Goal: Task Accomplishment & Management: Manage account settings

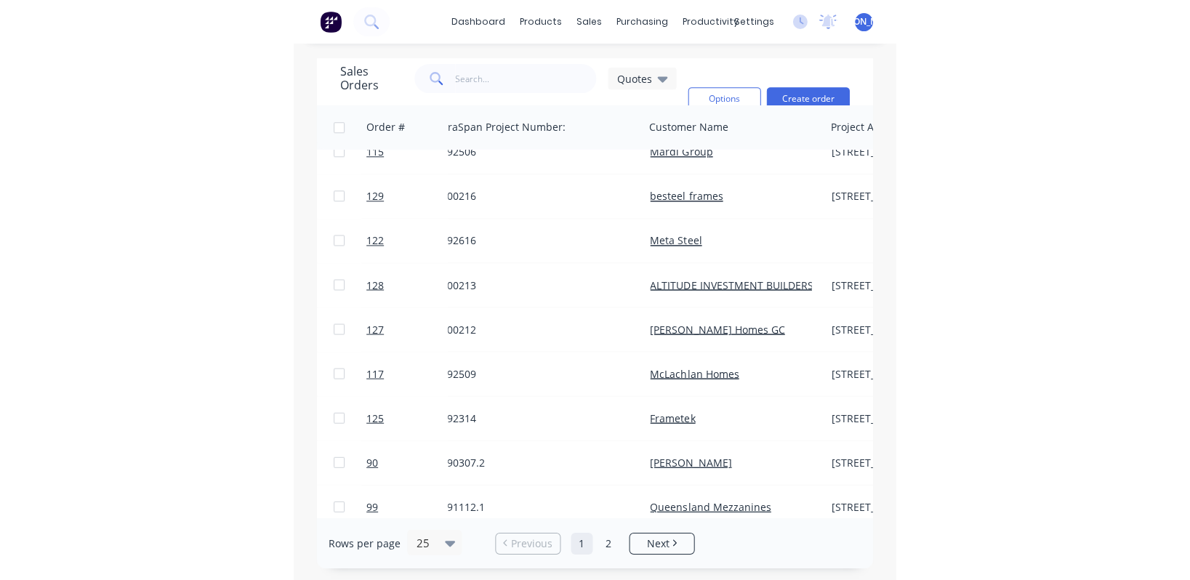
scroll to position [109, 14]
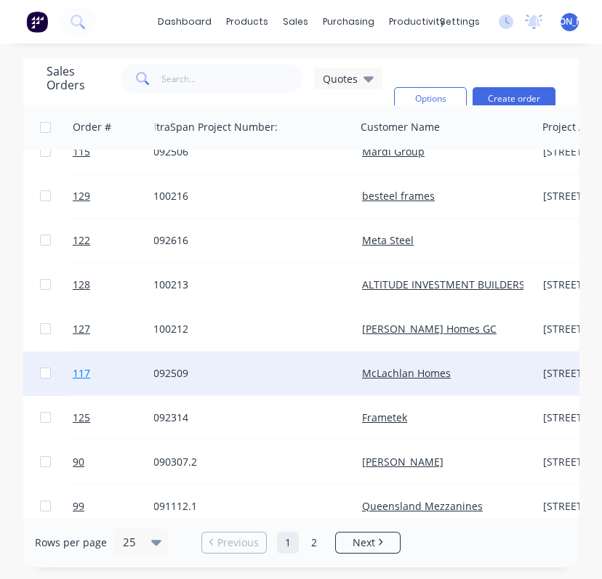
click at [90, 372] on link "117" at bounding box center [116, 374] width 87 height 44
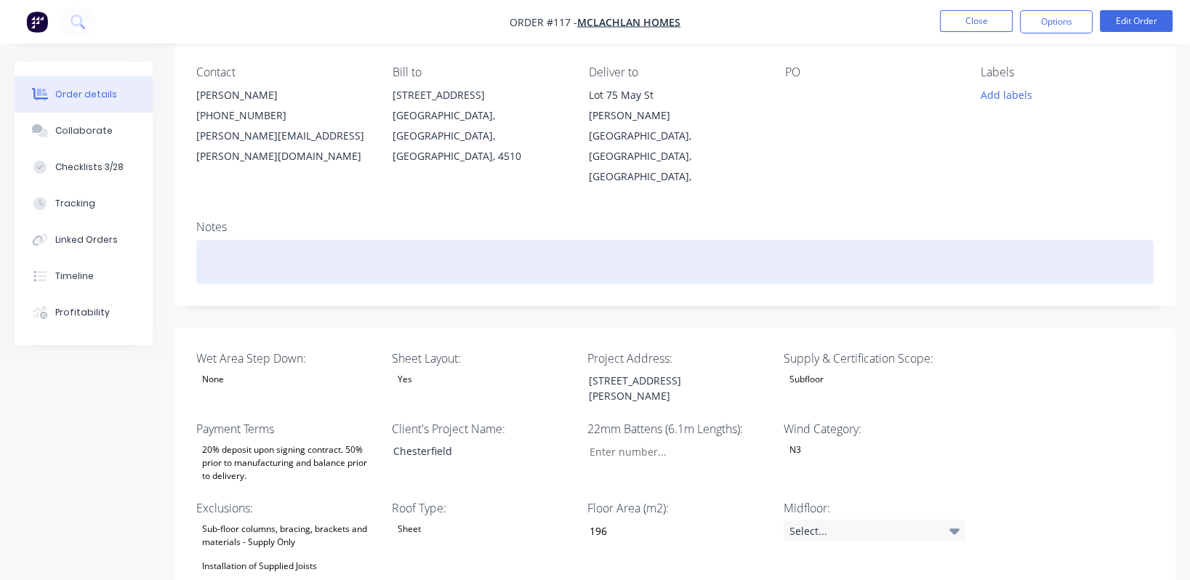
scroll to position [109, 0]
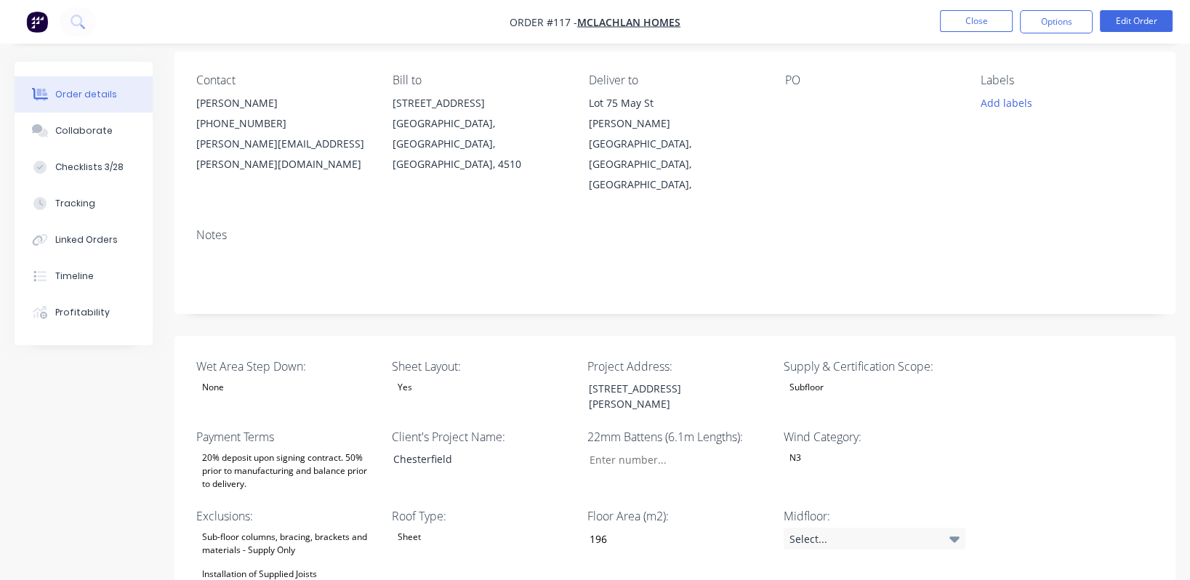
click at [667, 128] on div "[PERSON_NAME][GEOGRAPHIC_DATA], [GEOGRAPHIC_DATA], [GEOGRAPHIC_DATA]," at bounding box center [675, 153] width 173 height 81
click at [693, 123] on div "[PERSON_NAME][GEOGRAPHIC_DATA], [GEOGRAPHIC_DATA], [GEOGRAPHIC_DATA]," at bounding box center [675, 153] width 173 height 81
drag, startPoint x: 688, startPoint y: 124, endPoint x: 645, endPoint y: 110, distance: 44.8
click at [645, 110] on div "Lot [GEOGRAPHIC_DATA][PERSON_NAME], [GEOGRAPHIC_DATA], [GEOGRAPHIC_DATA]," at bounding box center [675, 144] width 173 height 102
copy div "May [GEOGRAPHIC_DATA][PERSON_NAME],"
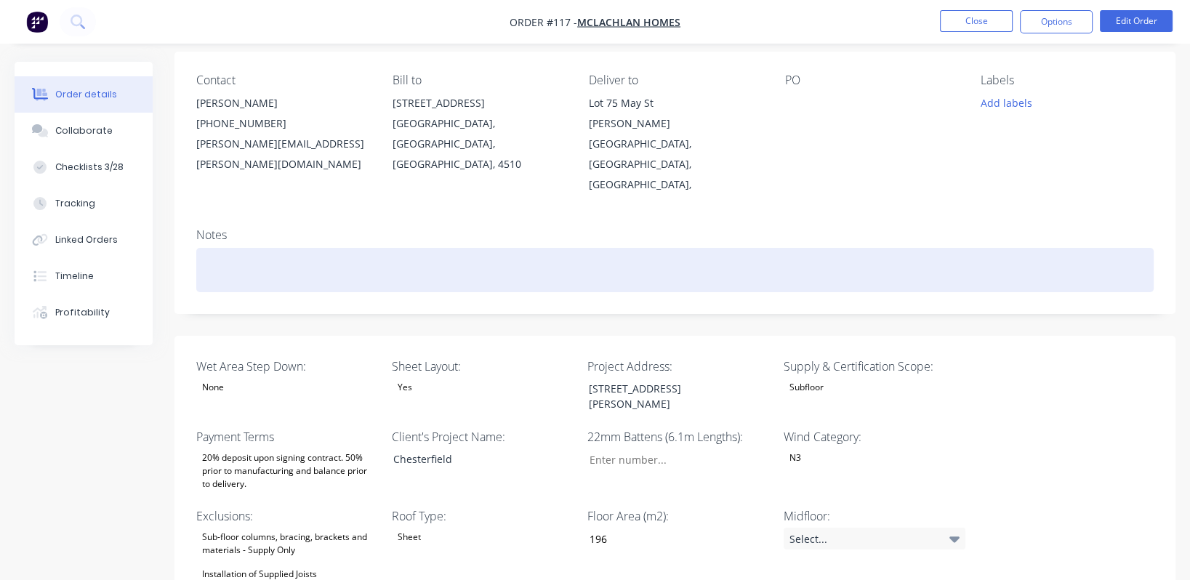
click at [743, 248] on div at bounding box center [674, 270] width 957 height 44
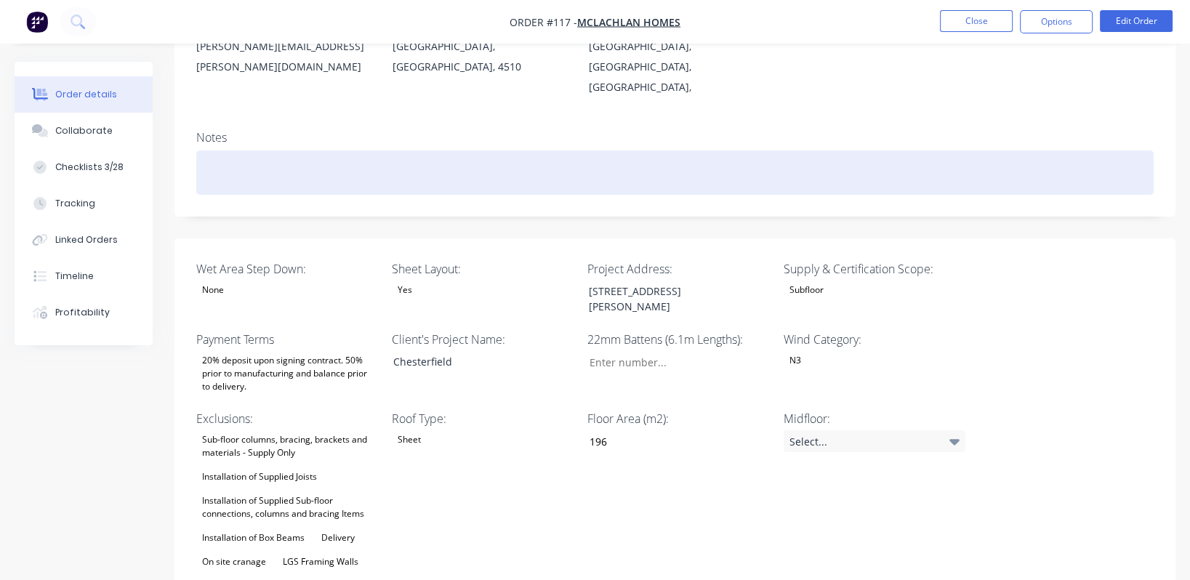
scroll to position [217, 0]
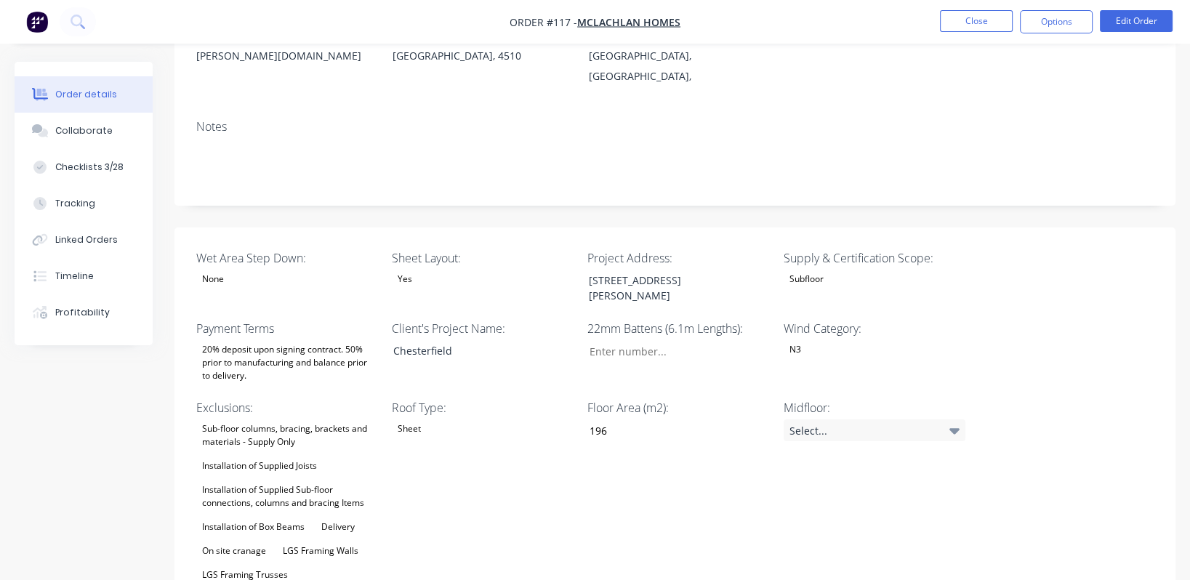
click at [829, 270] on div "Subfloor" at bounding box center [807, 279] width 46 height 19
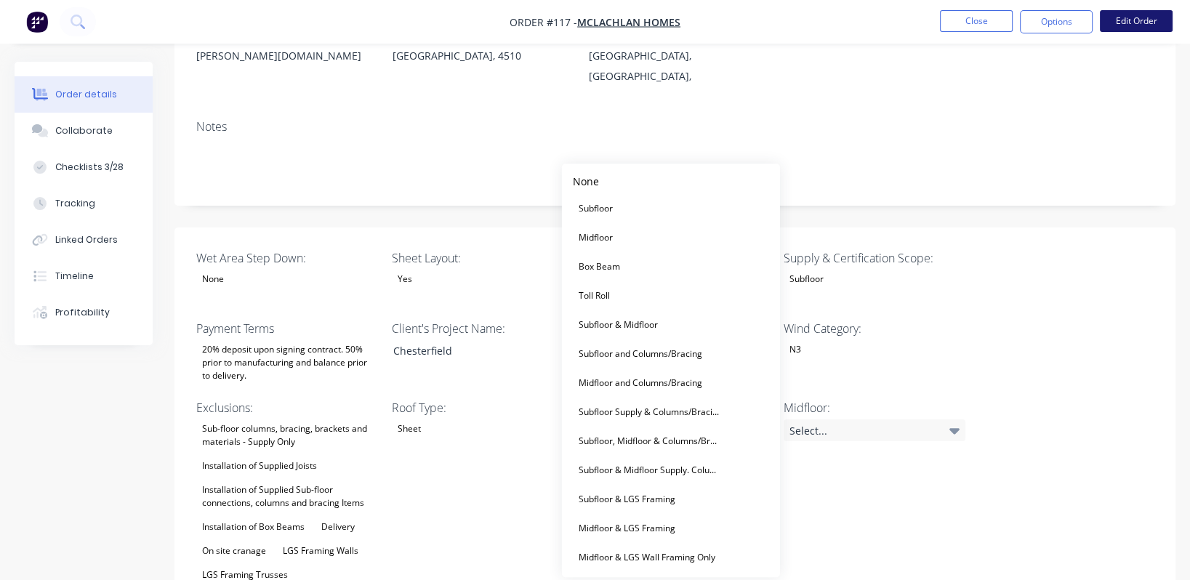
click at [1156, 22] on button "Edit Order" at bounding box center [1136, 21] width 73 height 22
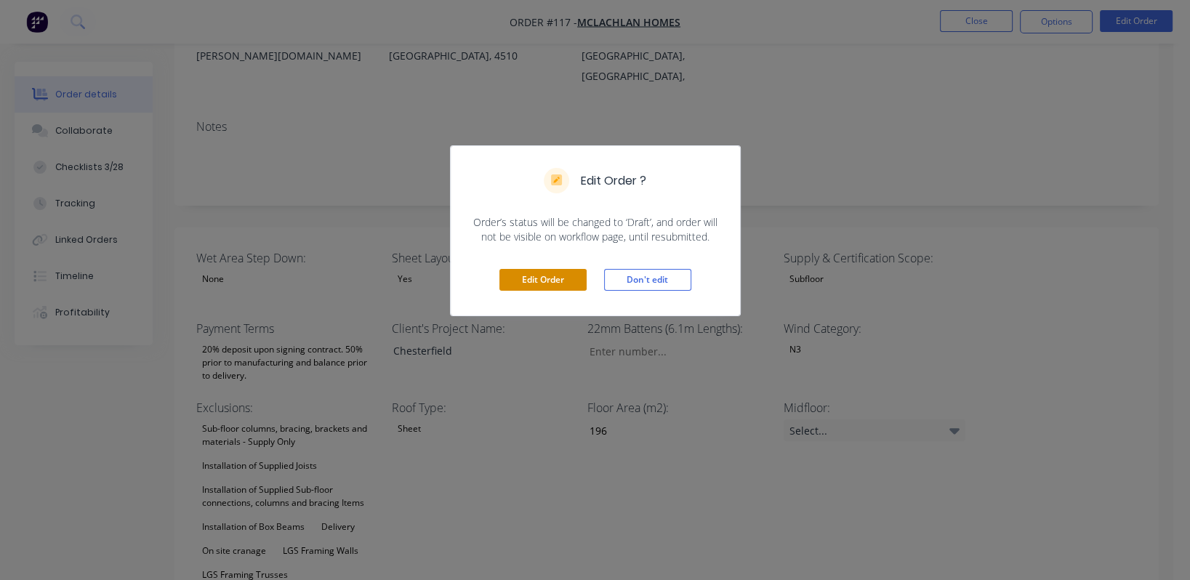
click at [528, 280] on button "Edit Order" at bounding box center [542, 280] width 87 height 22
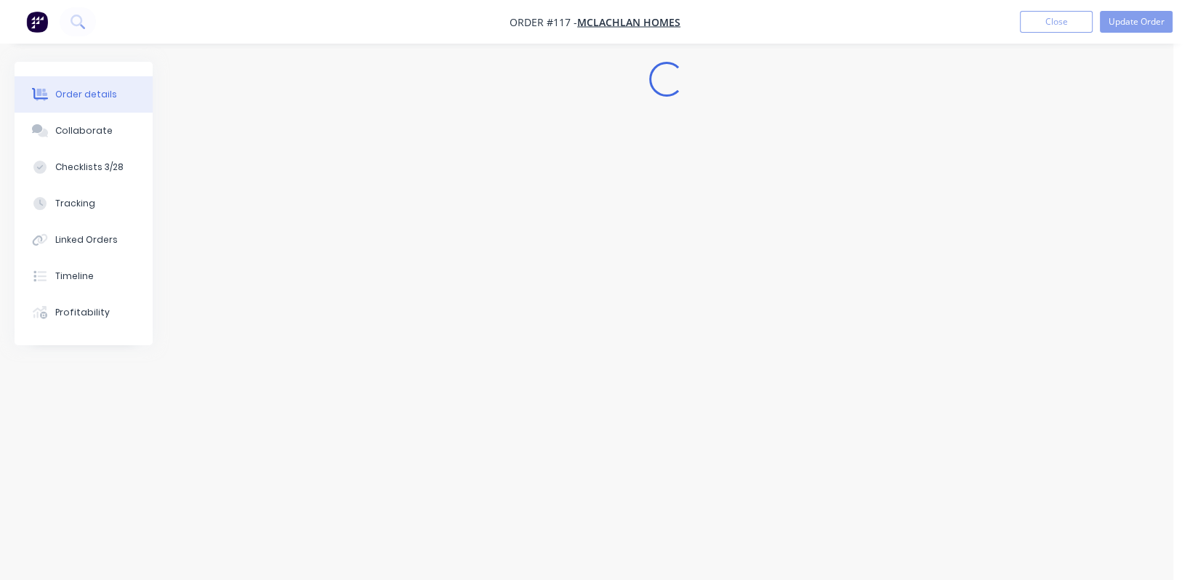
scroll to position [0, 0]
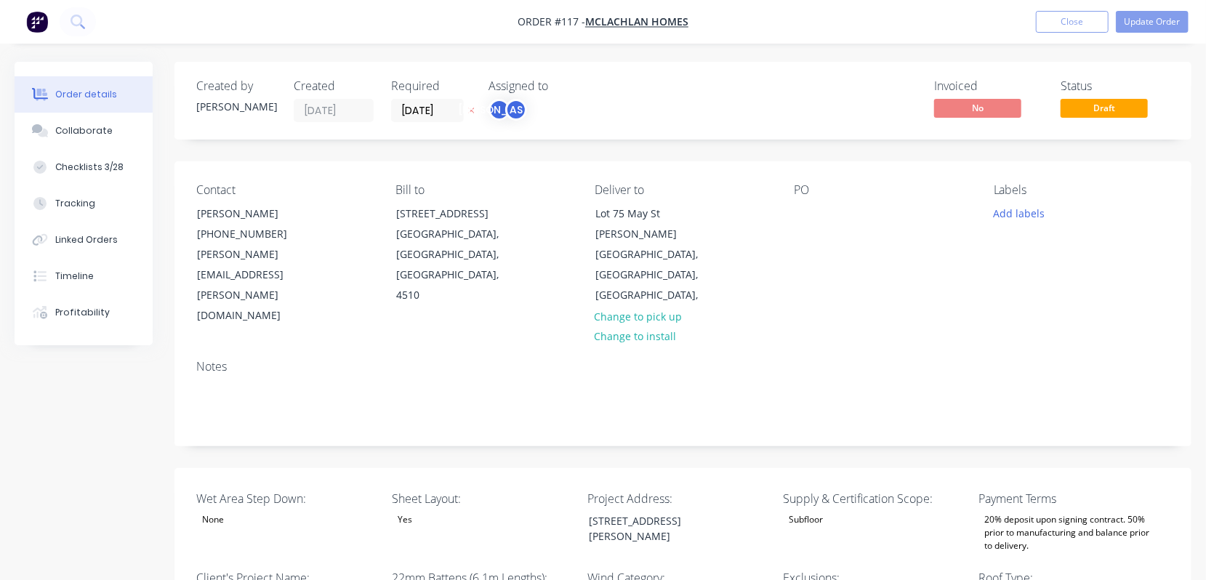
type input "196"
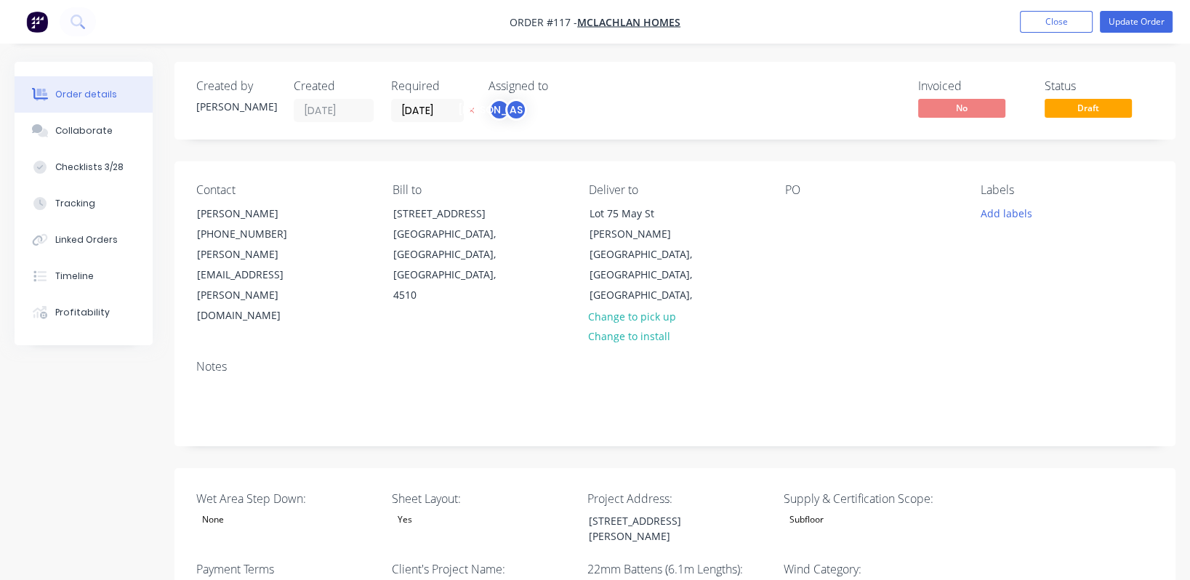
click at [806, 510] on div "Subfloor" at bounding box center [807, 519] width 46 height 19
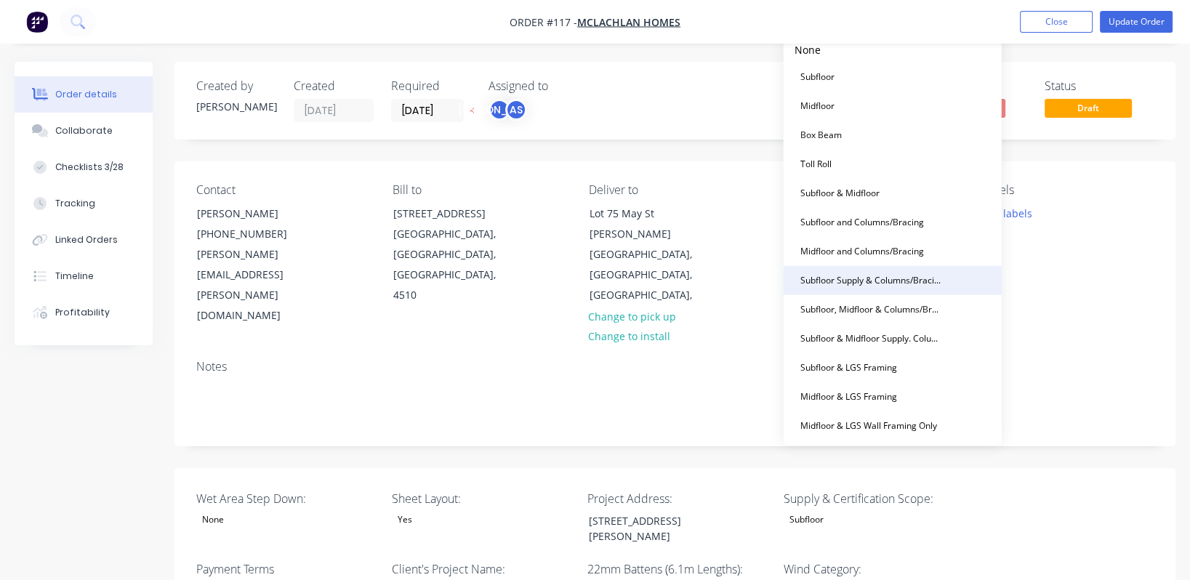
click at [910, 284] on div "Subfloor Supply & Columns/Bracing Certification Only" at bounding box center [870, 280] width 153 height 19
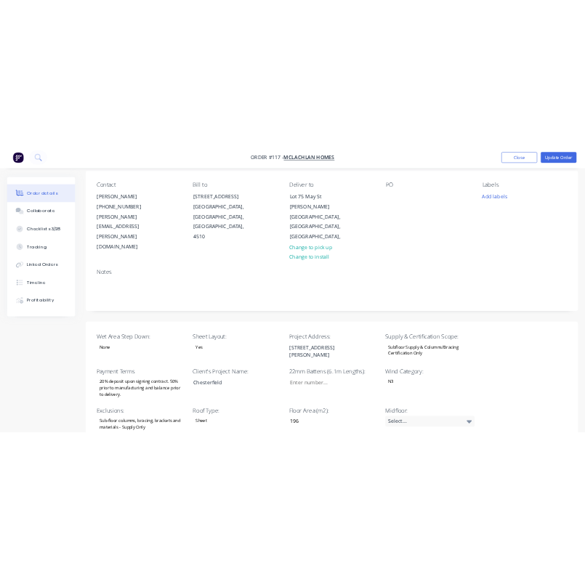
scroll to position [217, 0]
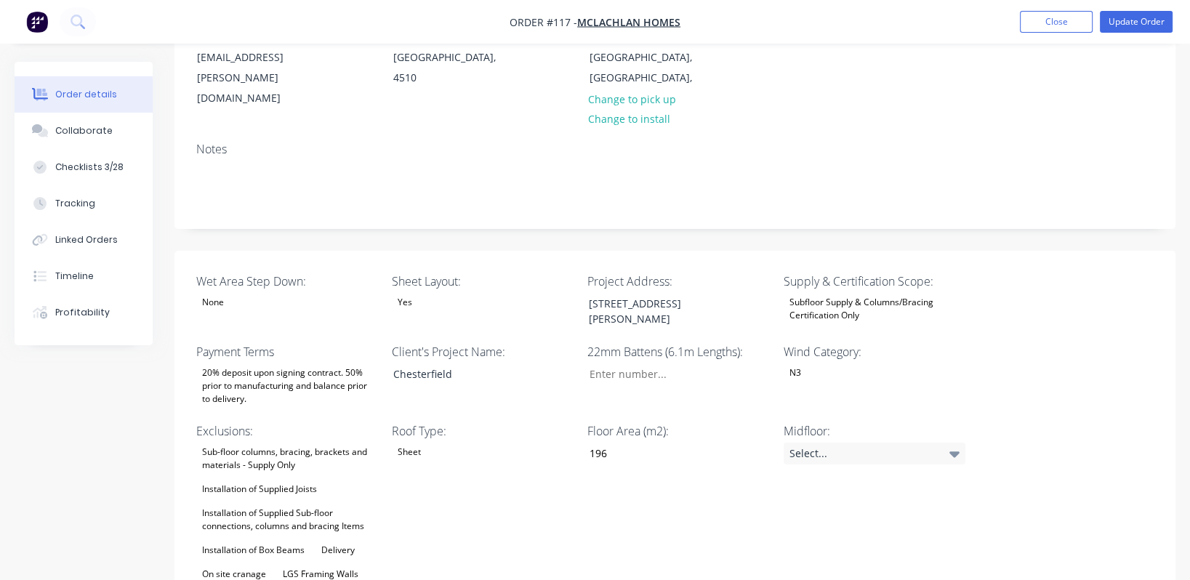
click at [893, 293] on div "Subfloor Supply & Columns/Bracing Certification Only" at bounding box center [875, 309] width 182 height 32
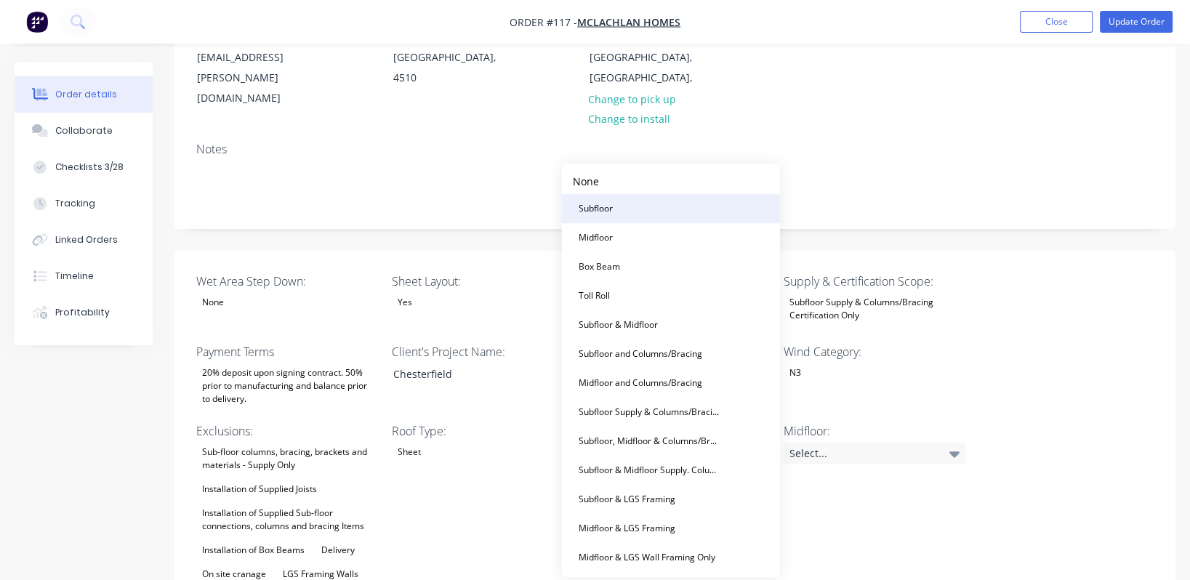
click at [623, 212] on button "Subfloor" at bounding box center [671, 208] width 218 height 29
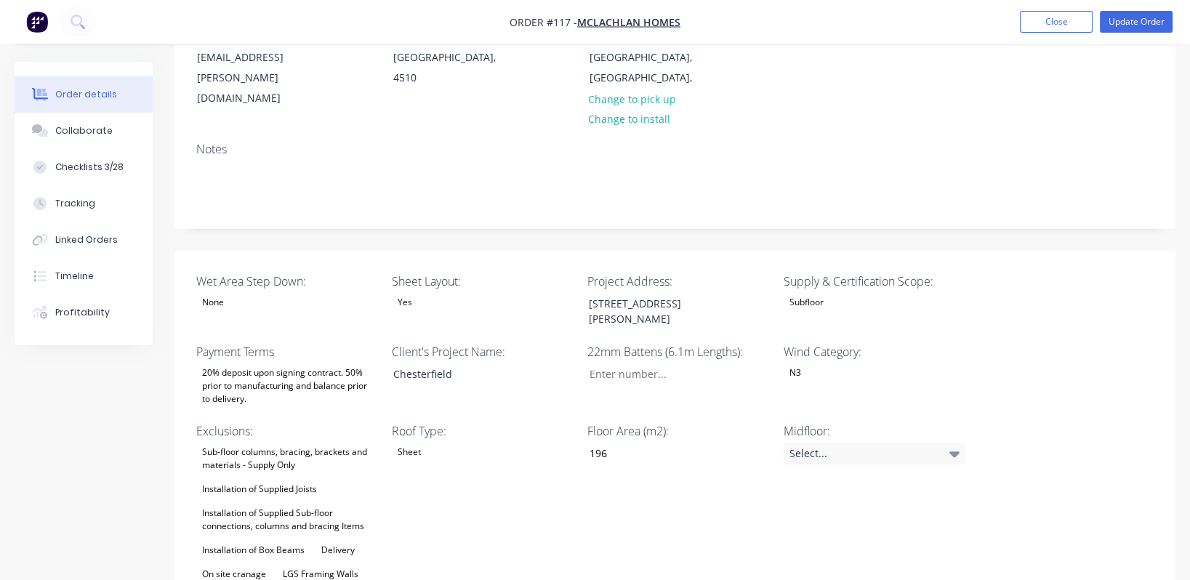
click at [829, 293] on div "Subfloor" at bounding box center [875, 302] width 182 height 19
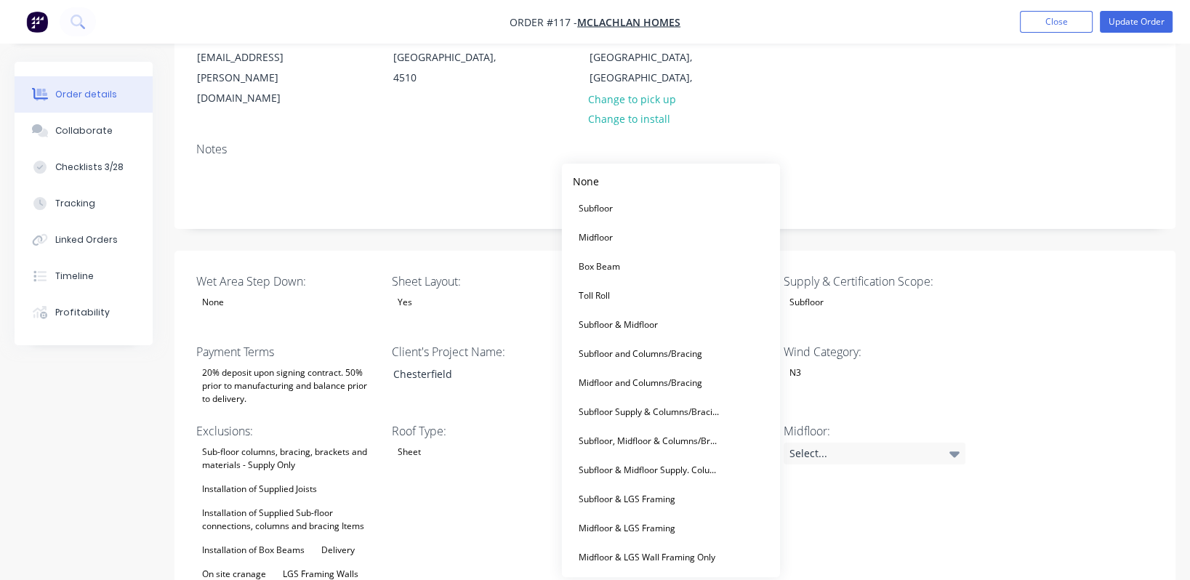
click at [829, 293] on div "Subfloor" at bounding box center [875, 302] width 182 height 19
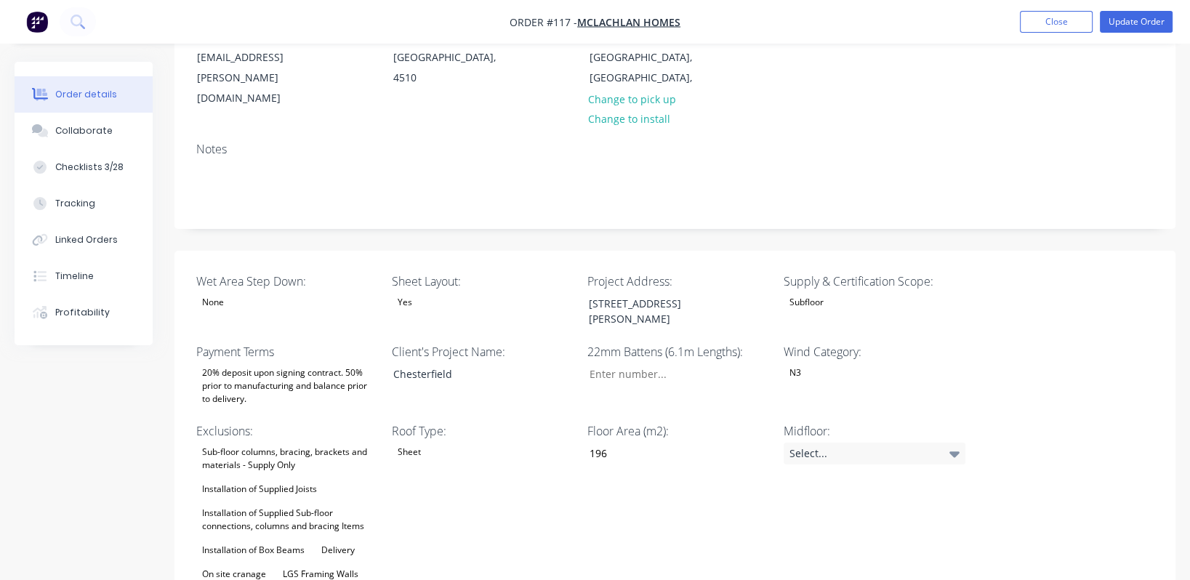
click at [842, 293] on div "Subfloor" at bounding box center [875, 302] width 182 height 19
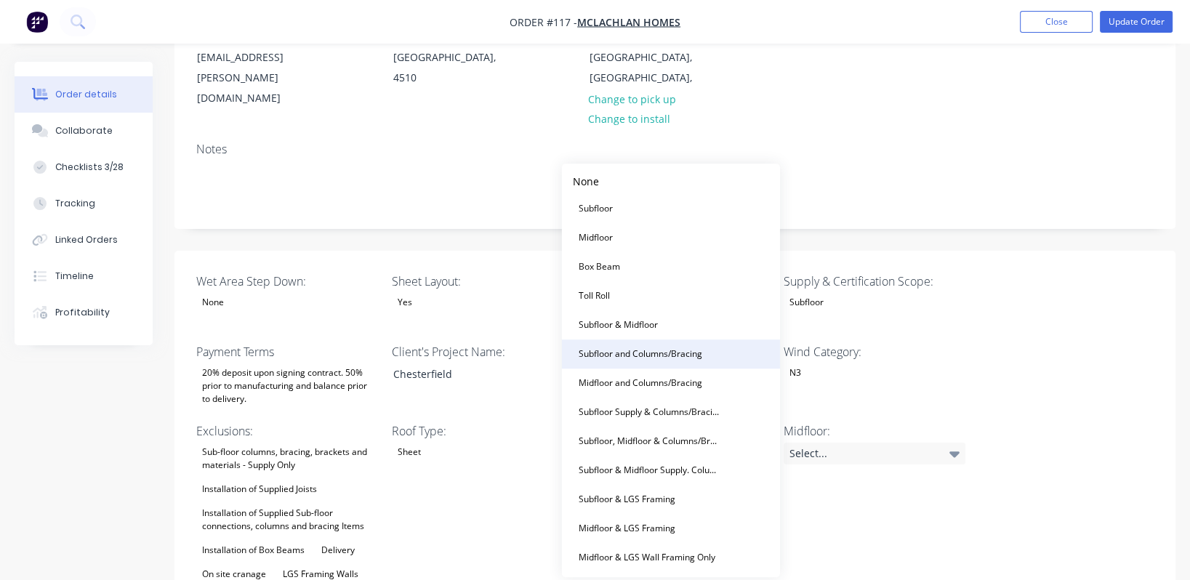
click at [691, 356] on div "Subfloor and Columns/Bracing" at bounding box center [640, 354] width 135 height 19
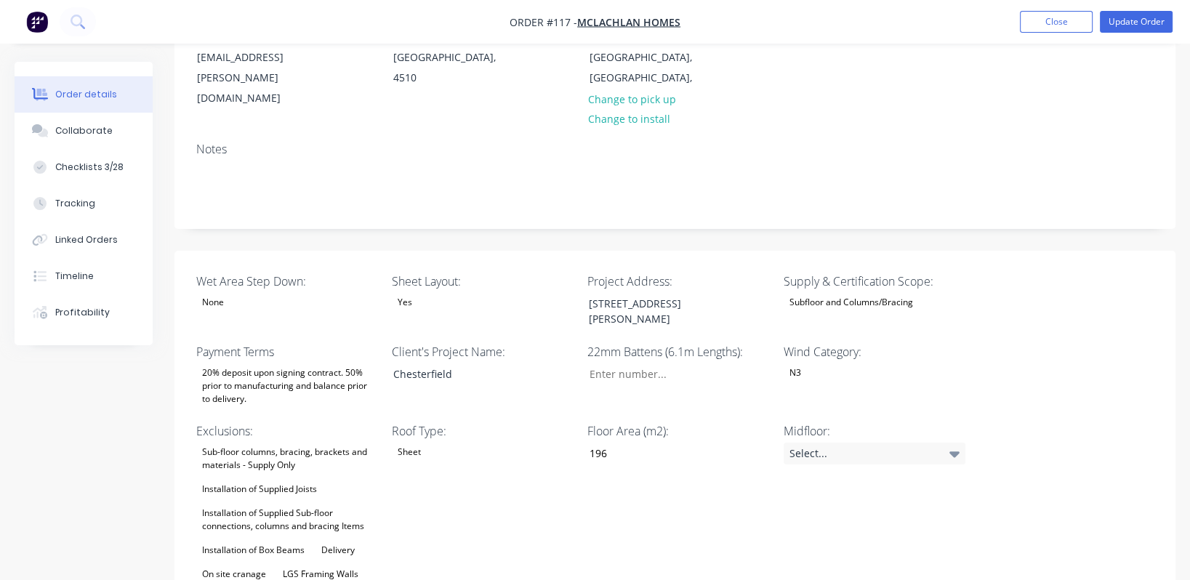
click at [306, 363] on div "20% deposit upon signing contract. 50% prior to manufacturing and balance prior…" at bounding box center [287, 385] width 182 height 45
click at [856, 451] on div "Midfloor: Select..." at bounding box center [875, 538] width 182 height 233
click at [659, 363] on input "Wet Area Step Down:" at bounding box center [673, 374] width 192 height 22
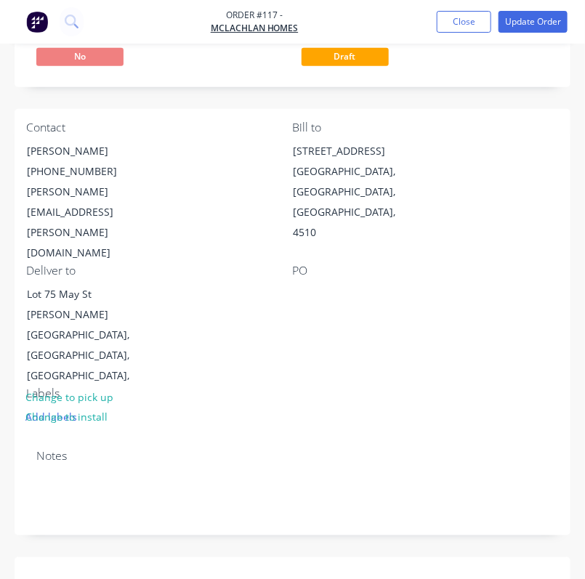
drag, startPoint x: 515, startPoint y: 295, endPoint x: 494, endPoint y: 279, distance: 27.0
click at [515, 294] on div "Contact [PERSON_NAME] [PHONE_NUMBER] [PERSON_NAME][EMAIL_ADDRESS][PERSON_NAME][…" at bounding box center [293, 273] width 556 height 329
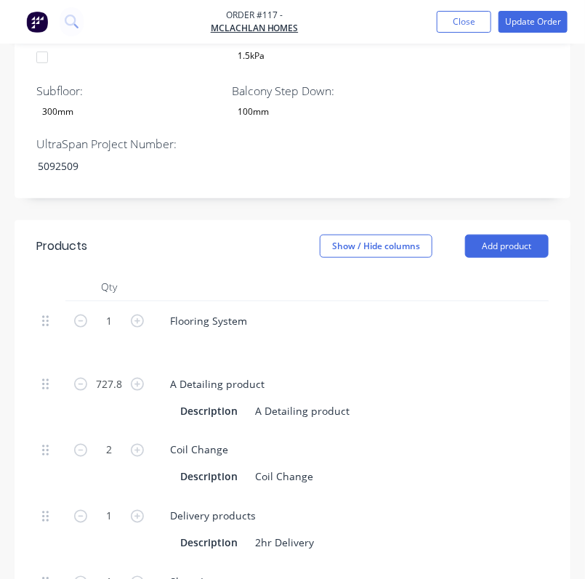
scroll to position [1526, 0]
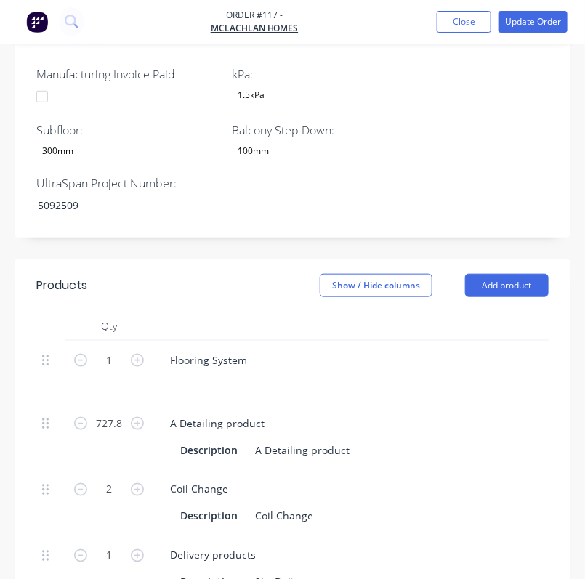
click at [387, 479] on div "Coil Change" at bounding box center [443, 489] width 570 height 21
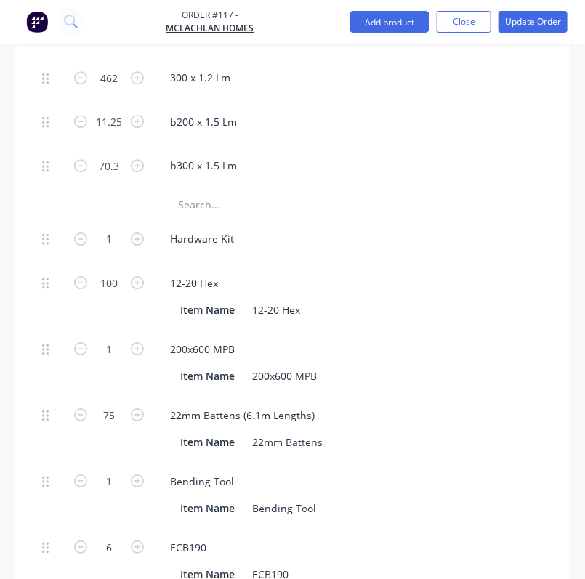
scroll to position [2398, 0]
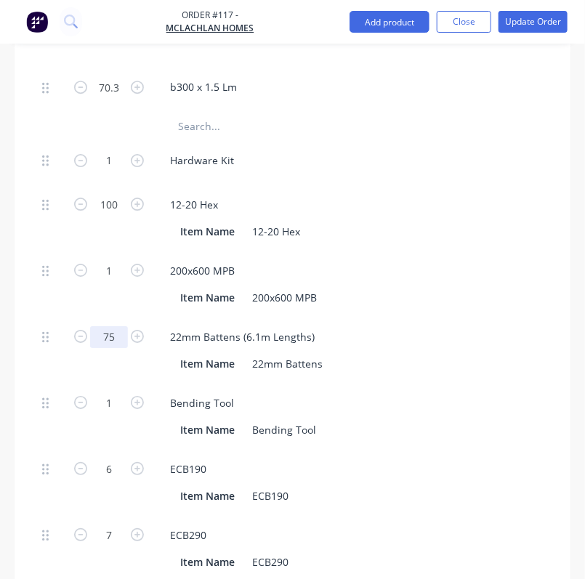
click at [121, 326] on input "75" at bounding box center [109, 337] width 38 height 22
type input "15"
click at [447, 353] on div "Item Name 22mm Battens" at bounding box center [440, 363] width 532 height 21
type input "$186.00"
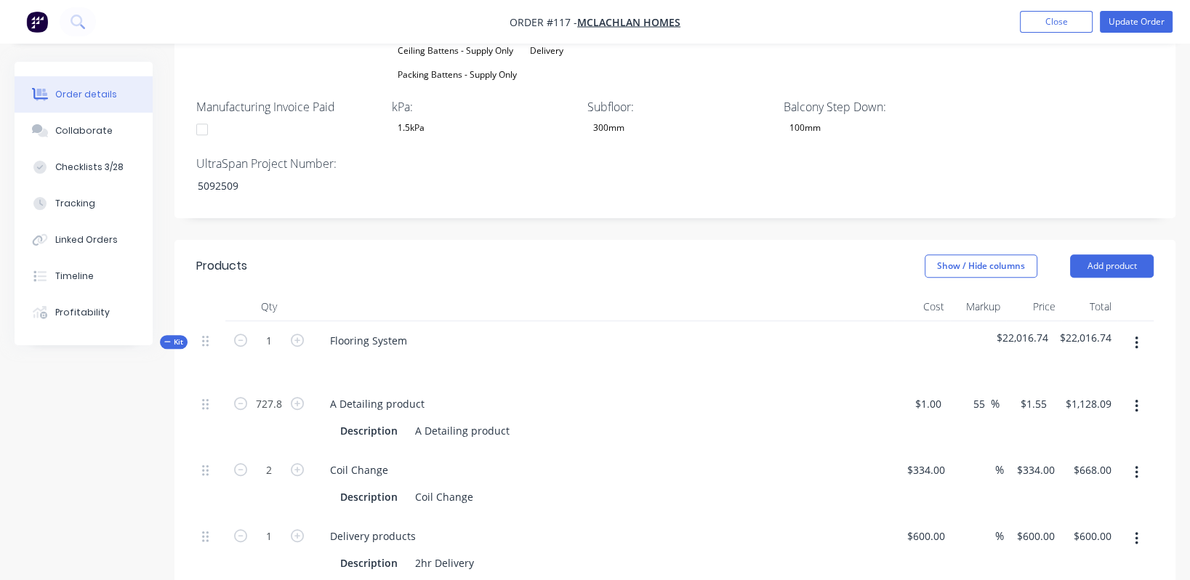
scroll to position [981, 0]
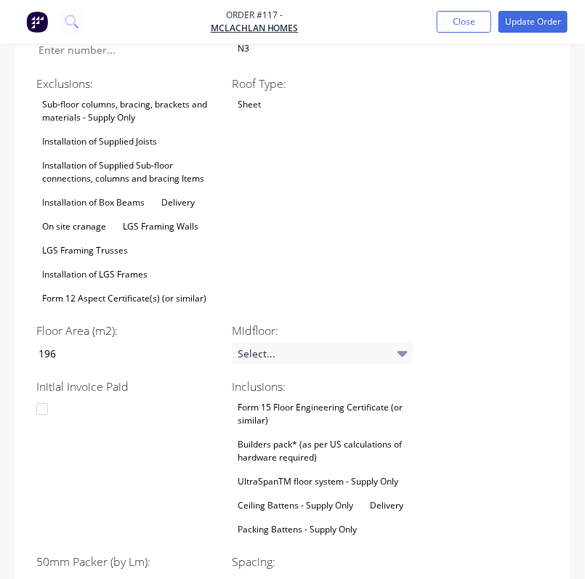
click at [539, 453] on div "Wet Area Step Down: None Sheet Layout: Yes Project Address: [STREET_ADDRESS][PE…" at bounding box center [293, 288] width 556 height 989
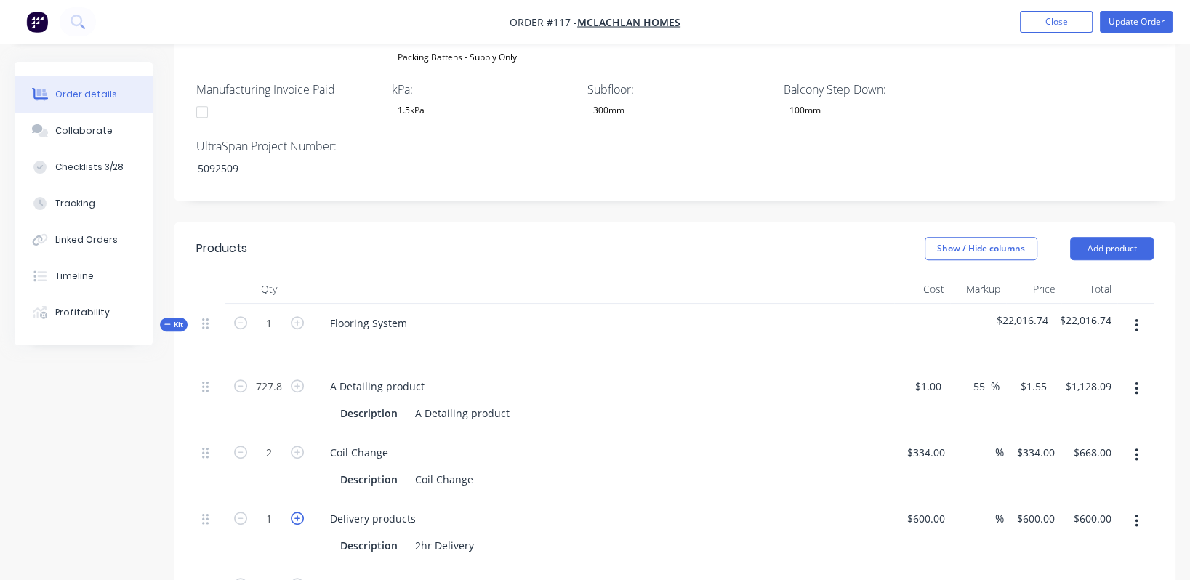
click at [299, 512] on icon "button" at bounding box center [297, 518] width 13 height 13
type input "2"
type input "$1,200.00"
click at [240, 512] on icon "button" at bounding box center [240, 518] width 13 height 13
type input "1"
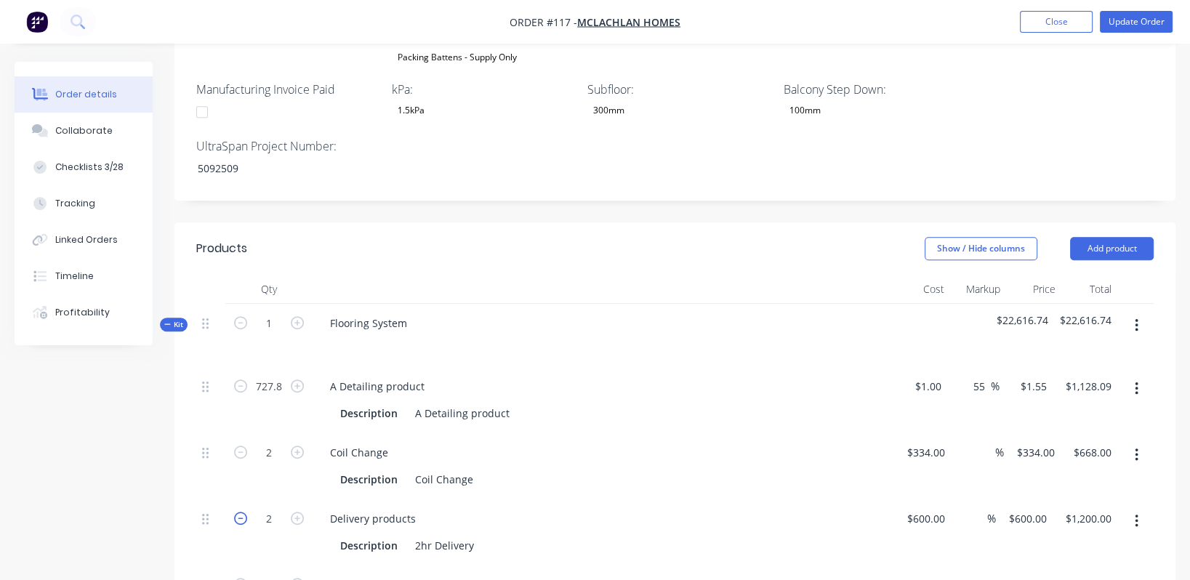
type input "$600.00"
click at [297, 512] on icon "button" at bounding box center [297, 518] width 13 height 13
type input "2"
type input "$1,200.00"
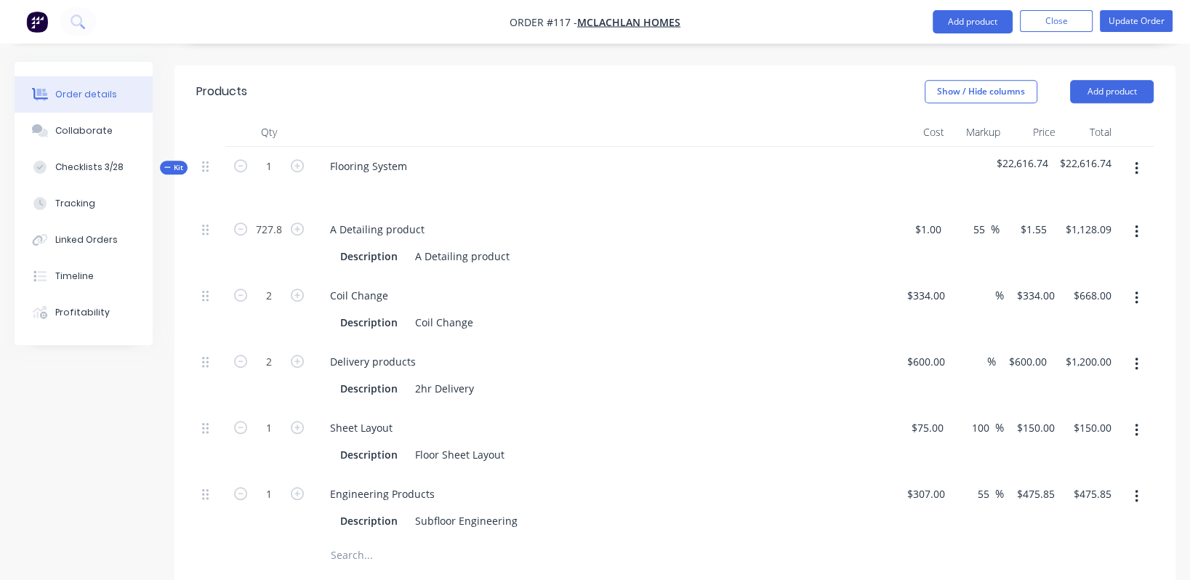
scroll to position [1199, 0]
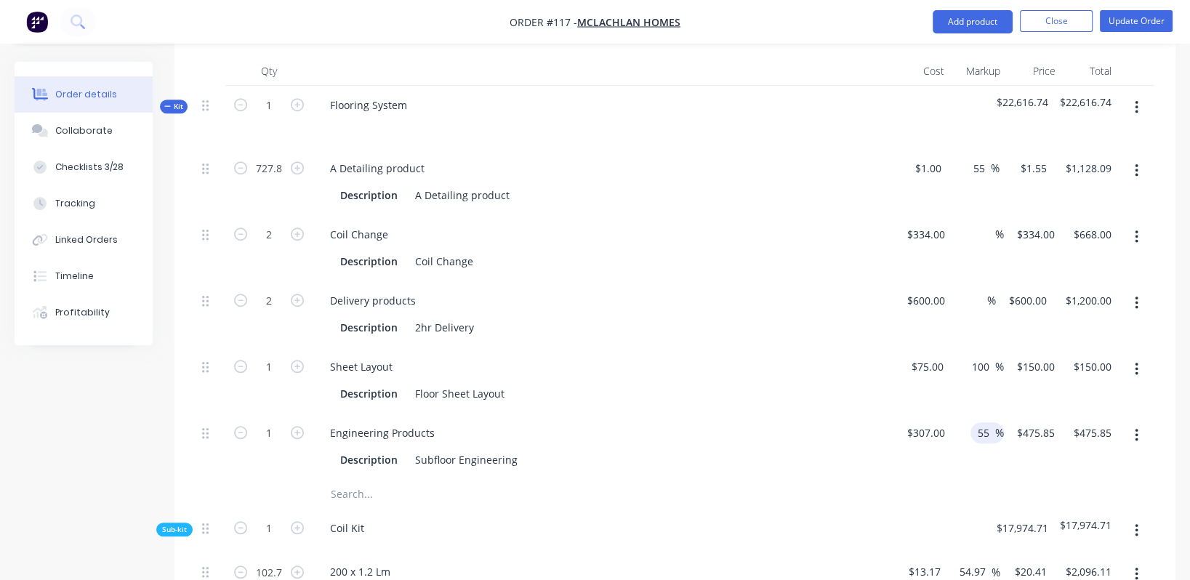
click at [983, 422] on input "55" at bounding box center [985, 432] width 19 height 21
click at [942, 414] on div "$307.00 $307.00" at bounding box center [922, 447] width 57 height 66
click at [482, 449] on div "Subfloor Engineering" at bounding box center [466, 459] width 114 height 21
click at [366, 449] on div "Description" at bounding box center [368, 459] width 69 height 21
click at [459, 449] on div "Subfloor Engineering" at bounding box center [466, 459] width 114 height 21
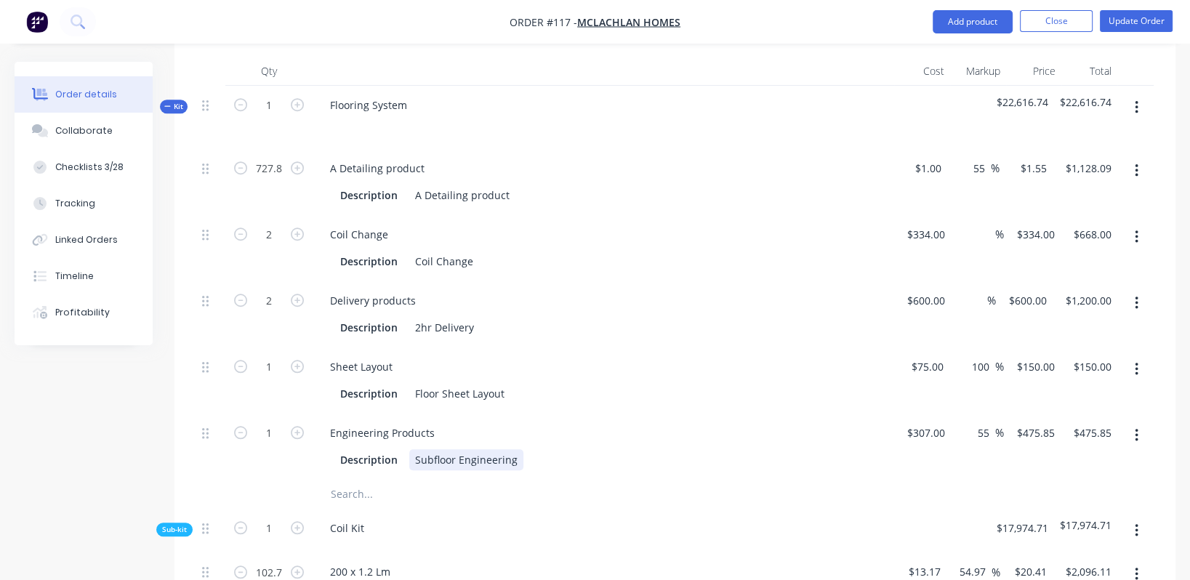
click at [510, 449] on div "Subfloor Engineering" at bounding box center [466, 459] width 114 height 21
click at [578, 449] on div "Description Subfloor Engineering" at bounding box center [600, 459] width 532 height 21
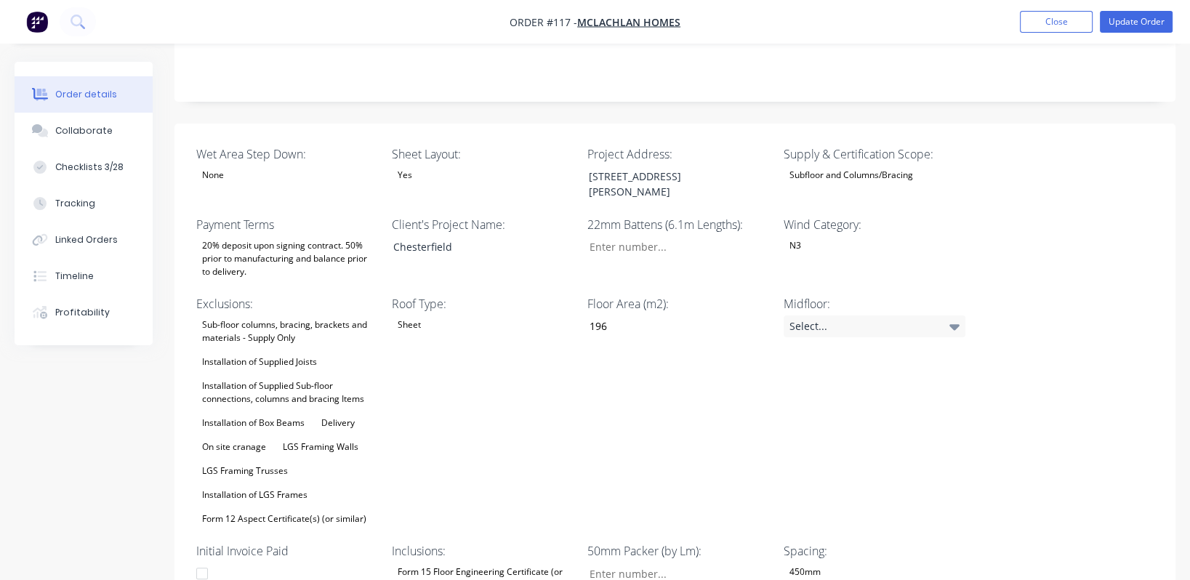
scroll to position [217, 0]
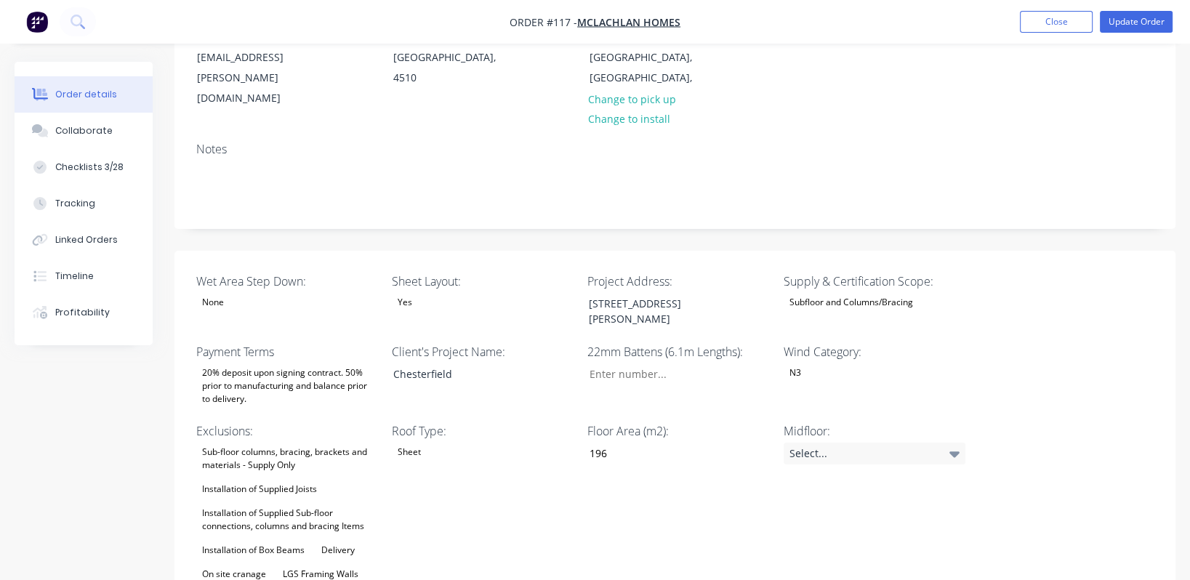
click at [910, 293] on div "Subfloor and Columns/Bracing" at bounding box center [851, 302] width 135 height 19
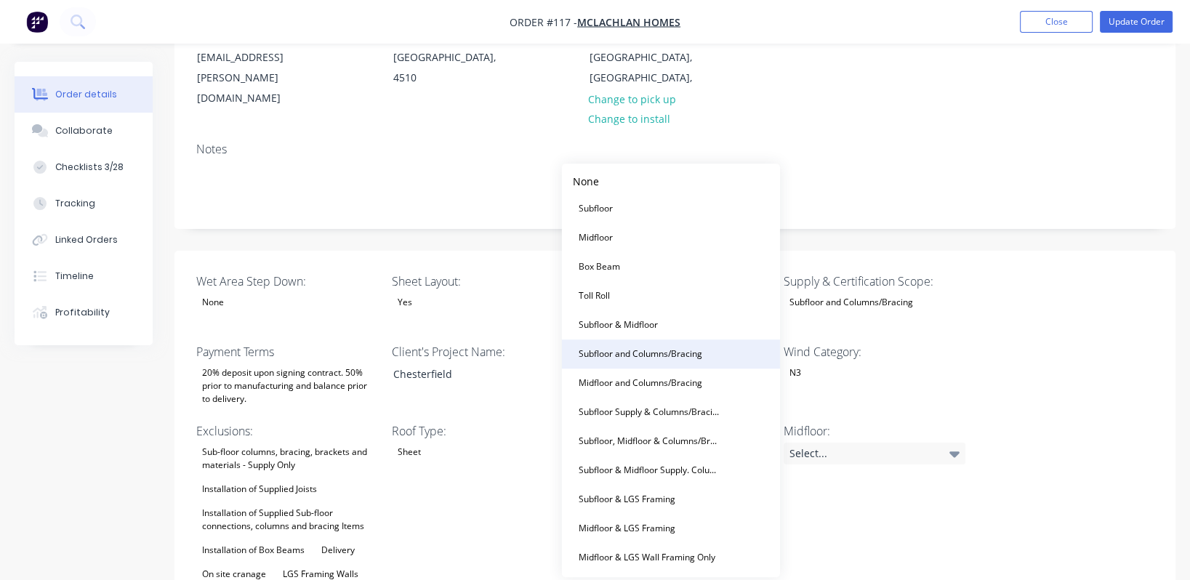
click at [696, 355] on div "Subfloor and Columns/Bracing" at bounding box center [640, 354] width 135 height 19
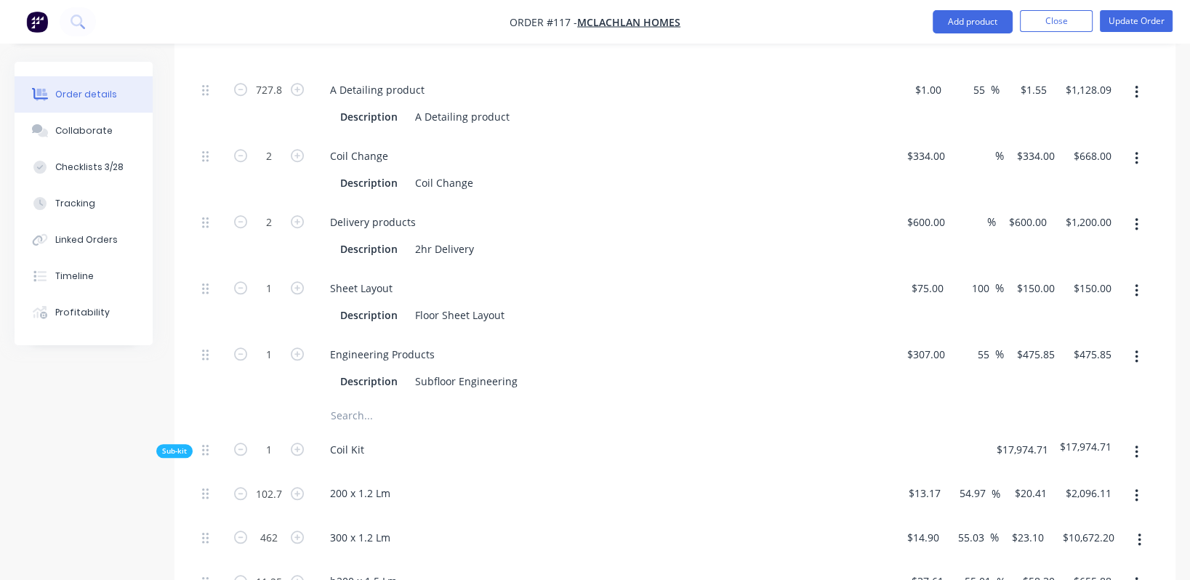
scroll to position [1308, 0]
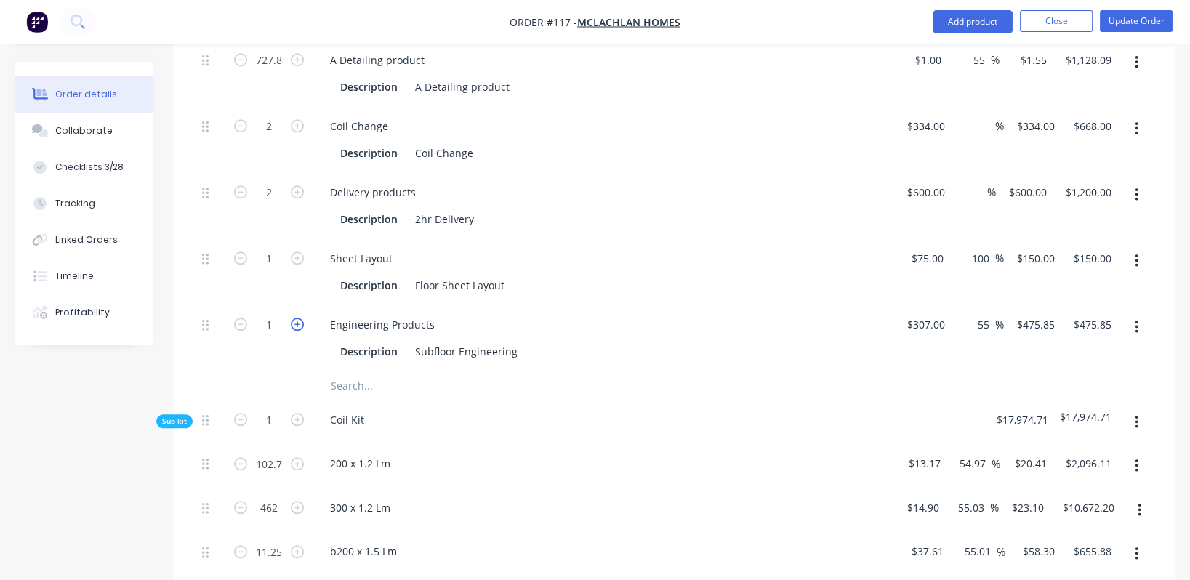
click at [297, 318] on icon "button" at bounding box center [297, 324] width 13 height 13
type input "2"
type input "$951.70"
click at [239, 318] on icon "button" at bounding box center [240, 324] width 13 height 13
type input "1"
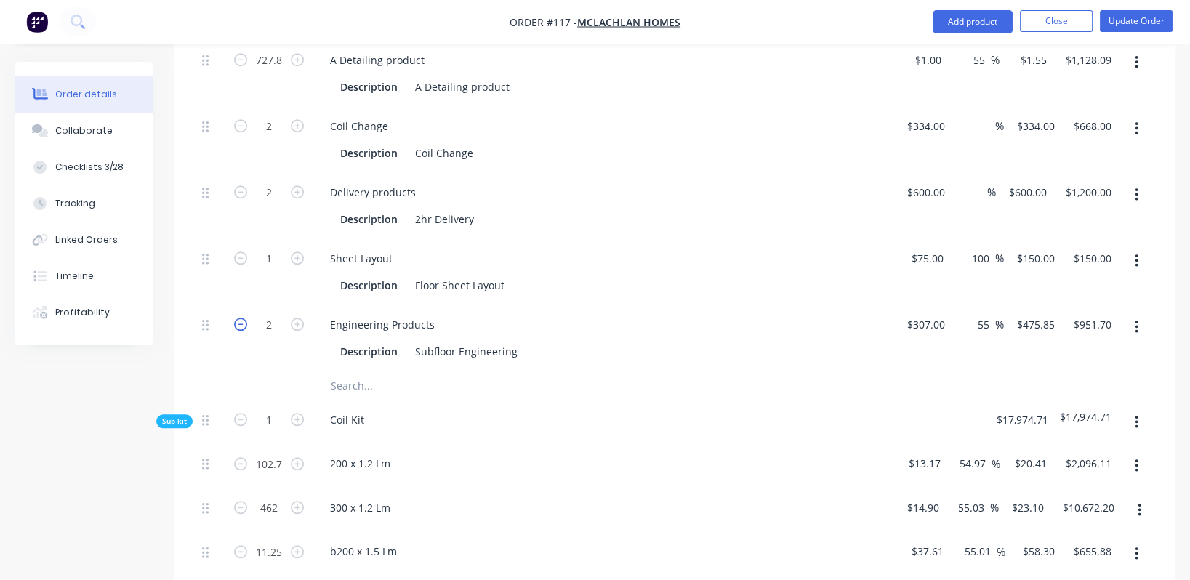
type input "$475.85"
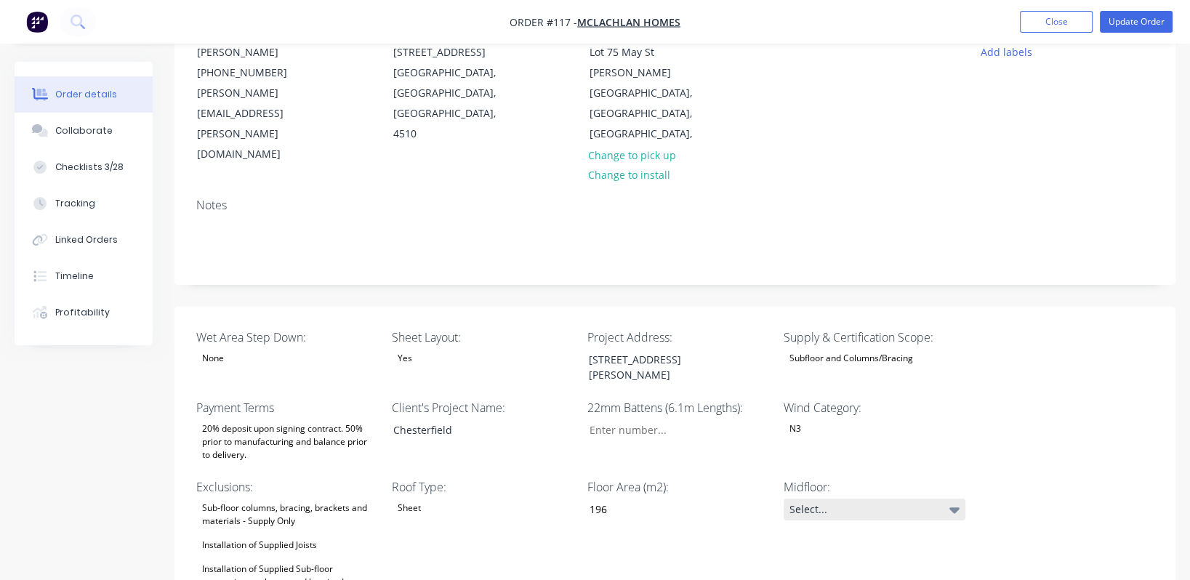
scroll to position [217, 0]
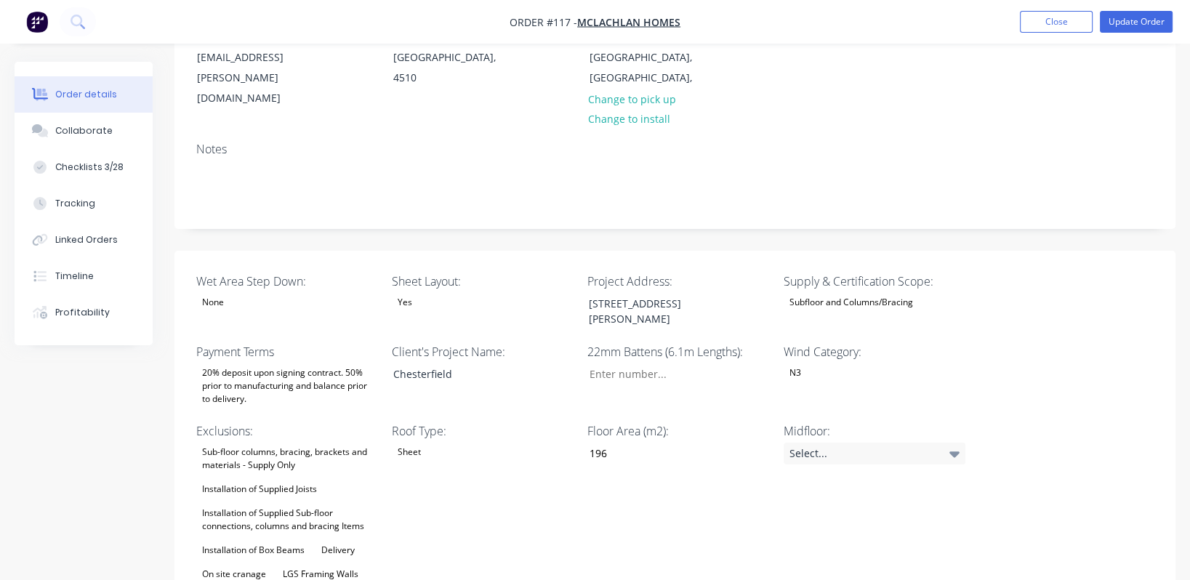
click at [906, 293] on div "Subfloor and Columns/Bracing" at bounding box center [851, 302] width 135 height 19
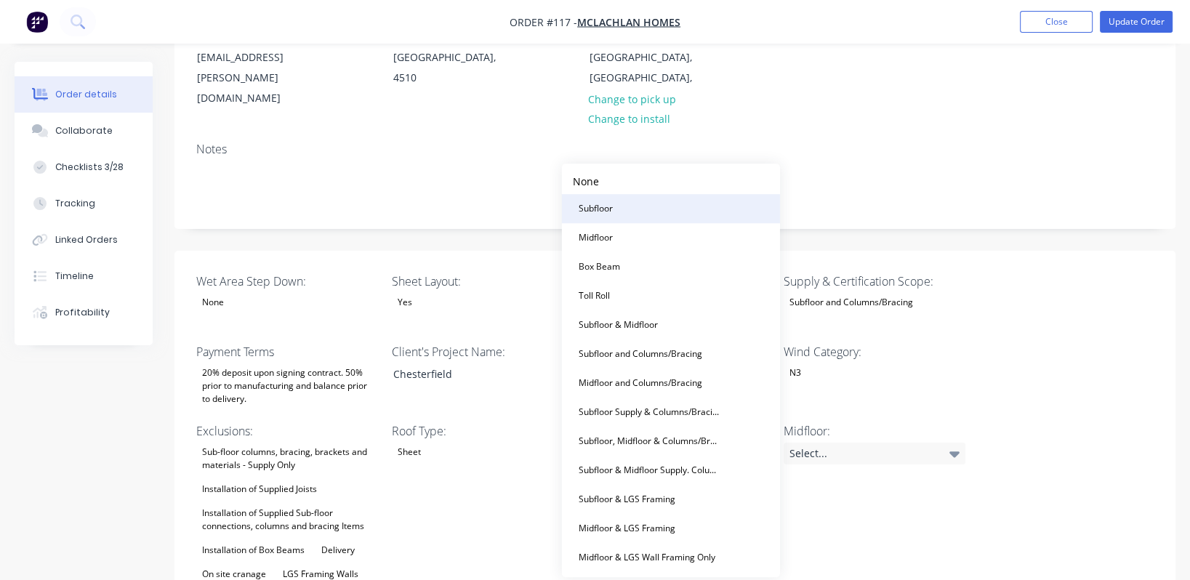
click at [653, 216] on button "Subfloor" at bounding box center [671, 208] width 218 height 29
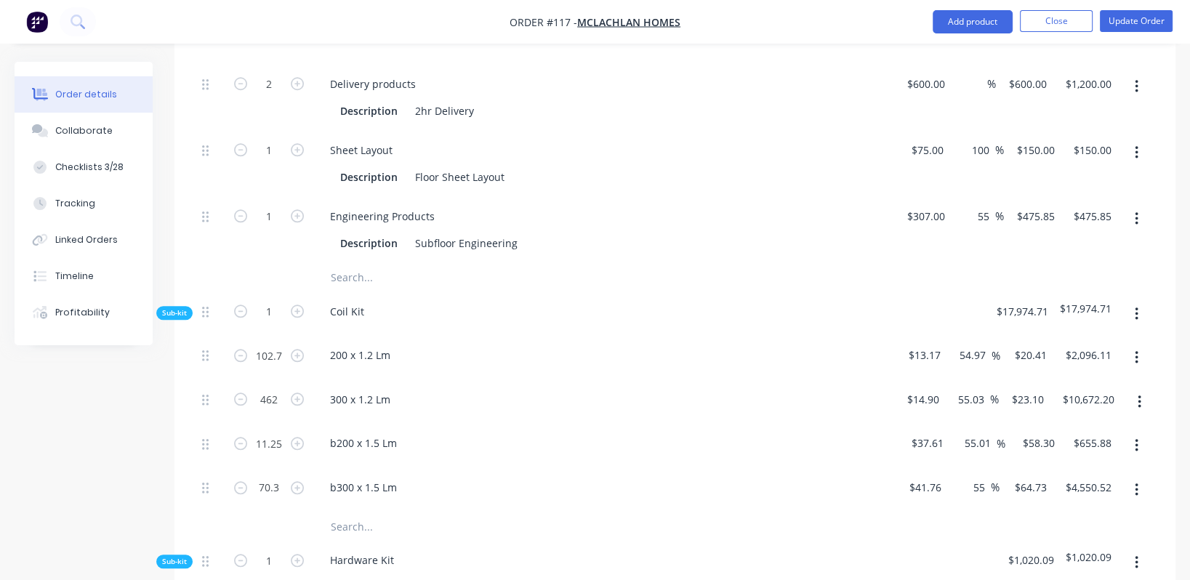
scroll to position [1417, 0]
click at [978, 343] on input "54.97" at bounding box center [974, 353] width 33 height 21
drag, startPoint x: 987, startPoint y: 278, endPoint x: 972, endPoint y: 276, distance: 15.3
click at [972, 343] on input "25" at bounding box center [981, 353] width 19 height 21
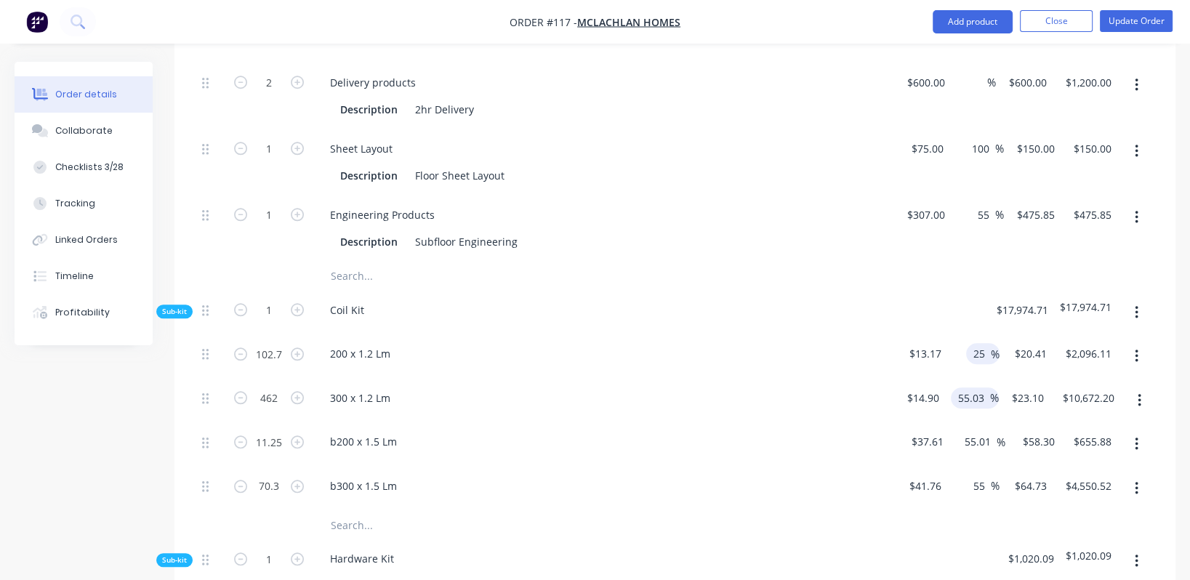
type input "25"
click at [976, 387] on input "55.03" at bounding box center [973, 397] width 33 height 21
type input "$16.4625"
type input "$1,690.70"
click at [977, 387] on input "55.03" at bounding box center [973, 397] width 33 height 21
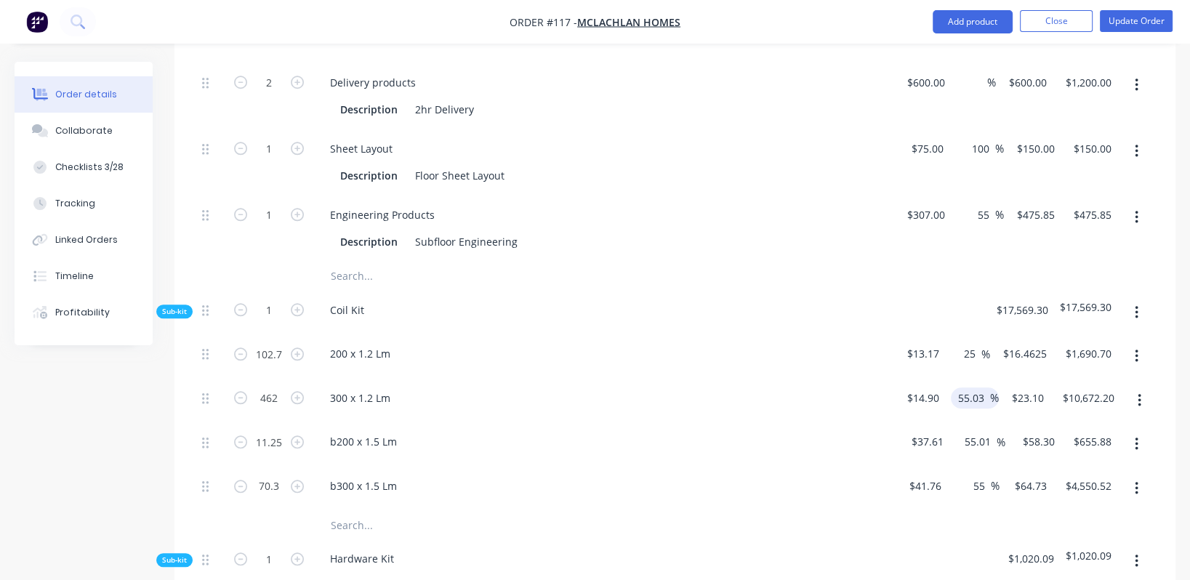
click at [977, 387] on input "55.03" at bounding box center [973, 397] width 33 height 21
paste input "25"
type input "25"
click at [981, 431] on input "55.01" at bounding box center [979, 441] width 33 height 21
type input "$18.625"
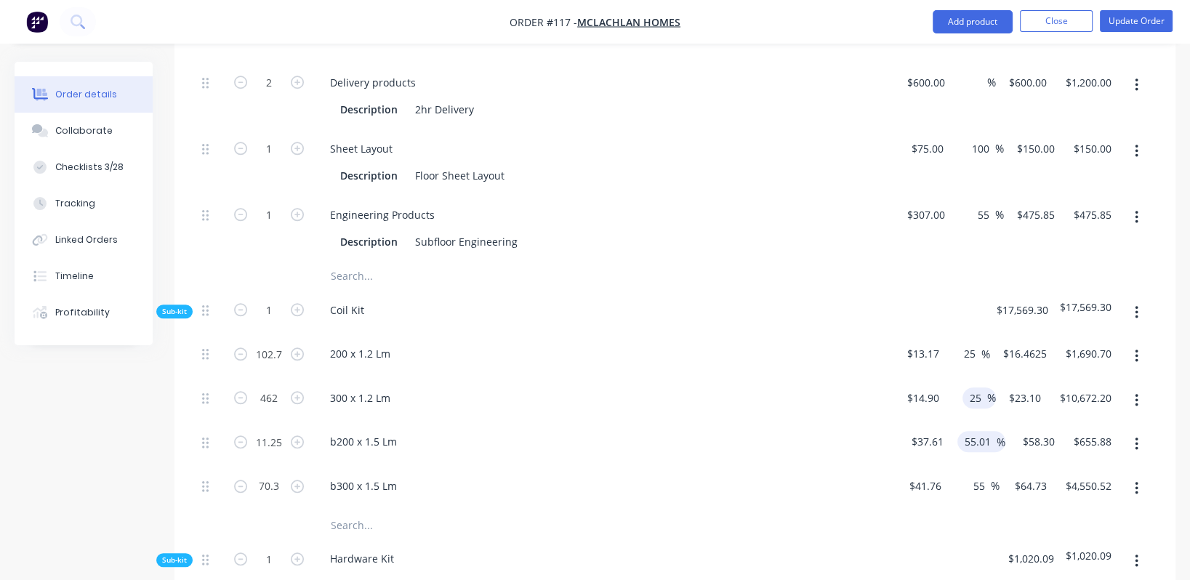
type input "$8,604.75"
click at [981, 431] on input "55.01" at bounding box center [979, 441] width 33 height 21
paste input "25"
type input "25"
click at [987, 475] on input "55" at bounding box center [981, 485] width 19 height 21
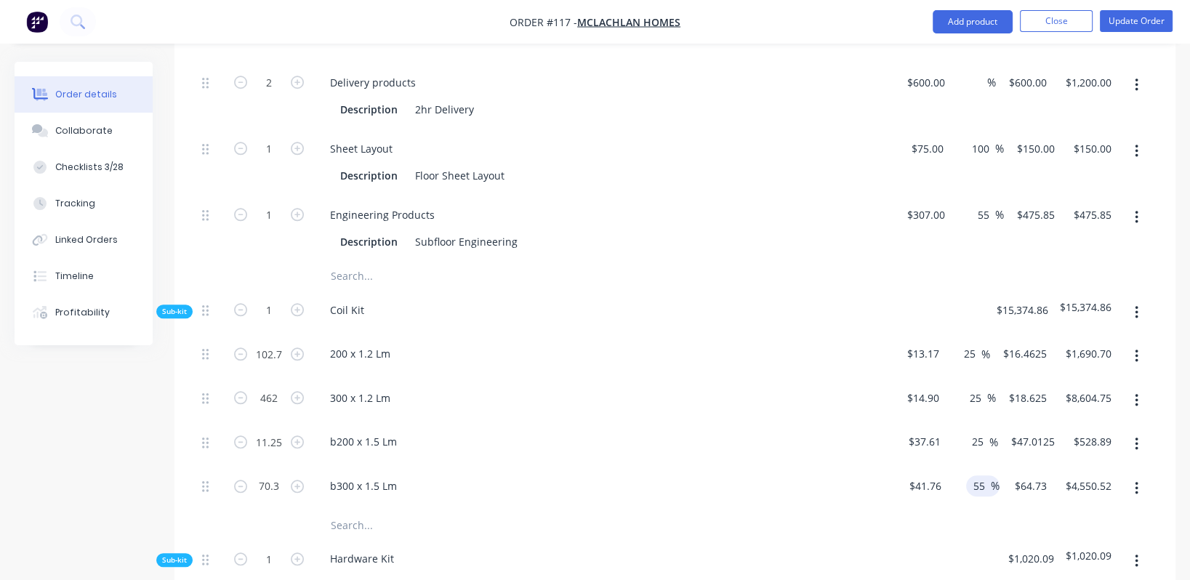
type input "$47.0125"
type input "$528.89"
click at [987, 475] on input "55" at bounding box center [981, 485] width 19 height 21
paste input "2"
type input "25"
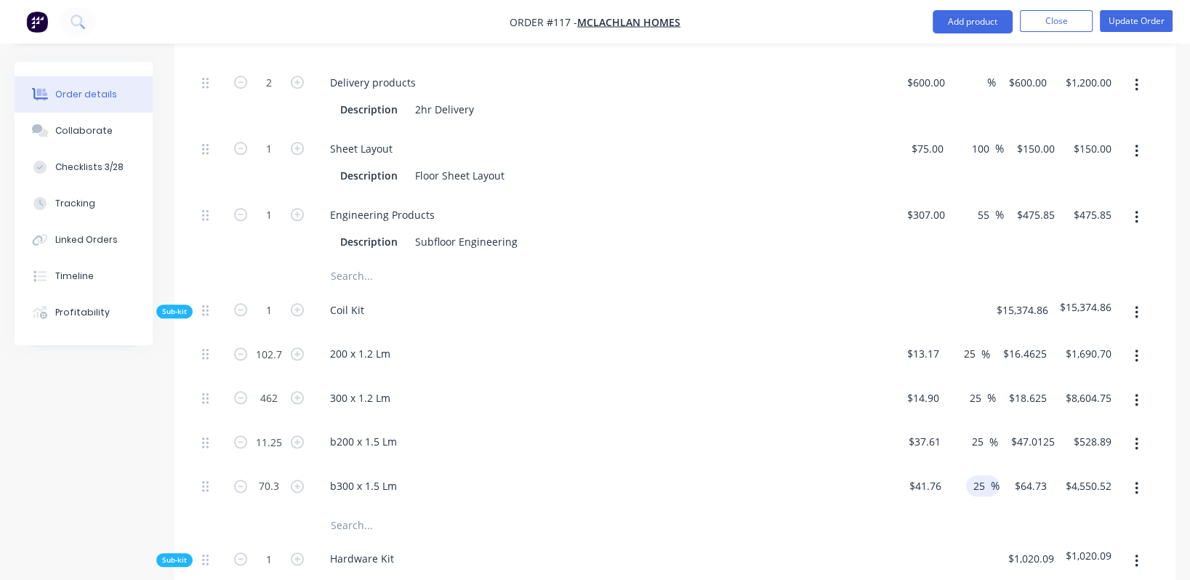
type input "$52.20"
type input "$3,669.66"
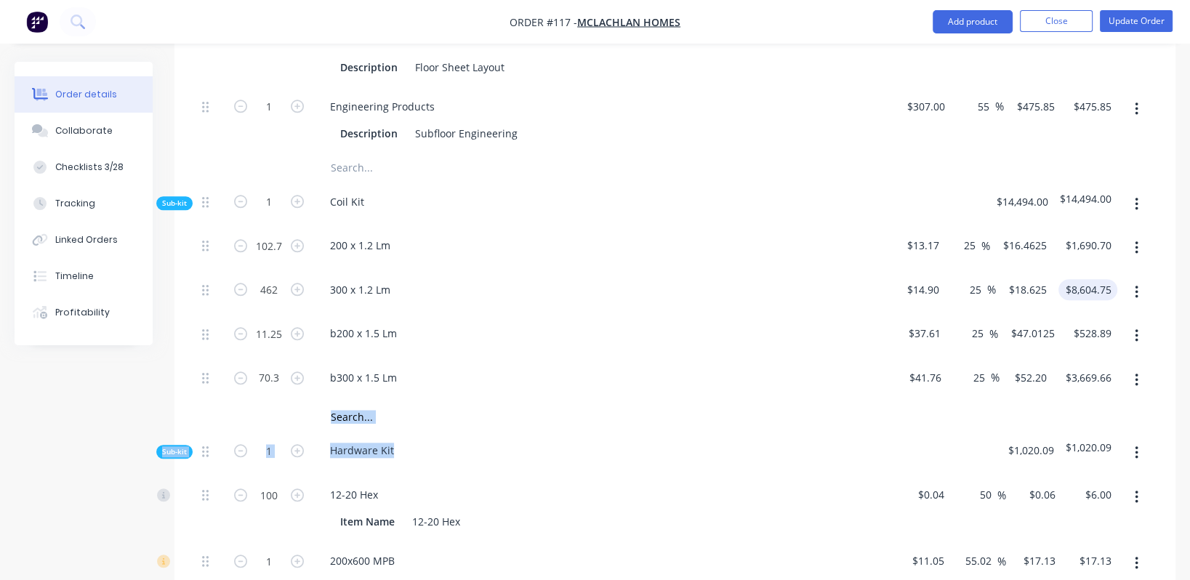
scroll to position [1635, 0]
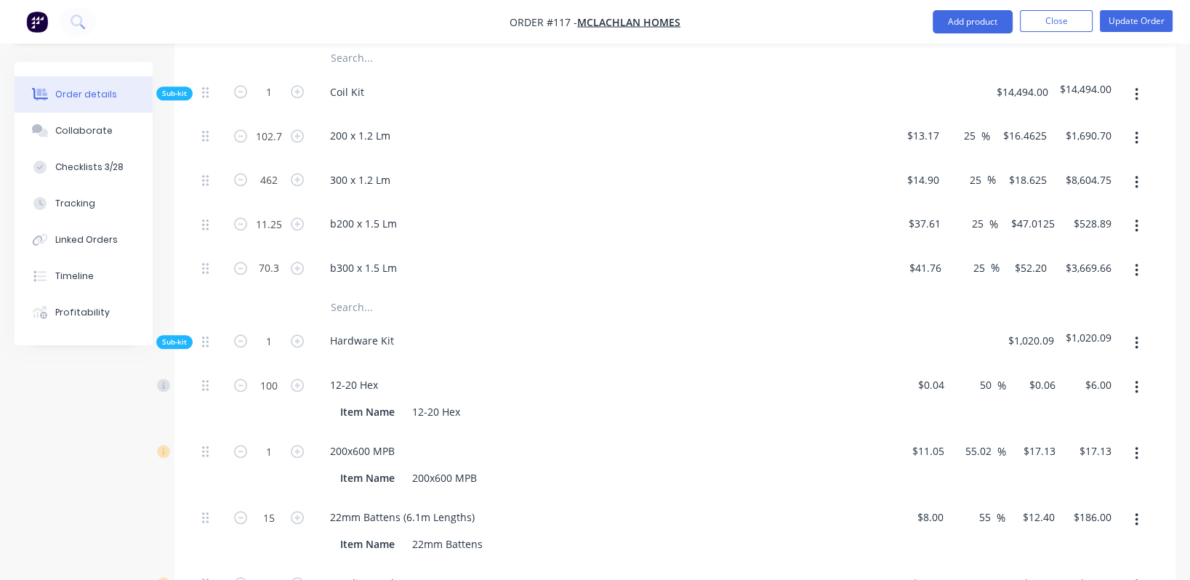
click at [975, 366] on div "50 50 %" at bounding box center [978, 399] width 56 height 66
click at [986, 507] on input "55" at bounding box center [987, 517] width 19 height 21
type input "10"
click at [819, 432] on div "200x600 MPB Item Name 200x600 MPB" at bounding box center [604, 465] width 582 height 66
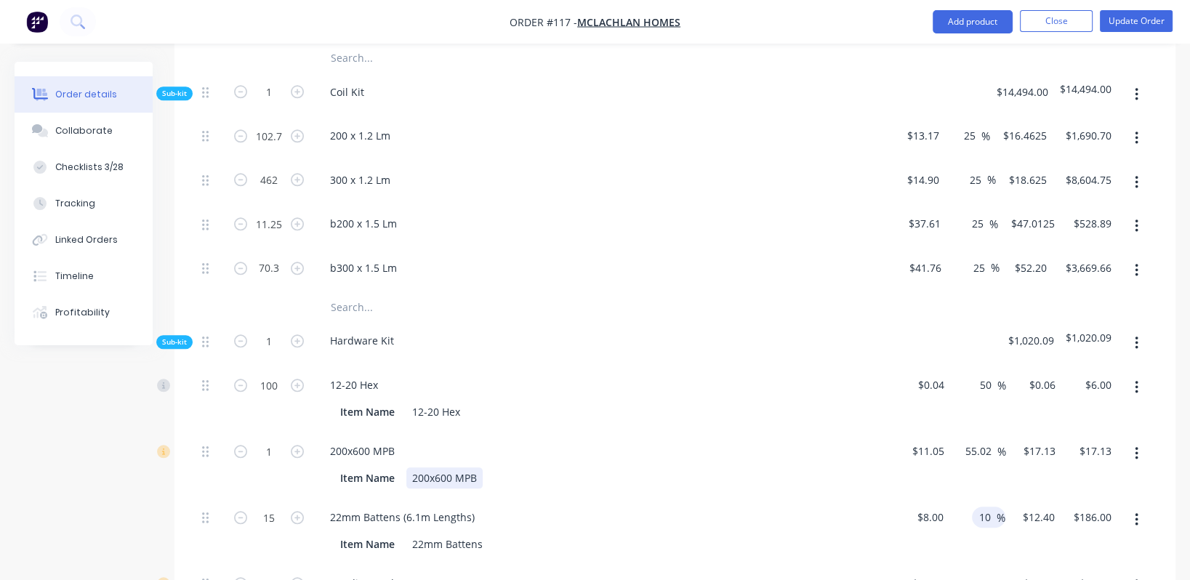
type input "$8.80"
type input "$132.00"
click at [1111, 498] on div "$132.00 $132.00" at bounding box center [1089, 531] width 57 height 66
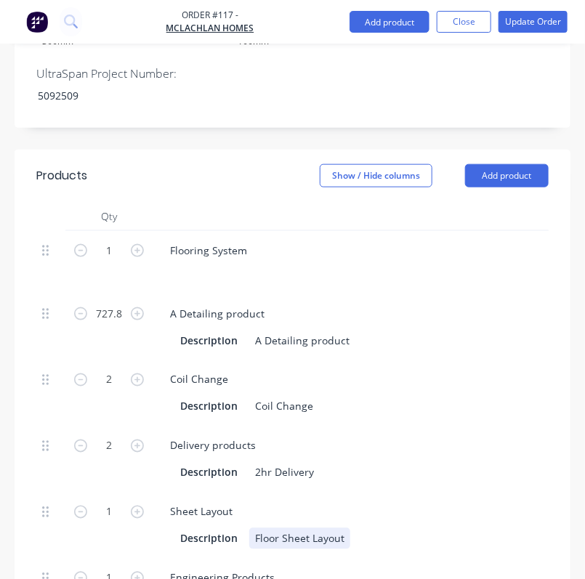
drag, startPoint x: 463, startPoint y: 417, endPoint x: 513, endPoint y: 153, distance: 269.3
click at [464, 528] on div "Description Floor Sheet Layout" at bounding box center [440, 538] width 532 height 21
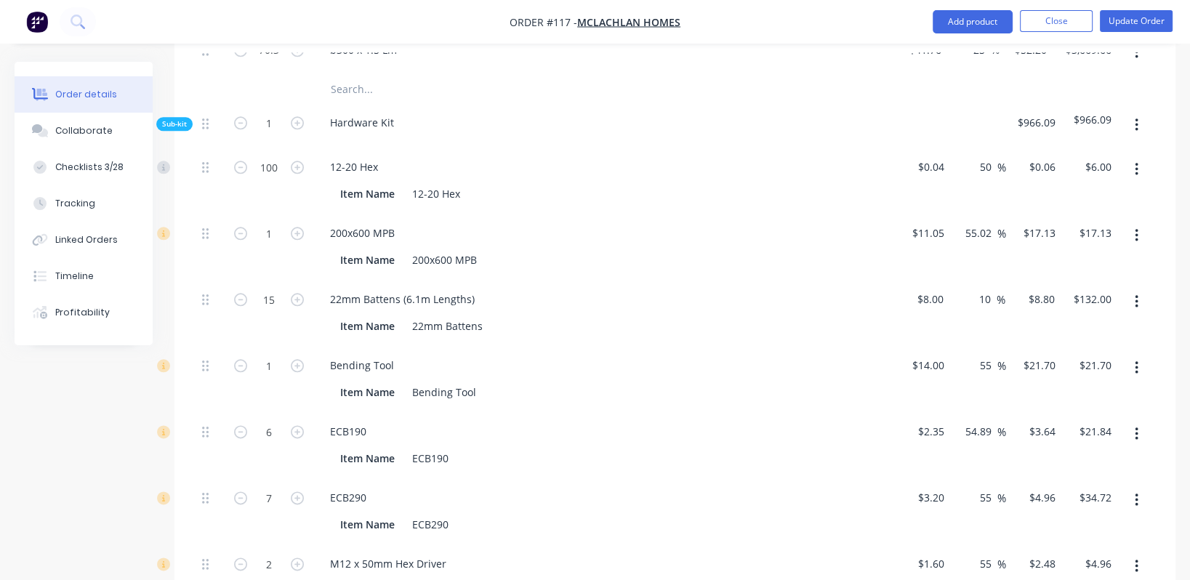
scroll to position [1962, 0]
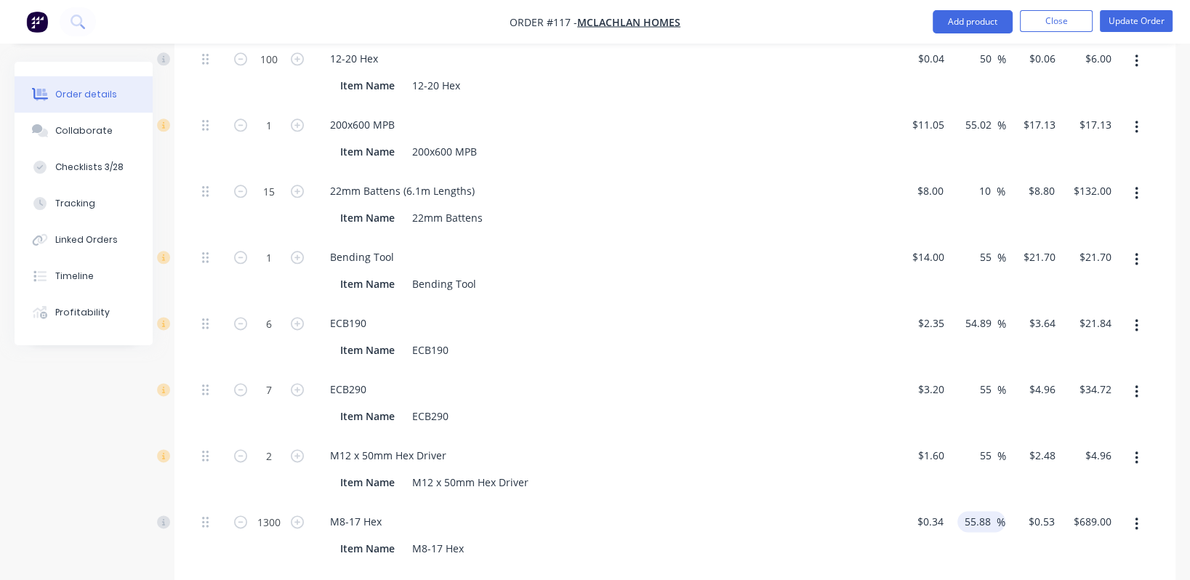
click at [978, 511] on input "55.88" at bounding box center [979, 521] width 33 height 21
click at [976, 511] on input "55.88" at bounding box center [979, 521] width 33 height 21
type input "20"
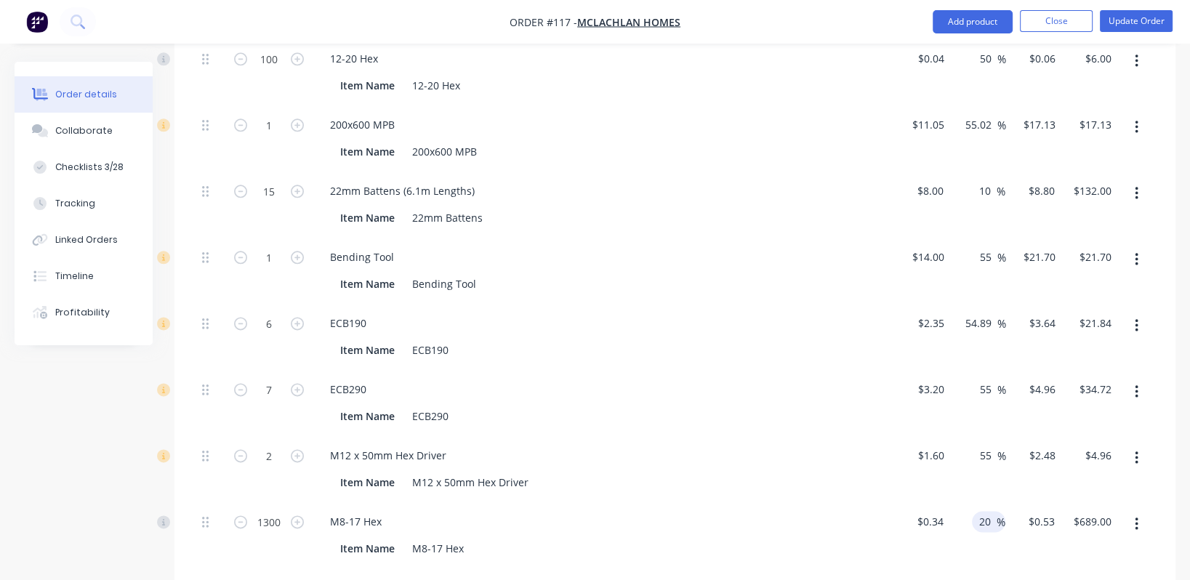
click at [850, 511] on div "M8-17 Hex" at bounding box center [603, 521] width 570 height 21
type input "$0.408"
type input "$530.40"
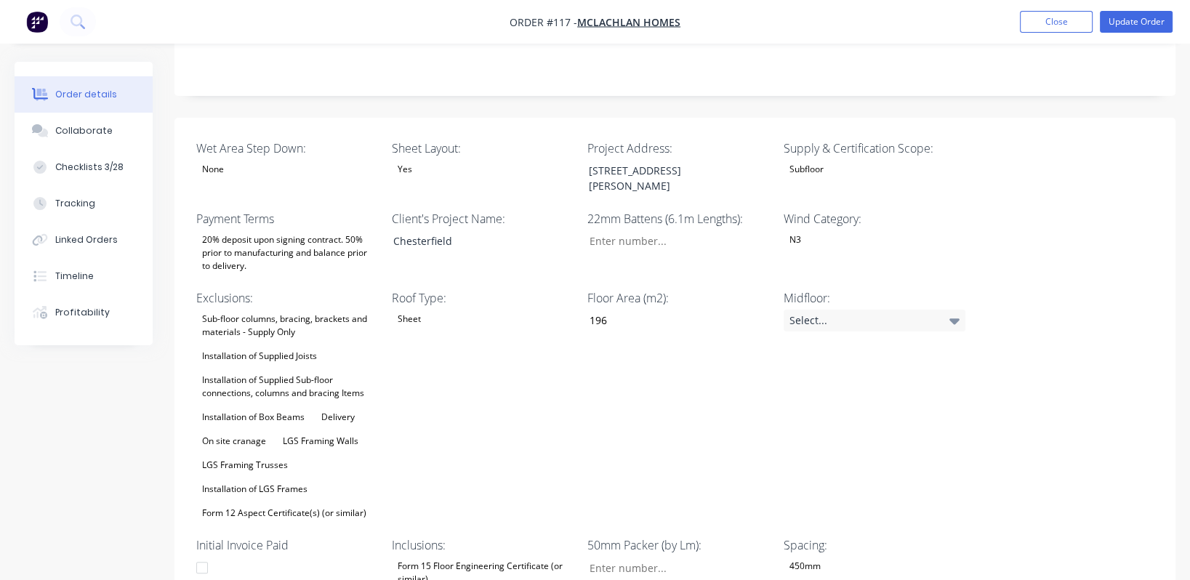
scroll to position [327, 0]
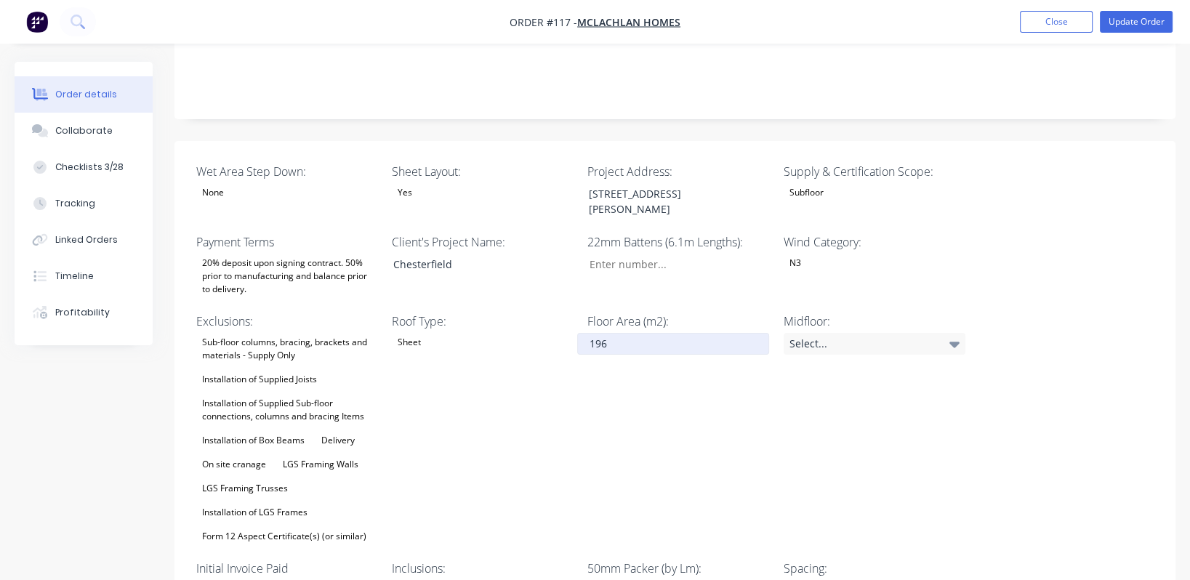
click at [624, 333] on input "196" at bounding box center [673, 344] width 192 height 22
click at [716, 387] on div "Floor Area (m2): 196" at bounding box center [678, 429] width 182 height 233
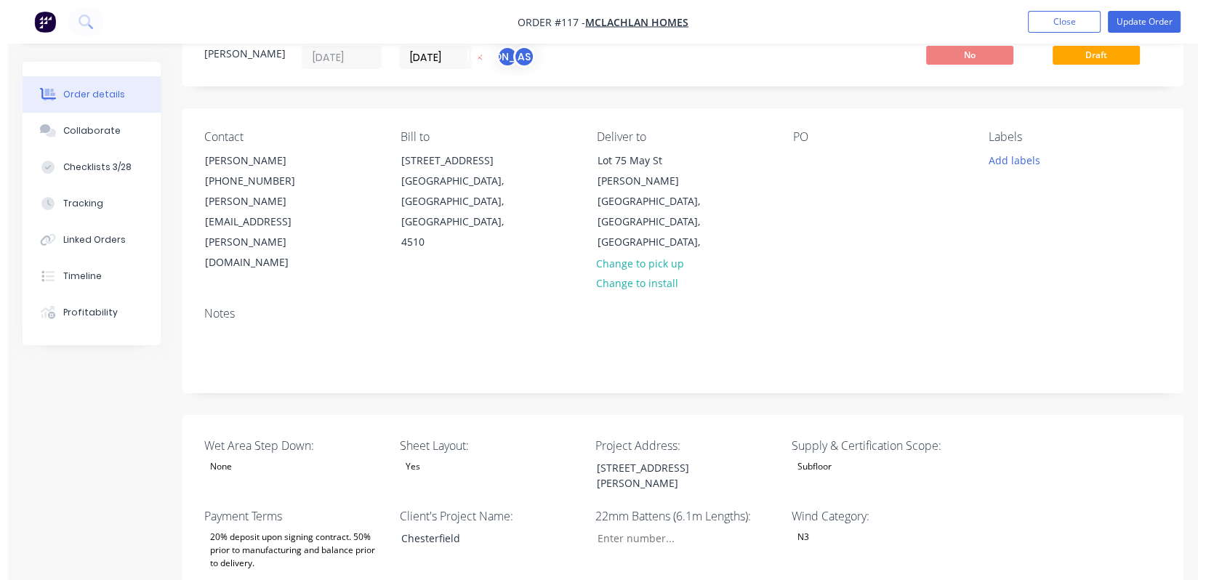
scroll to position [0, 0]
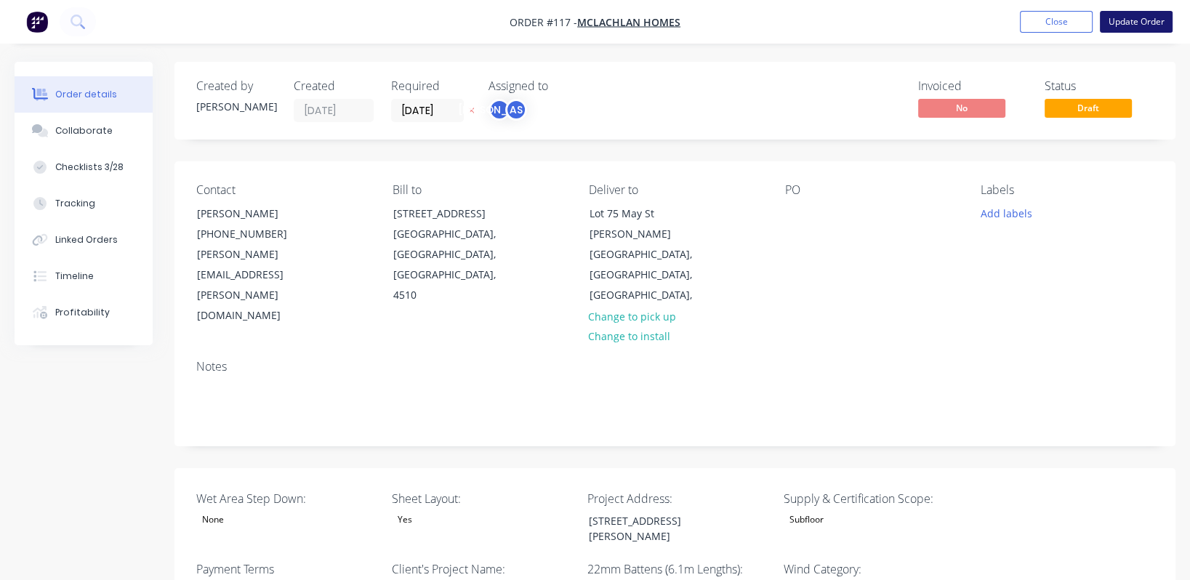
click at [1148, 23] on button "Update Order" at bounding box center [1136, 22] width 73 height 22
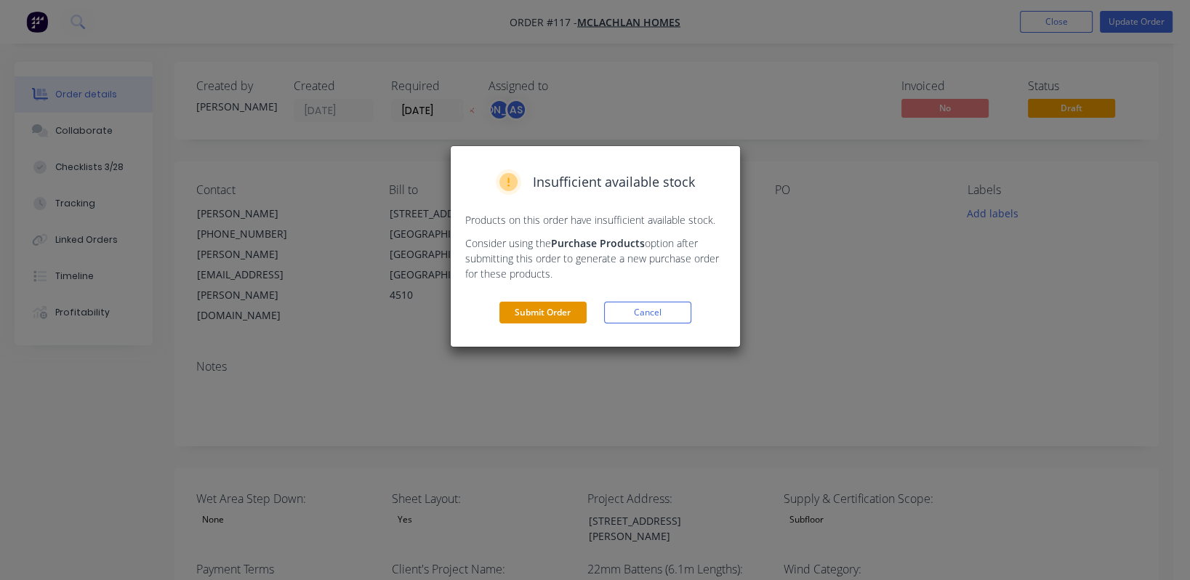
click at [555, 314] on button "Submit Order" at bounding box center [542, 313] width 87 height 22
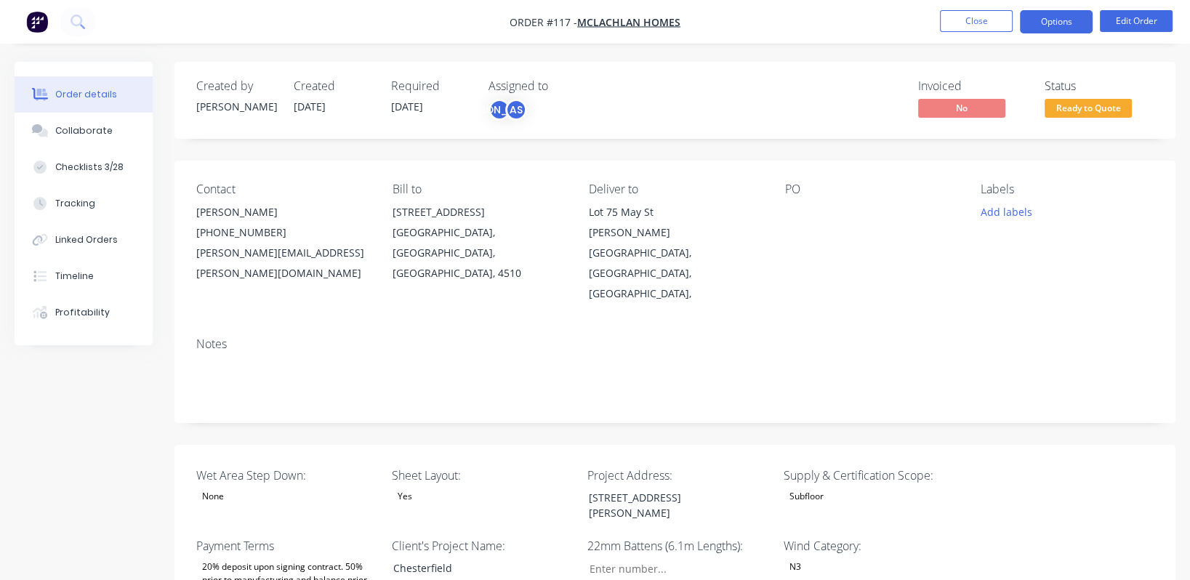
click at [1067, 23] on button "Options" at bounding box center [1056, 21] width 73 height 23
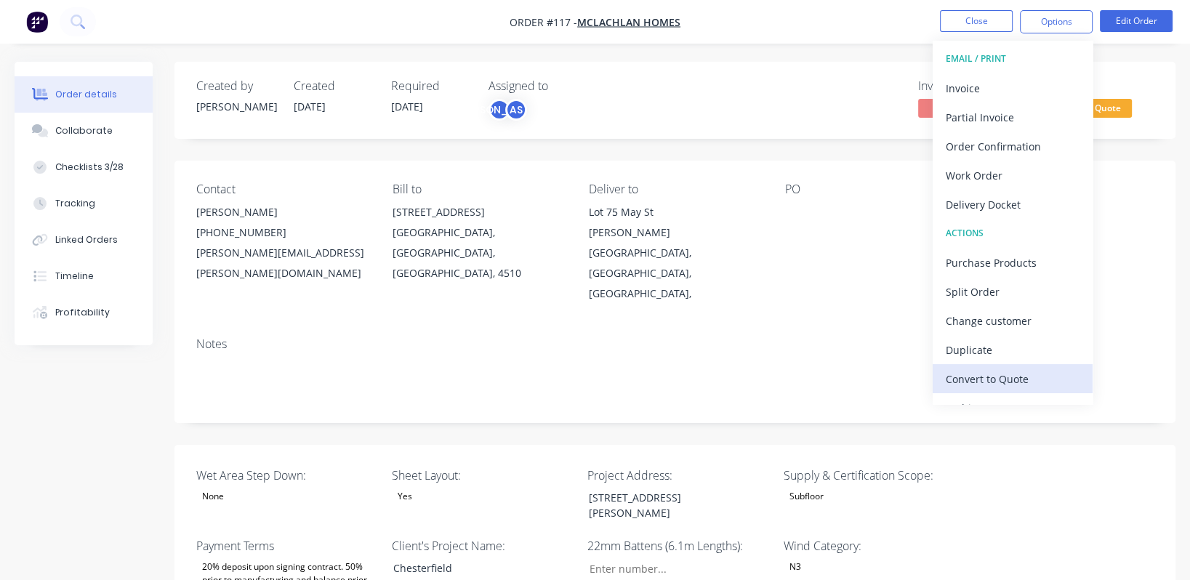
click at [1026, 377] on div "Convert to Quote" at bounding box center [1013, 379] width 134 height 21
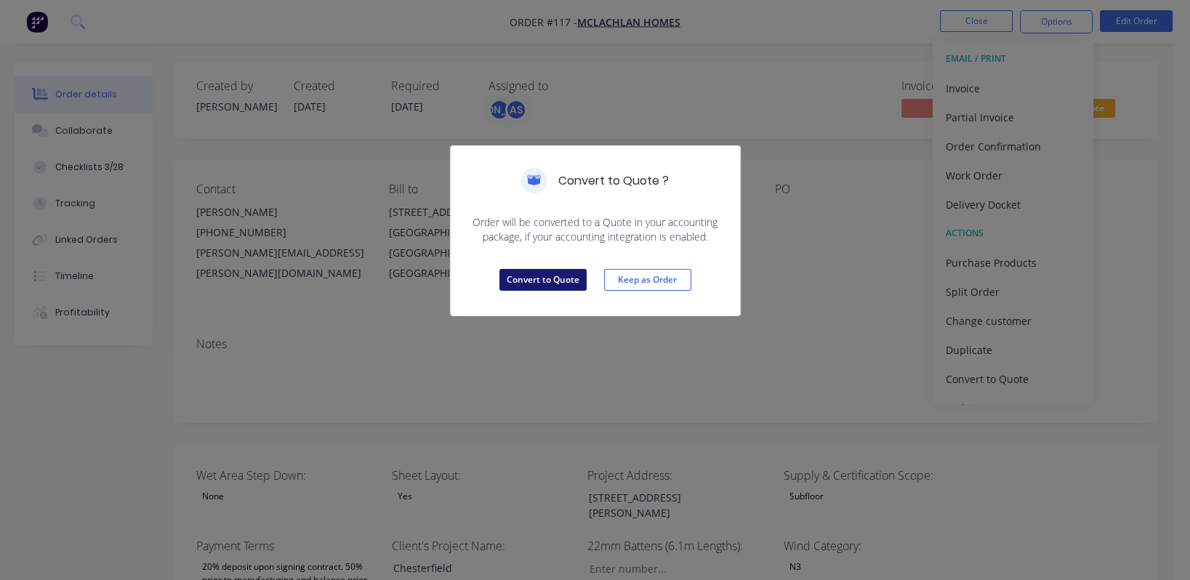
click at [551, 281] on button "Convert to Quote" at bounding box center [542, 280] width 87 height 22
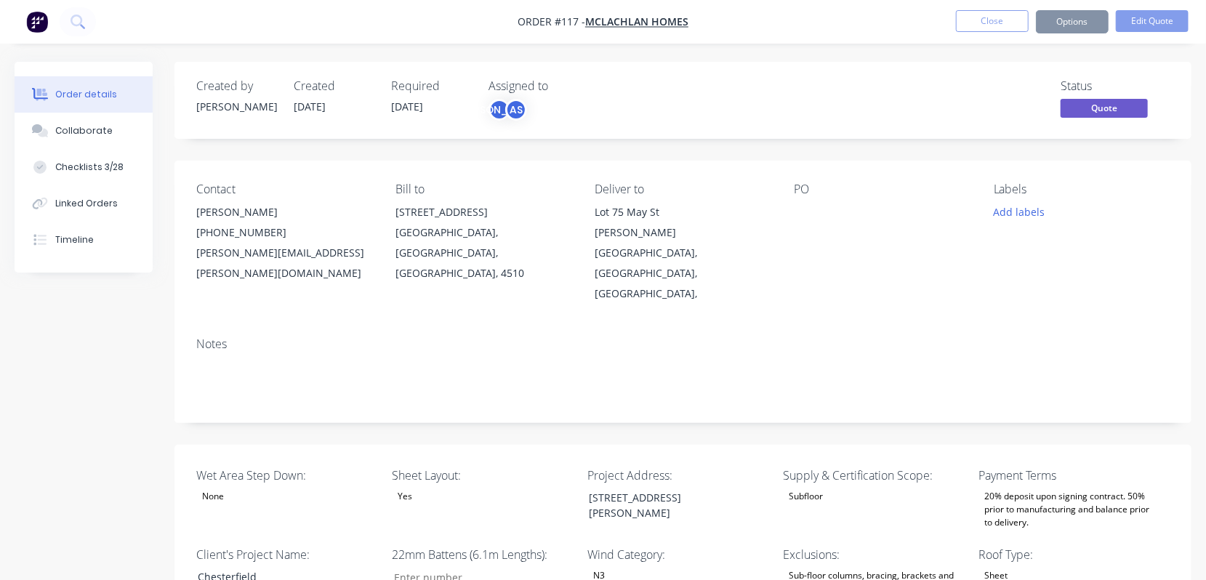
type input "196"
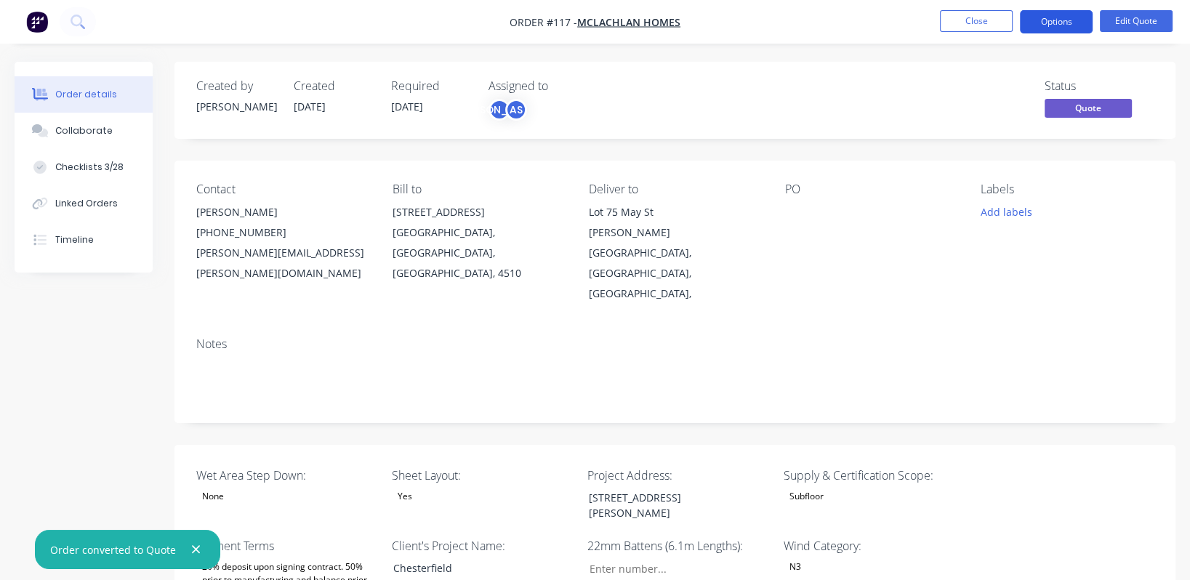
click at [1064, 23] on button "Options" at bounding box center [1056, 21] width 73 height 23
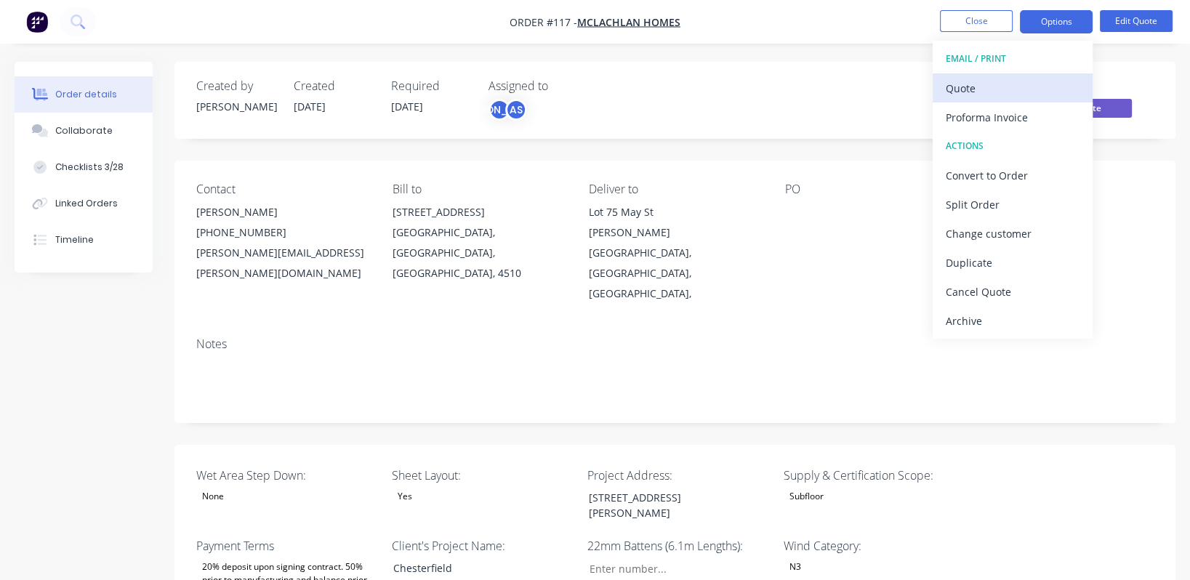
click at [1015, 94] on div "Quote" at bounding box center [1013, 88] width 134 height 21
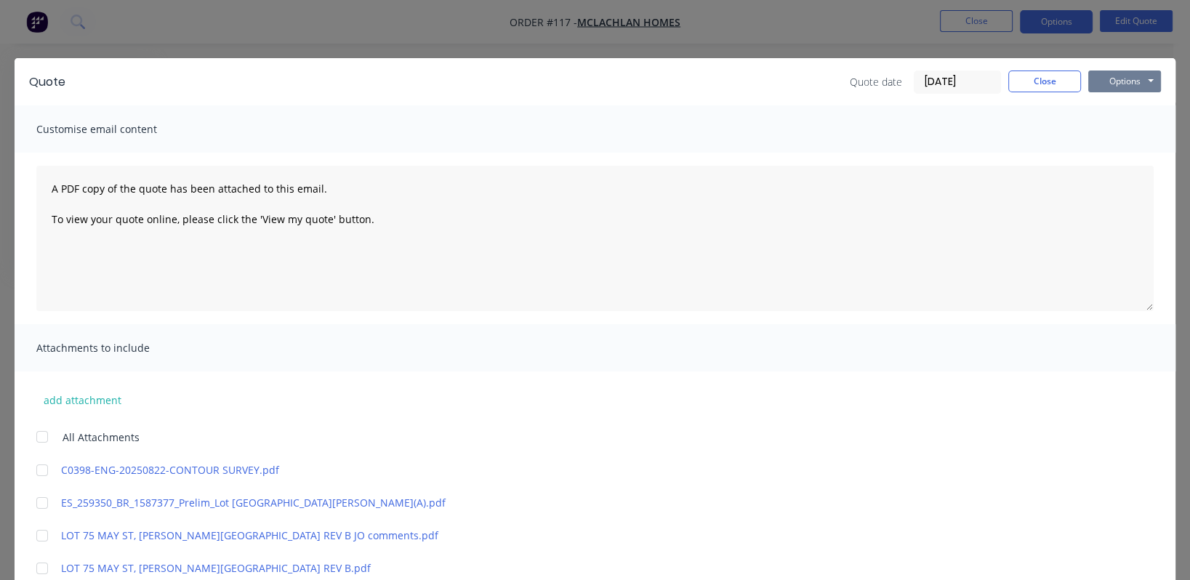
click at [1106, 77] on button "Options" at bounding box center [1124, 82] width 73 height 22
click at [1122, 103] on button "Preview" at bounding box center [1134, 107] width 93 height 24
click at [1023, 88] on button "Close" at bounding box center [1044, 82] width 73 height 22
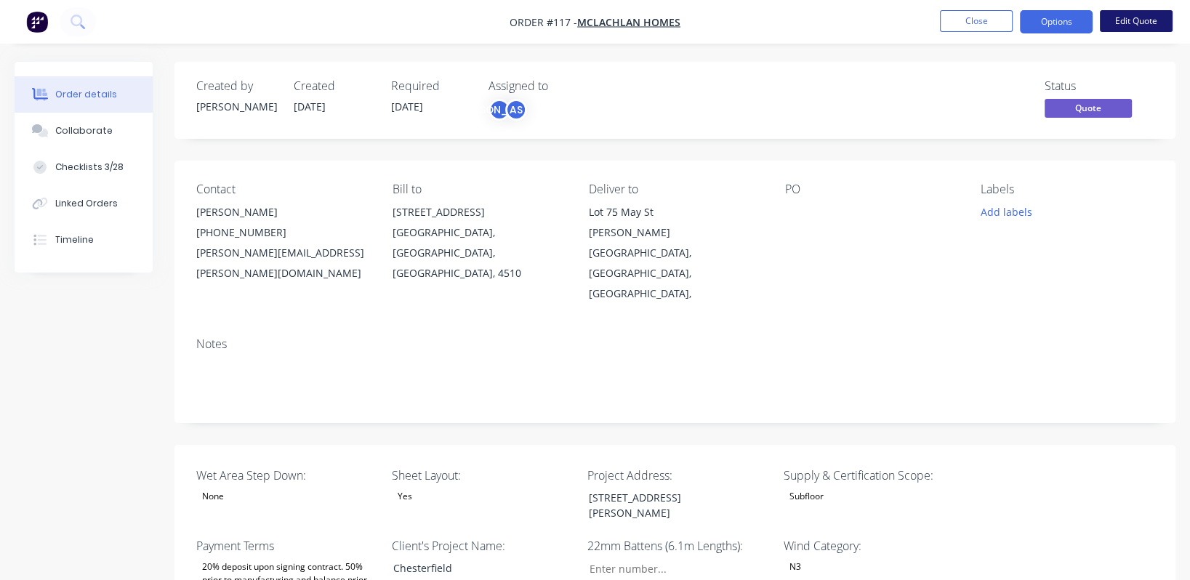
click at [1139, 19] on button "Edit Quote" at bounding box center [1136, 21] width 73 height 22
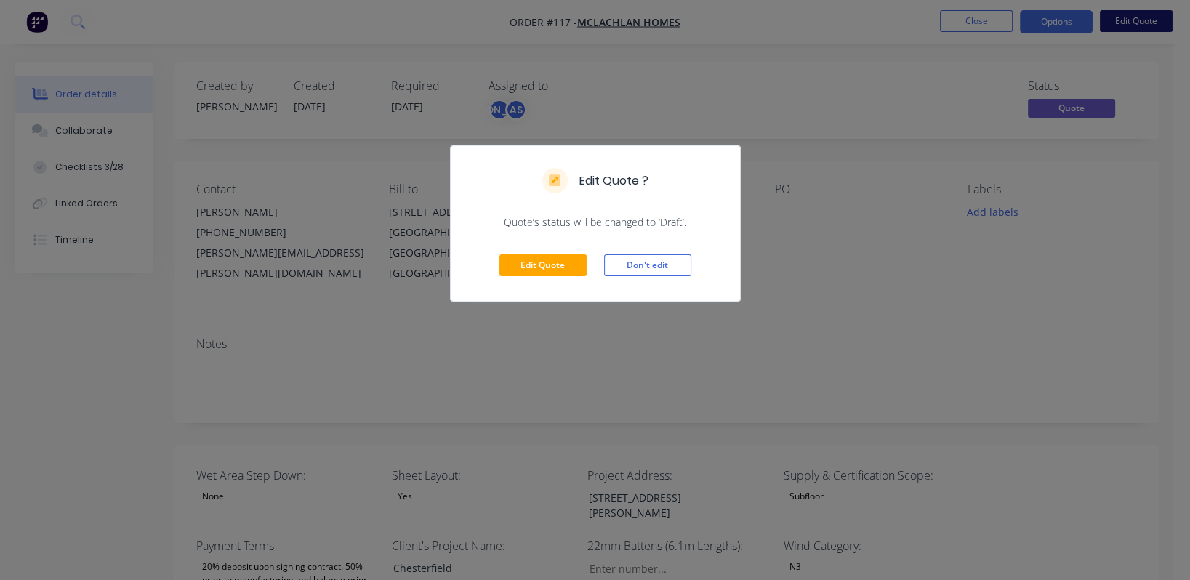
click at [1139, 19] on div "Edit Quote ? Quote’s status will be changed to ‘Draft’. Edit Quote Don't edit" at bounding box center [595, 290] width 1190 height 580
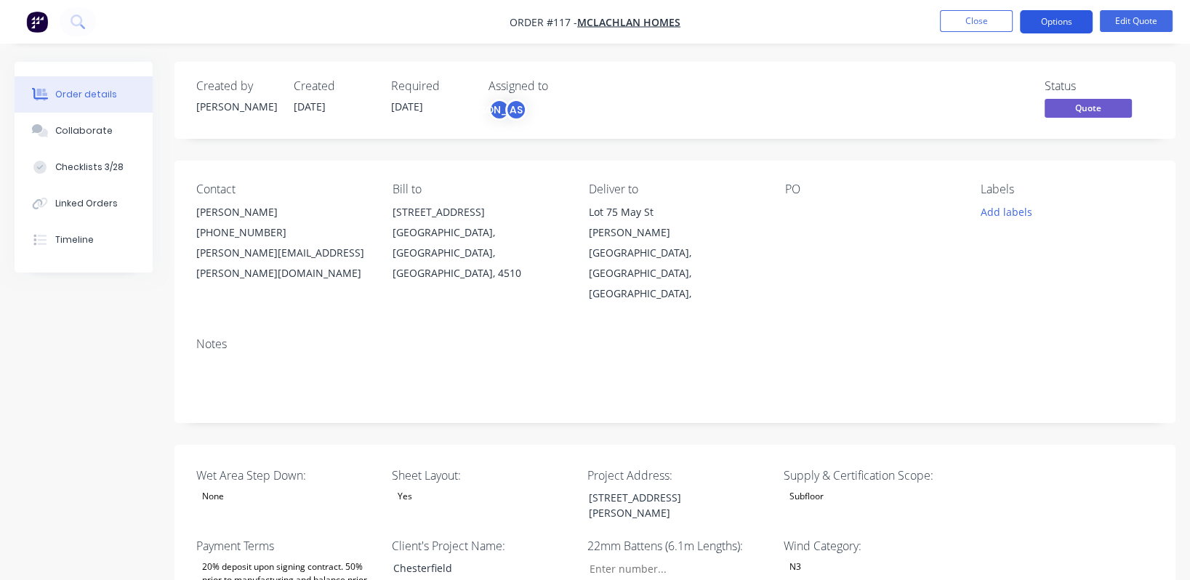
click at [1058, 19] on button "Options" at bounding box center [1056, 21] width 73 height 23
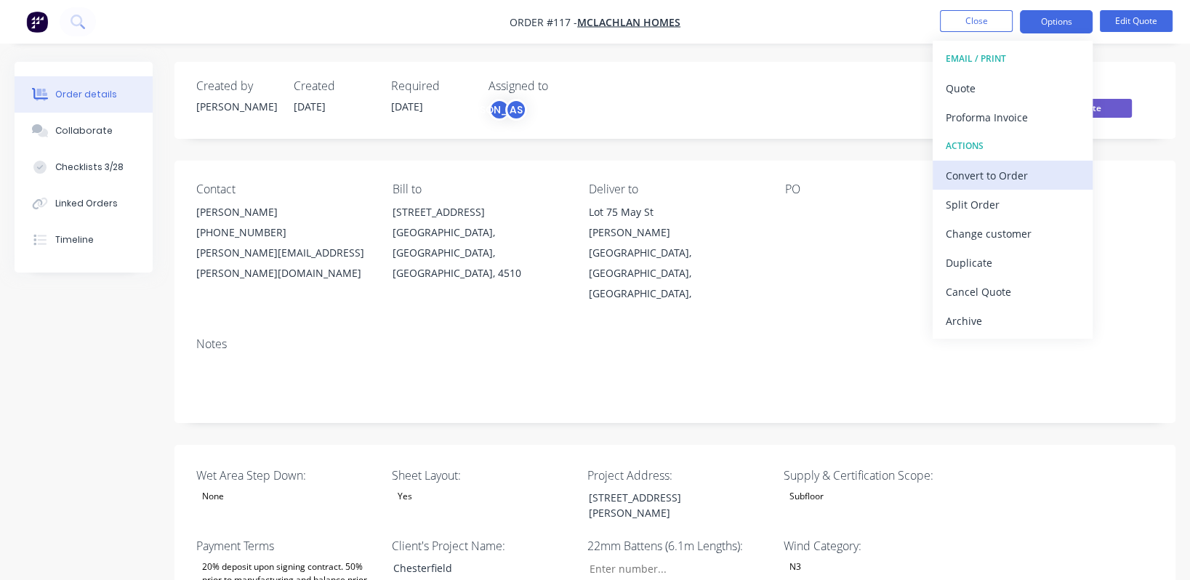
click at [1033, 179] on div "Convert to Order" at bounding box center [1013, 175] width 134 height 21
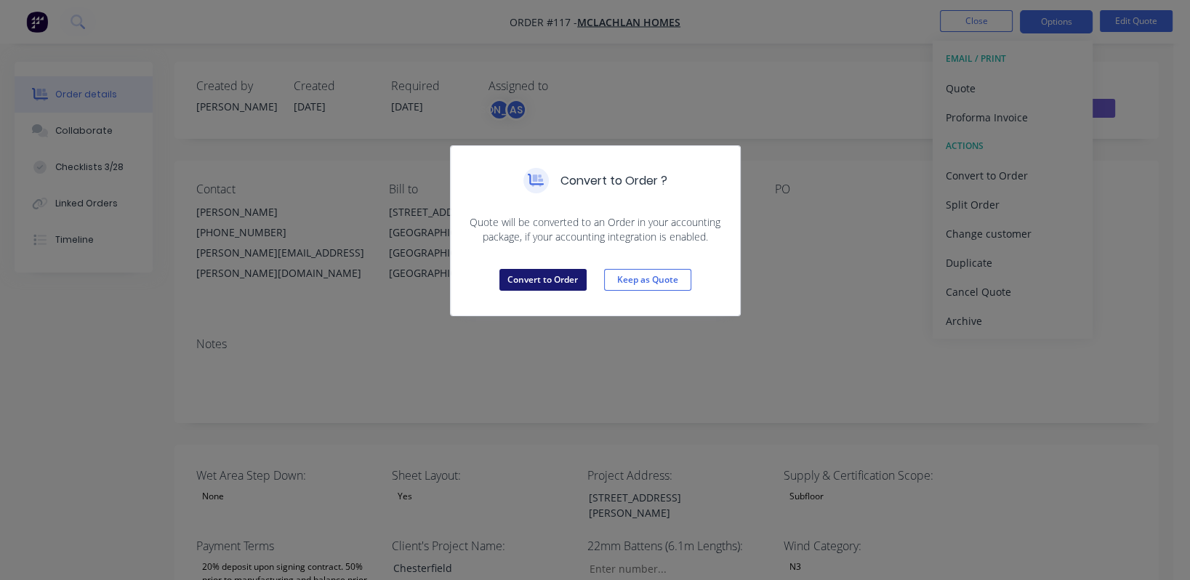
click at [551, 275] on button "Convert to Order" at bounding box center [542, 280] width 87 height 22
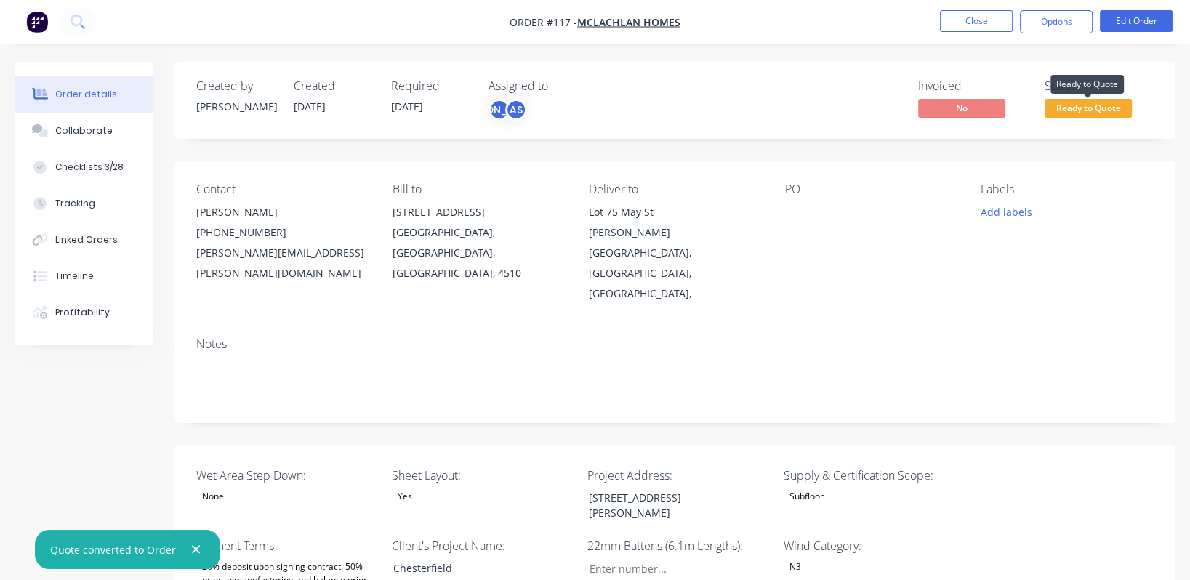
click at [1082, 110] on span "Ready to Quote" at bounding box center [1088, 108] width 87 height 18
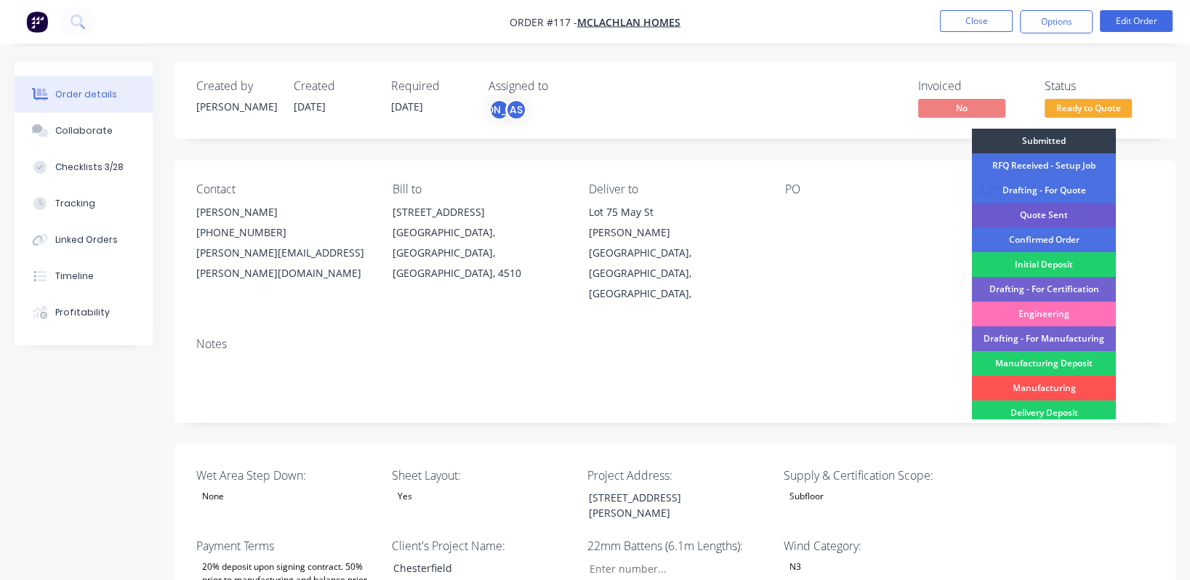
click at [1069, 215] on div "Quote Sent" at bounding box center [1044, 215] width 144 height 25
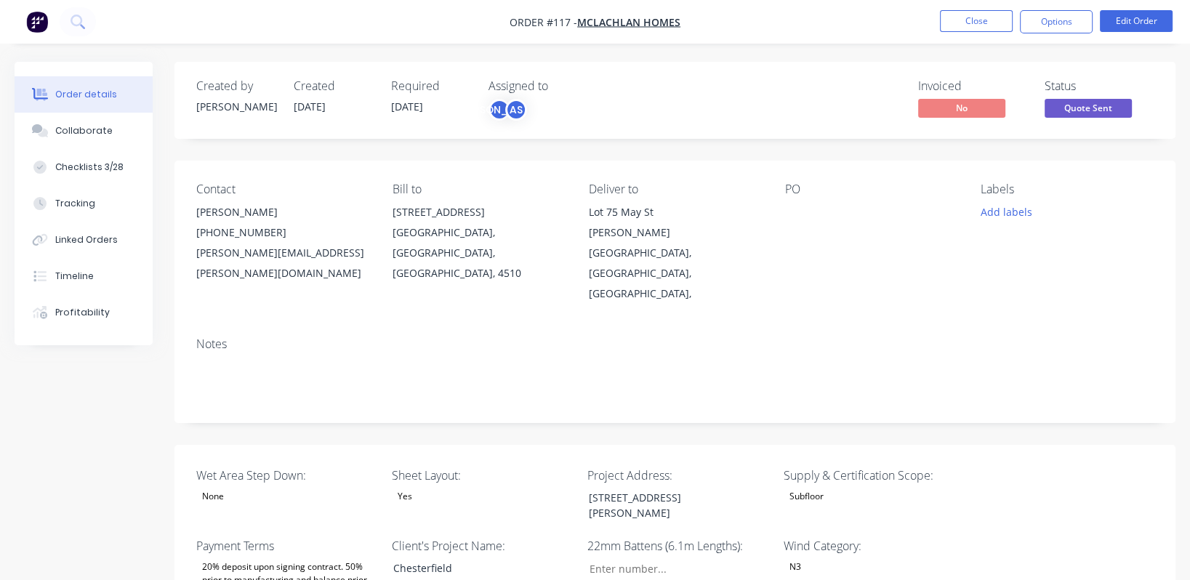
click at [966, 7] on nav "Order #117 - McLachlan Homes Close Options Edit Order" at bounding box center [595, 22] width 1190 height 44
click at [959, 23] on button "Close" at bounding box center [976, 21] width 73 height 22
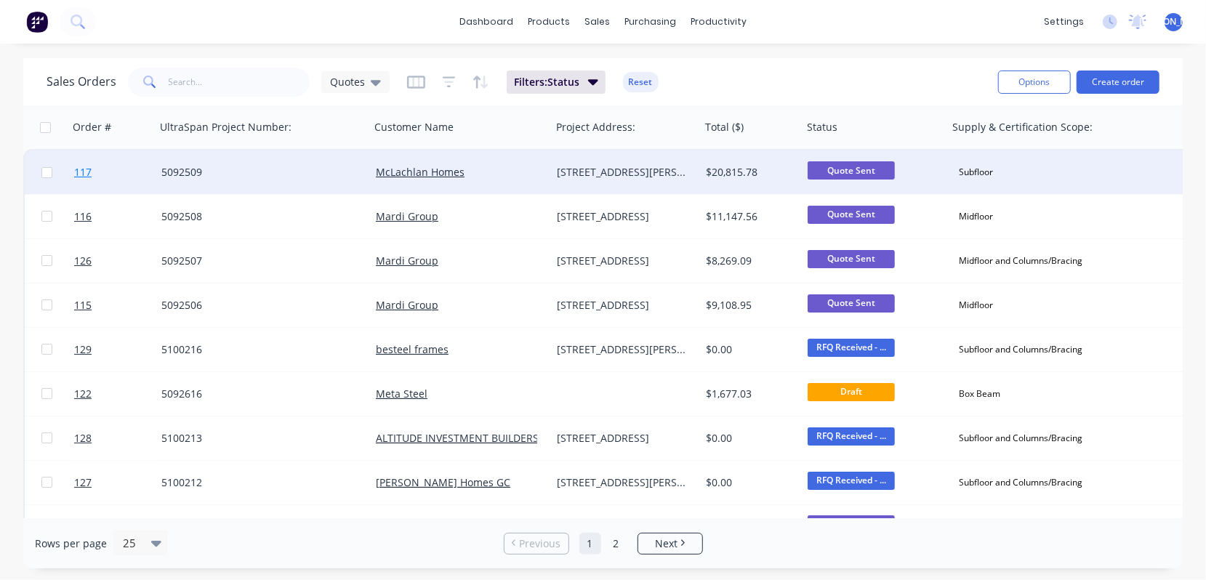
click at [84, 172] on span "117" at bounding box center [82, 172] width 17 height 15
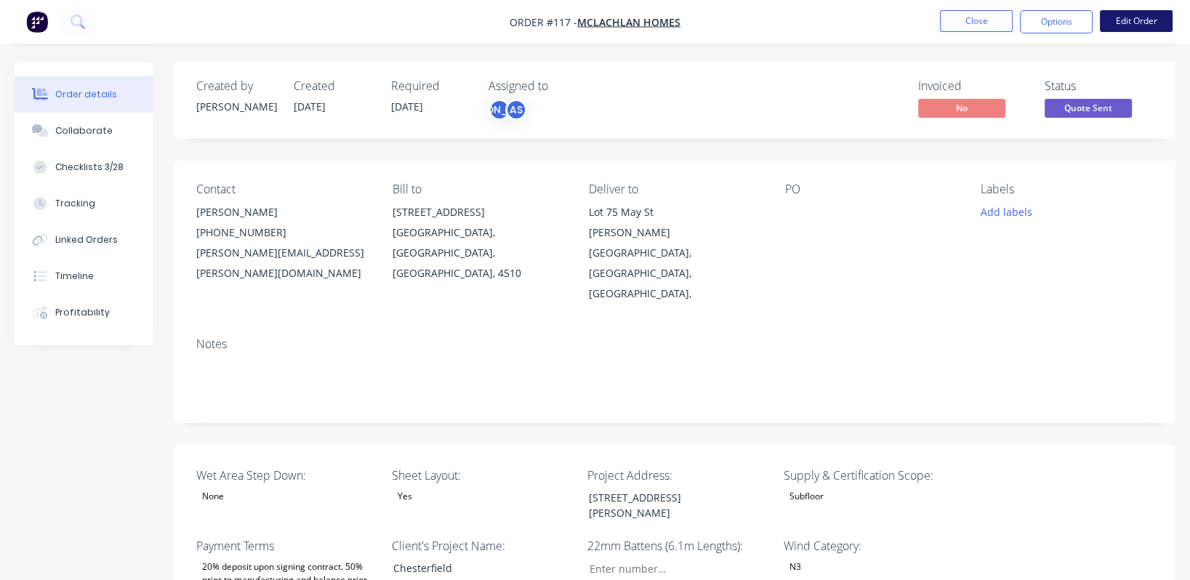
click at [1132, 27] on button "Edit Order" at bounding box center [1136, 21] width 73 height 22
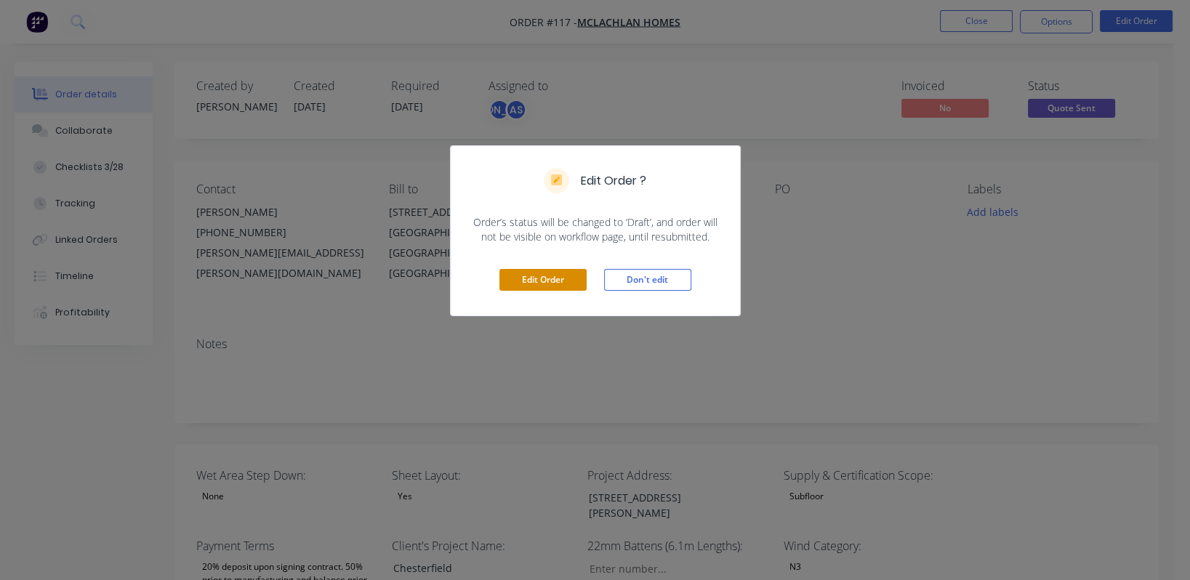
click at [528, 275] on button "Edit Order" at bounding box center [542, 280] width 87 height 22
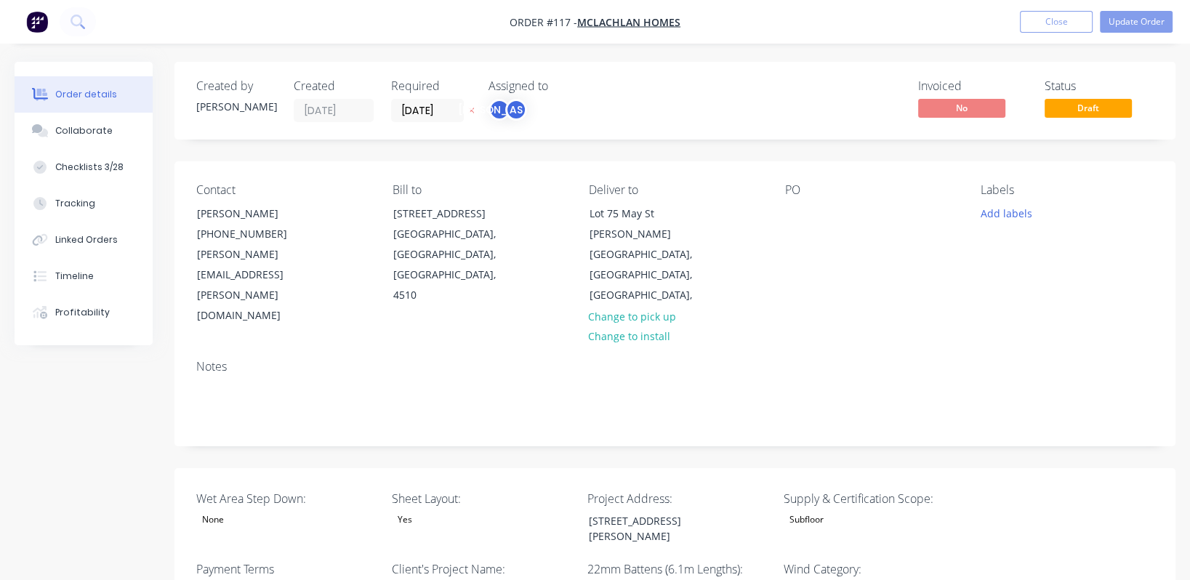
type input "196"
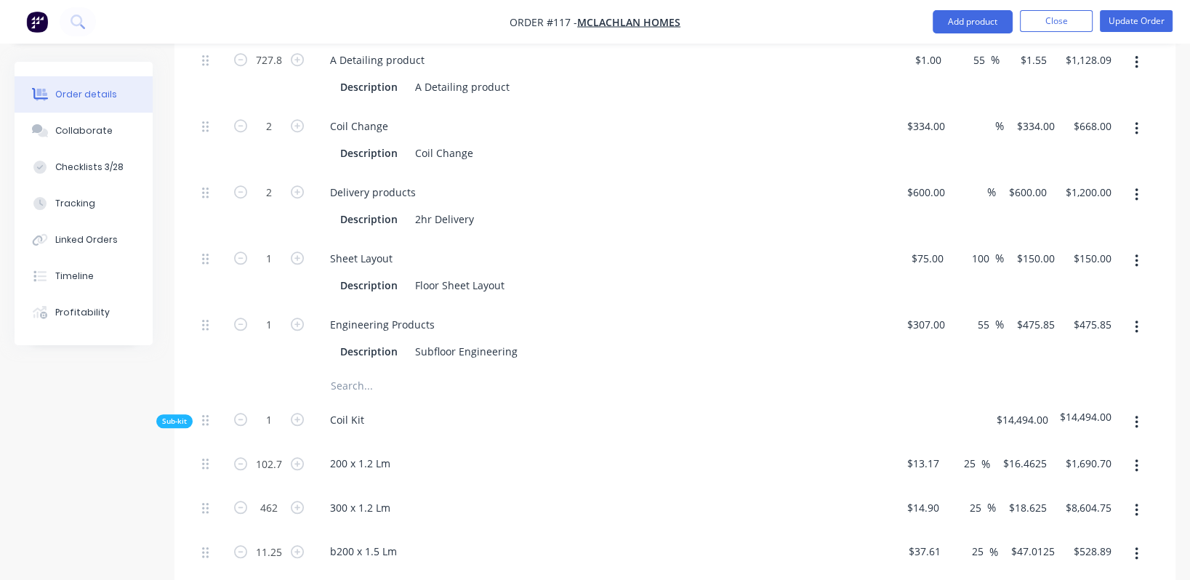
scroll to position [1308, 0]
type input "120"
type input "$1,975.50"
click at [502, 401] on div "Coil Kit" at bounding box center [604, 423] width 582 height 44
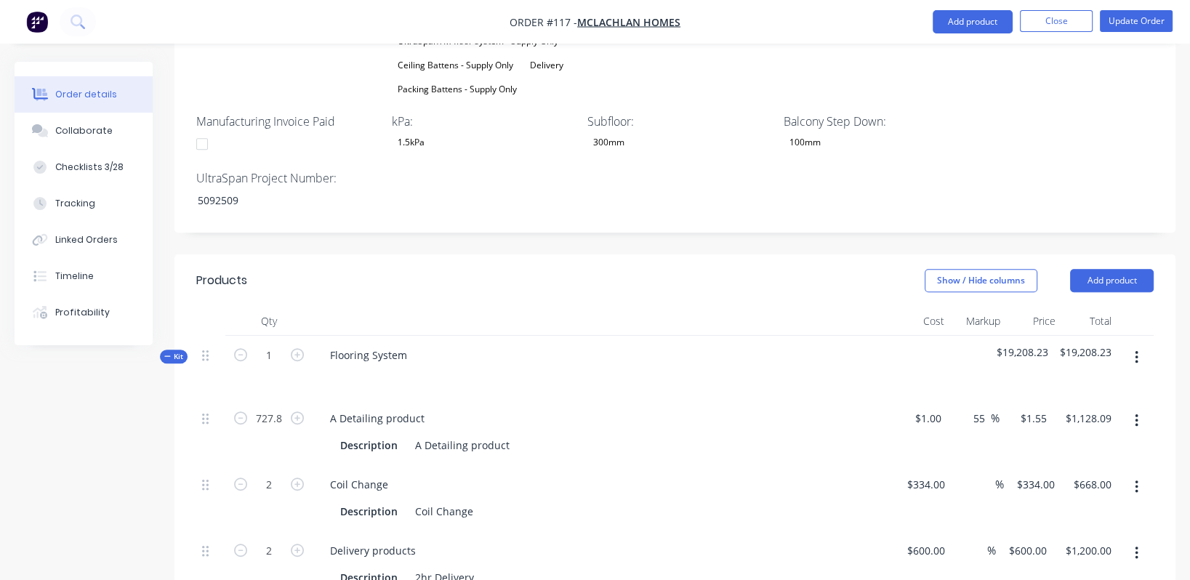
scroll to position [817, 0]
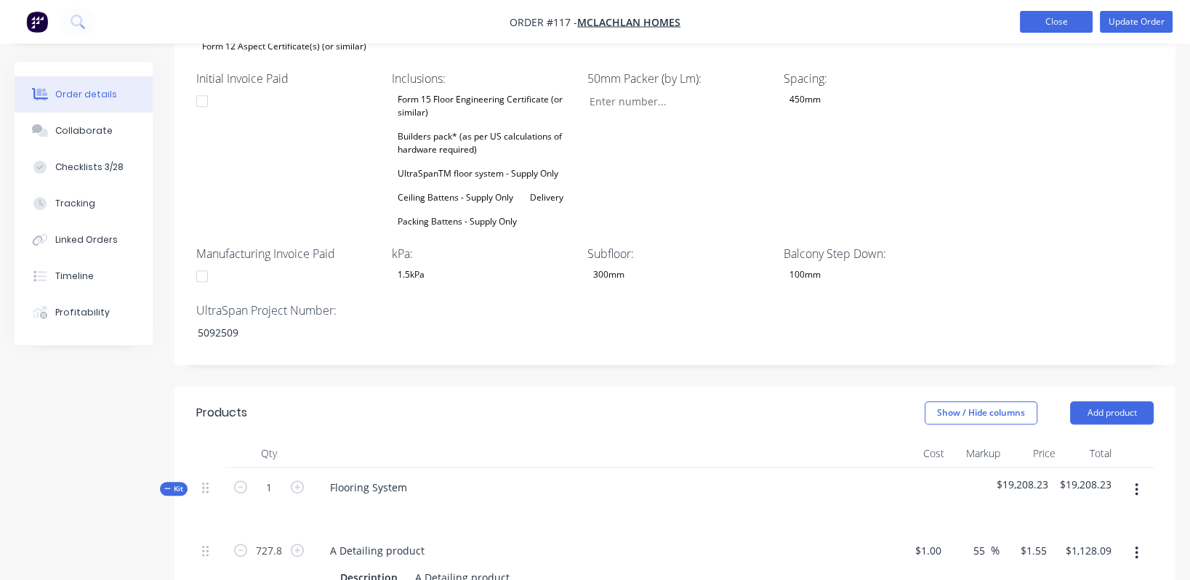
click at [1063, 21] on button "Close" at bounding box center [1056, 22] width 73 height 22
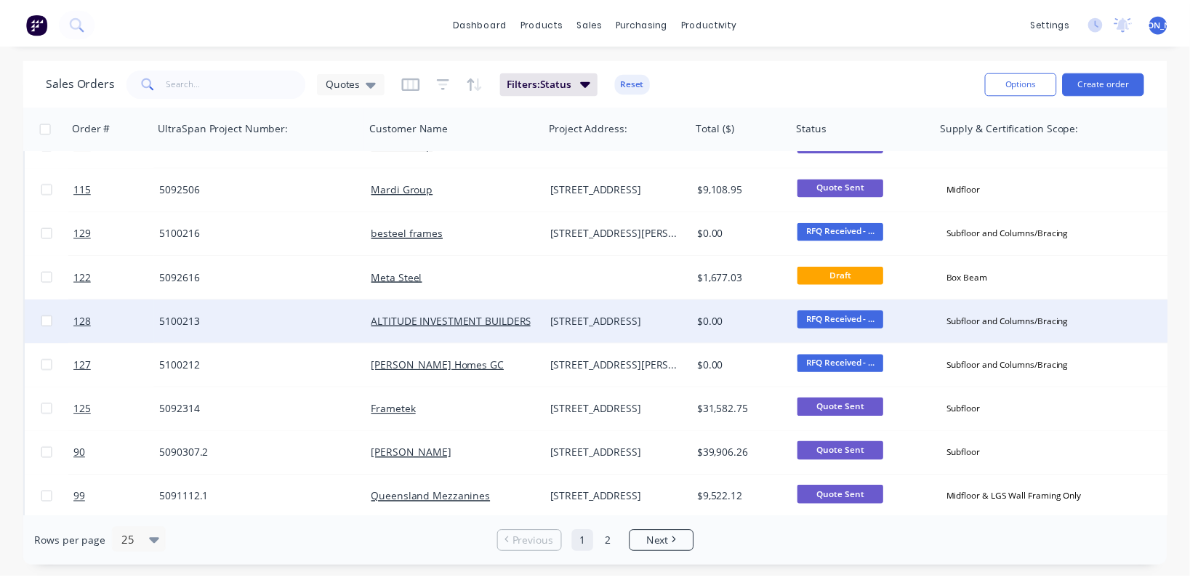
scroll to position [109, 0]
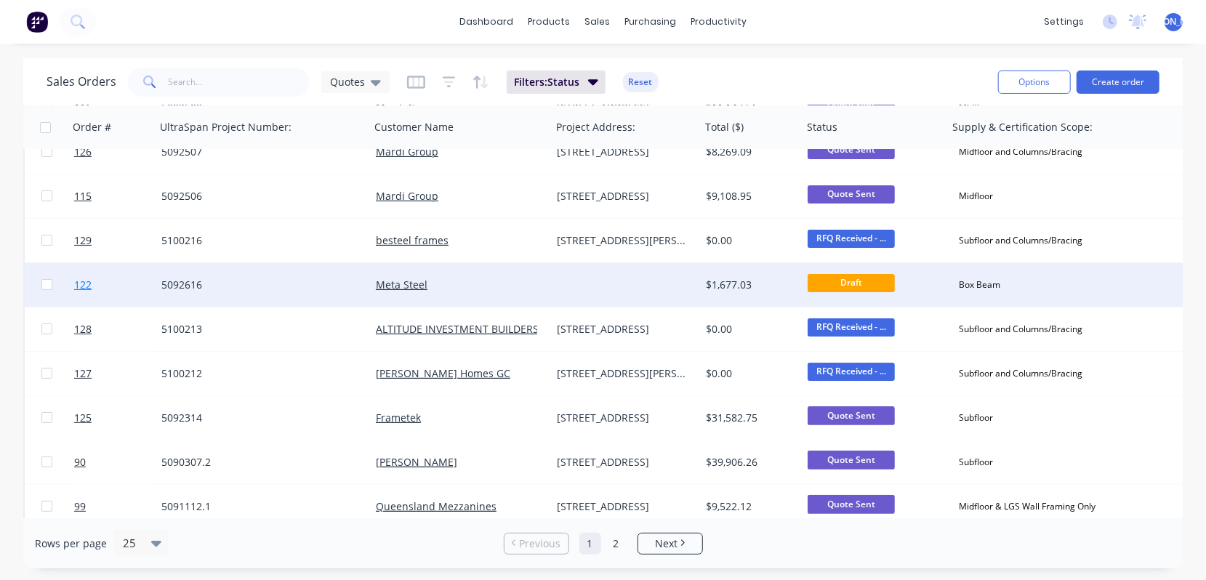
click at [86, 283] on span "122" at bounding box center [82, 285] width 17 height 15
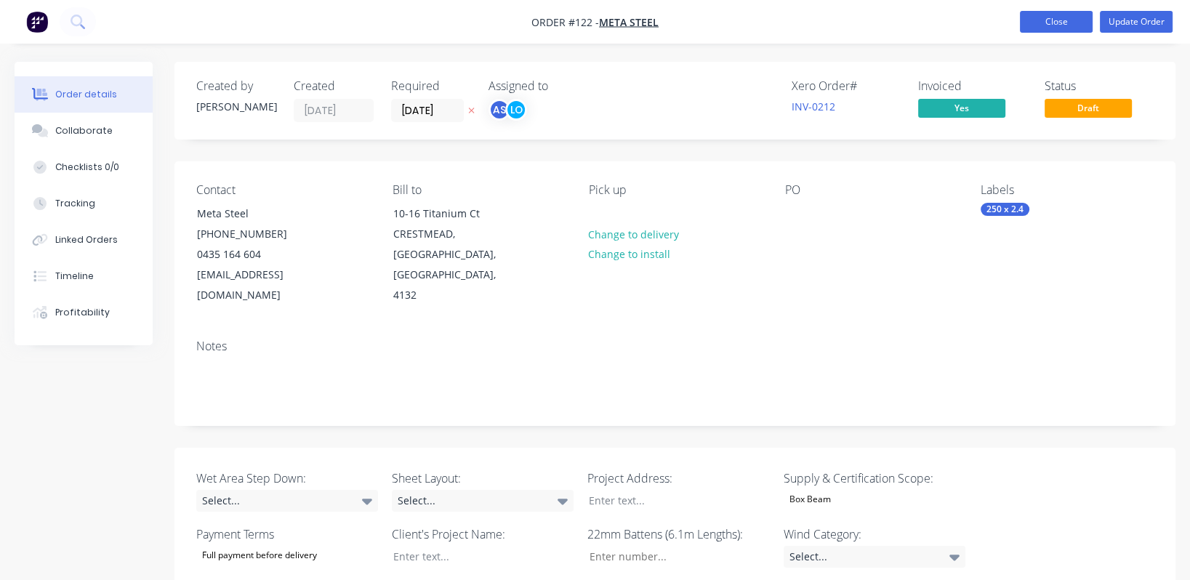
click at [1048, 23] on button "Close" at bounding box center [1056, 22] width 73 height 22
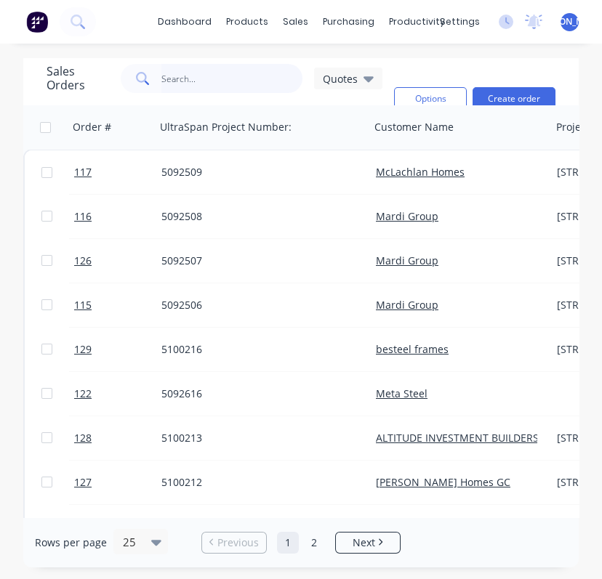
click at [164, 78] on input "text" at bounding box center [232, 78] width 142 height 29
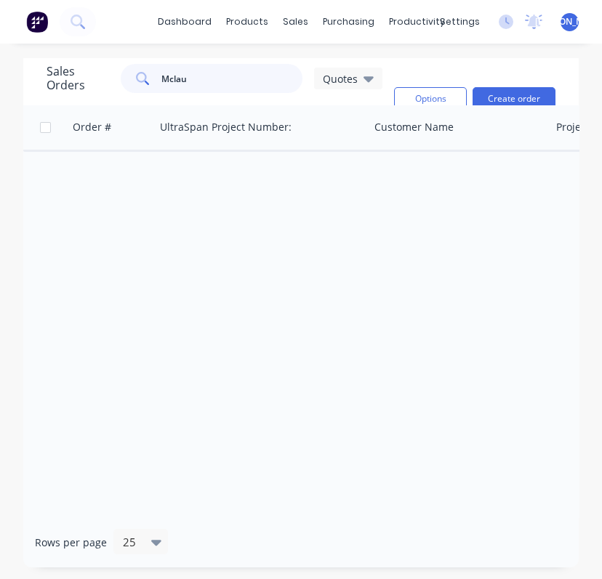
type input "Mcla"
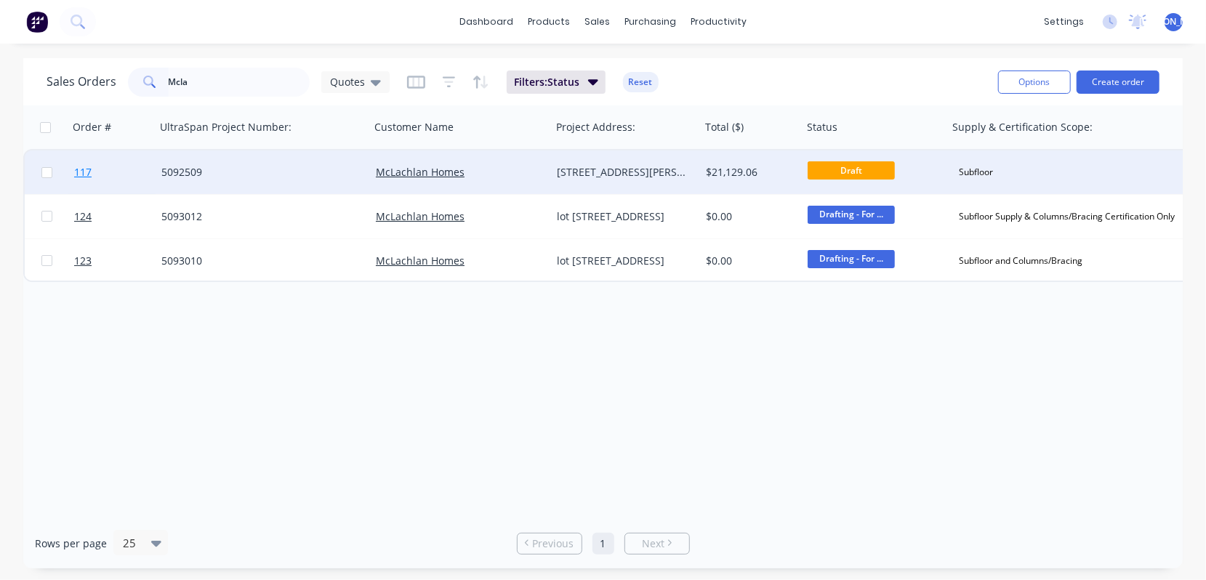
click at [79, 172] on span "117" at bounding box center [82, 172] width 17 height 15
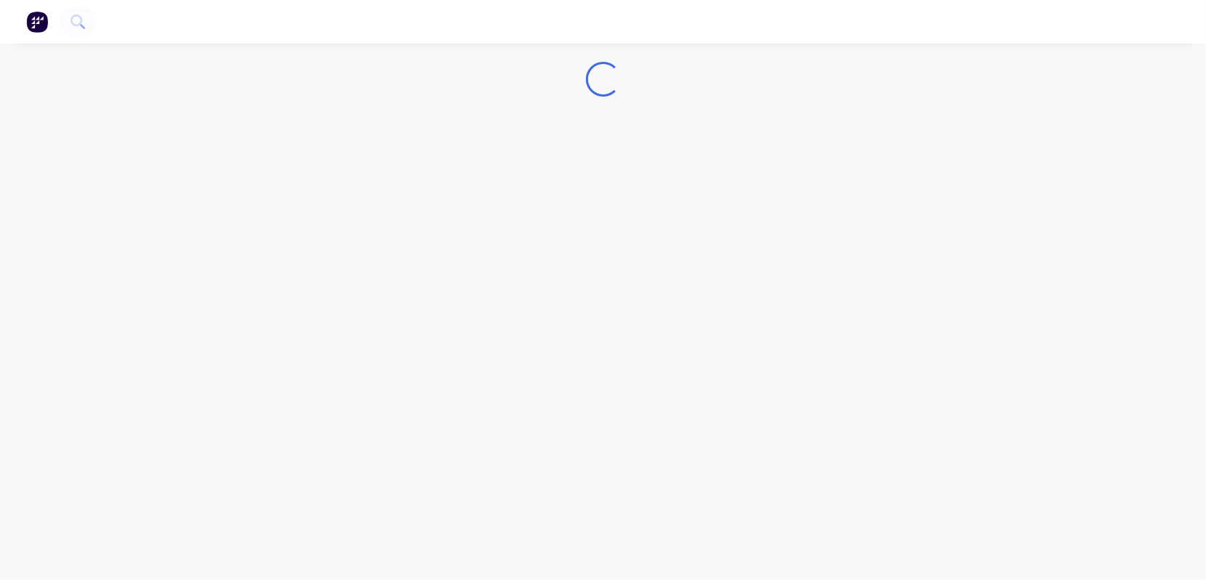
click at [79, 172] on div "Loading..." at bounding box center [603, 290] width 1206 height 580
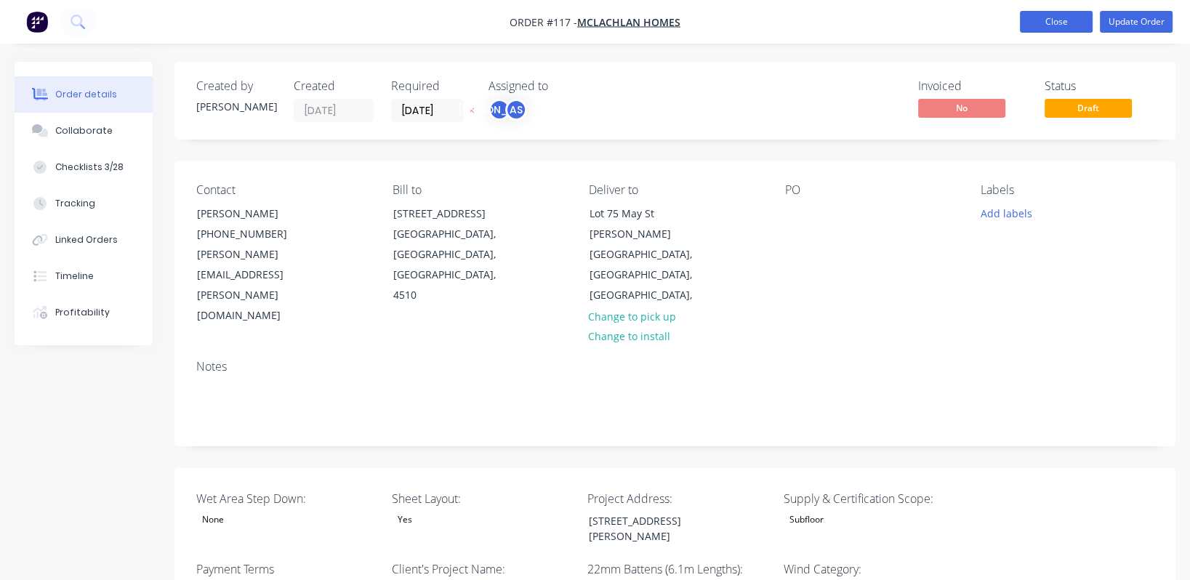
click at [1072, 19] on button "Close" at bounding box center [1056, 22] width 73 height 22
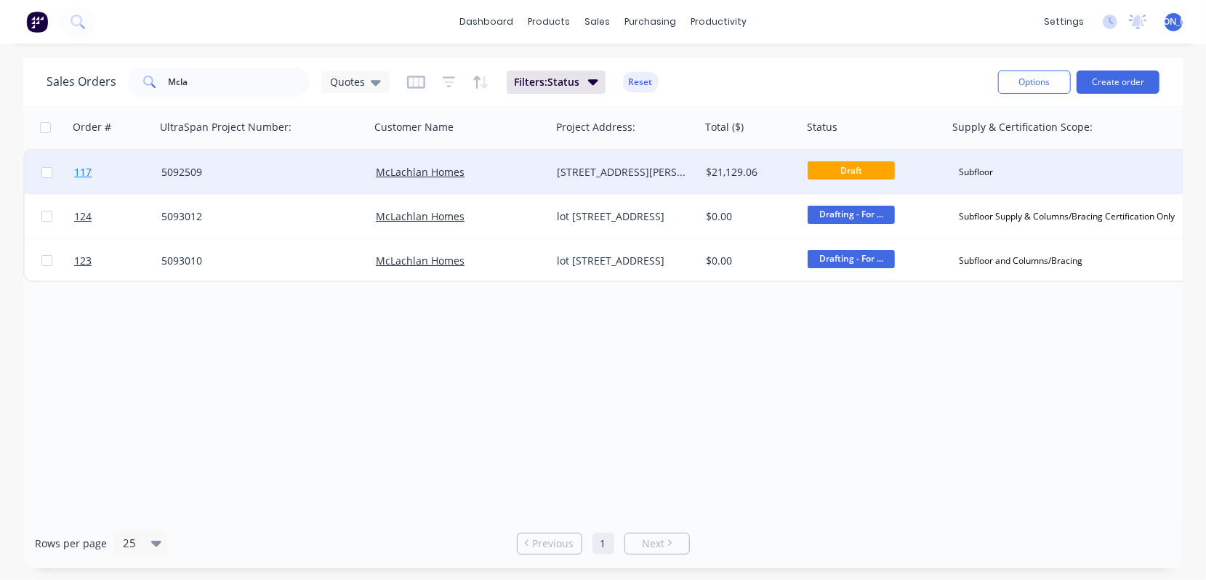
click at [91, 172] on span "117" at bounding box center [82, 172] width 17 height 15
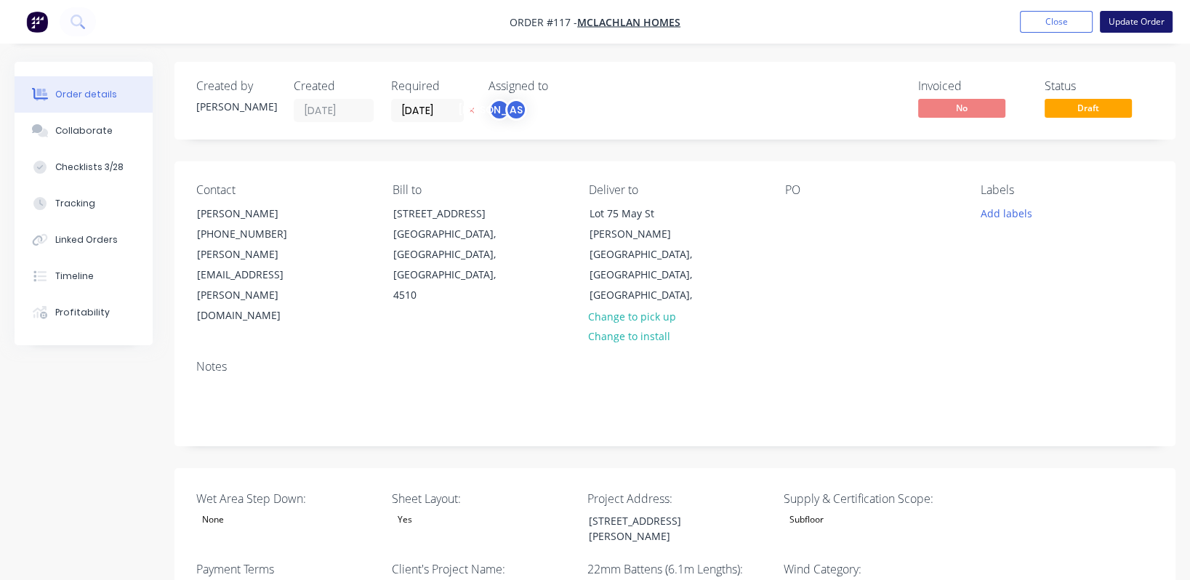
click at [1124, 22] on button "Update Order" at bounding box center [1136, 22] width 73 height 22
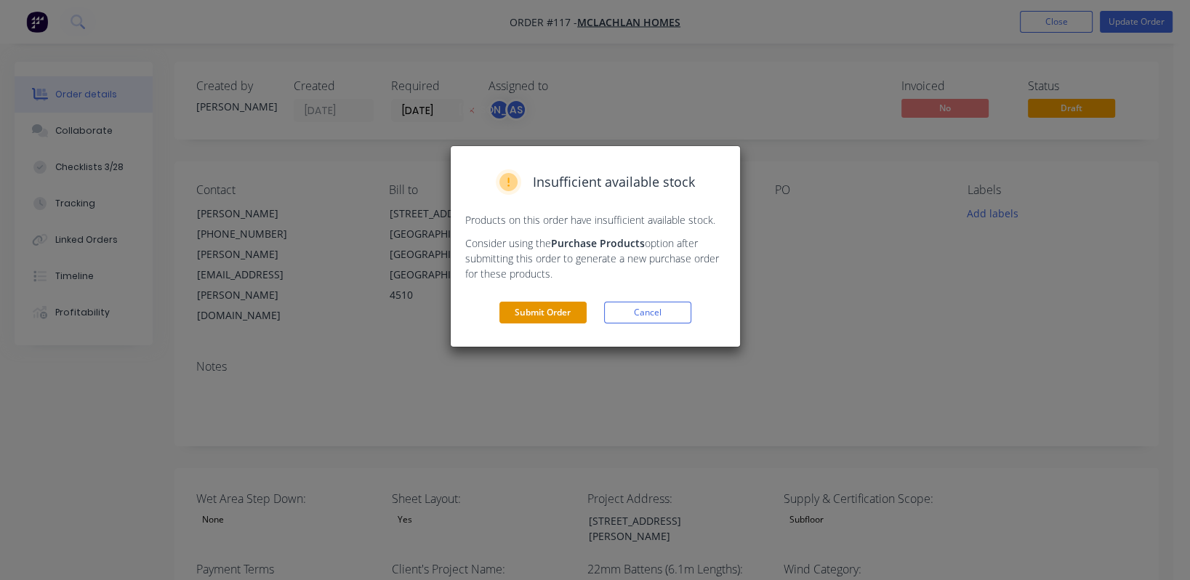
click at [512, 312] on button "Submit Order" at bounding box center [542, 313] width 87 height 22
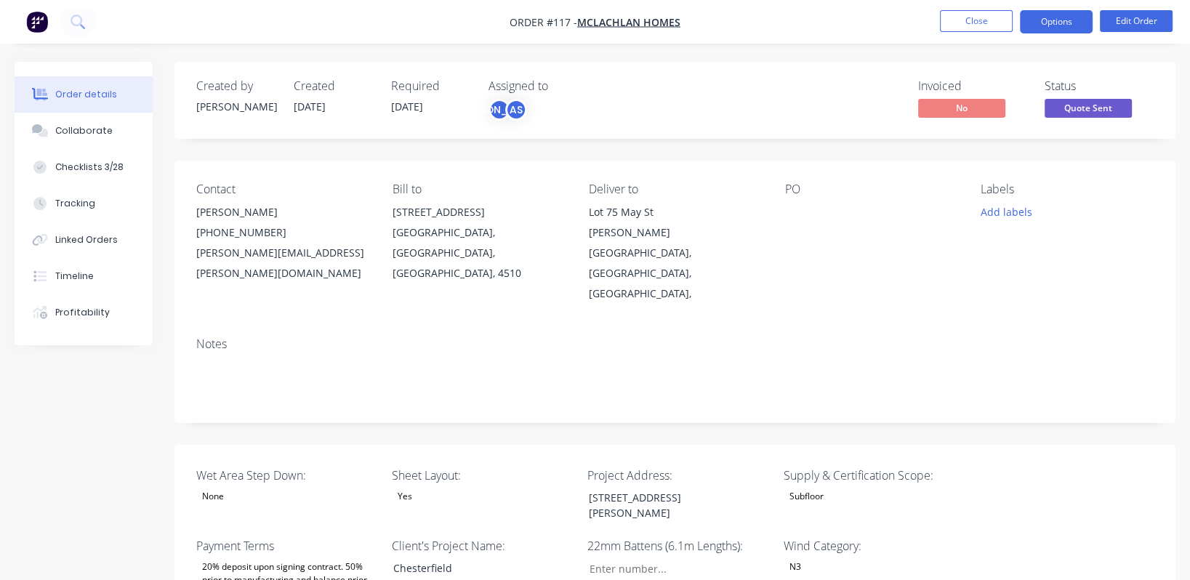
click at [1064, 24] on button "Options" at bounding box center [1056, 21] width 73 height 23
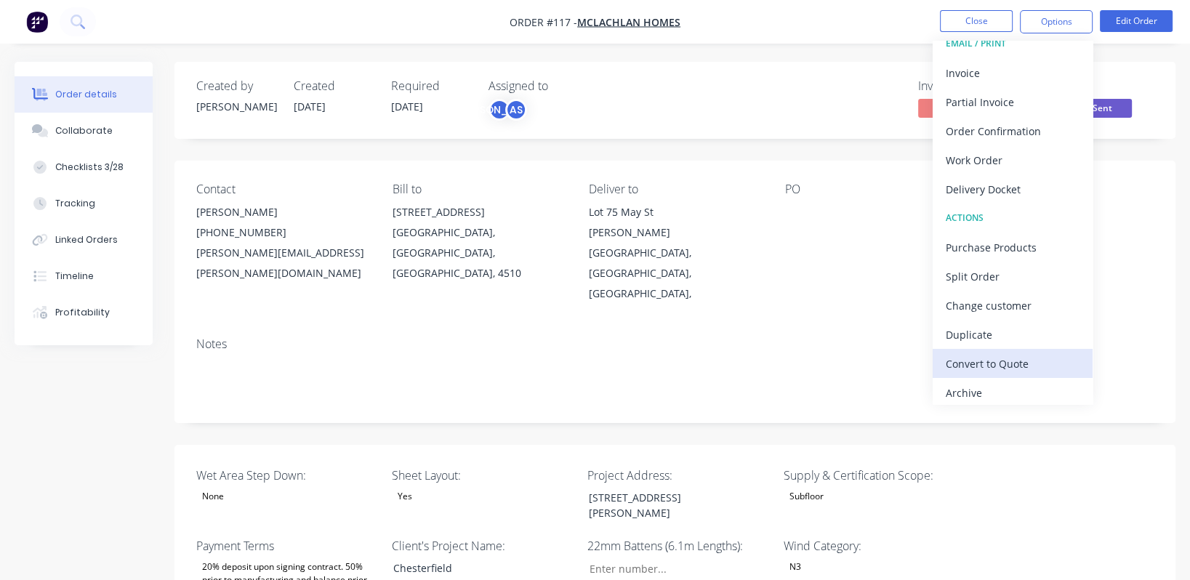
scroll to position [21, 0]
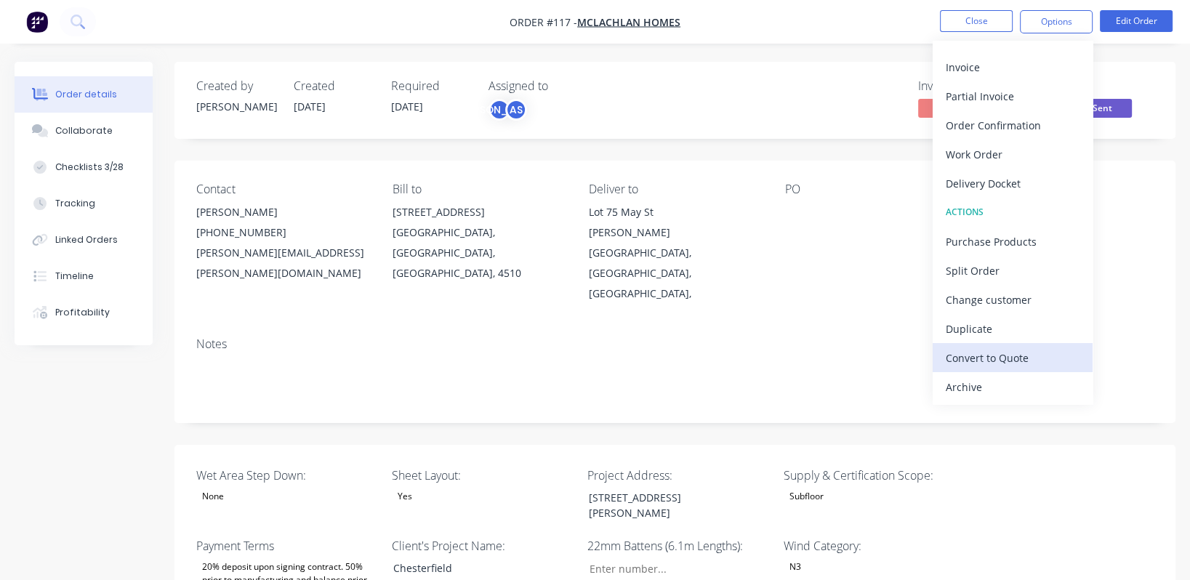
click at [1023, 357] on div "Convert to Quote" at bounding box center [1013, 357] width 134 height 21
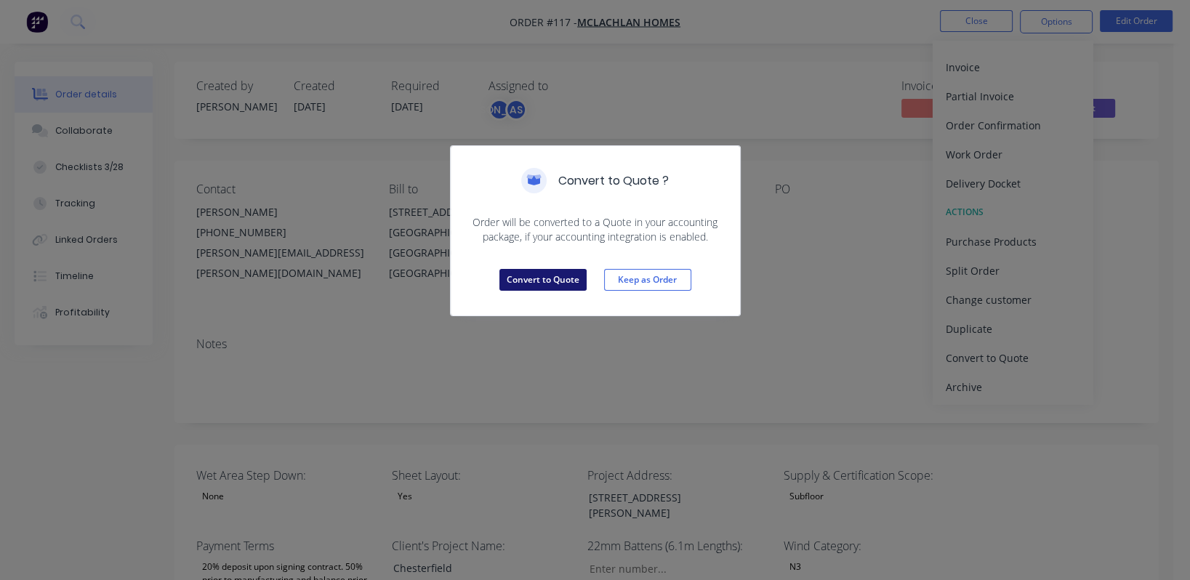
drag, startPoint x: 523, startPoint y: 273, endPoint x: 568, endPoint y: 269, distance: 45.3
click at [526, 274] on button "Convert to Quote" at bounding box center [542, 280] width 87 height 22
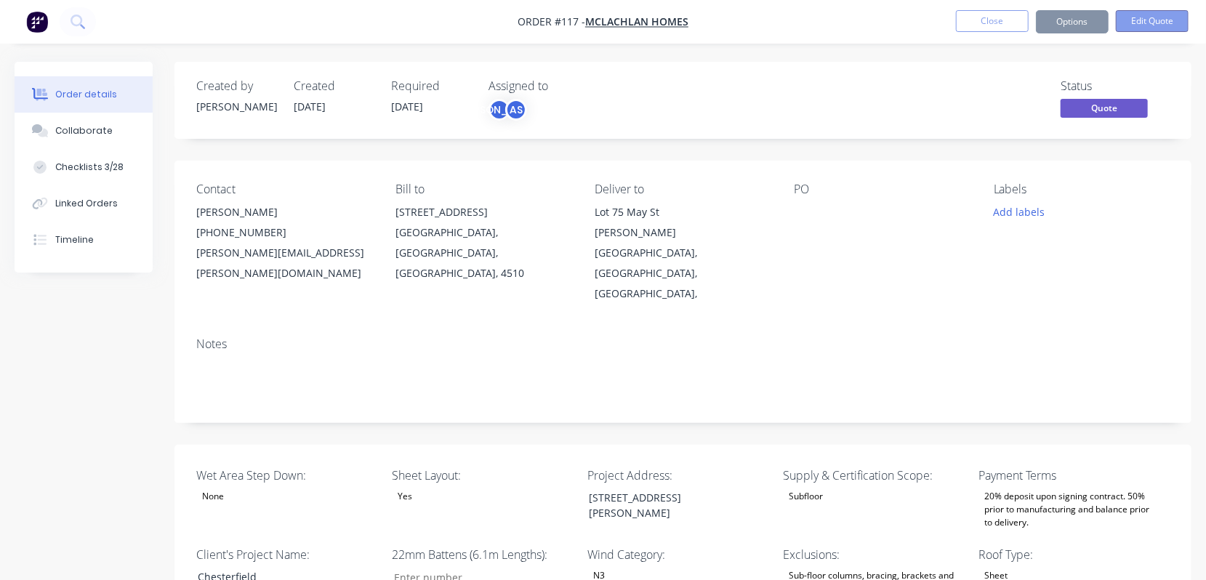
type input "196"
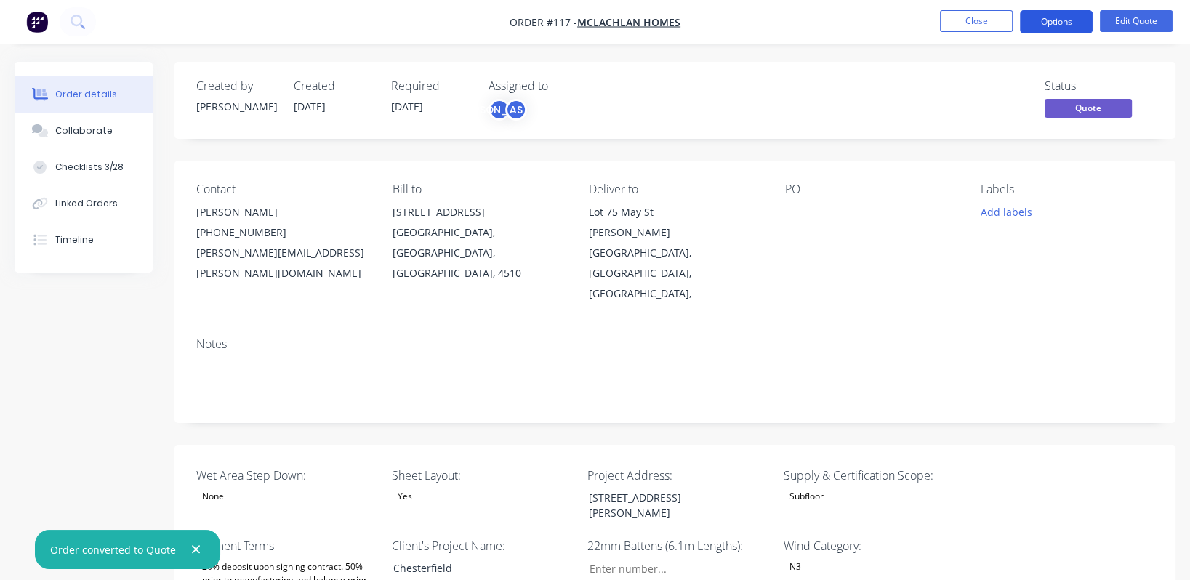
click at [1069, 17] on button "Options" at bounding box center [1056, 21] width 73 height 23
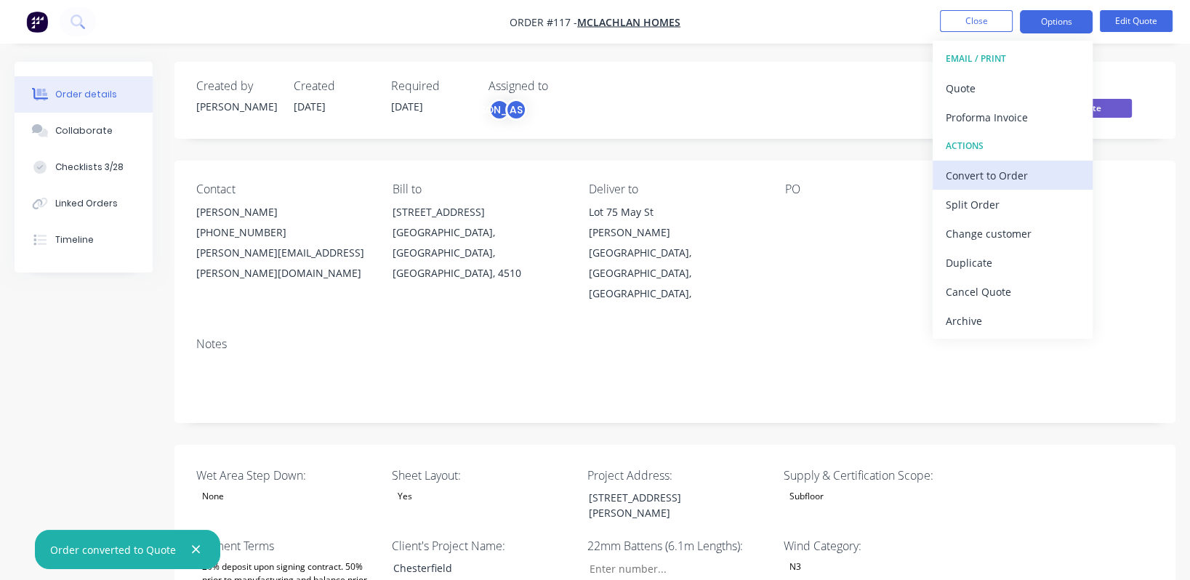
click at [1037, 180] on div "Convert to Order" at bounding box center [1013, 175] width 134 height 21
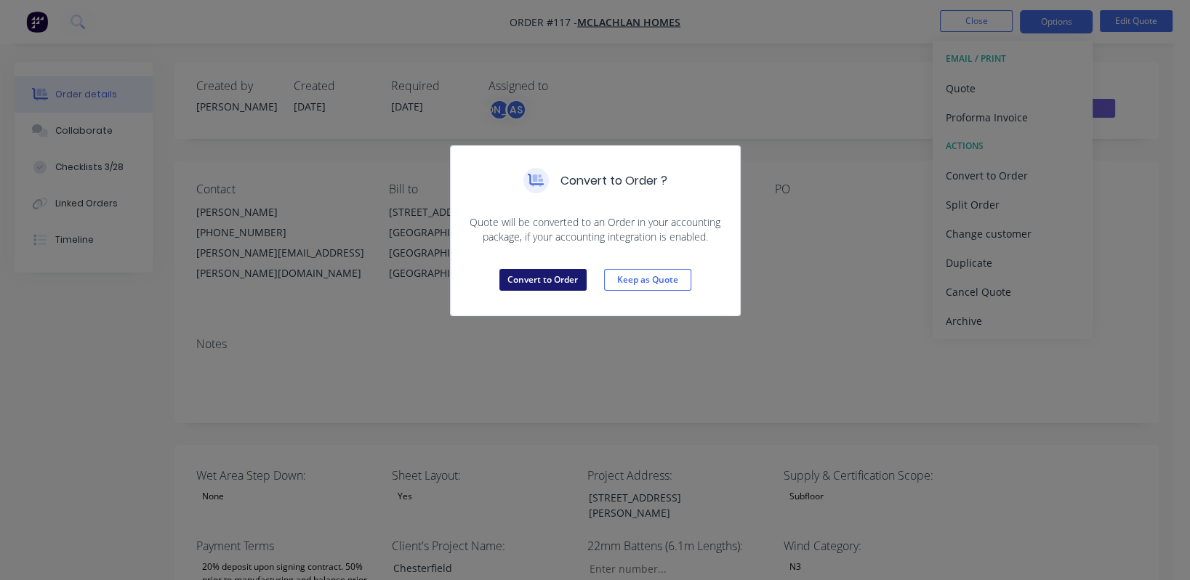
click at [546, 277] on button "Convert to Order" at bounding box center [542, 280] width 87 height 22
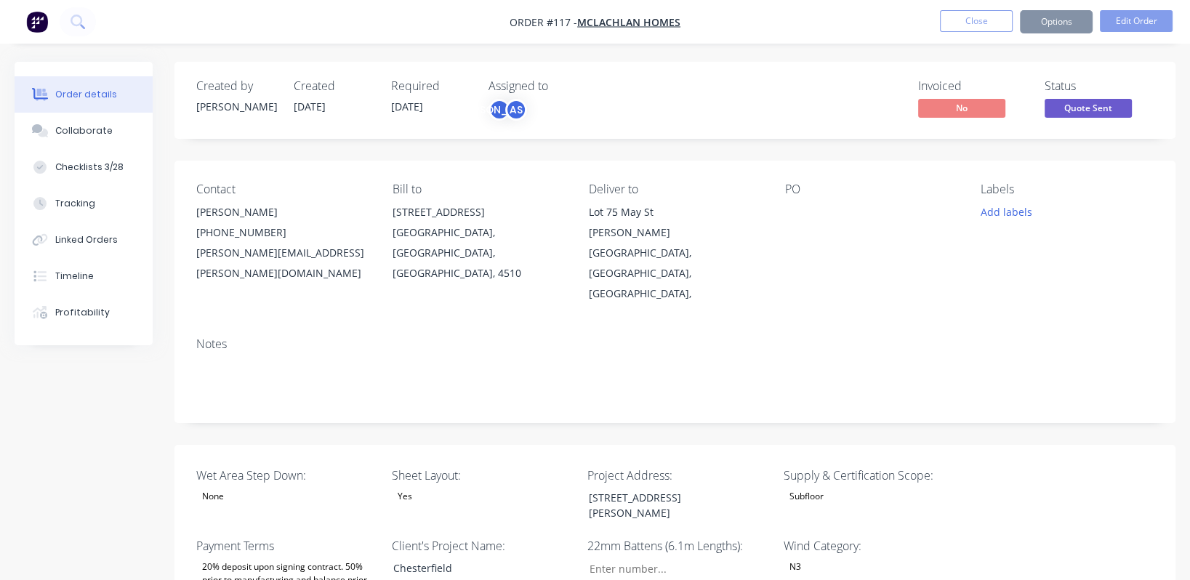
type input "196"
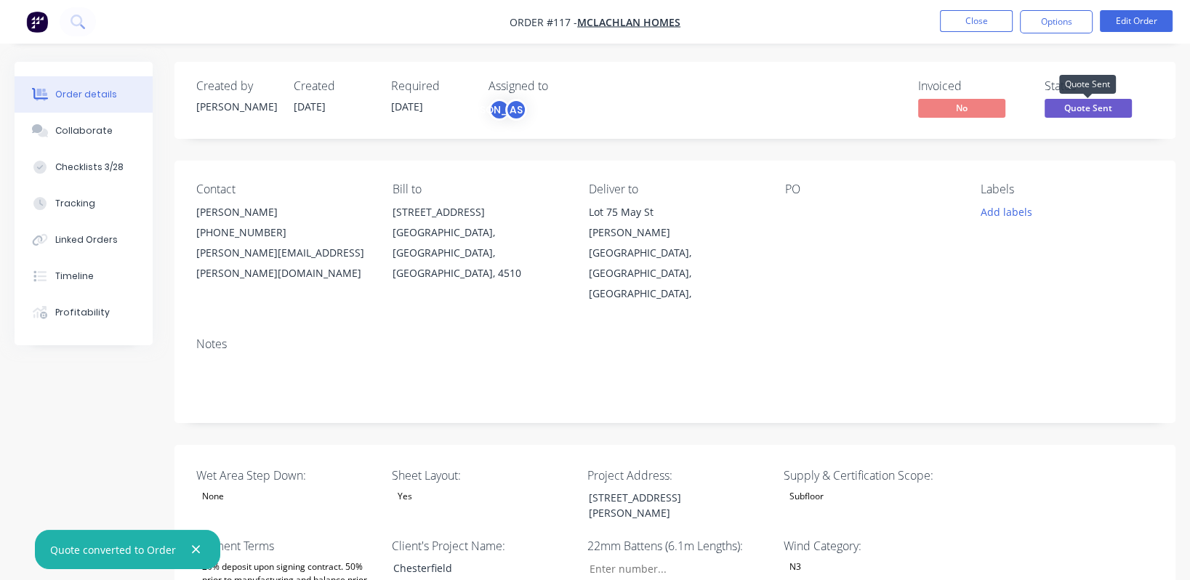
click at [1107, 106] on span "Quote Sent" at bounding box center [1088, 108] width 87 height 18
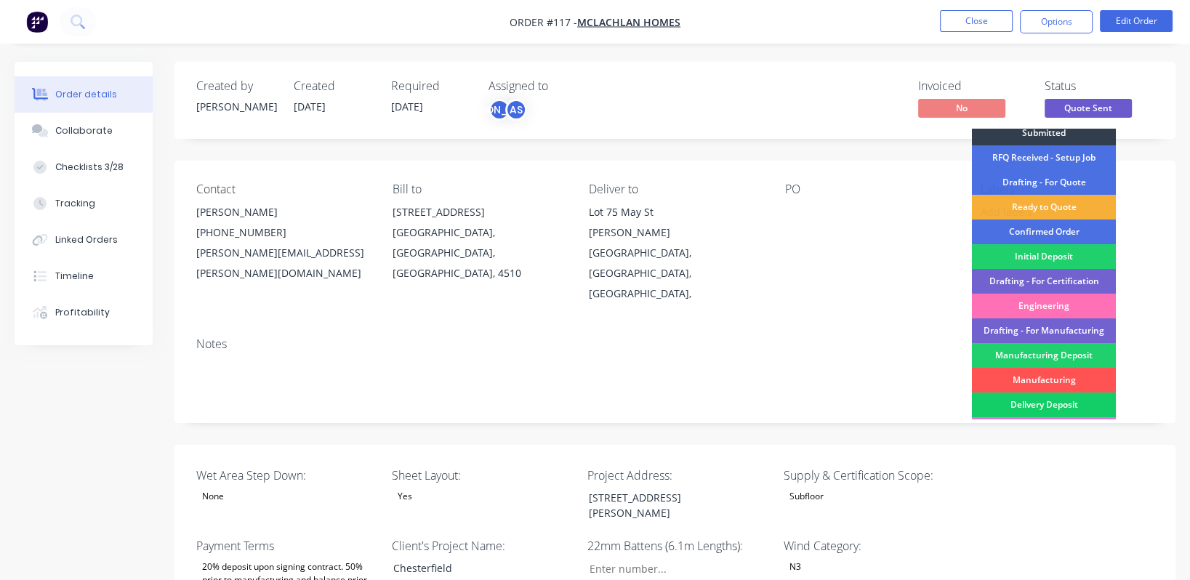
scroll to position [0, 0]
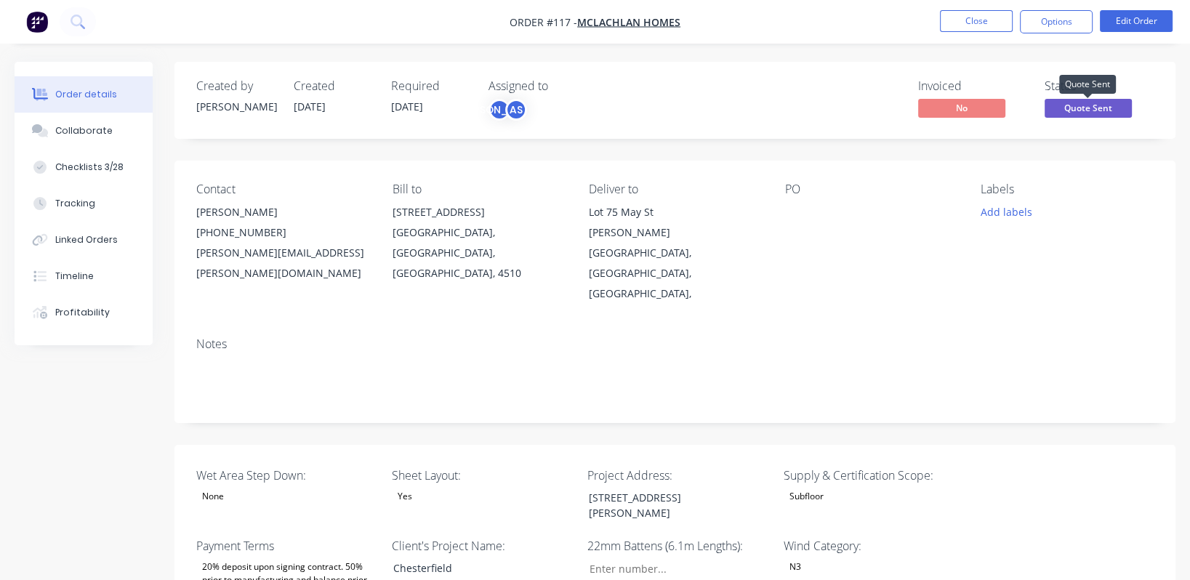
click at [1115, 110] on span "Quote Sent" at bounding box center [1088, 108] width 87 height 18
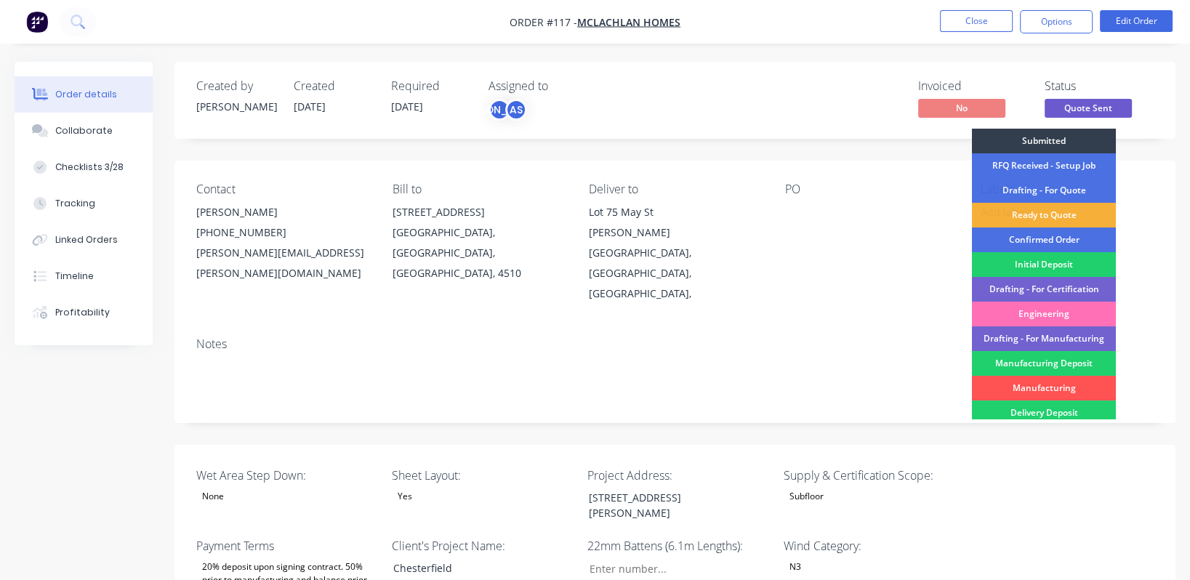
click at [1170, 110] on div "Created by [PERSON_NAME] Created [DATE] Required [DATE] Assigned to JO AS Invoi…" at bounding box center [674, 100] width 1001 height 77
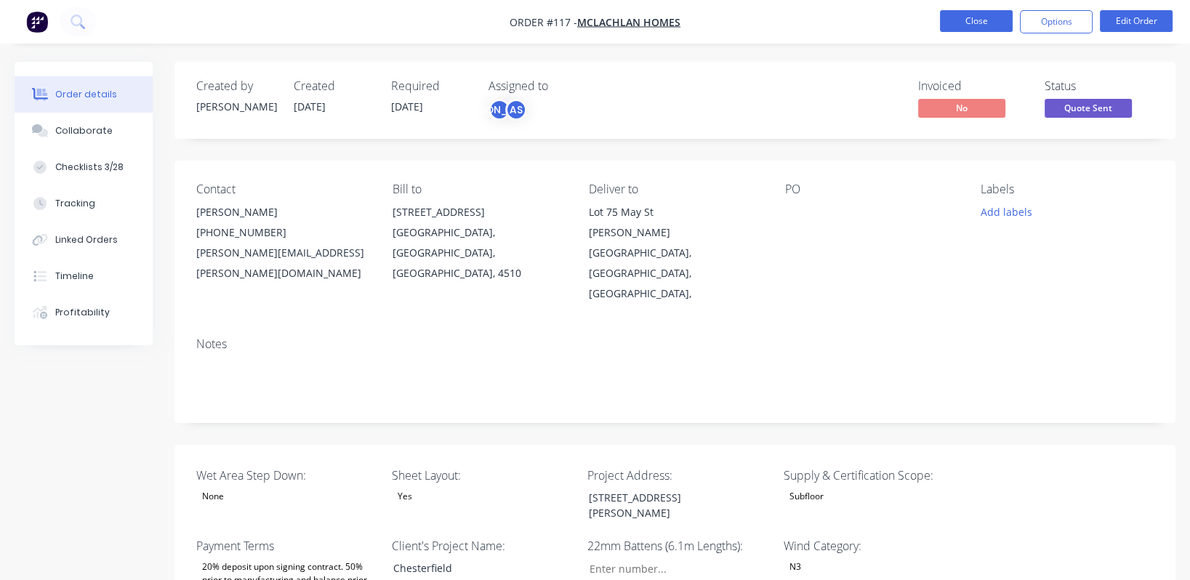
click at [970, 17] on button "Close" at bounding box center [976, 21] width 73 height 22
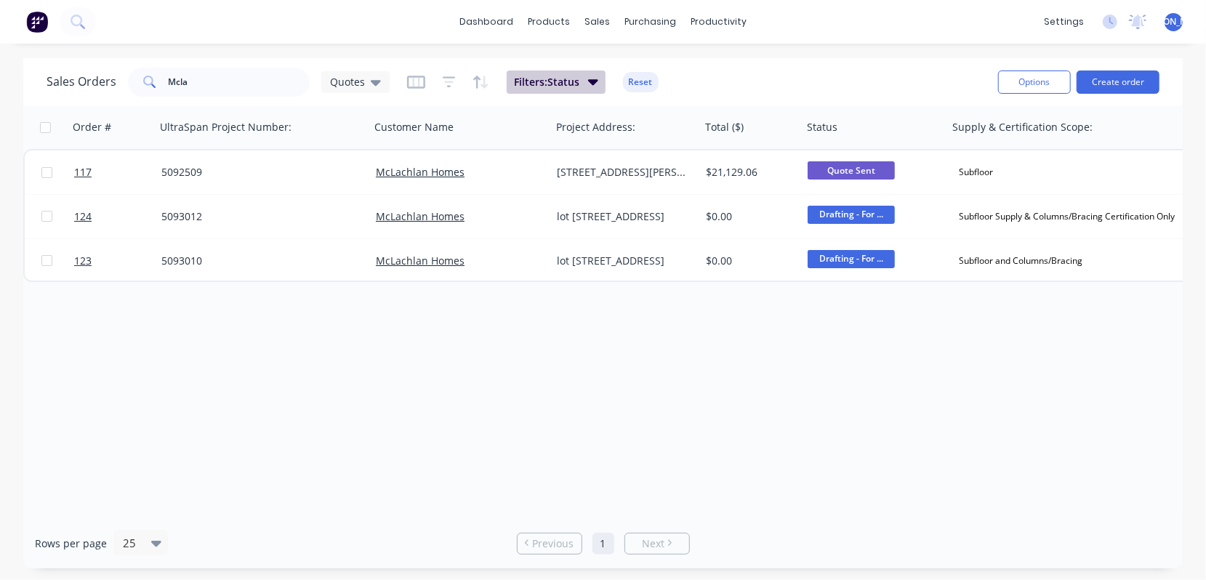
click at [597, 81] on button "Filters: Status" at bounding box center [556, 82] width 99 height 23
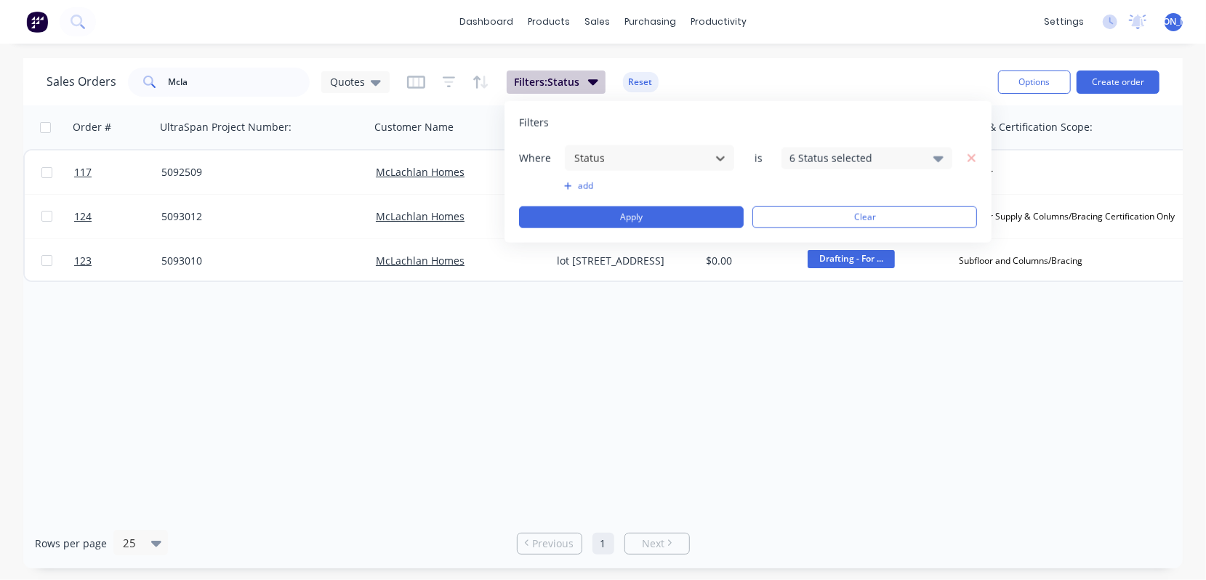
click at [597, 81] on button "Filters: Status" at bounding box center [556, 82] width 99 height 23
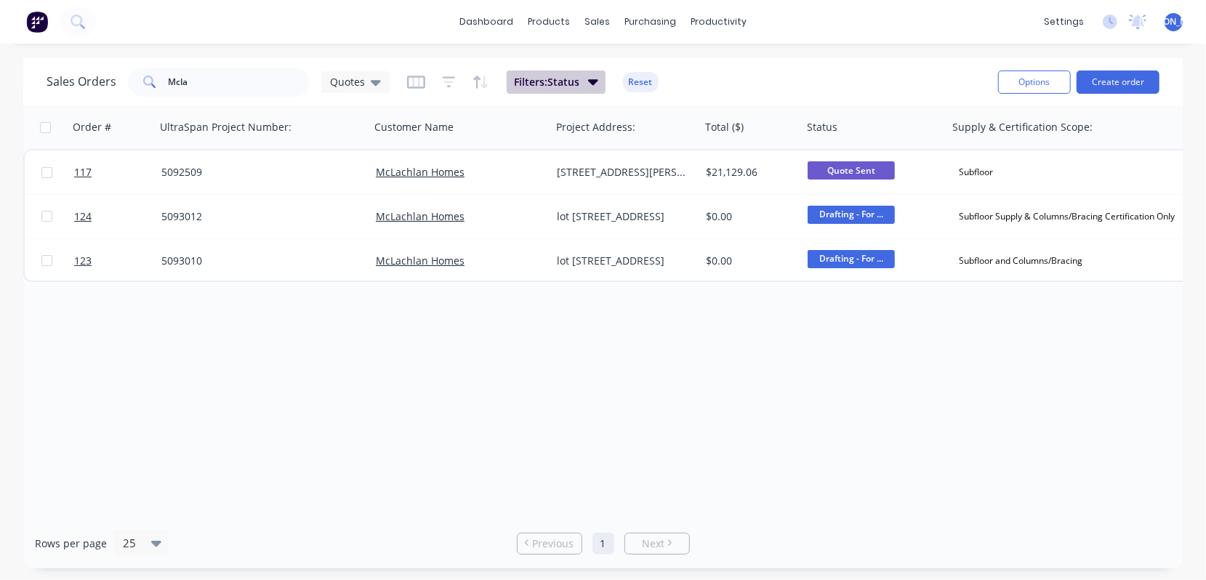
click at [597, 81] on button "Filters: Status" at bounding box center [556, 82] width 99 height 23
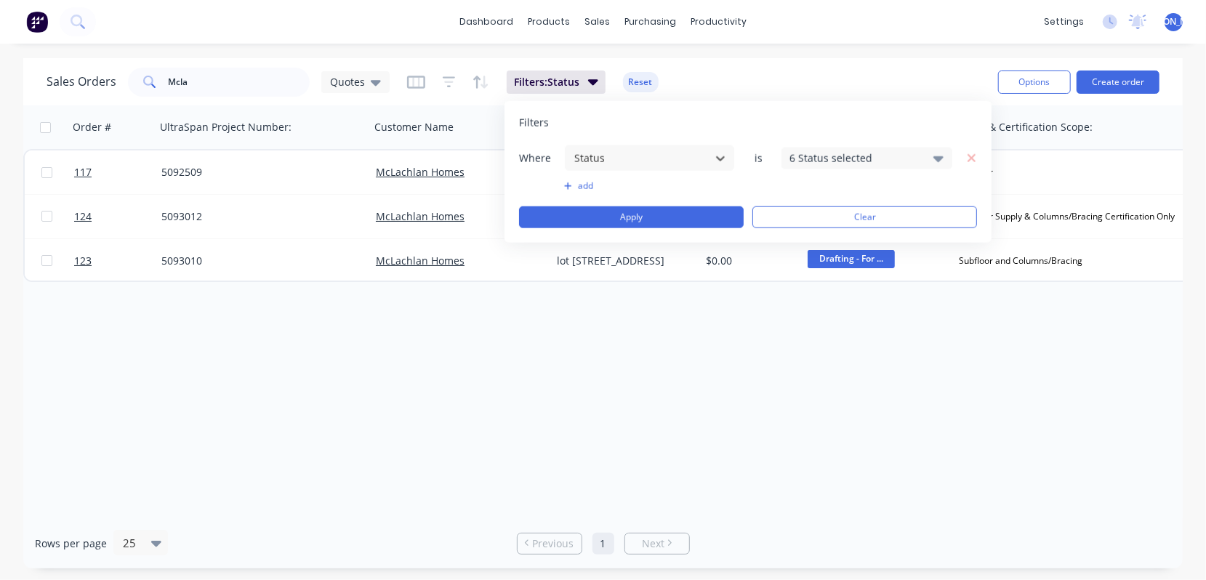
click at [938, 158] on icon at bounding box center [938, 159] width 10 height 6
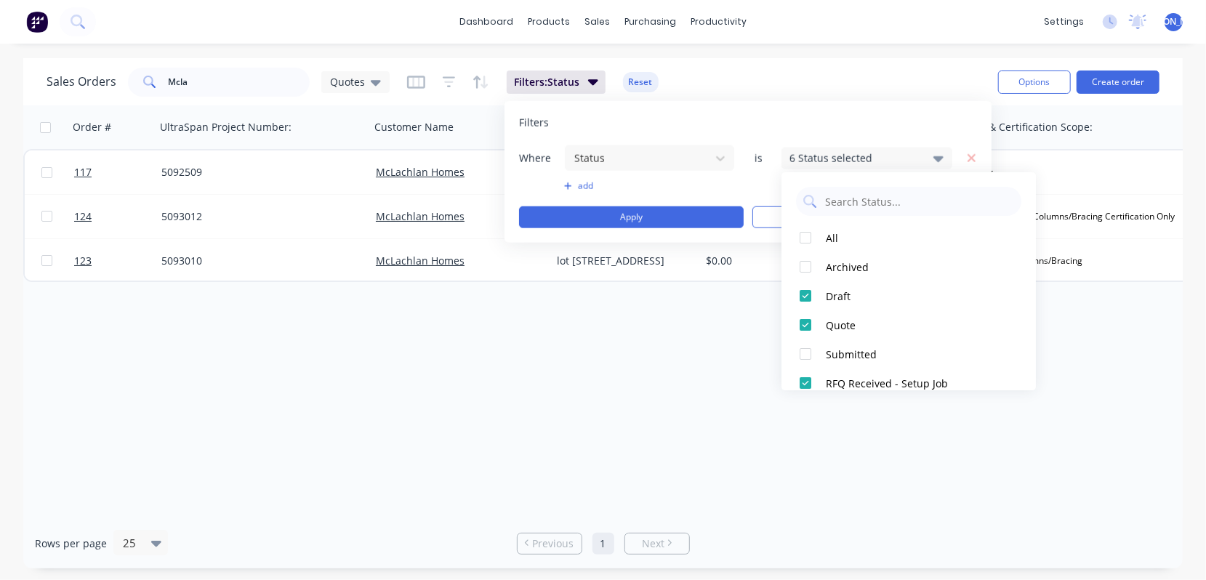
click at [938, 158] on icon at bounding box center [938, 159] width 10 height 6
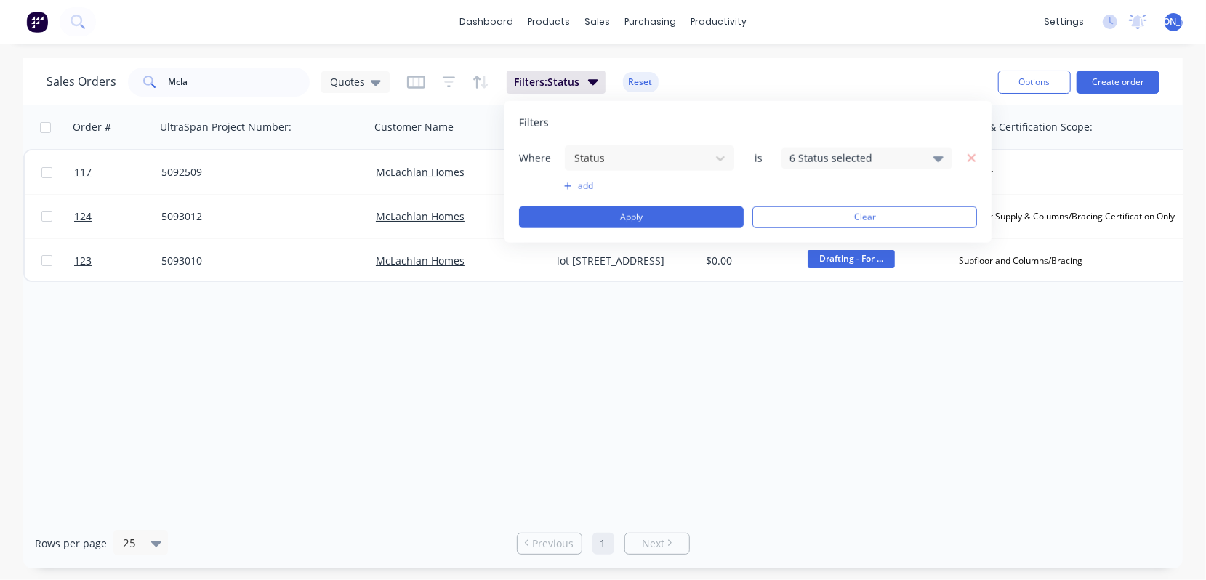
click at [936, 161] on icon at bounding box center [938, 158] width 10 height 16
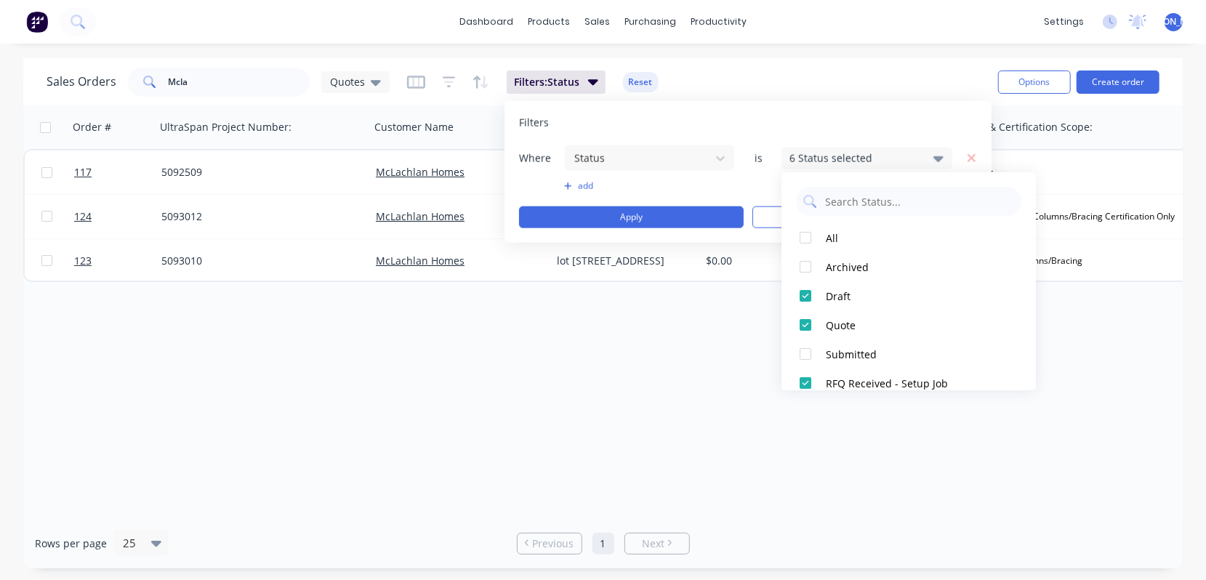
click at [940, 158] on icon at bounding box center [938, 159] width 10 height 6
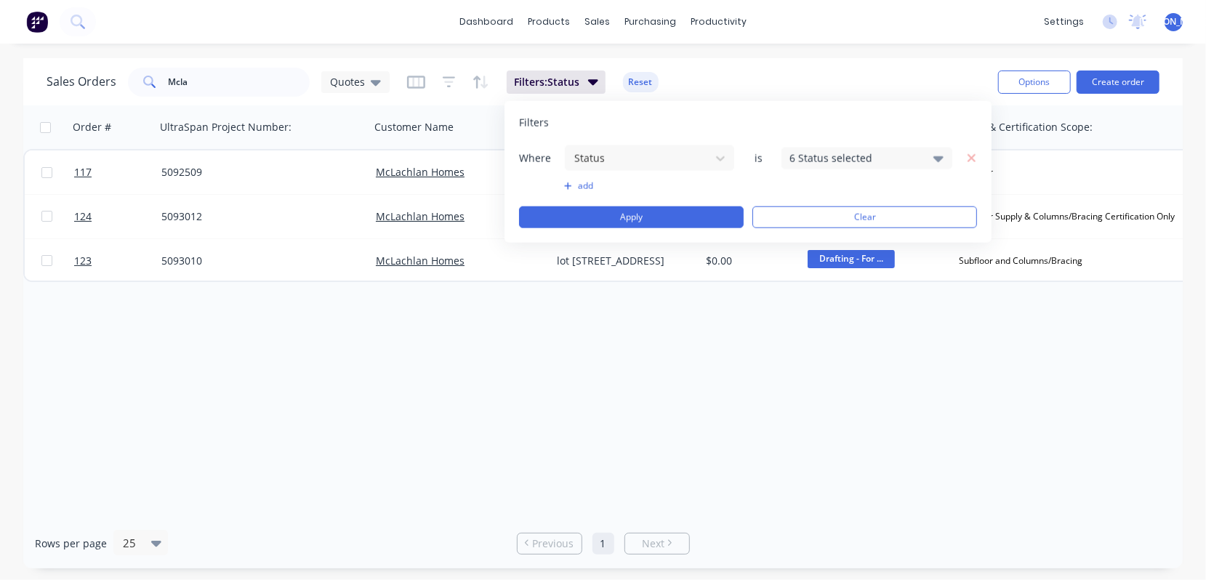
click at [924, 98] on div "Sales Orders Mcla Quotes Filters: Status Reset" at bounding box center [517, 82] width 940 height 36
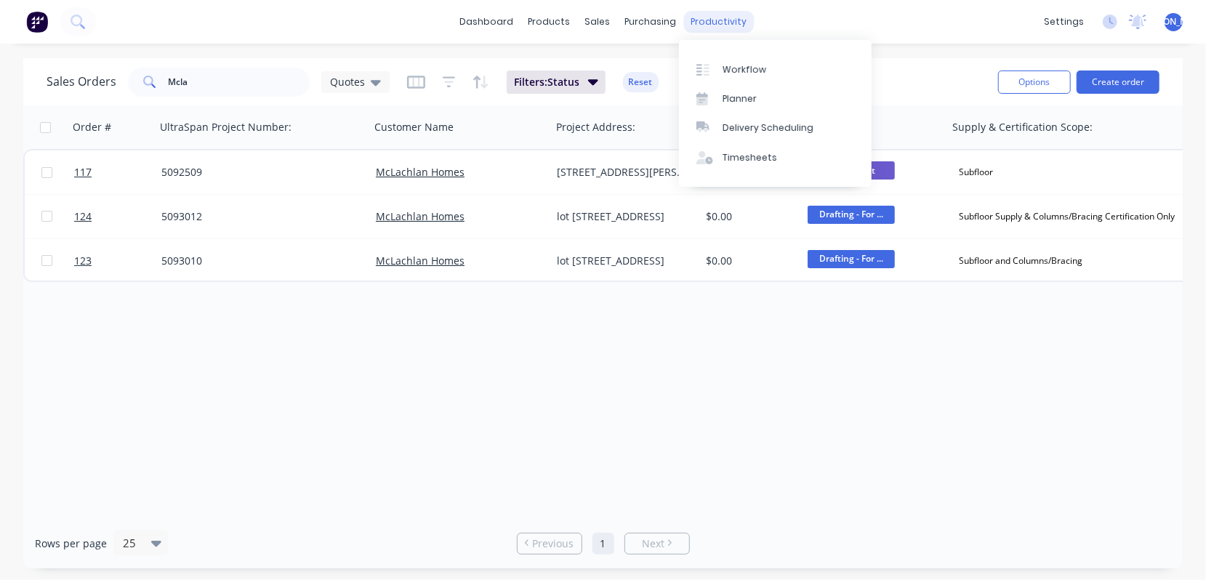
click at [707, 25] on div "productivity" at bounding box center [718, 22] width 71 height 22
click at [741, 69] on div "Workflow" at bounding box center [745, 69] width 44 height 13
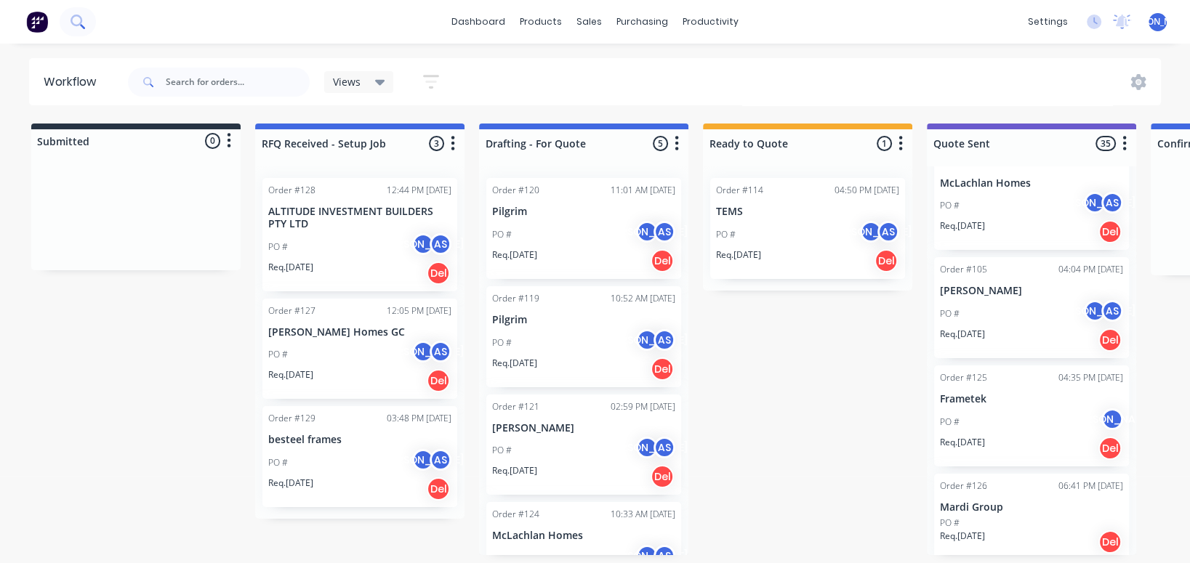
click at [78, 20] on icon at bounding box center [78, 22] width 14 height 14
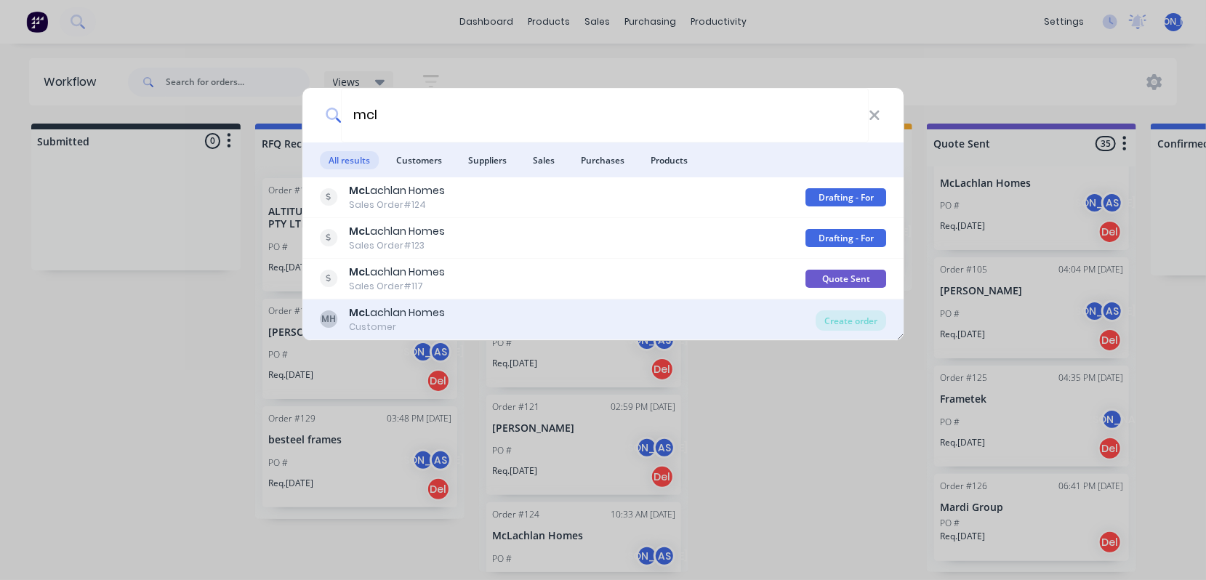
type input "mcl"
click at [411, 310] on div "McL achlan Homes" at bounding box center [397, 312] width 96 height 15
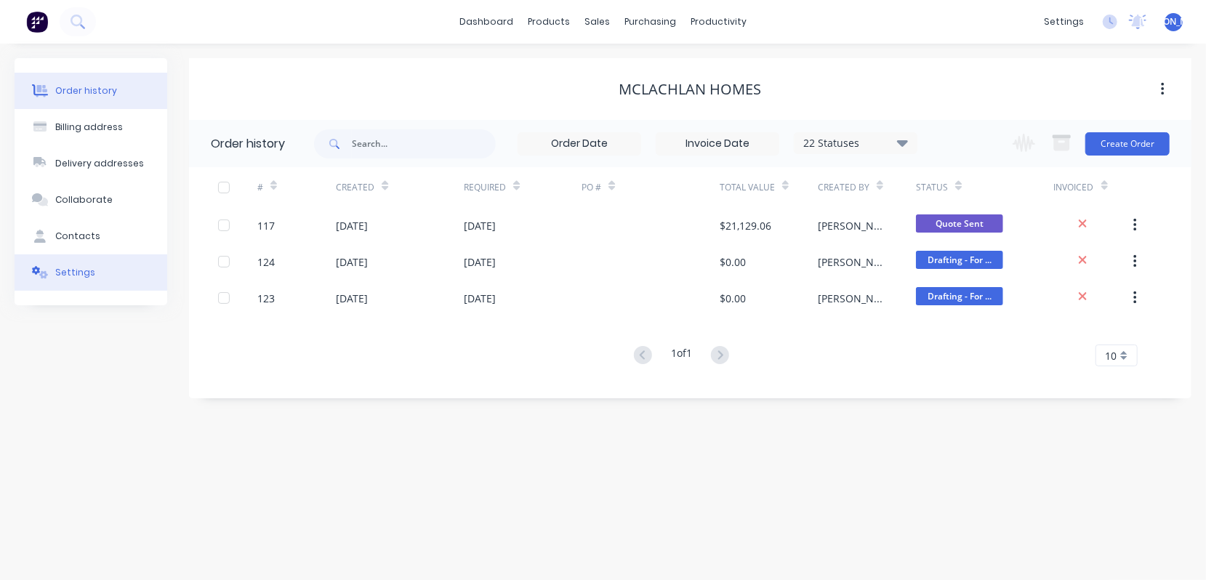
click at [97, 276] on button "Settings" at bounding box center [91, 272] width 153 height 36
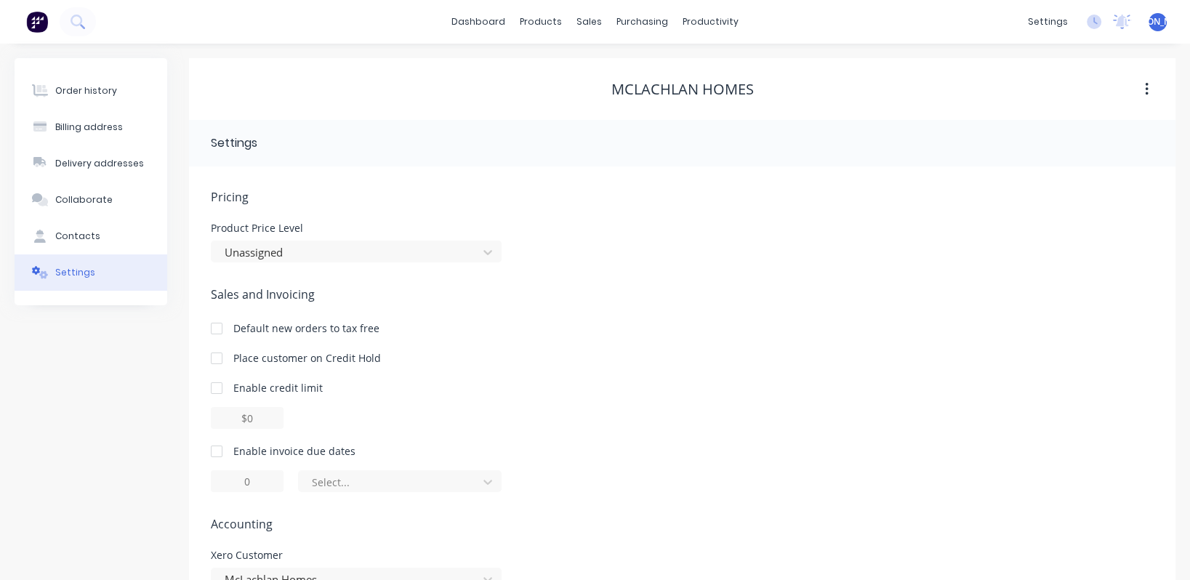
click at [286, 143] on div "Settings" at bounding box center [311, 142] width 201 height 17
click at [273, 201] on span "Pricing" at bounding box center [682, 196] width 943 height 17
click at [236, 201] on span "Pricing" at bounding box center [682, 196] width 943 height 17
click at [483, 254] on icon at bounding box center [487, 252] width 15 height 15
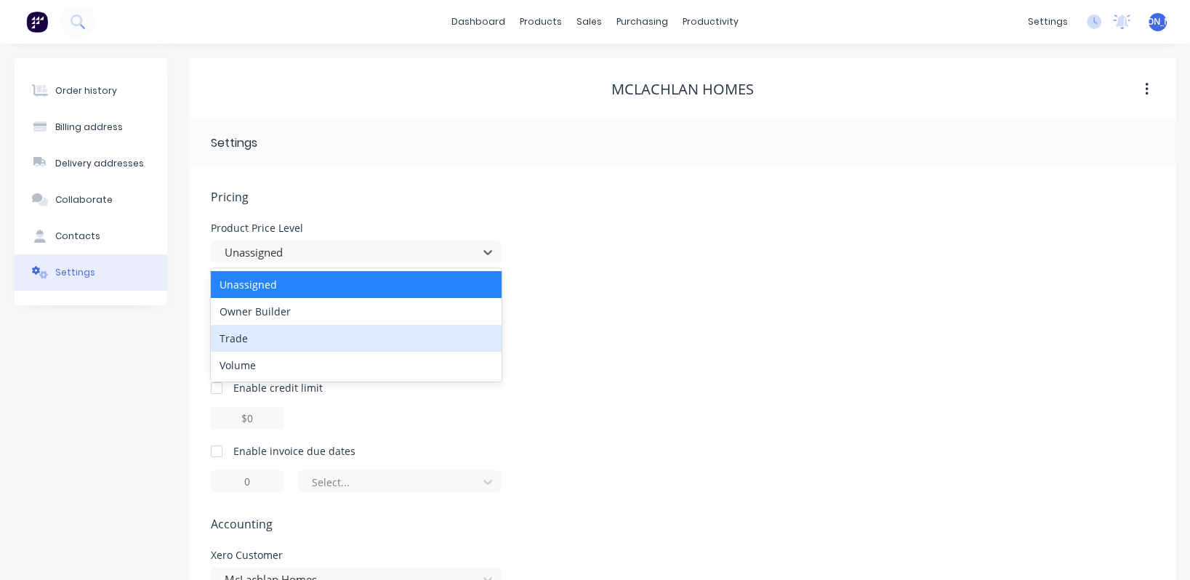
click at [322, 339] on div "Trade" at bounding box center [356, 338] width 291 height 27
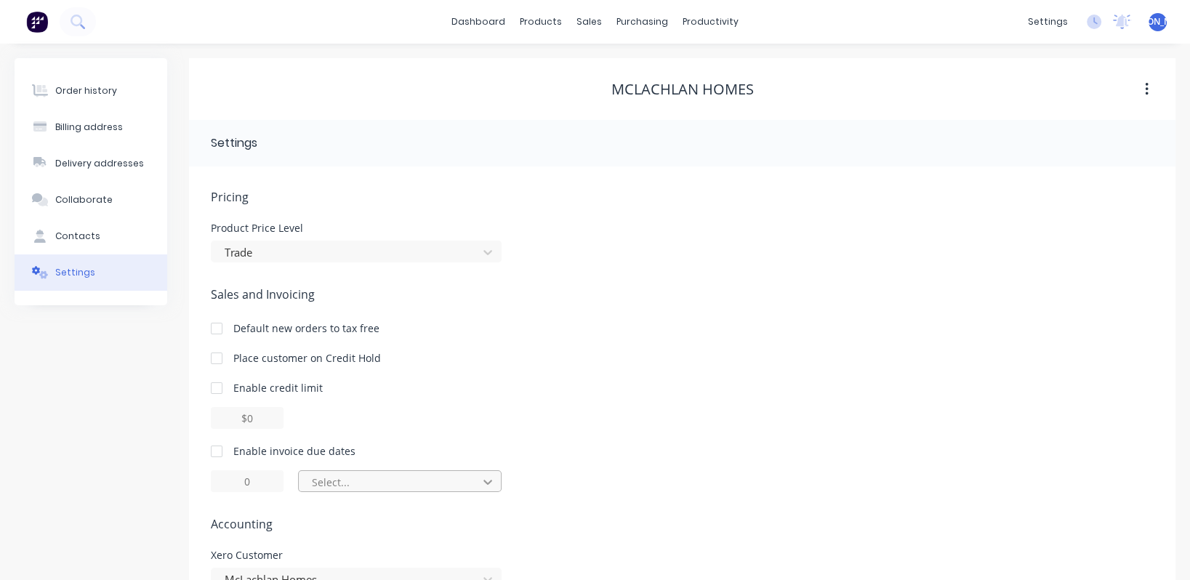
click at [486, 481] on icon at bounding box center [487, 482] width 9 height 5
click at [470, 483] on div "Select..." at bounding box center [390, 482] width 169 height 22
click at [346, 482] on div "Select..." at bounding box center [390, 482] width 157 height 15
click at [217, 448] on div at bounding box center [216, 451] width 29 height 29
type input "1"
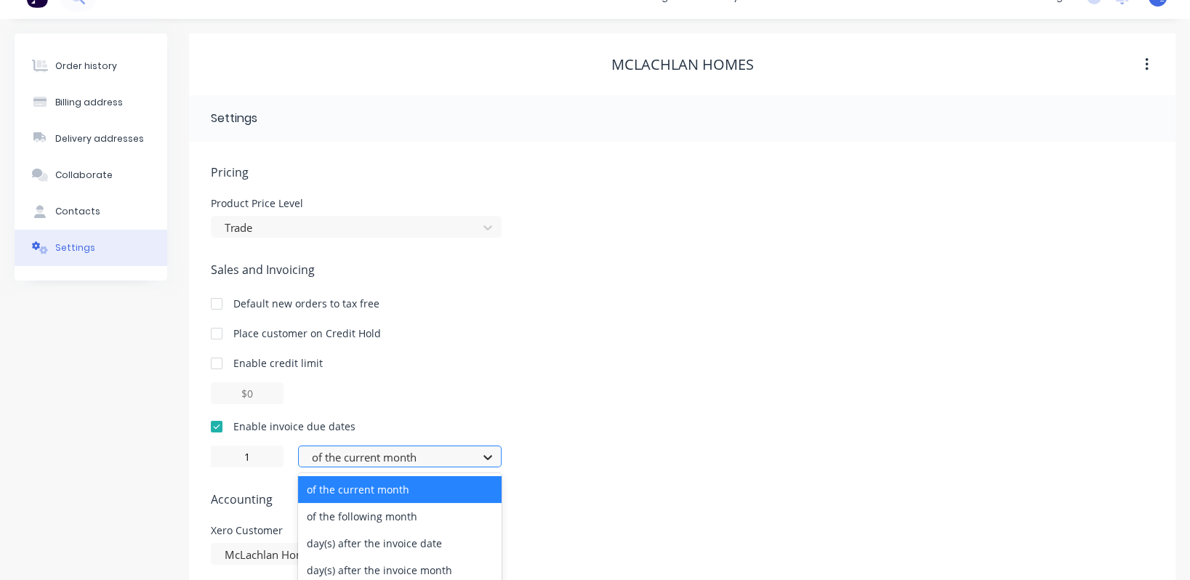
click at [483, 467] on div "4 results available. Use Up and Down to choose options, press Enter to select t…" at bounding box center [400, 457] width 204 height 22
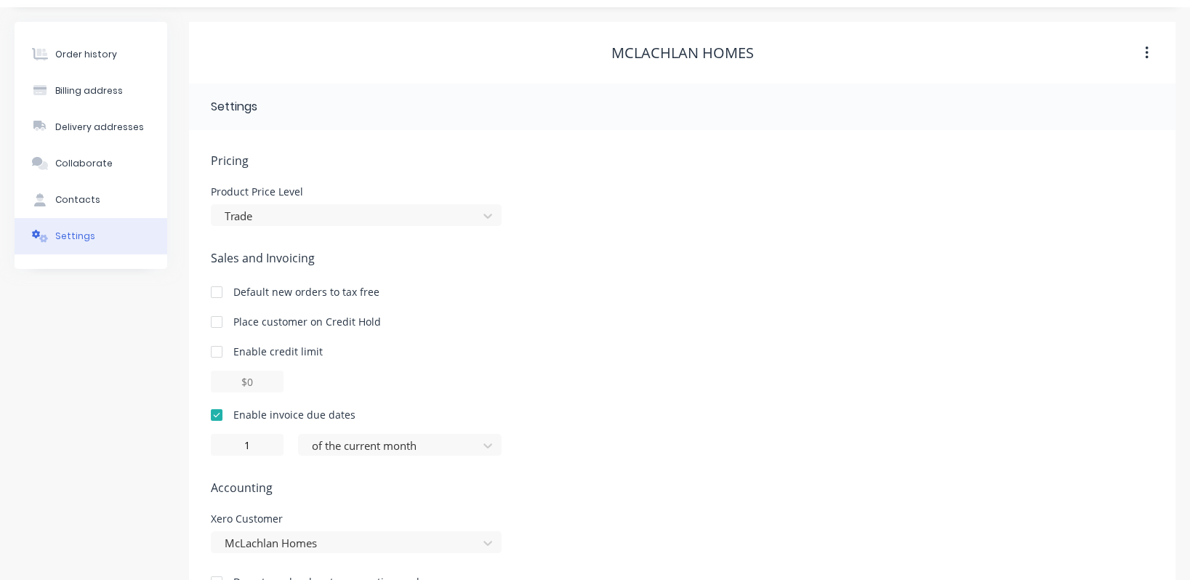
click at [214, 411] on div at bounding box center [216, 415] width 29 height 29
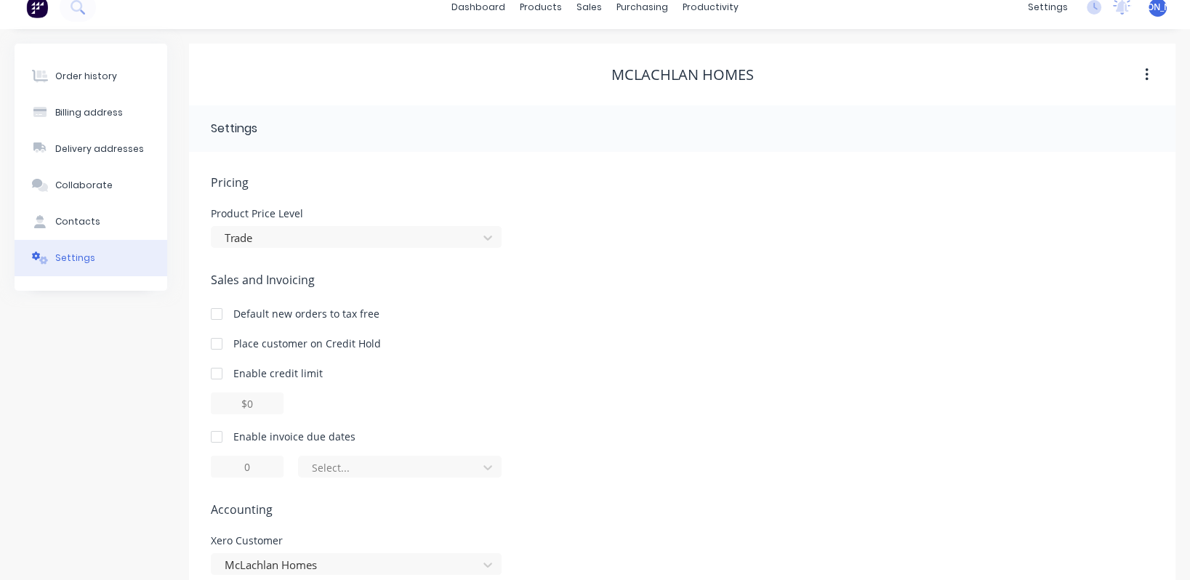
scroll to position [0, 0]
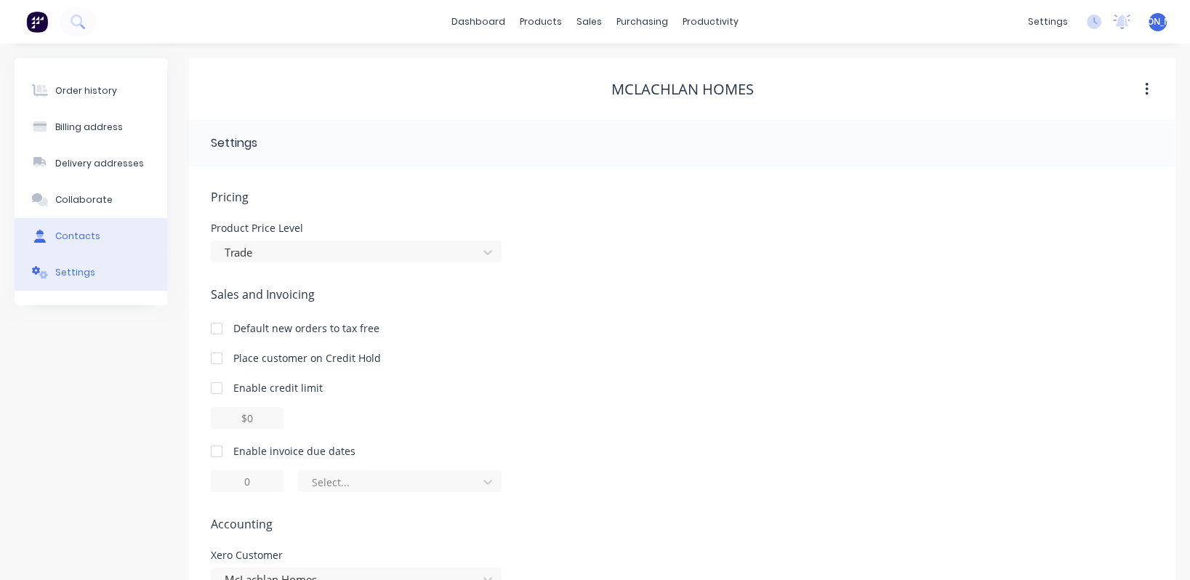
click at [80, 233] on div "Contacts" at bounding box center [77, 236] width 45 height 13
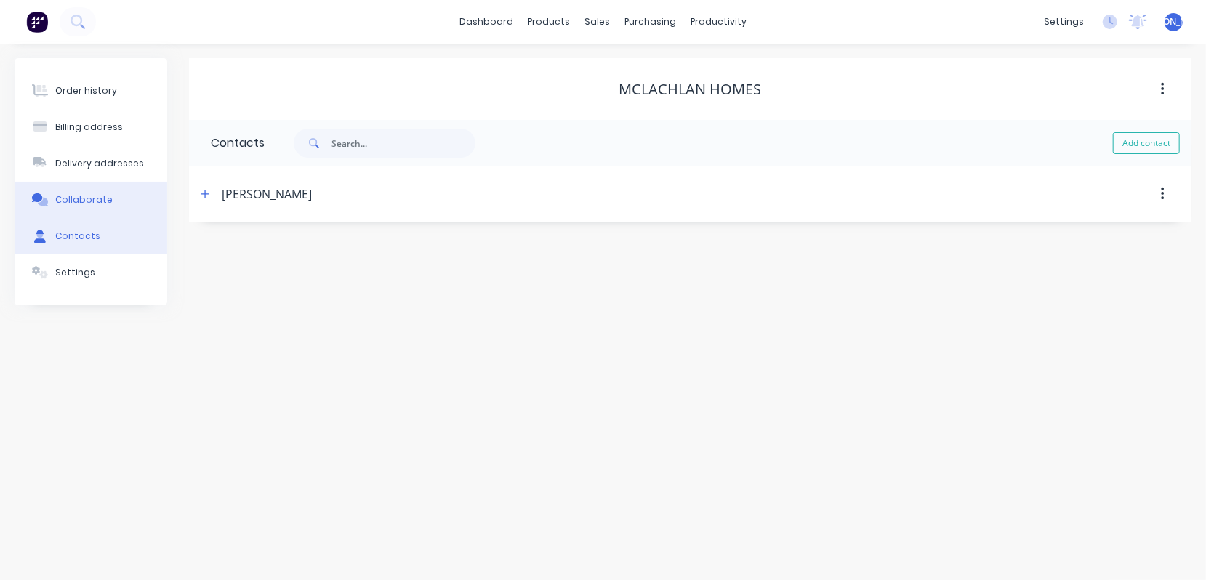
click at [94, 204] on div "Collaborate" at bounding box center [83, 199] width 57 height 13
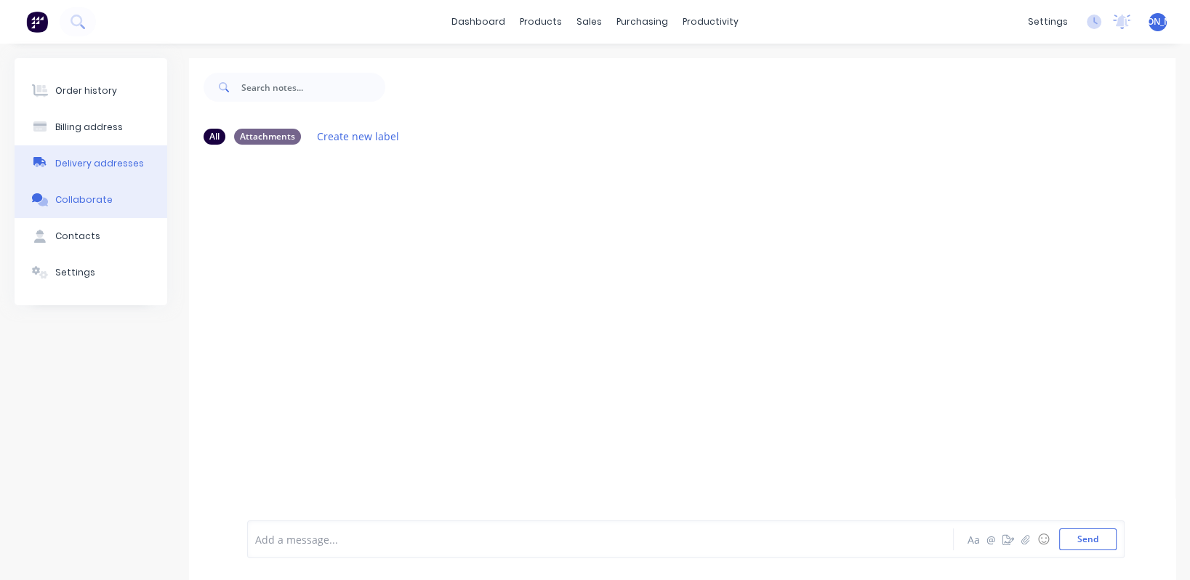
click at [86, 166] on div "Delivery addresses" at bounding box center [99, 163] width 89 height 13
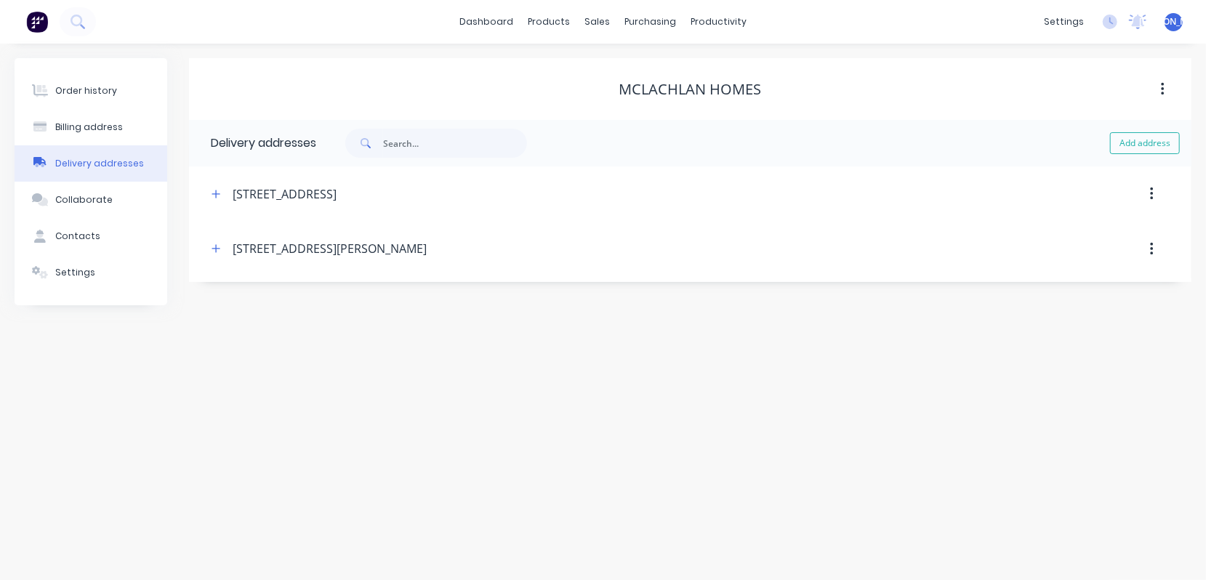
click at [118, 164] on div "Delivery addresses" at bounding box center [99, 163] width 89 height 13
click at [98, 125] on div "Billing address" at bounding box center [89, 127] width 68 height 13
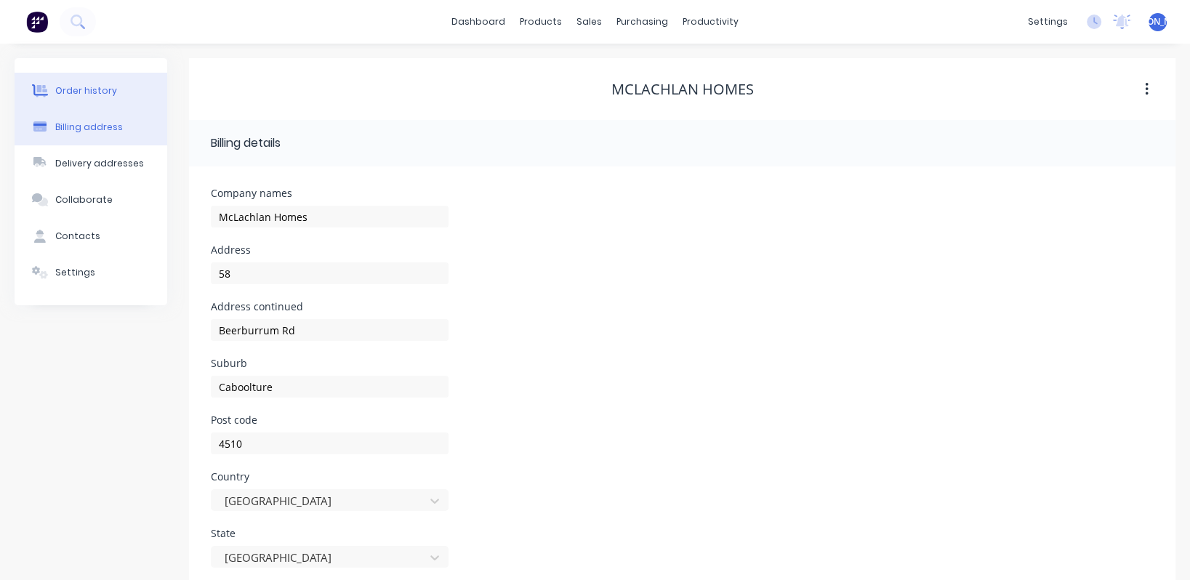
click at [91, 89] on div "Order history" at bounding box center [86, 90] width 62 height 13
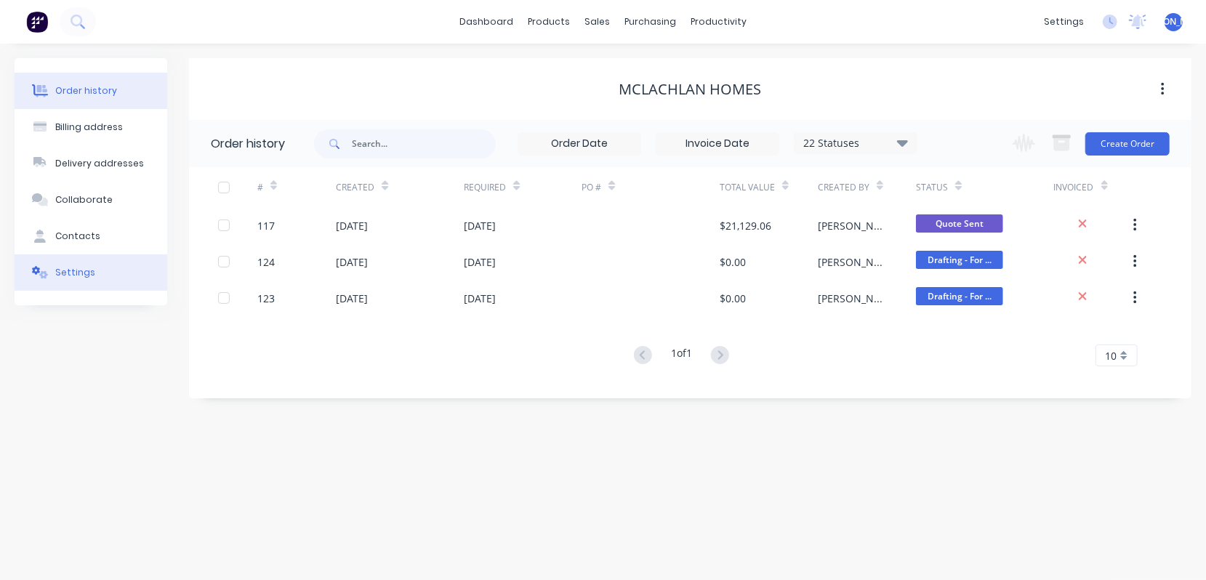
click at [72, 275] on div "Settings" at bounding box center [75, 272] width 40 height 13
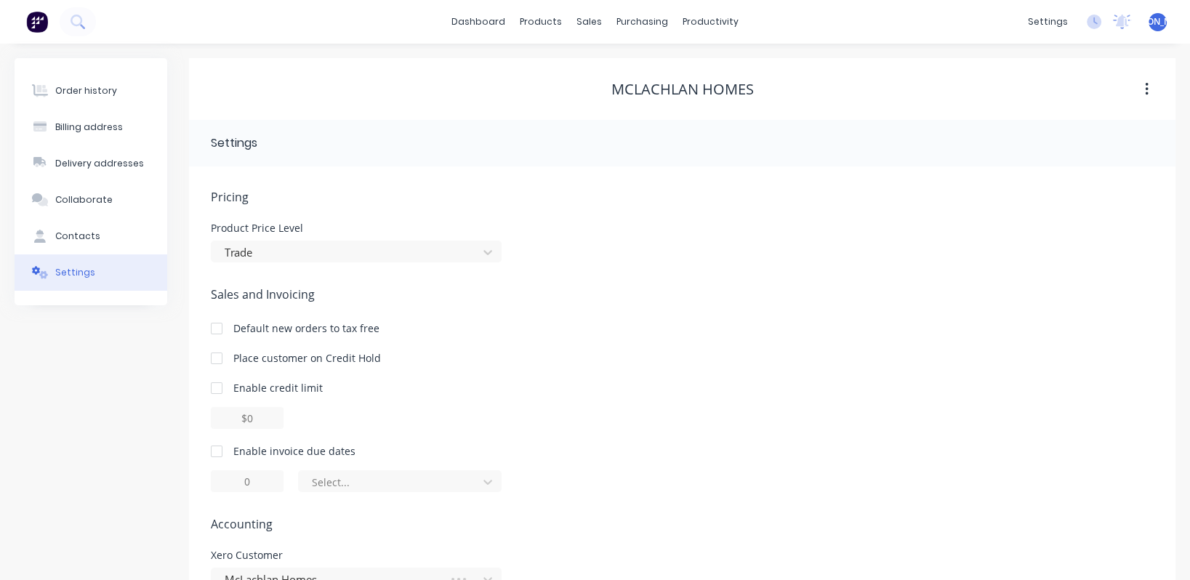
click at [278, 150] on div "Settings" at bounding box center [311, 142] width 201 height 17
click at [897, 129] on header "Settings" at bounding box center [682, 143] width 986 height 47
click at [1145, 92] on icon "button" at bounding box center [1147, 89] width 4 height 16
click at [996, 269] on div "Pricing Product Price Level Trade Sales and Invoicing Default new orders to tax…" at bounding box center [682, 418] width 943 height 461
click at [97, 92] on div "Order history" at bounding box center [86, 90] width 62 height 13
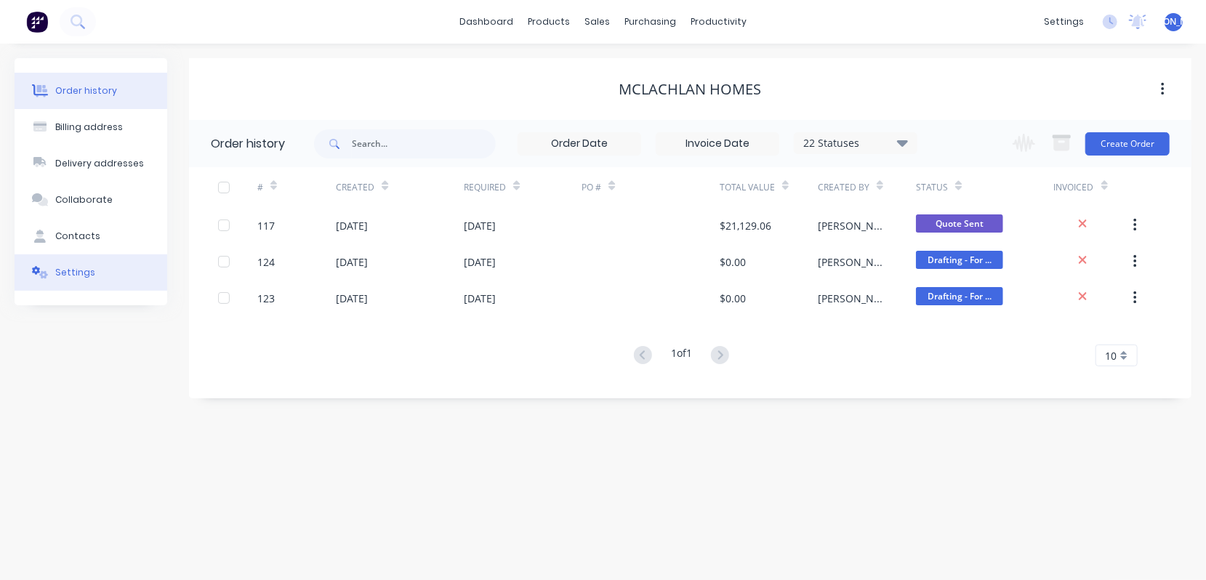
click at [77, 277] on div "Settings" at bounding box center [75, 272] width 40 height 13
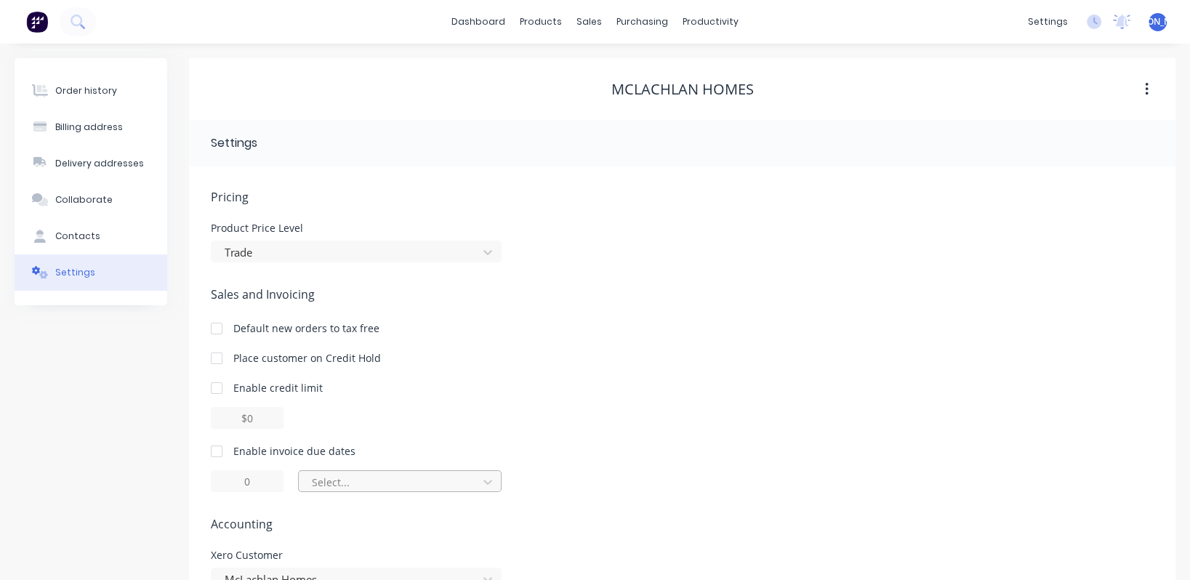
click at [351, 483] on div "Select..." at bounding box center [390, 482] width 157 height 15
click at [284, 476] on div "Select..." at bounding box center [682, 481] width 943 height 22
click at [234, 392] on div "Enable credit limit" at bounding box center [277, 387] width 89 height 15
click at [220, 391] on div at bounding box center [216, 388] width 29 height 29
type input "$0.00"
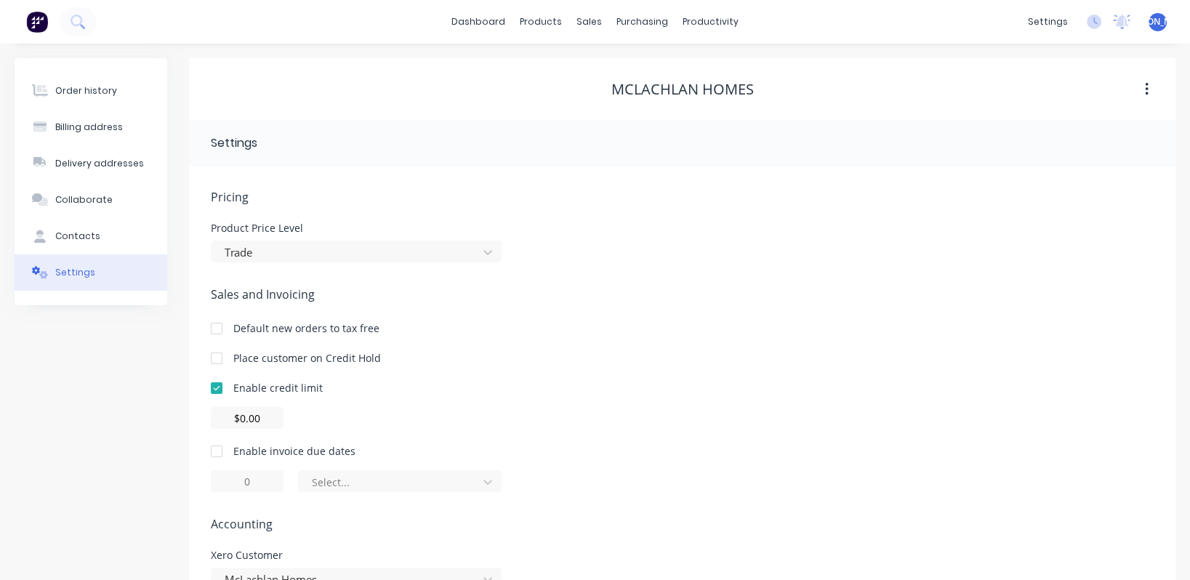
click at [220, 391] on div at bounding box center [216, 388] width 29 height 29
click at [487, 254] on icon at bounding box center [487, 252] width 15 height 15
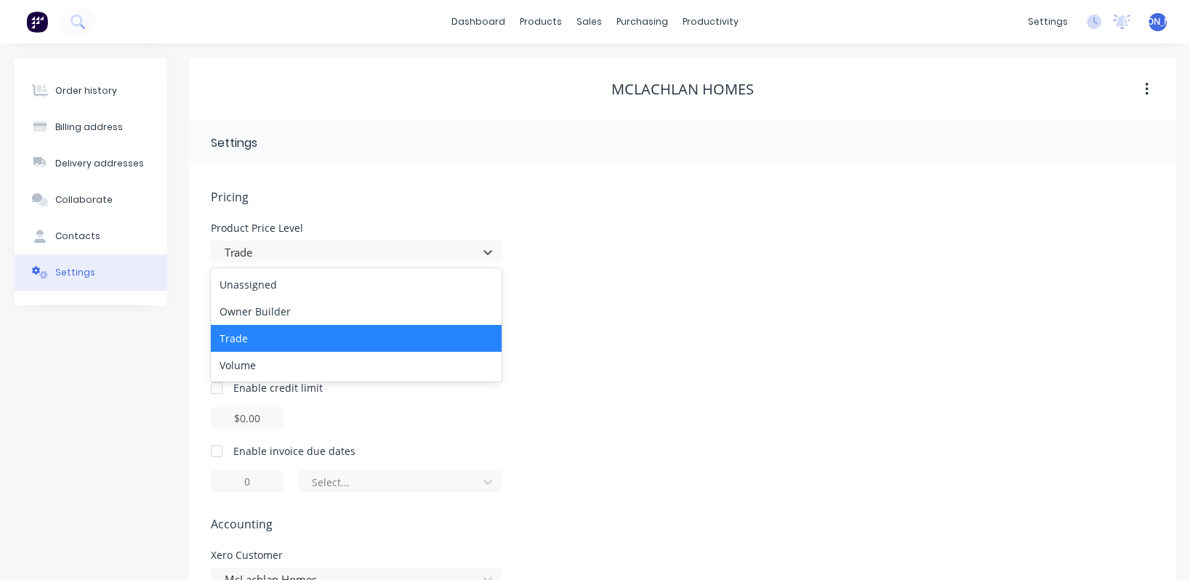
click at [323, 337] on div "Trade" at bounding box center [356, 338] width 291 height 27
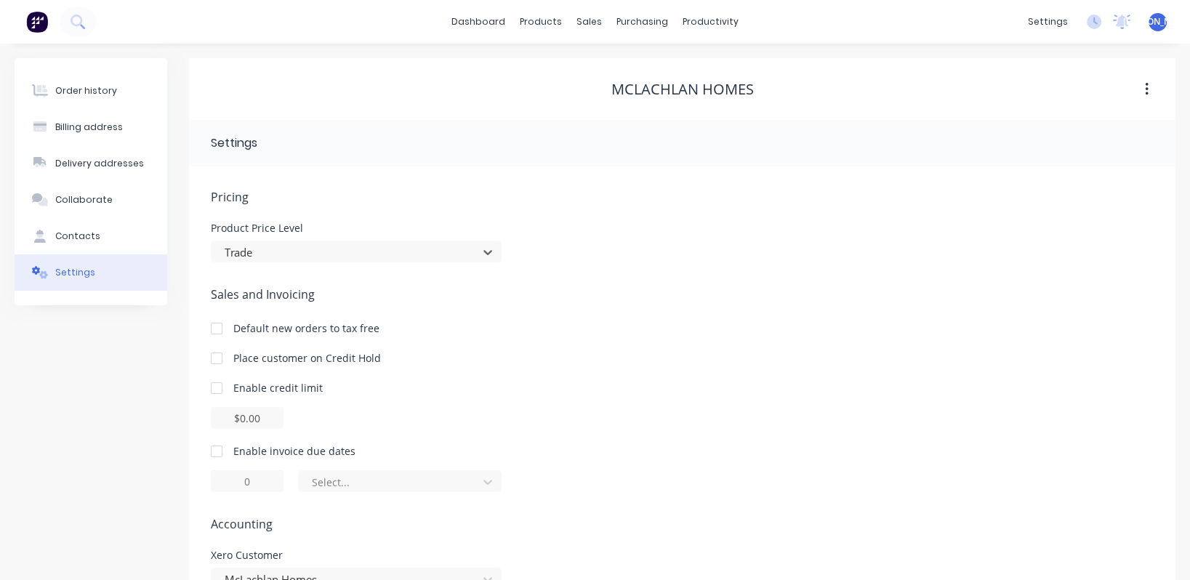
click at [575, 222] on div "Pricing Product Price Level option Trade, selected. Trade" at bounding box center [682, 225] width 943 height 74
click at [305, 204] on span "Pricing" at bounding box center [682, 196] width 943 height 17
click at [312, 149] on div "Settings" at bounding box center [311, 142] width 201 height 17
click at [1153, 94] on button "button" at bounding box center [1147, 89] width 34 height 26
click at [1146, 239] on div "Product Price Level Trade" at bounding box center [682, 242] width 943 height 39
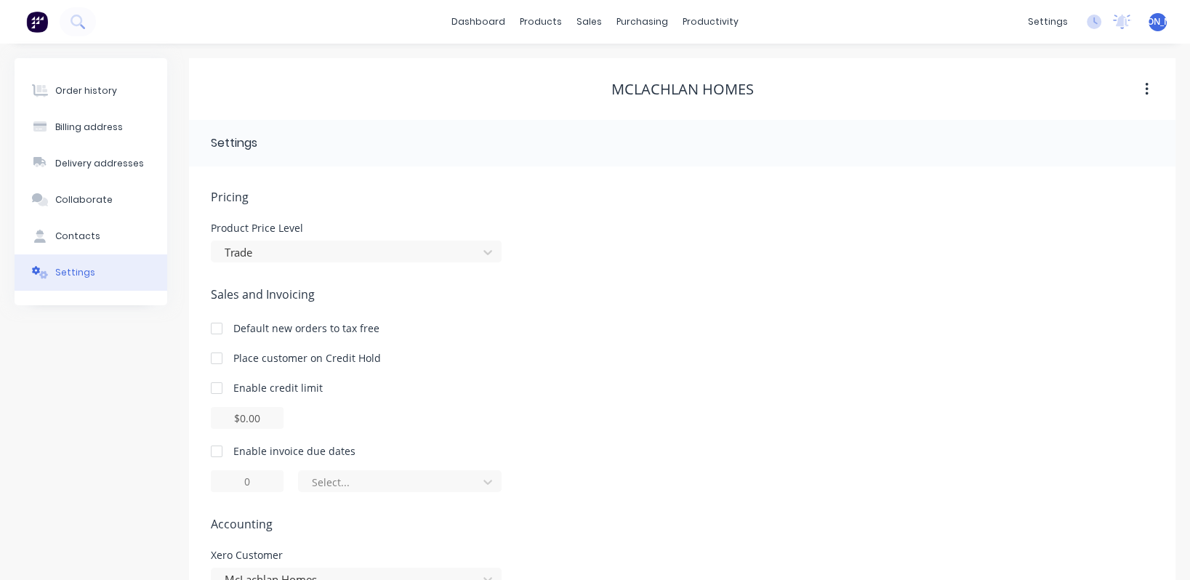
click at [47, 25] on img at bounding box center [37, 22] width 22 height 22
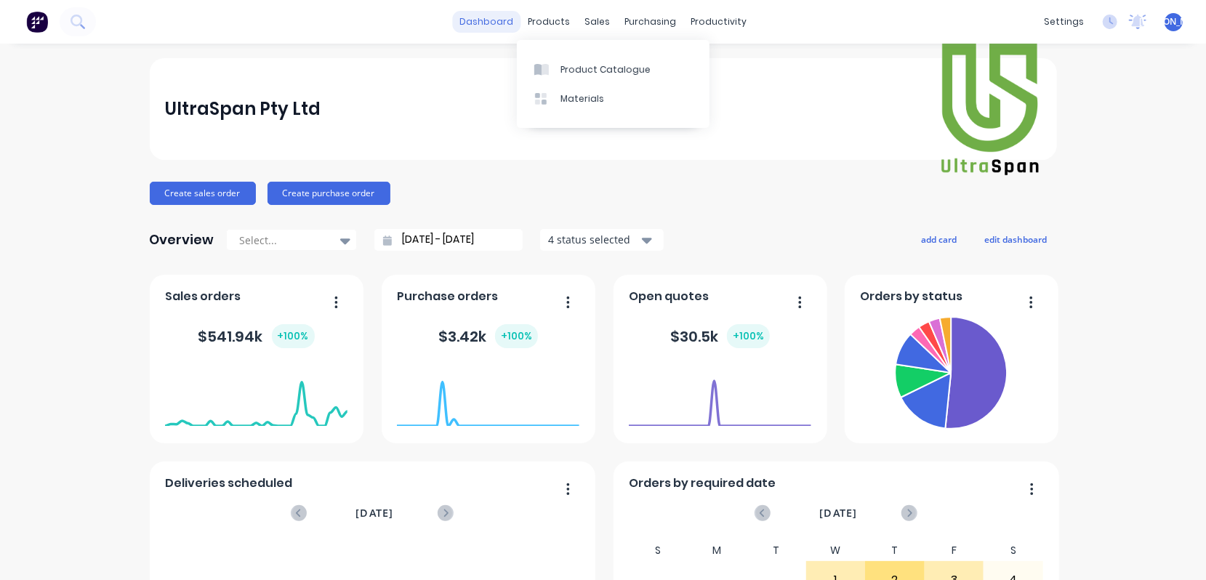
click at [494, 27] on link "dashboard" at bounding box center [486, 22] width 68 height 22
click at [589, 22] on div "sales" at bounding box center [597, 22] width 40 height 22
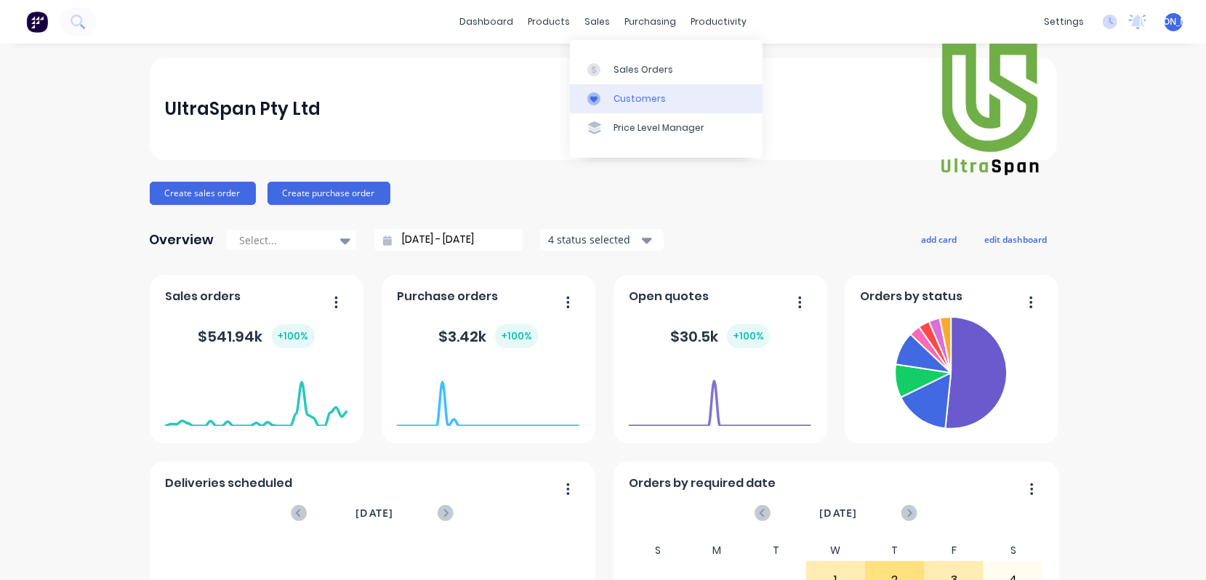
click at [661, 99] on div "Customers" at bounding box center [639, 98] width 52 height 13
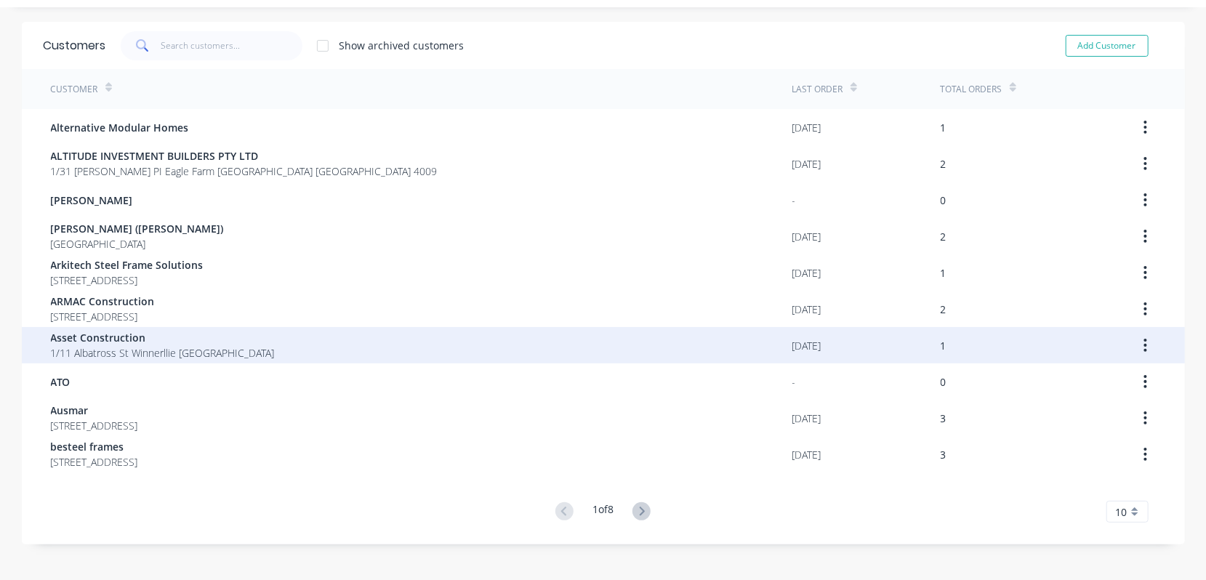
scroll to position [52, 0]
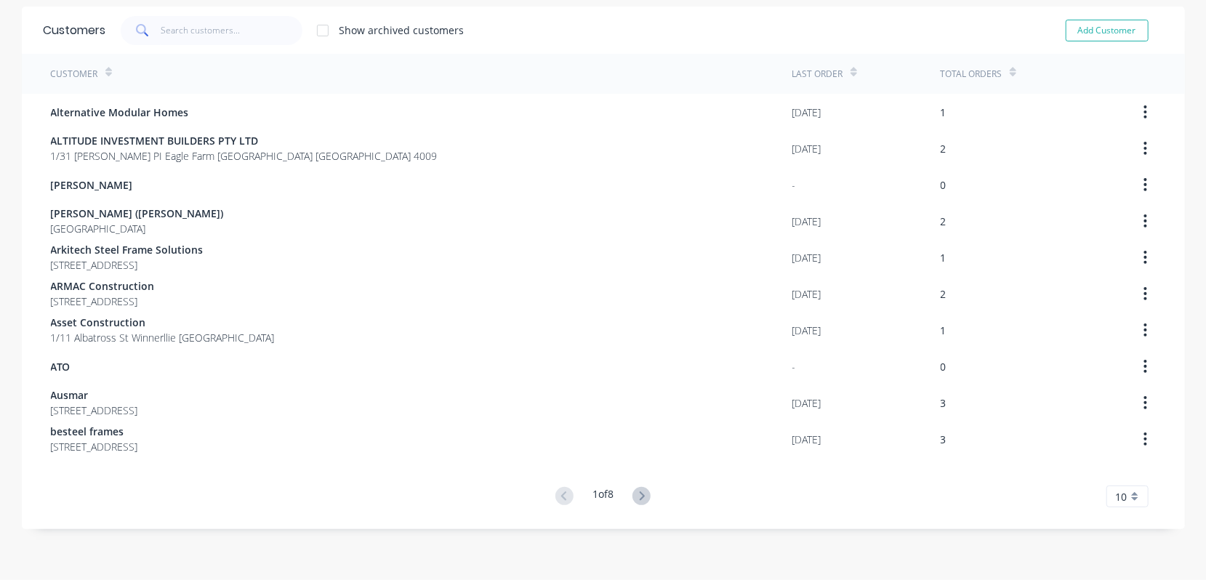
click at [1121, 498] on div "10" at bounding box center [1127, 497] width 42 height 22
click at [1122, 473] on div "35" at bounding box center [1127, 472] width 41 height 25
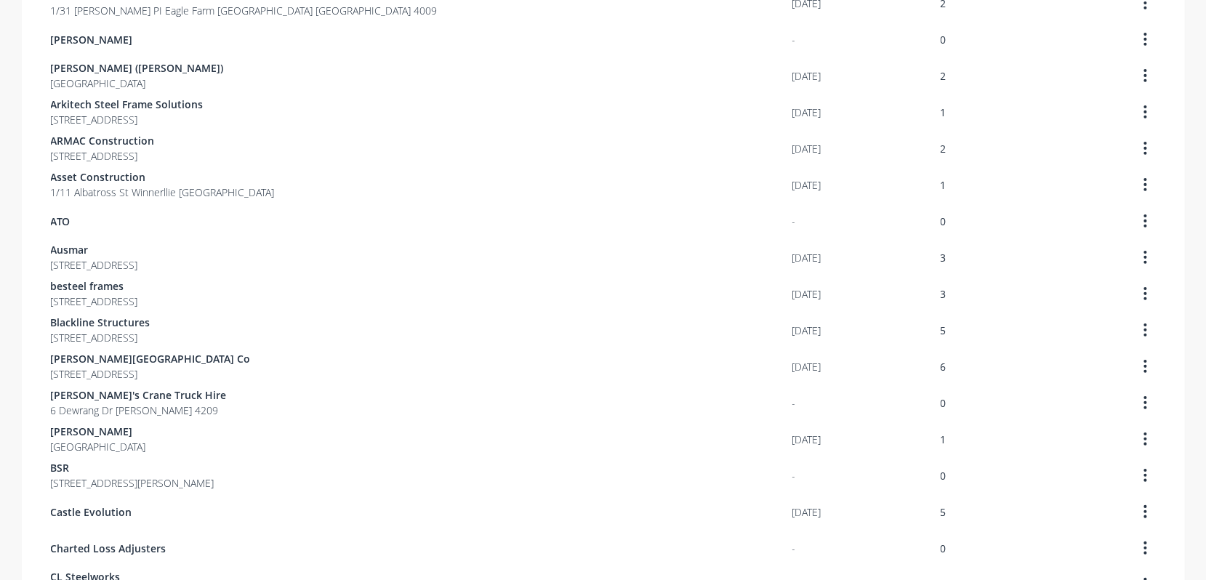
scroll to position [0, 0]
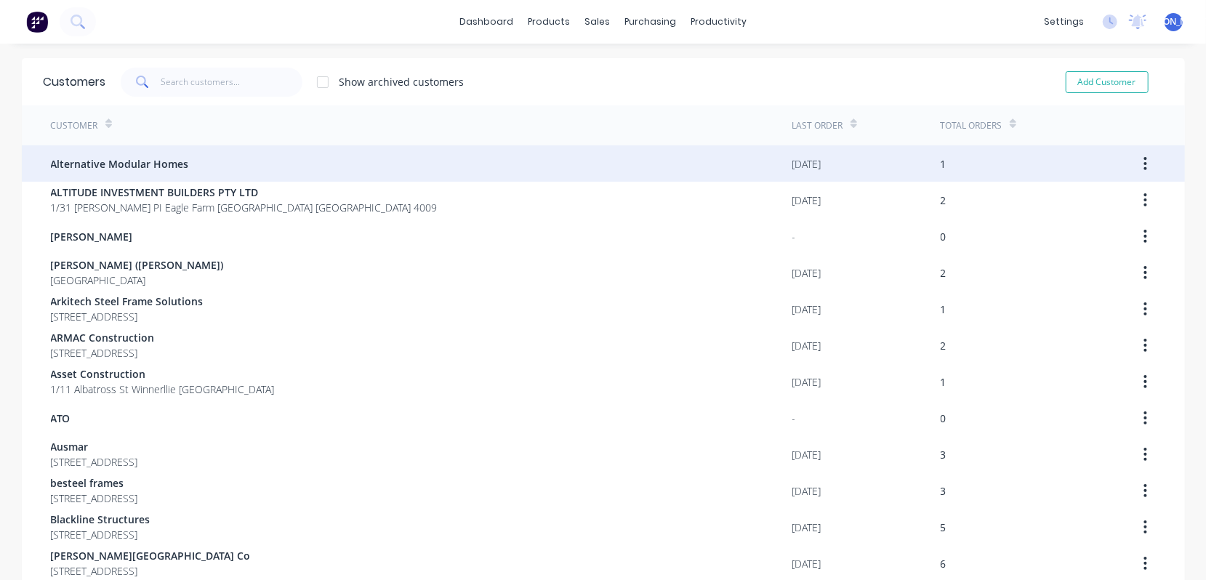
click at [1144, 159] on icon "button" at bounding box center [1145, 163] width 3 height 13
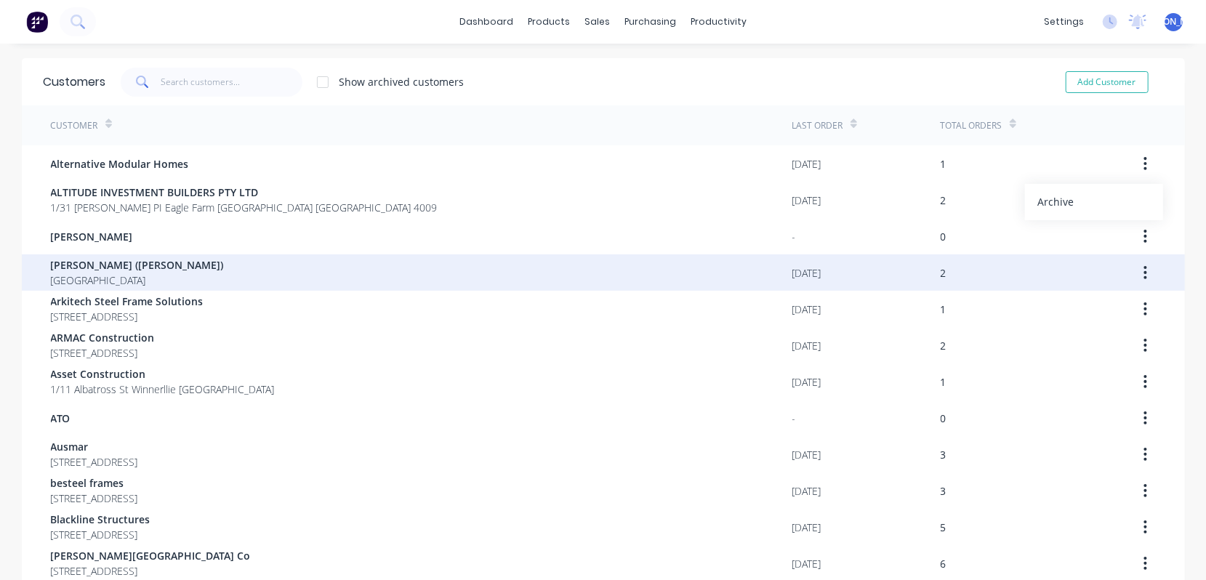
click at [384, 283] on div "[PERSON_NAME] ([PERSON_NAME]) [GEOGRAPHIC_DATA]" at bounding box center [421, 272] width 741 height 36
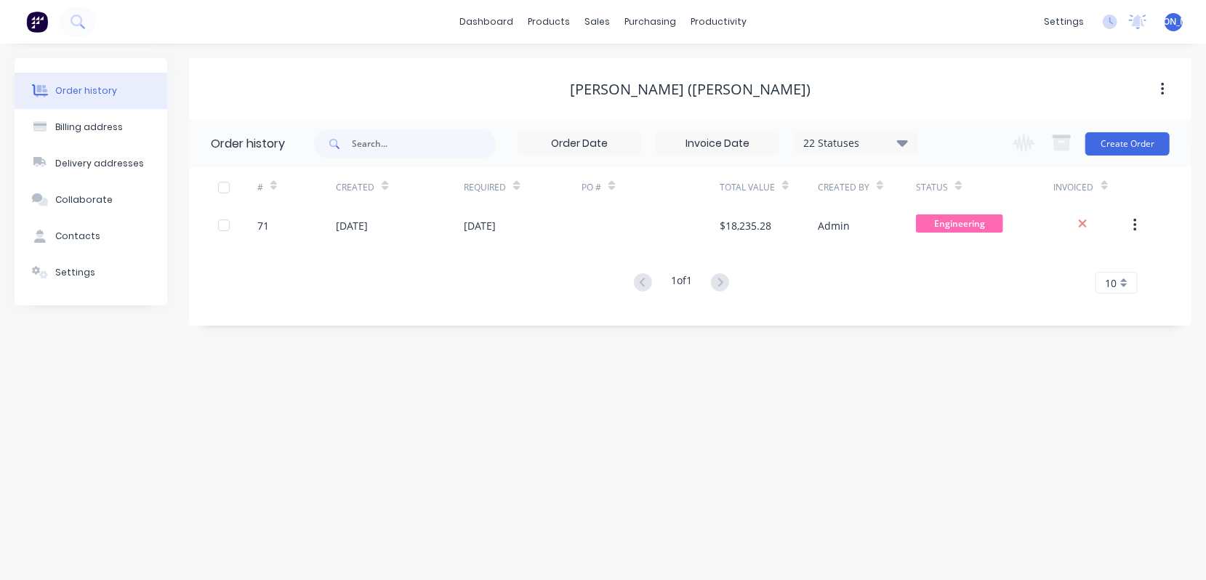
click at [36, 20] on img at bounding box center [37, 22] width 22 height 22
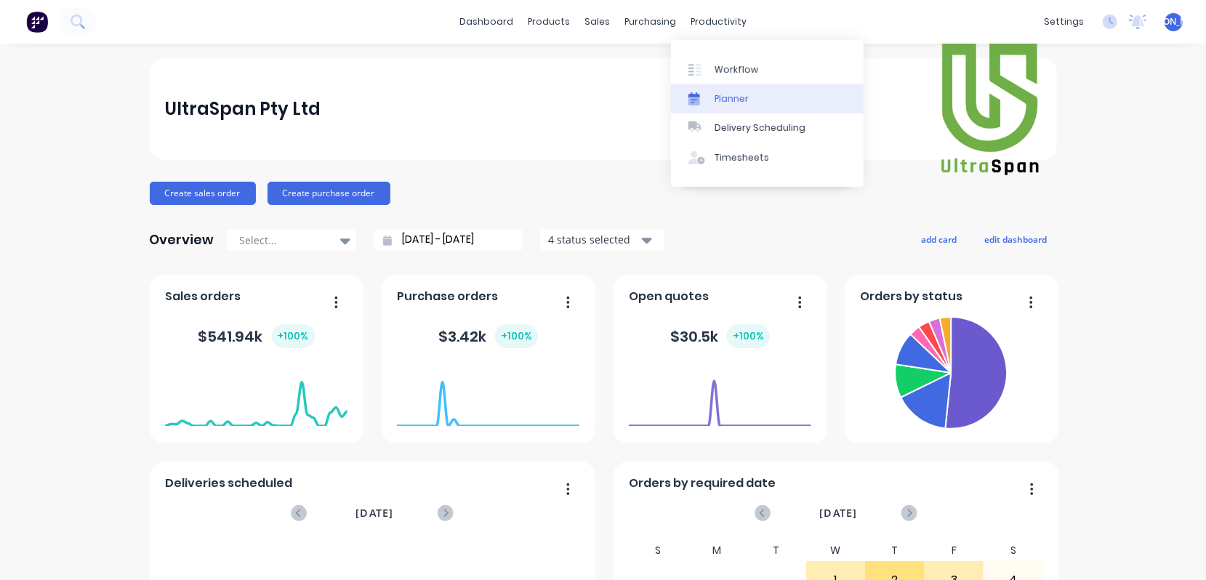
click at [738, 94] on div "Planner" at bounding box center [732, 98] width 34 height 13
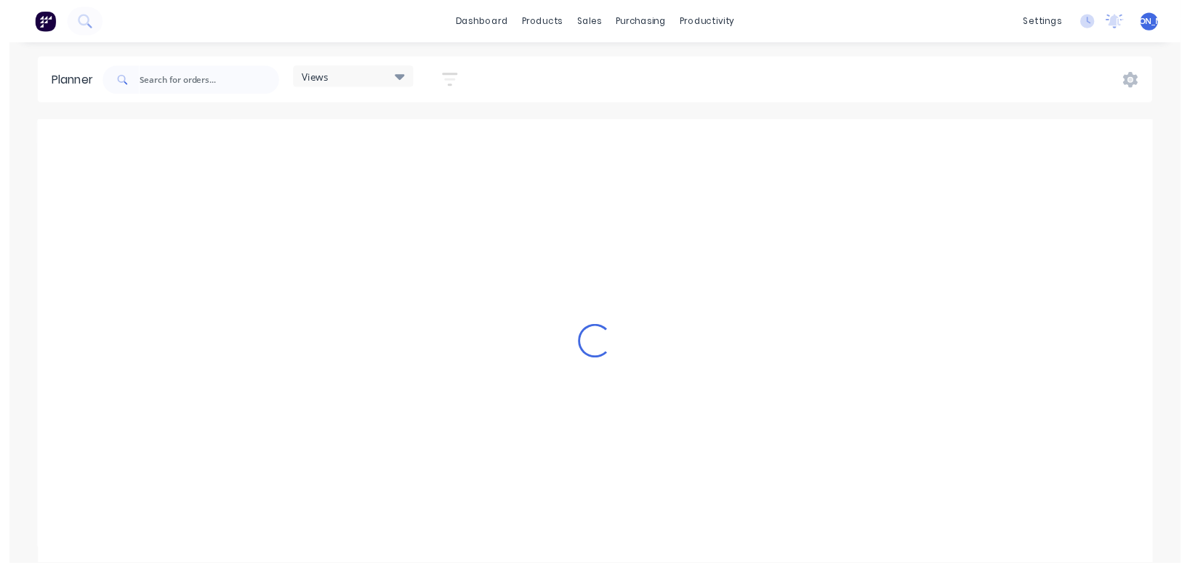
scroll to position [0, 4811]
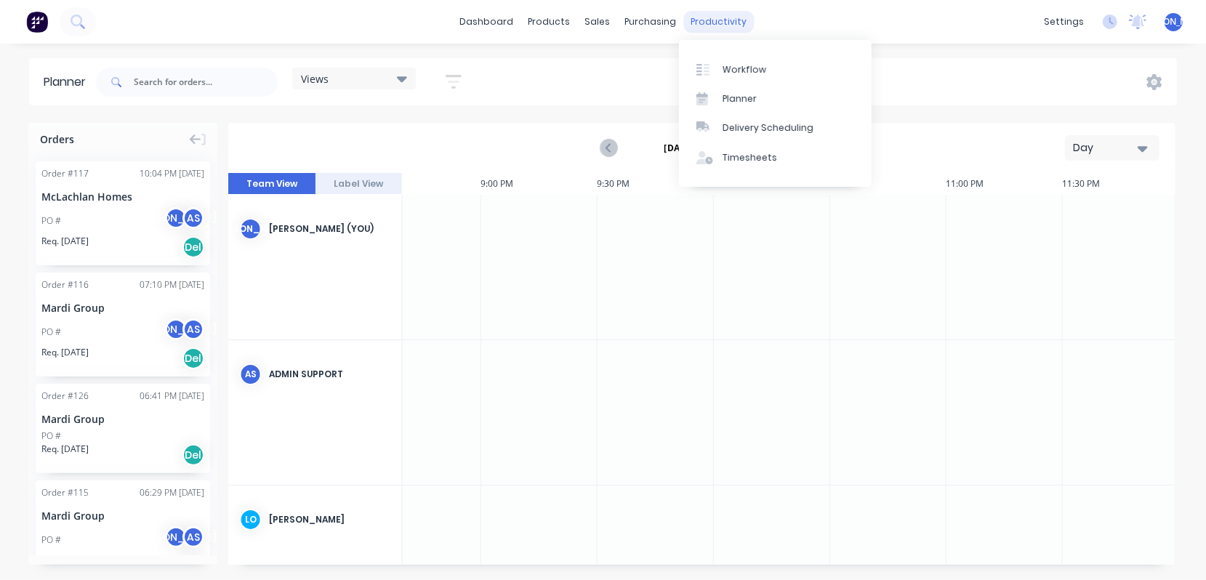
click at [733, 21] on div "productivity" at bounding box center [718, 22] width 71 height 22
click at [754, 69] on div "Workflow" at bounding box center [745, 69] width 44 height 13
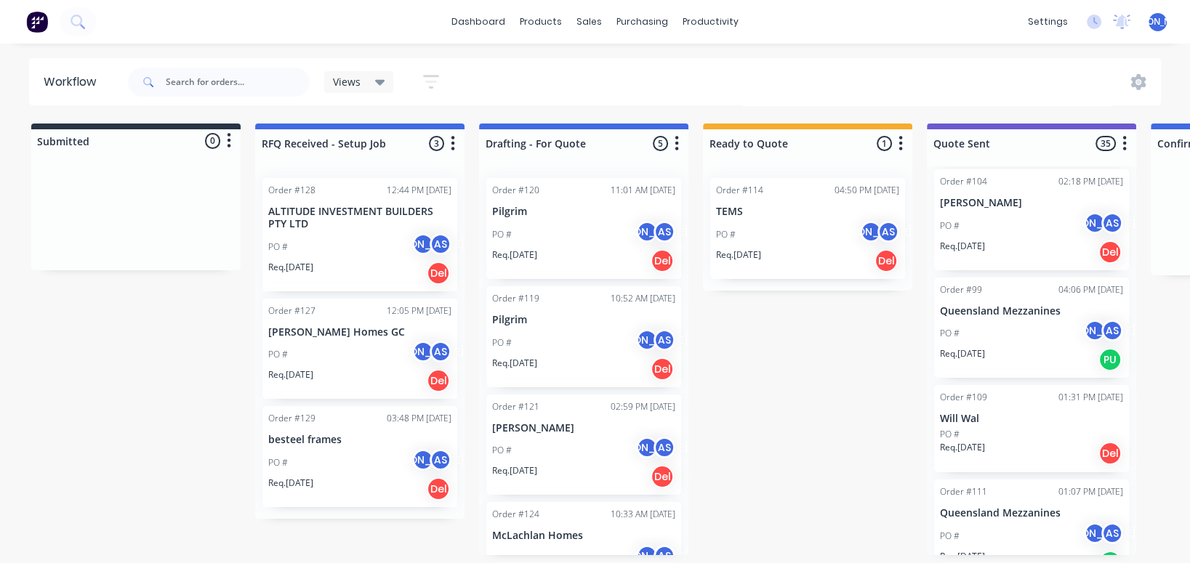
scroll to position [2737, 0]
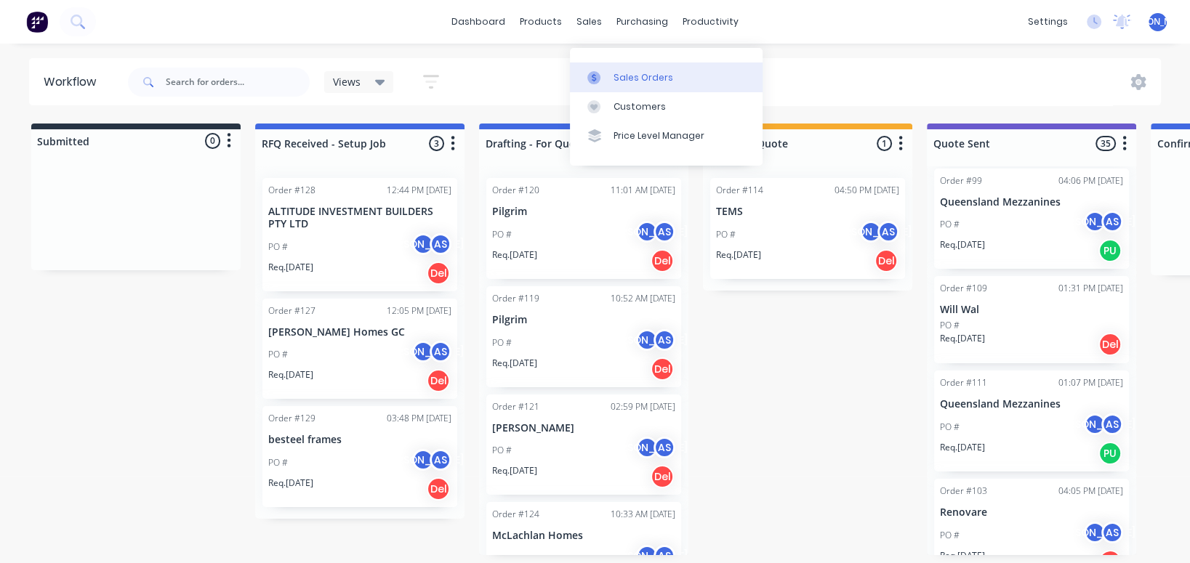
click at [632, 71] on div "Sales Orders" at bounding box center [643, 77] width 60 height 13
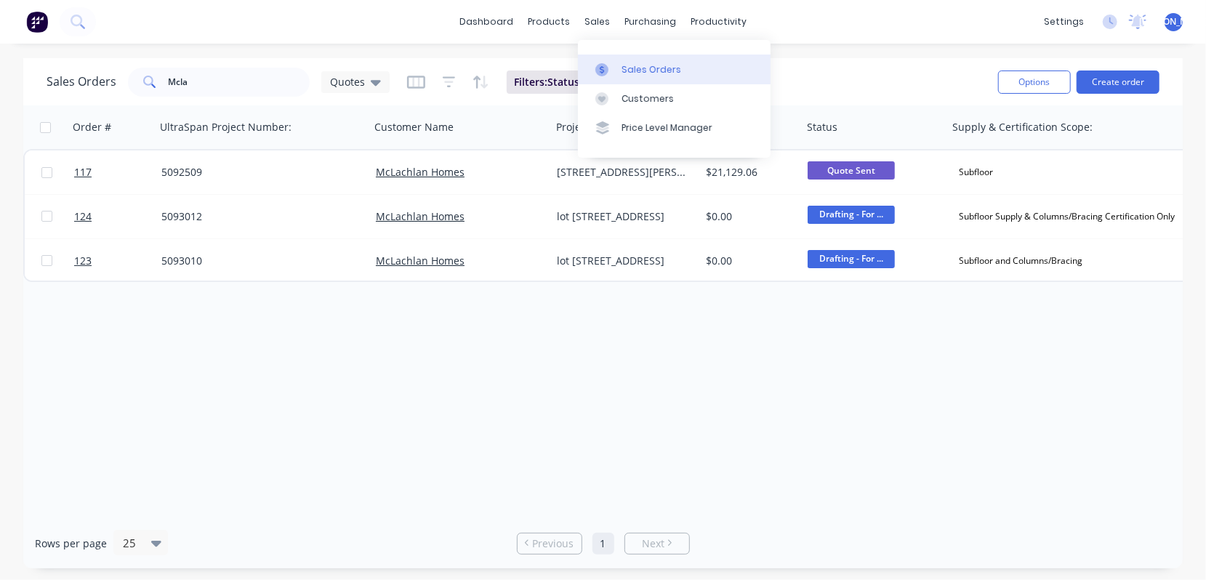
click at [649, 70] on div "Sales Orders" at bounding box center [651, 69] width 60 height 13
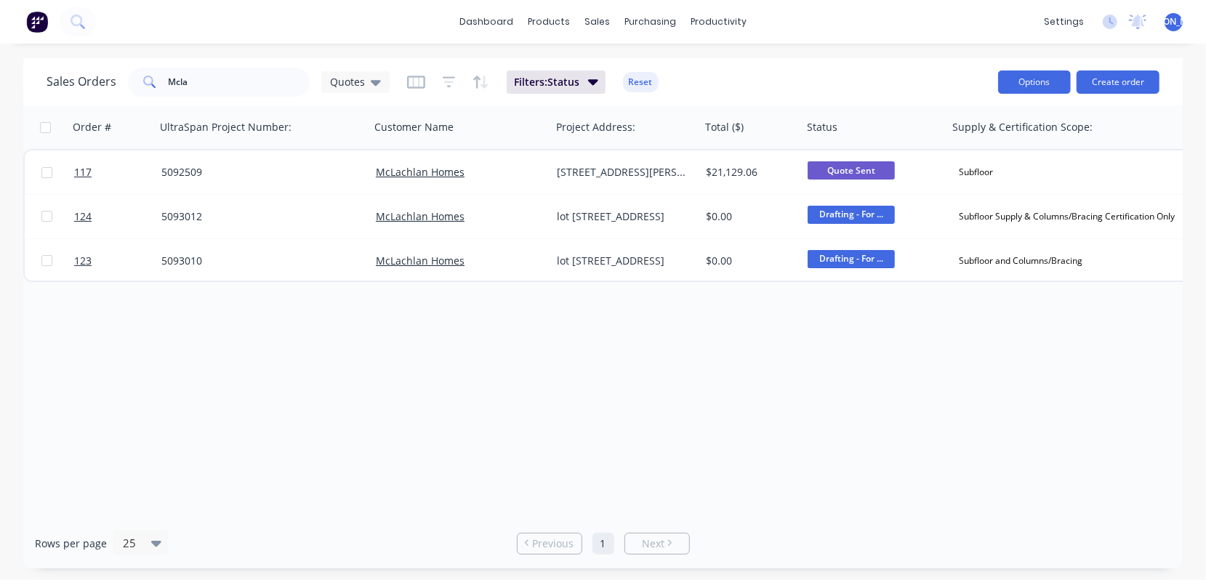
click at [1034, 79] on button "Options" at bounding box center [1034, 82] width 73 height 23
click at [1045, 75] on button "Options" at bounding box center [1034, 82] width 73 height 23
click at [1031, 76] on button "Options" at bounding box center [1034, 82] width 73 height 23
click at [810, 67] on div "Sales Orders Mcla Quotes Filters: Status Reset" at bounding box center [517, 82] width 940 height 36
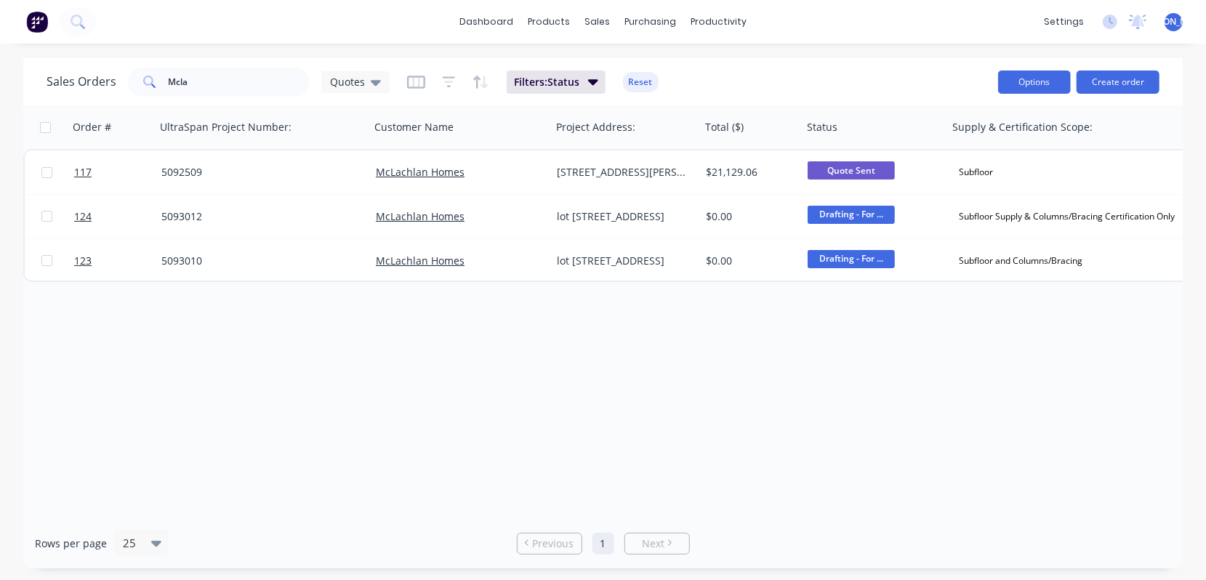
click at [1048, 81] on button "Options" at bounding box center [1034, 82] width 73 height 23
click at [849, 68] on div "Sales Orders Mcla Quotes Filters: Status Reset" at bounding box center [517, 82] width 940 height 36
click at [42, 20] on img at bounding box center [37, 22] width 22 height 22
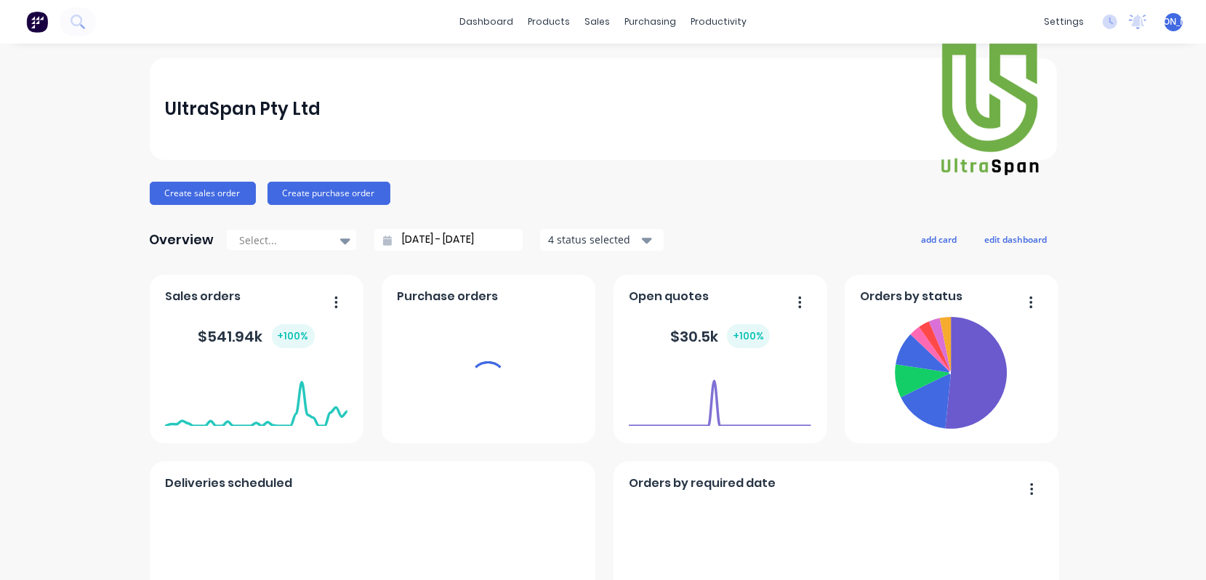
click at [585, 24] on div "sales" at bounding box center [597, 22] width 40 height 22
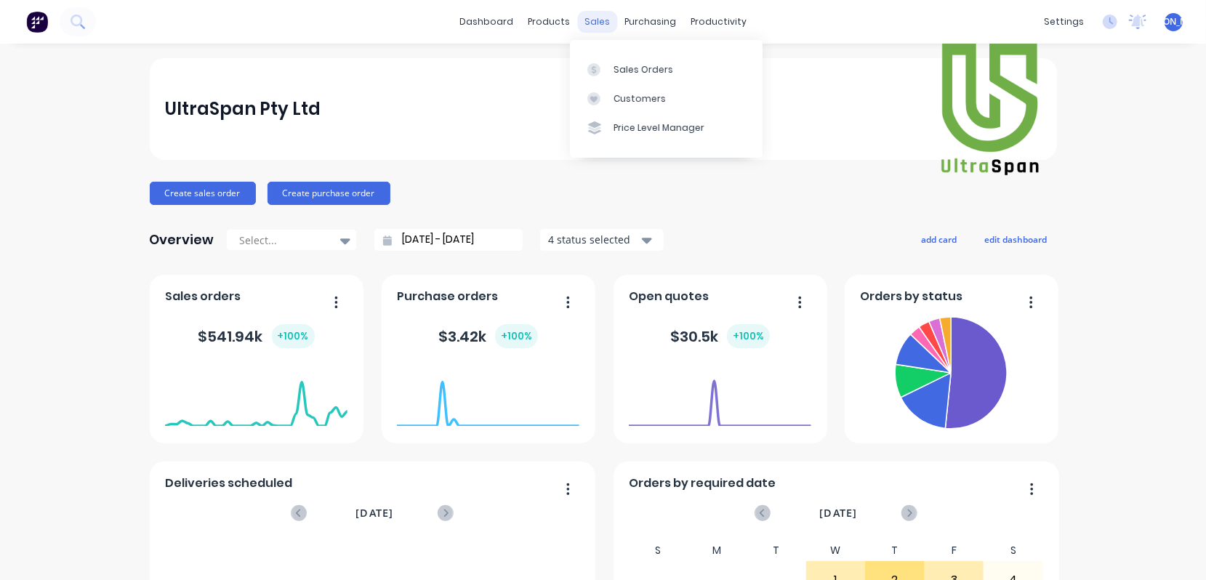
click at [589, 23] on div "sales" at bounding box center [597, 22] width 40 height 22
click at [632, 70] on div "Sales Orders" at bounding box center [643, 69] width 60 height 13
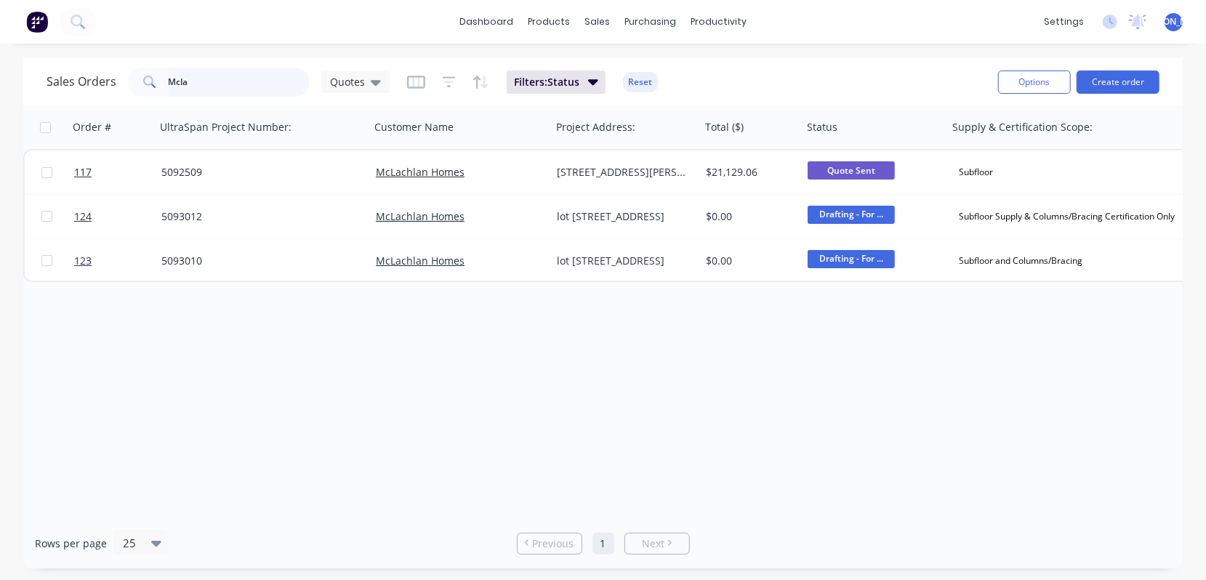
click at [202, 80] on input "Mcla" at bounding box center [240, 82] width 142 height 29
type input "M"
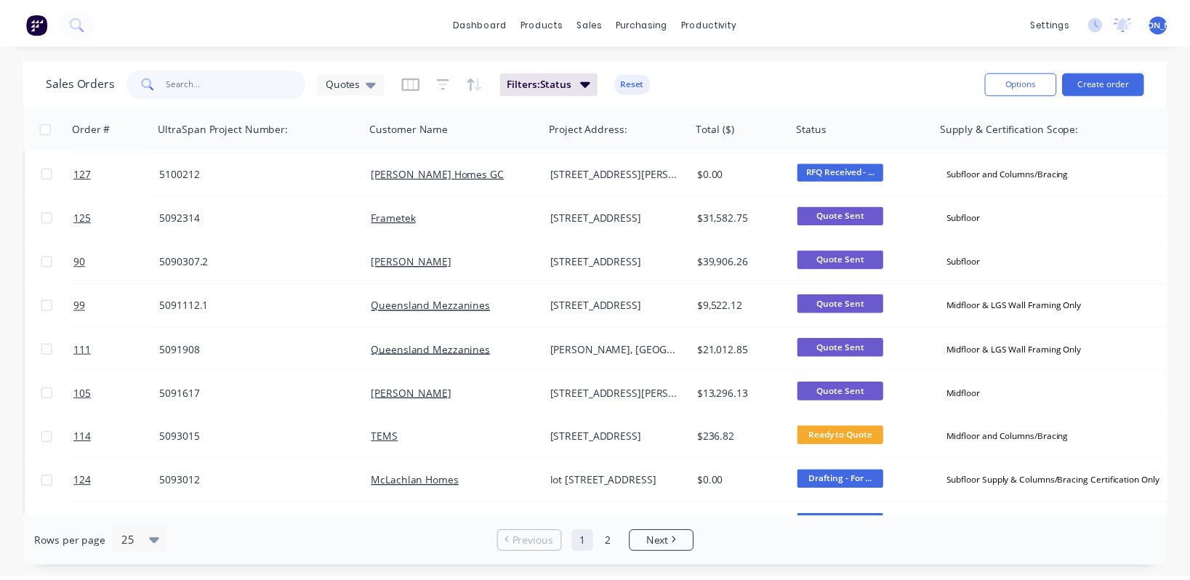
scroll to position [327, 0]
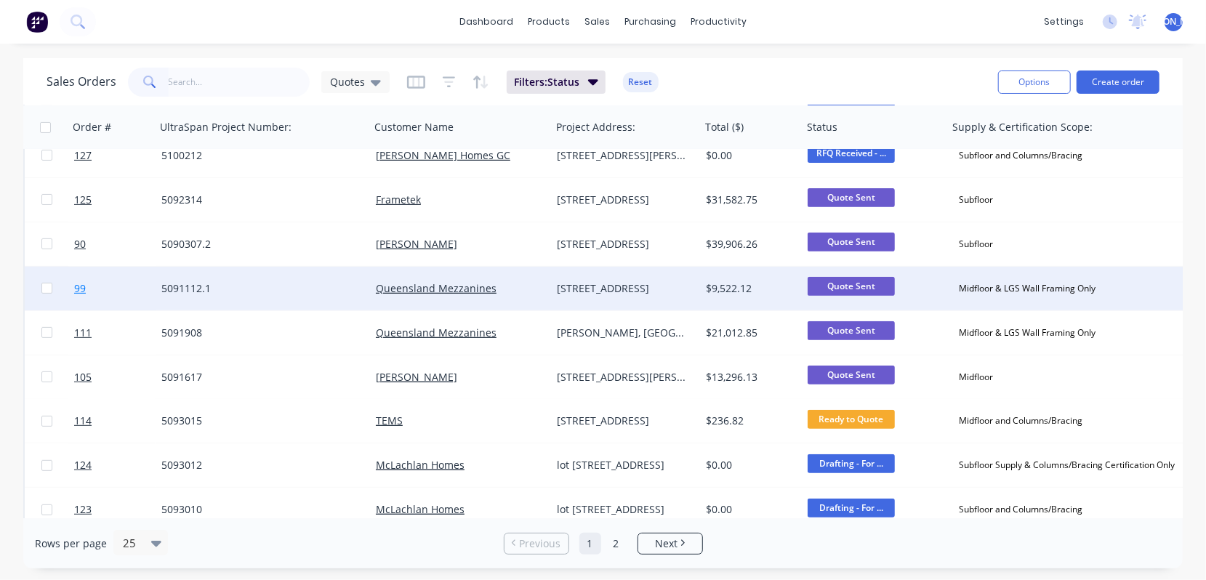
click at [81, 286] on span "99" at bounding box center [80, 288] width 12 height 15
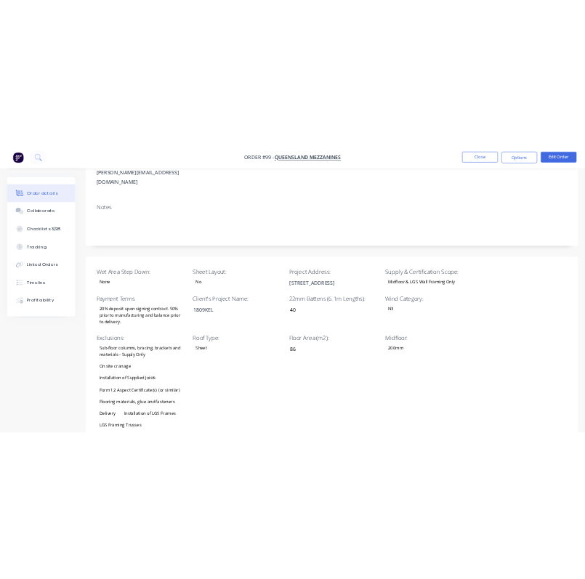
scroll to position [217, 0]
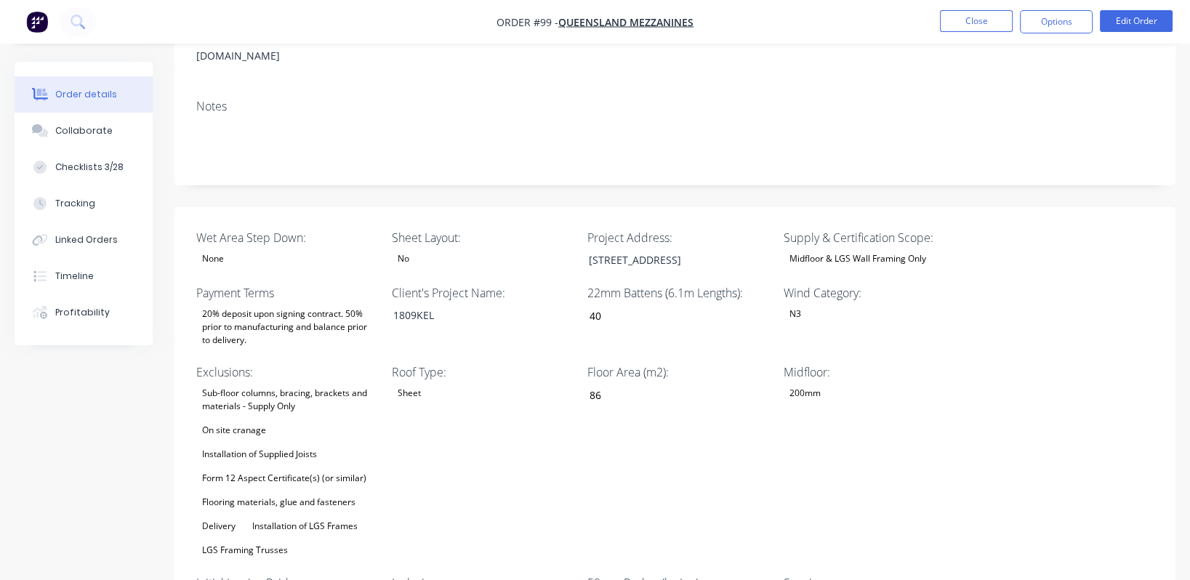
click at [470, 249] on div "No" at bounding box center [483, 258] width 182 height 19
click at [444, 296] on button "Yes" at bounding box center [501, 297] width 218 height 29
click at [618, 313] on input "40" at bounding box center [673, 316] width 192 height 22
click at [596, 313] on input "40" at bounding box center [673, 316] width 192 height 22
click at [621, 311] on input "40" at bounding box center [673, 316] width 192 height 22
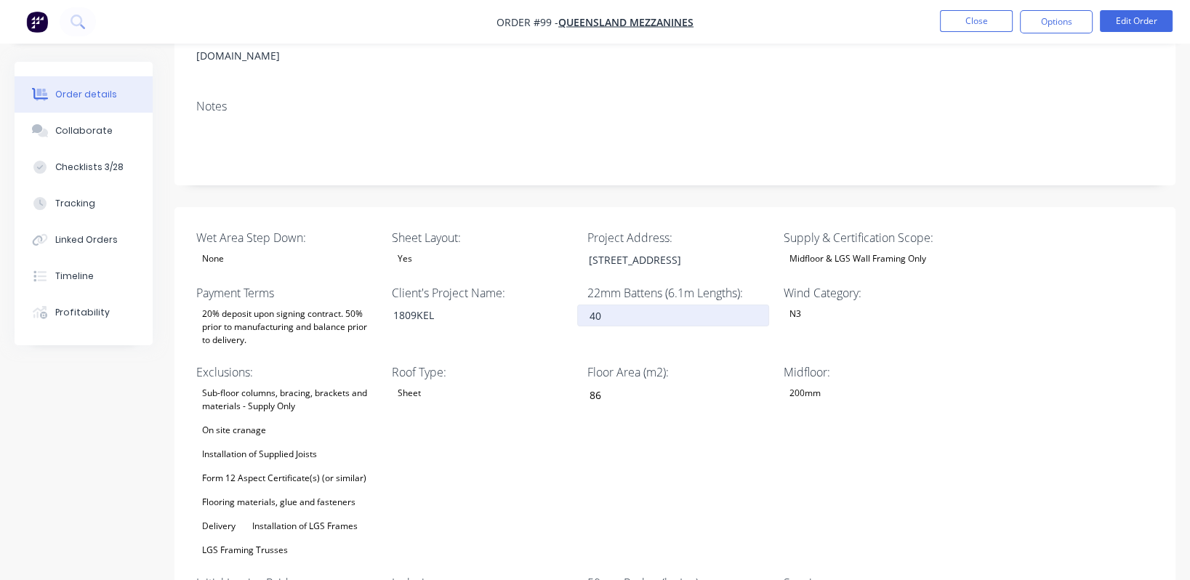
click at [597, 310] on input "40" at bounding box center [673, 316] width 192 height 22
click at [611, 307] on input "40" at bounding box center [673, 316] width 192 height 22
drag, startPoint x: 594, startPoint y: 308, endPoint x: 606, endPoint y: 307, distance: 12.4
click at [593, 309] on input "40" at bounding box center [673, 316] width 192 height 22
click at [608, 307] on input "40" at bounding box center [673, 316] width 192 height 22
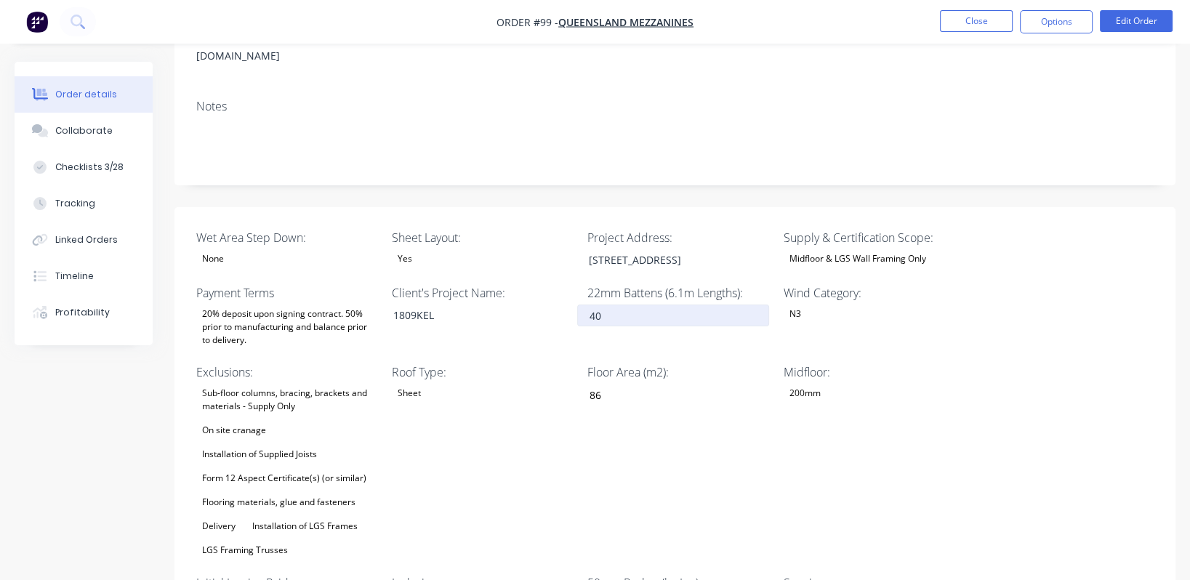
click at [594, 310] on input "40" at bounding box center [673, 316] width 192 height 22
click at [588, 310] on input "40" at bounding box center [673, 316] width 192 height 22
click at [597, 308] on input "40" at bounding box center [673, 316] width 192 height 22
click at [605, 308] on input "40" at bounding box center [673, 316] width 192 height 22
click at [597, 309] on input "40" at bounding box center [673, 316] width 192 height 22
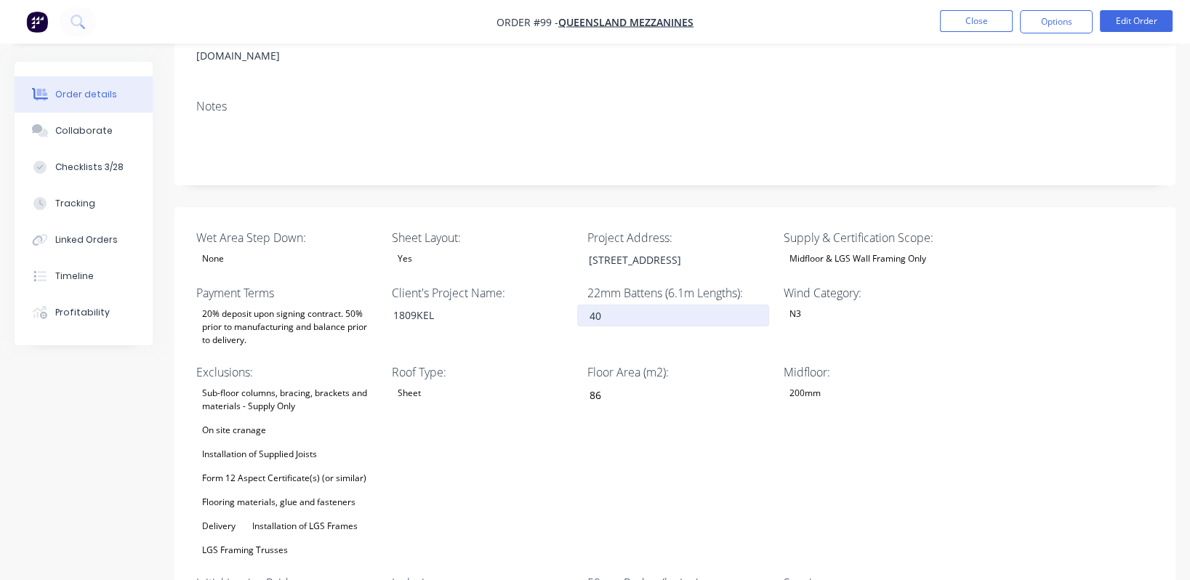
click at [591, 309] on input "40" at bounding box center [673, 316] width 192 height 22
click at [595, 310] on input "40" at bounding box center [673, 316] width 192 height 22
click at [603, 310] on input "40" at bounding box center [673, 316] width 192 height 22
click at [596, 309] on input "40" at bounding box center [673, 316] width 192 height 22
click at [587, 310] on input "40" at bounding box center [673, 316] width 192 height 22
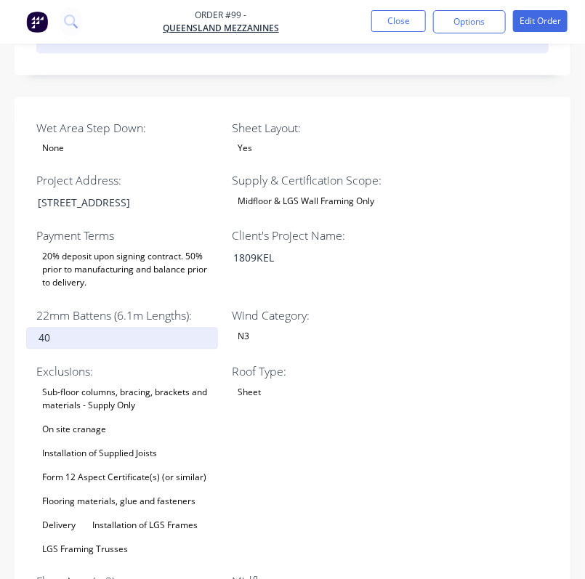
scroll to position [545, 0]
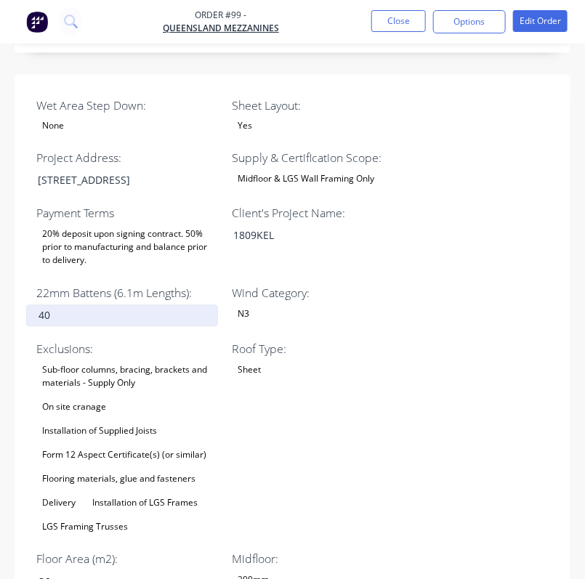
drag, startPoint x: 64, startPoint y: 328, endPoint x: 27, endPoint y: 326, distance: 37.1
click at [27, 326] on input "40" at bounding box center [122, 316] width 192 height 22
type input "24"
click at [380, 345] on div "Wet Area Step Down: None Sheet Layout: Yes Project Address: [STREET_ADDRESS] Su…" at bounding box center [293, 544] width 556 height 939
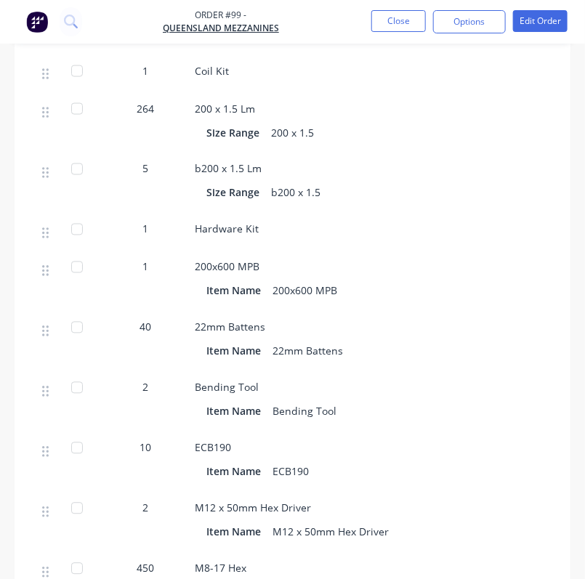
scroll to position [1854, 0]
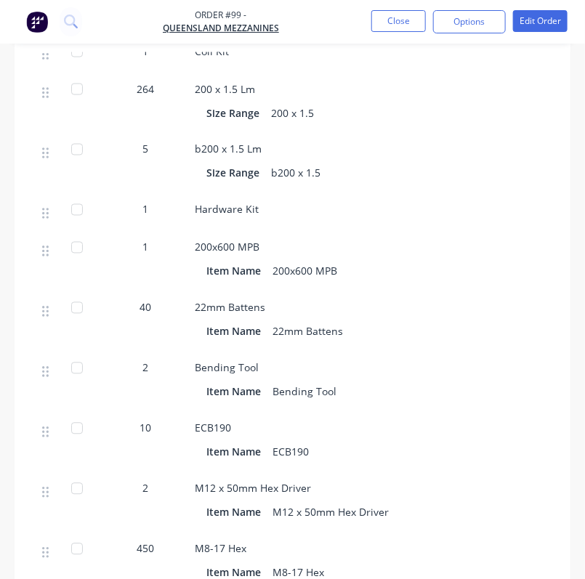
click at [149, 315] on span "40" at bounding box center [146, 307] width 12 height 15
click at [542, 7] on nav "Order #99 - Queensland Mezzanines Close Options Edit Order" at bounding box center [292, 22] width 585 height 44
click at [539, 21] on button "Edit Order" at bounding box center [540, 21] width 55 height 22
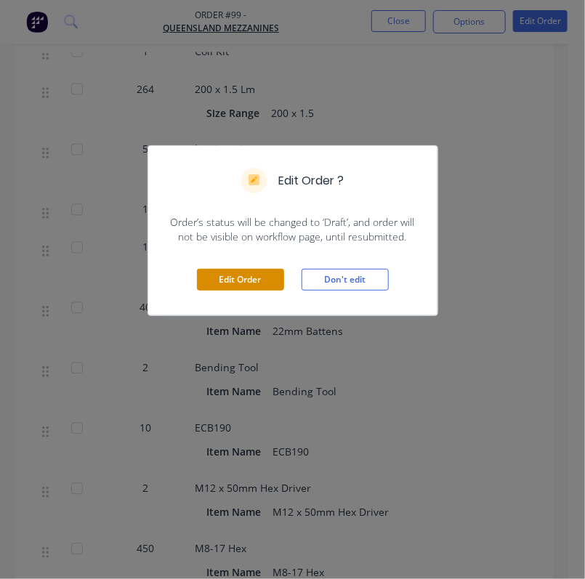
click at [261, 275] on button "Edit Order" at bounding box center [240, 280] width 87 height 22
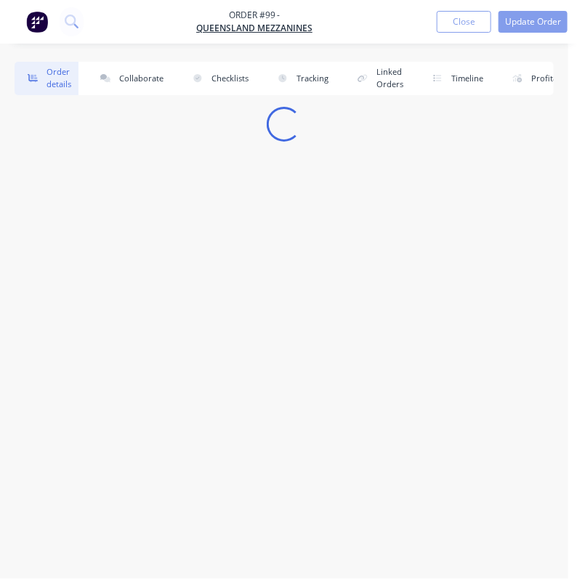
scroll to position [0, 0]
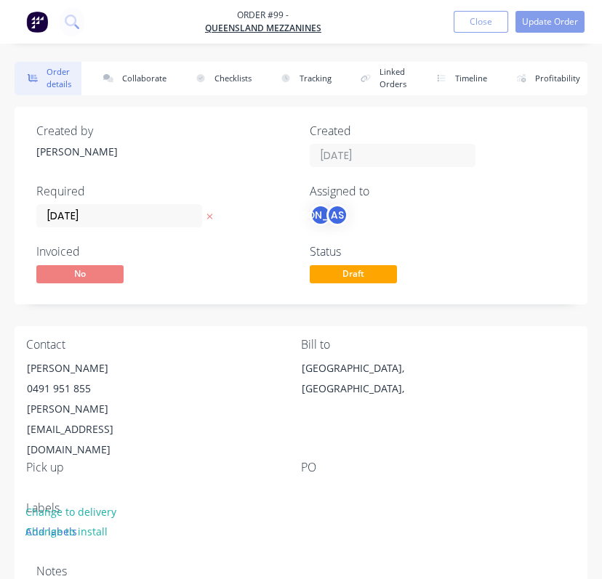
type input "24"
type input "86"
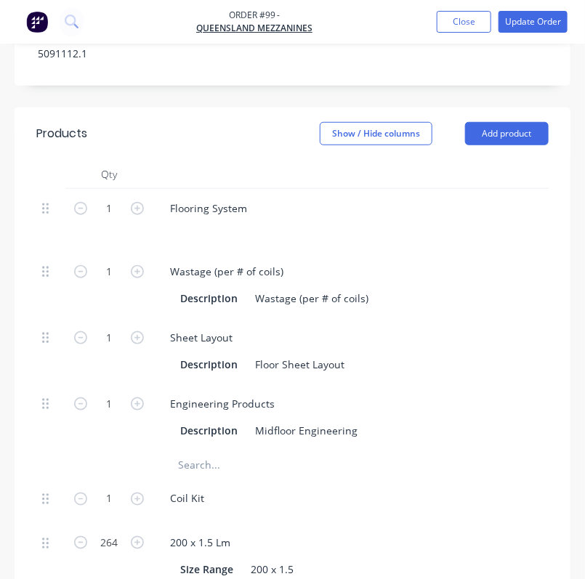
scroll to position [1854, 0]
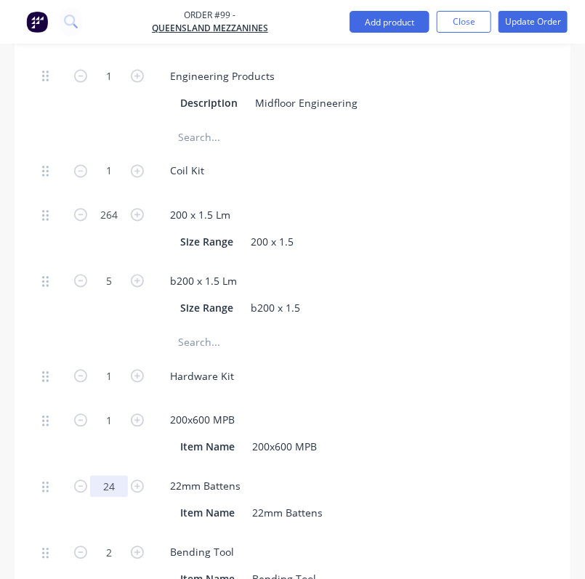
type input "24"
type input "$240.00"
click at [432, 410] on div "200x600 MPB" at bounding box center [443, 420] width 570 height 21
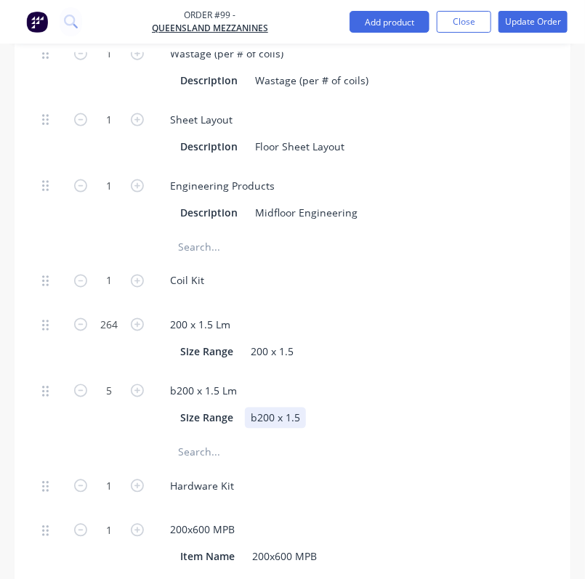
click at [414, 408] on div "Size Range b200 x 1.5" at bounding box center [440, 418] width 532 height 21
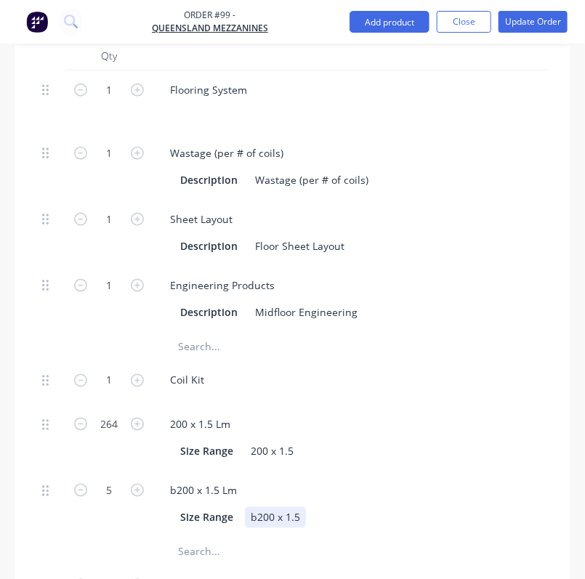
scroll to position [1635, 0]
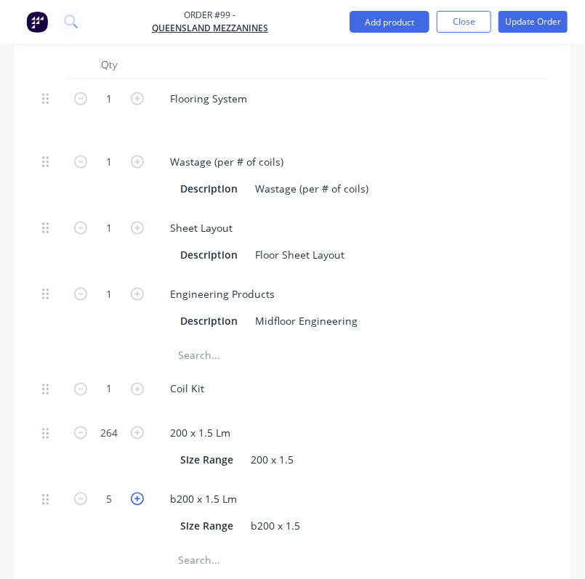
click at [135, 493] on icon "button" at bounding box center [137, 499] width 13 height 13
type input "6"
type input "$246.24"
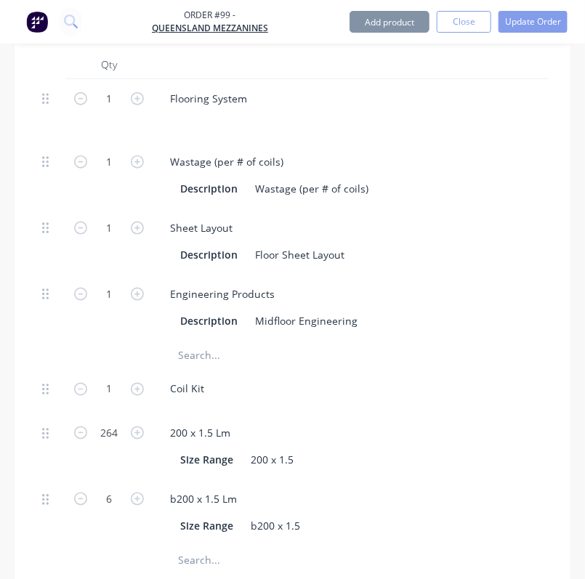
click at [392, 423] on div "200 x 1.5 Lm" at bounding box center [443, 433] width 570 height 21
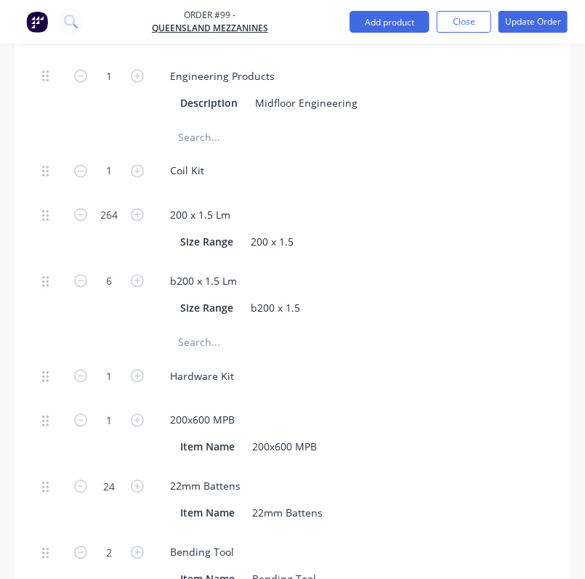
scroll to position [1962, 0]
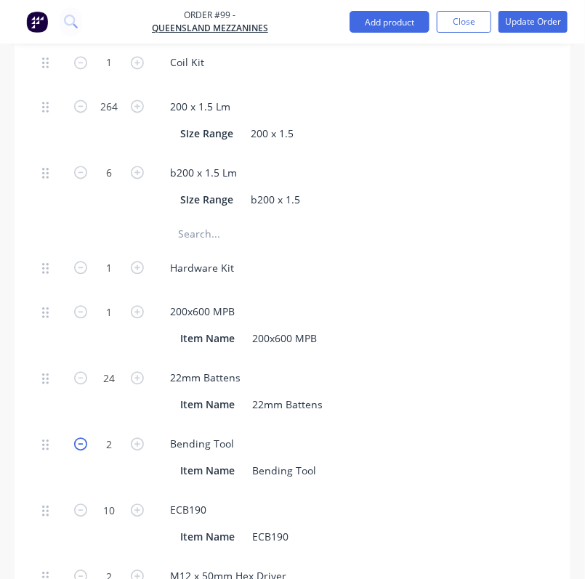
click at [83, 438] on icon "button" at bounding box center [80, 444] width 13 height 13
type input "1"
type input "$17.50"
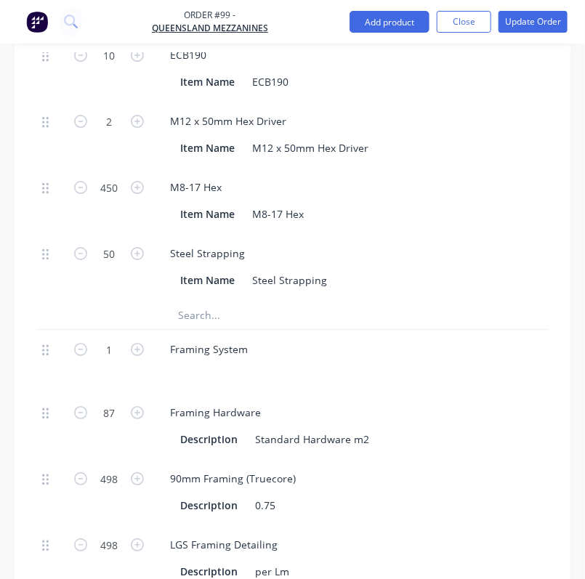
scroll to position [2398, 0]
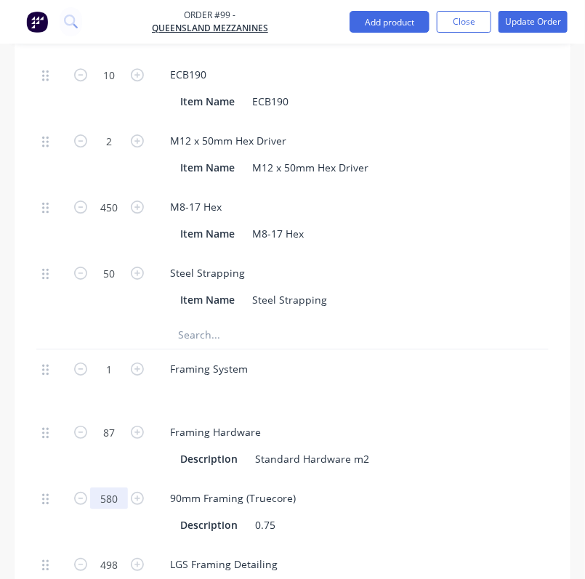
type input "580"
click at [409, 479] on div "90mm Framing (Truecore) Description 0.75" at bounding box center [444, 512] width 582 height 66
type input "$2,755.00"
click at [368, 510] on div "90mm Framing (Truecore) Description 0.75" at bounding box center [444, 512] width 582 height 66
click at [395, 488] on div "90mm Framing (Truecore)" at bounding box center [443, 498] width 570 height 21
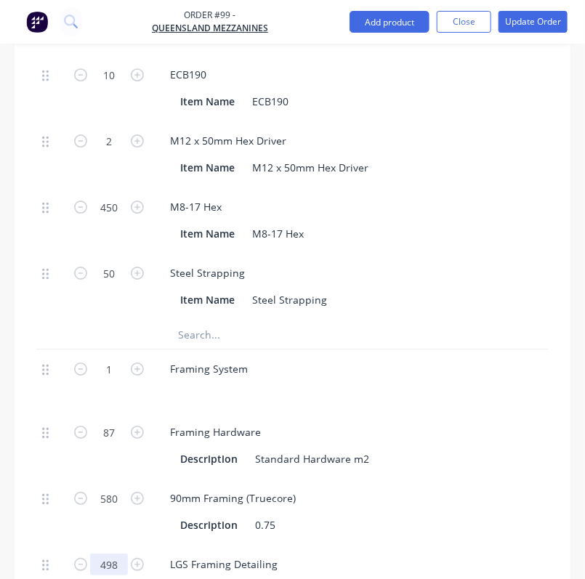
click at [111, 554] on input "498" at bounding box center [109, 565] width 38 height 22
type input "580"
type input "$362.50"
click at [409, 515] on div "Description 0.75" at bounding box center [440, 525] width 532 height 21
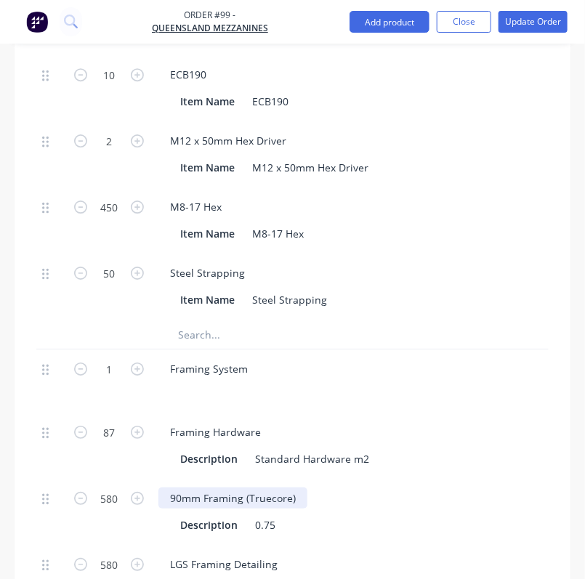
click at [193, 488] on div "90mm Framing (Truecore)" at bounding box center [232, 498] width 149 height 21
click at [405, 488] on div "90mm Framing (Truecore)" at bounding box center [443, 498] width 570 height 21
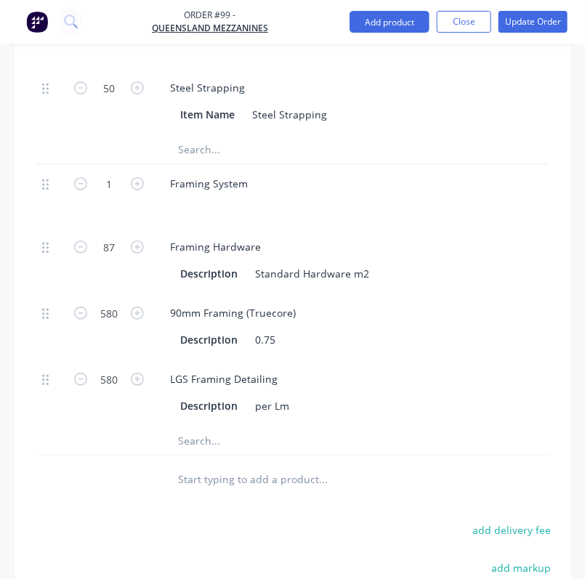
scroll to position [2616, 0]
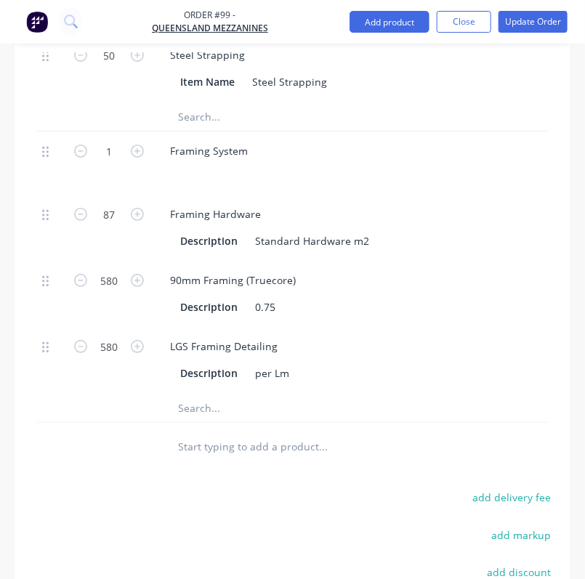
click at [444, 204] on div "Framing Hardware" at bounding box center [443, 214] width 570 height 21
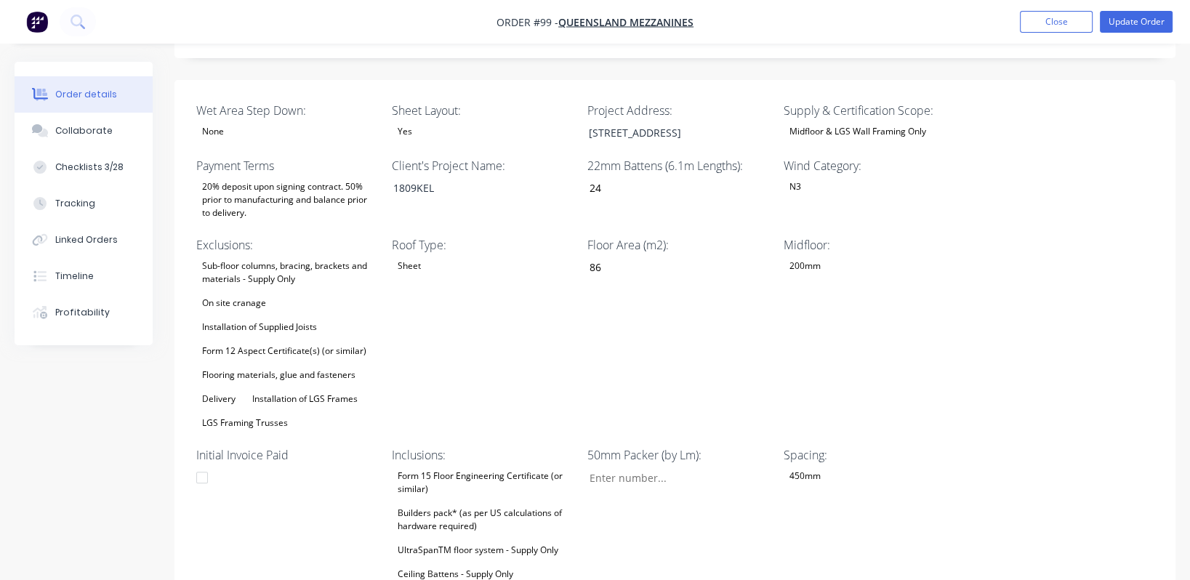
scroll to position [435, 0]
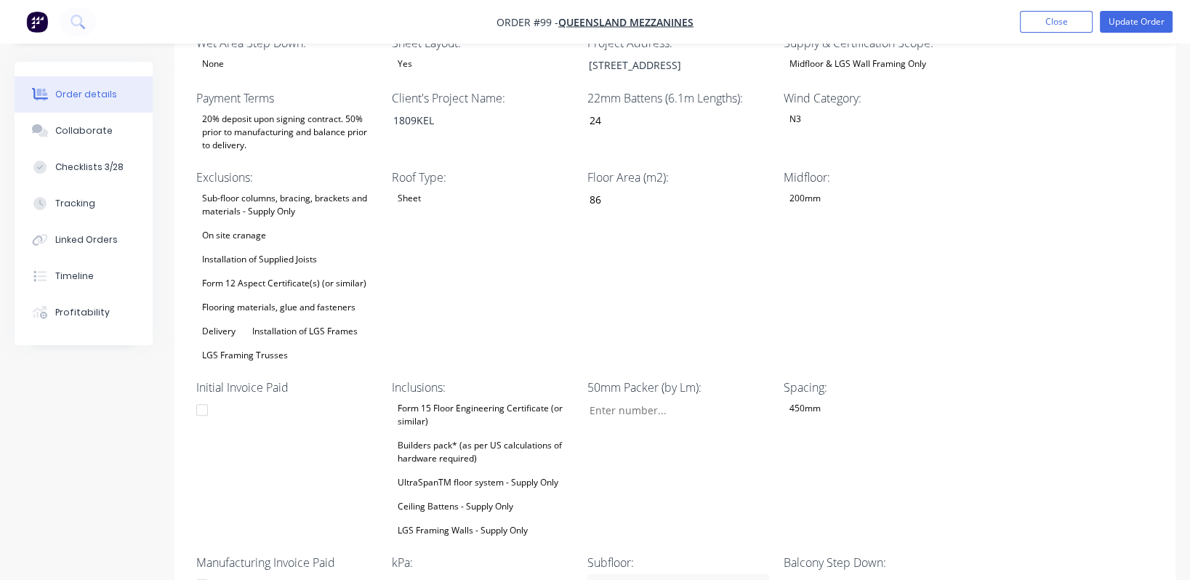
click at [270, 269] on div "Sub-floor columns, bracing, brackets and materials - Supply Only On site cranag…" at bounding box center [287, 277] width 182 height 176
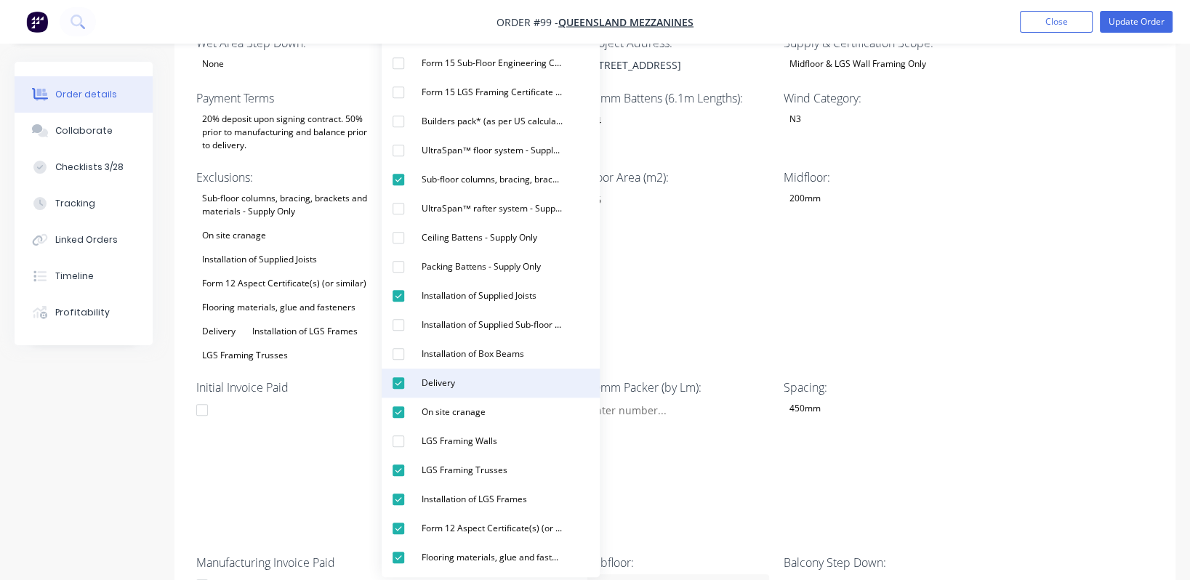
click at [437, 382] on div "Delivery" at bounding box center [438, 383] width 45 height 19
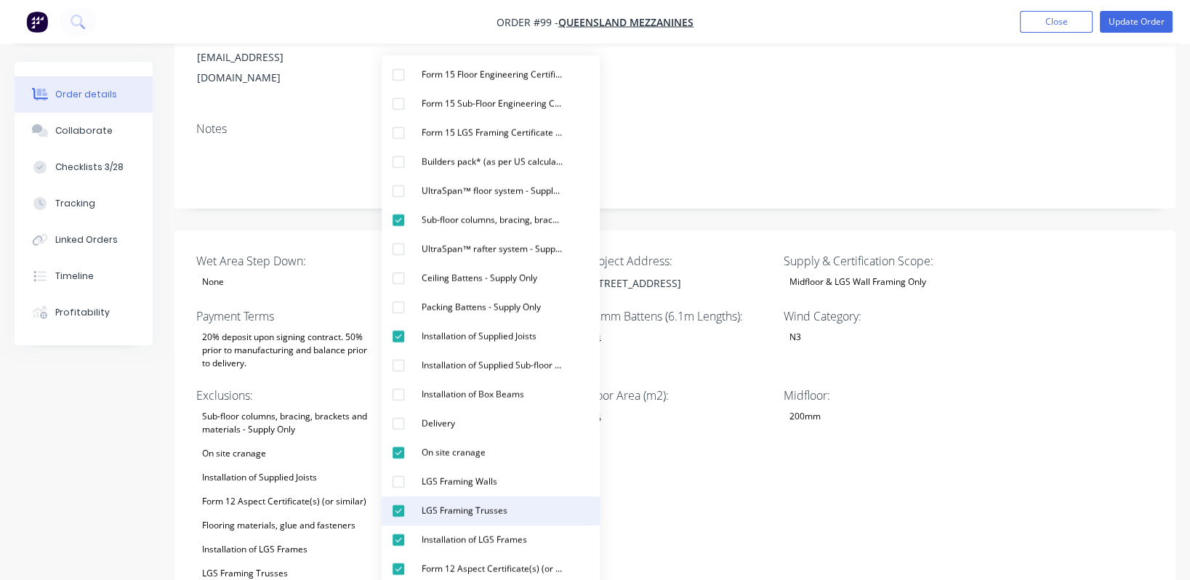
scroll to position [327, 0]
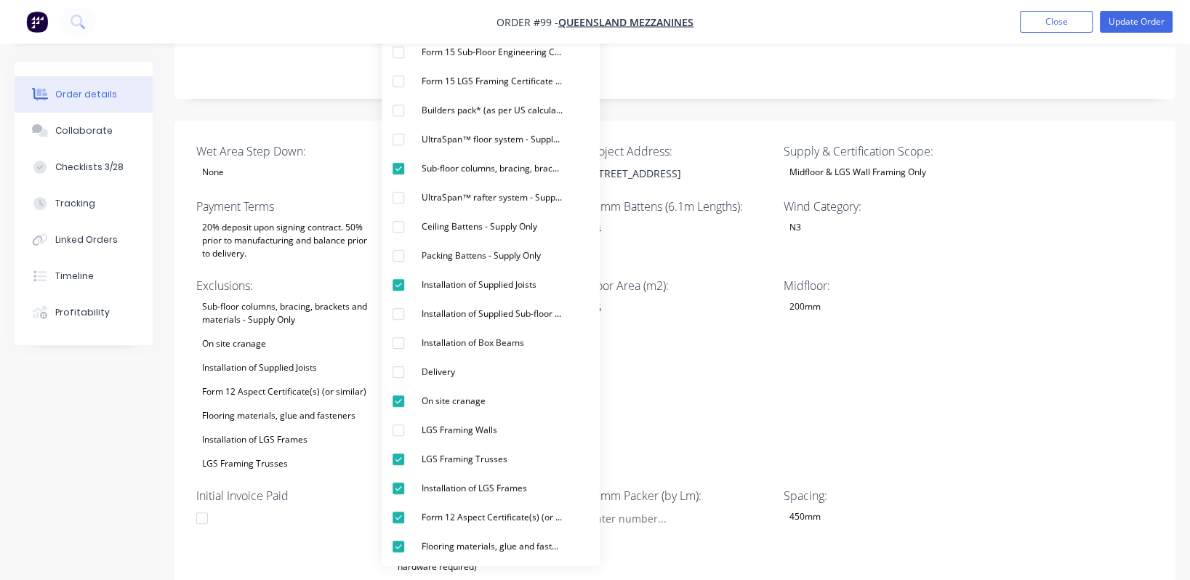
click at [755, 381] on div "Floor Area (m2): 86" at bounding box center [678, 375] width 182 height 196
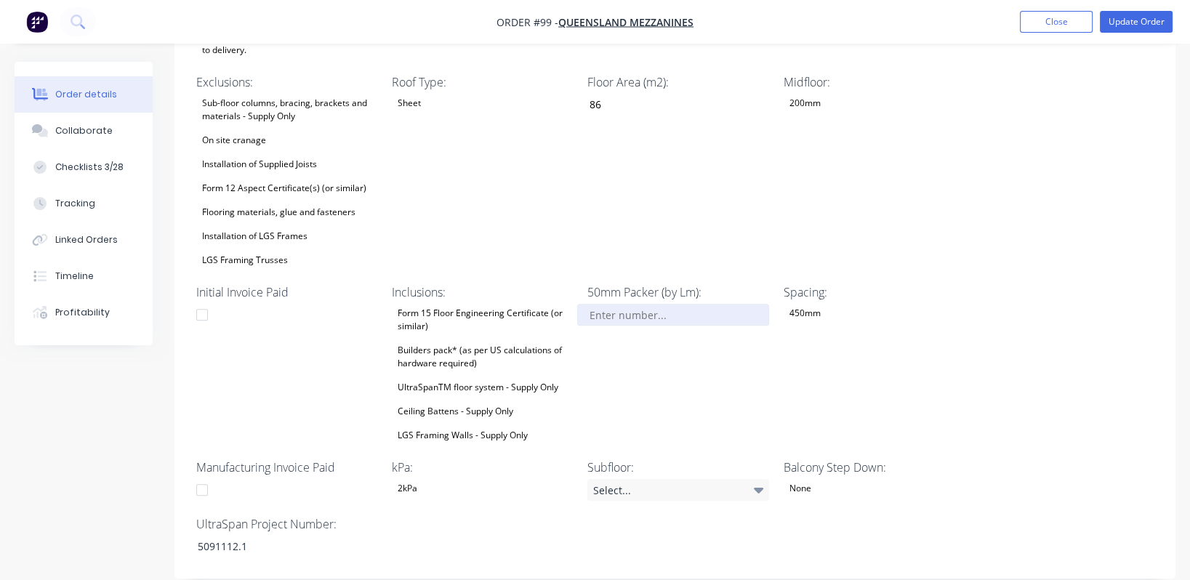
scroll to position [545, 0]
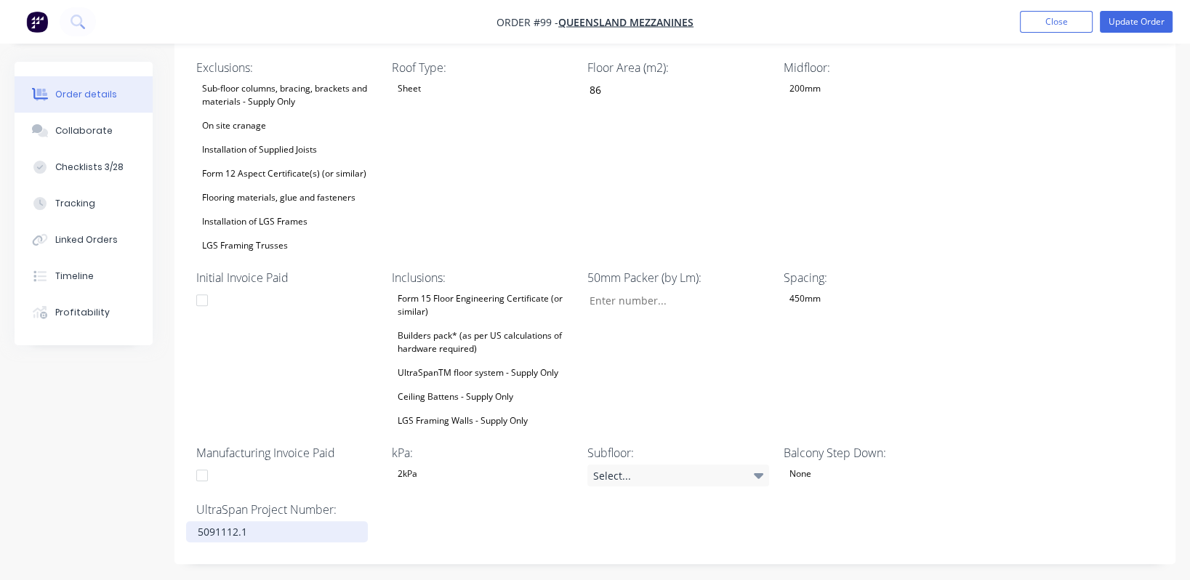
click at [271, 521] on div "5091112.1" at bounding box center [277, 531] width 182 height 21
click at [503, 444] on label "kPa:" at bounding box center [483, 452] width 182 height 17
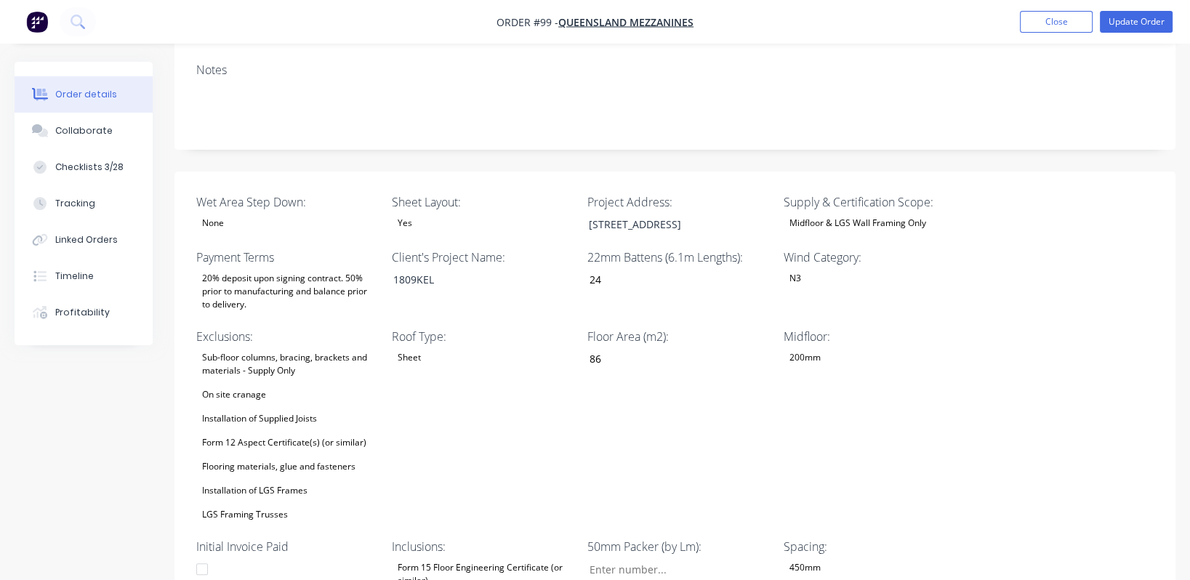
scroll to position [0, 0]
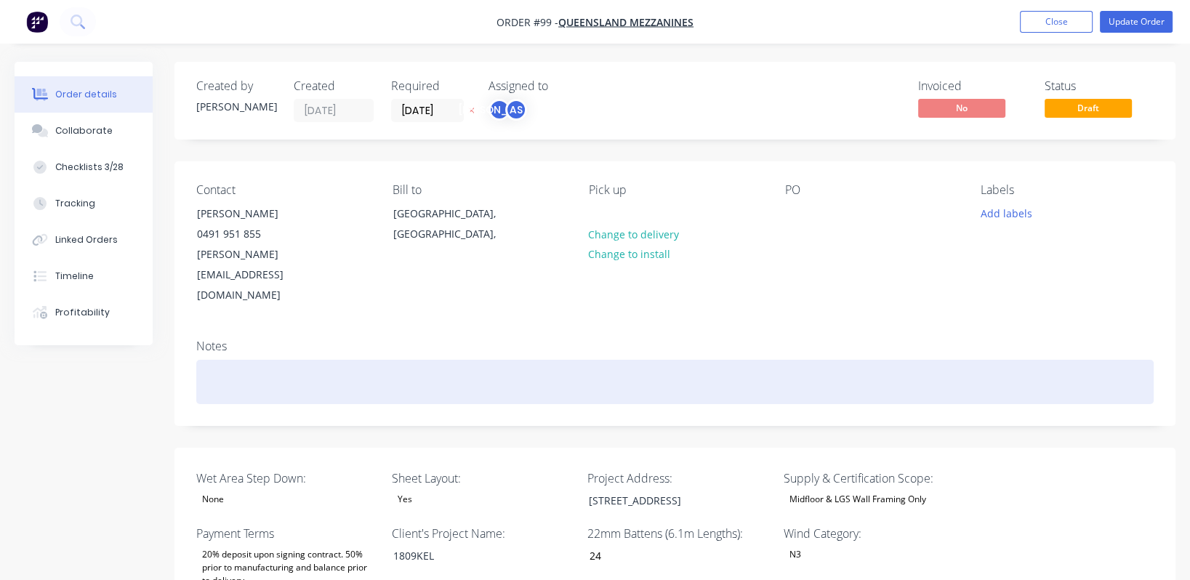
click at [313, 360] on div at bounding box center [674, 382] width 957 height 44
click at [324, 360] on div at bounding box center [674, 382] width 957 height 44
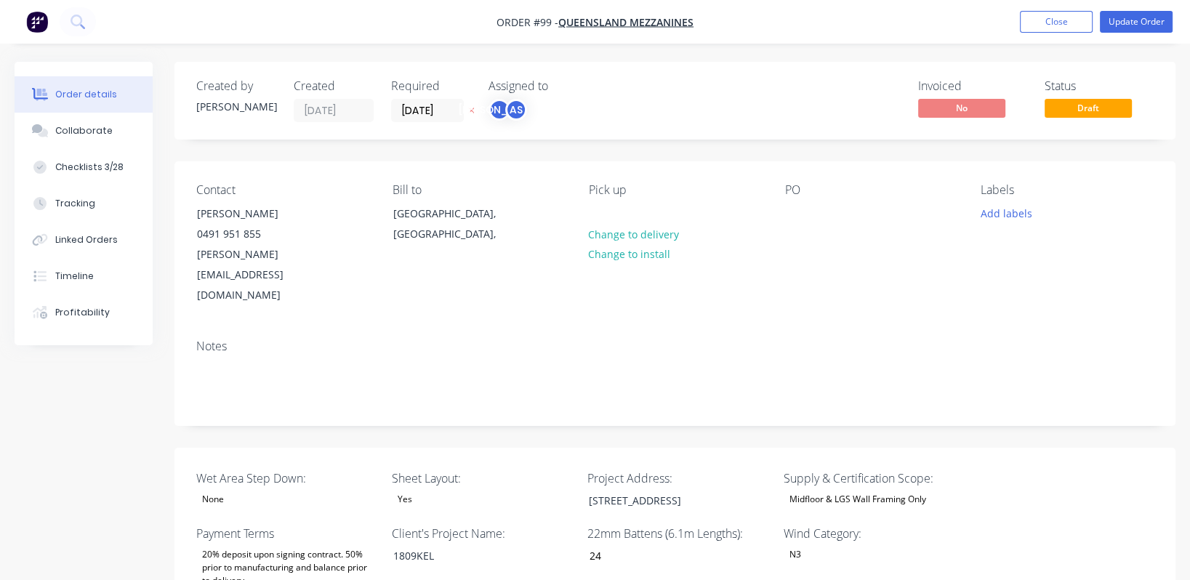
drag, startPoint x: 1129, startPoint y: 23, endPoint x: 383, endPoint y: 311, distance: 799.7
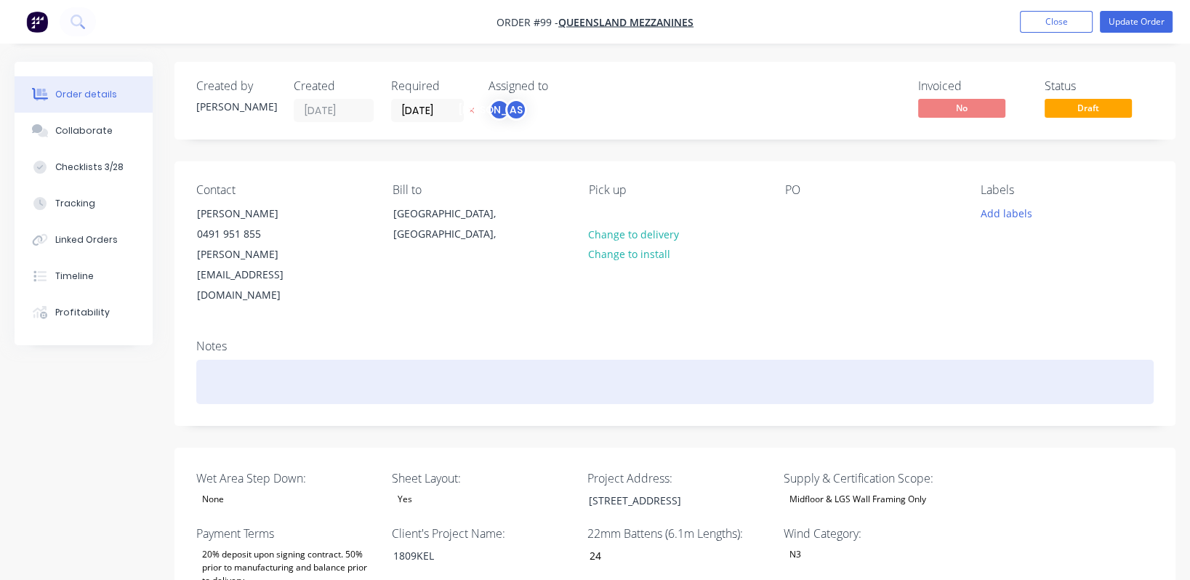
click at [220, 360] on div at bounding box center [674, 382] width 957 height 44
click at [374, 360] on div "incl 30m of additional framing aroiund stair top" at bounding box center [674, 382] width 957 height 44
click at [514, 360] on div "incl 30m of additional framing around stair top" at bounding box center [674, 382] width 957 height 44
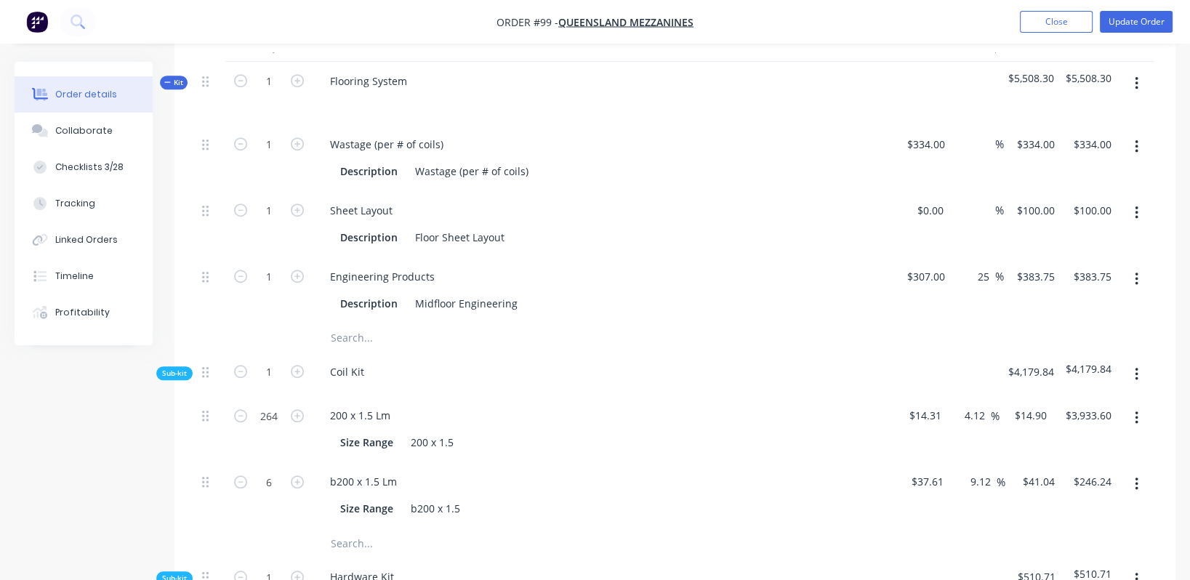
scroll to position [1257, 0]
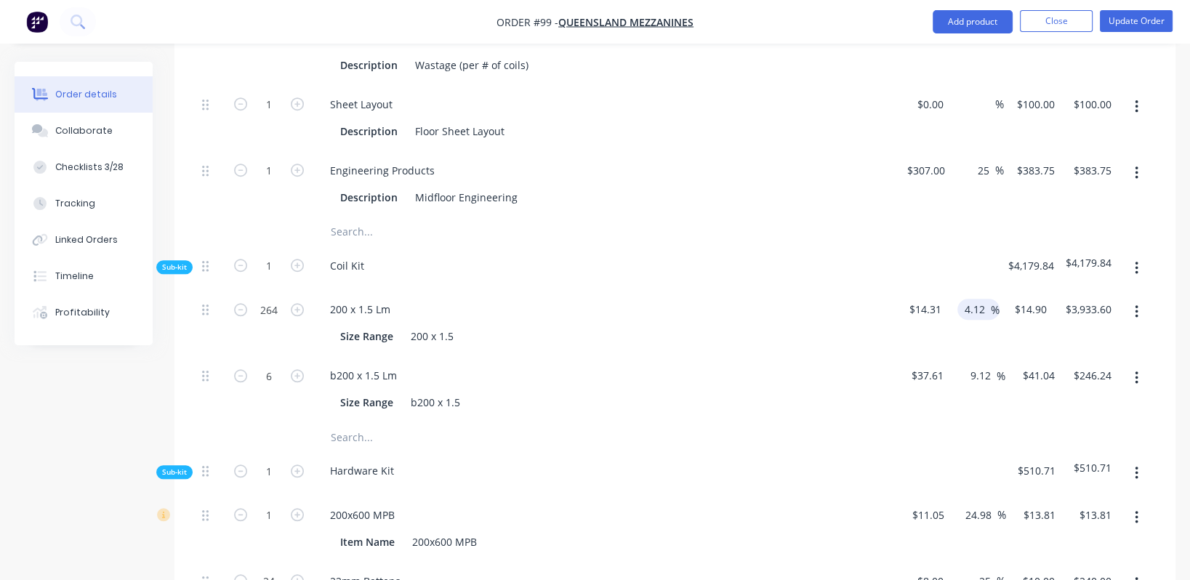
click at [981, 299] on input "4.12" at bounding box center [977, 309] width 28 height 21
drag, startPoint x: 986, startPoint y: 282, endPoint x: 958, endPoint y: 281, distance: 27.7
click at [958, 299] on div "4.12 4.12 %" at bounding box center [978, 309] width 42 height 21
type input "15"
type input "$16.4565"
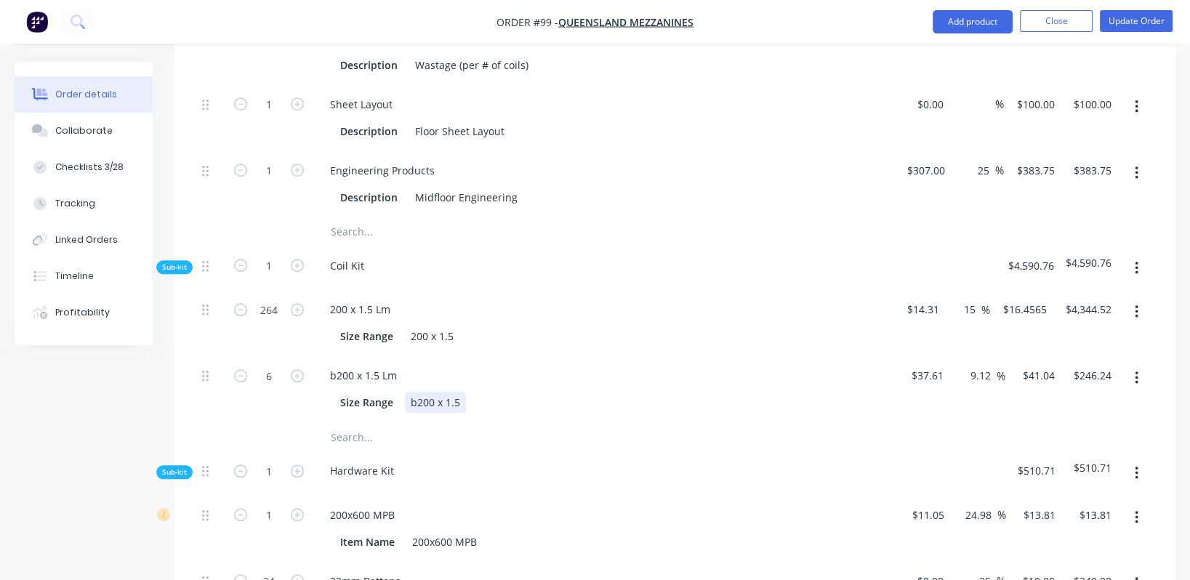
type input "$4,344.52"
click at [850, 392] on div "Size Range b200 x 1.5" at bounding box center [600, 402] width 532 height 21
click at [980, 365] on input "9.12" at bounding box center [983, 375] width 28 height 21
type input "15"
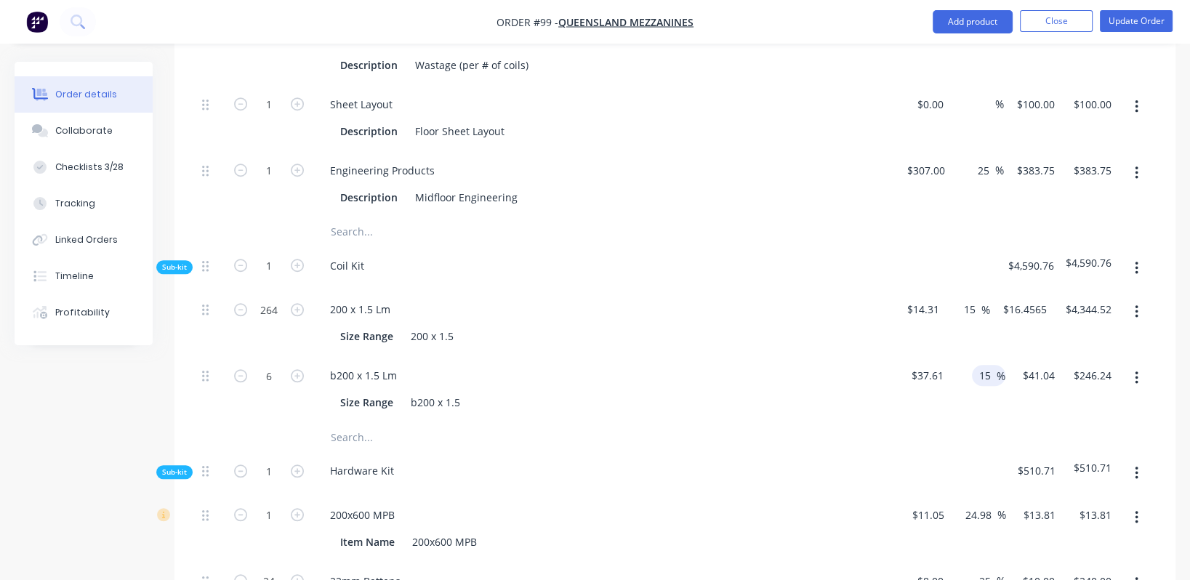
click at [864, 422] on div at bounding box center [674, 436] width 957 height 29
type input "$43.2515"
type input "$259.51"
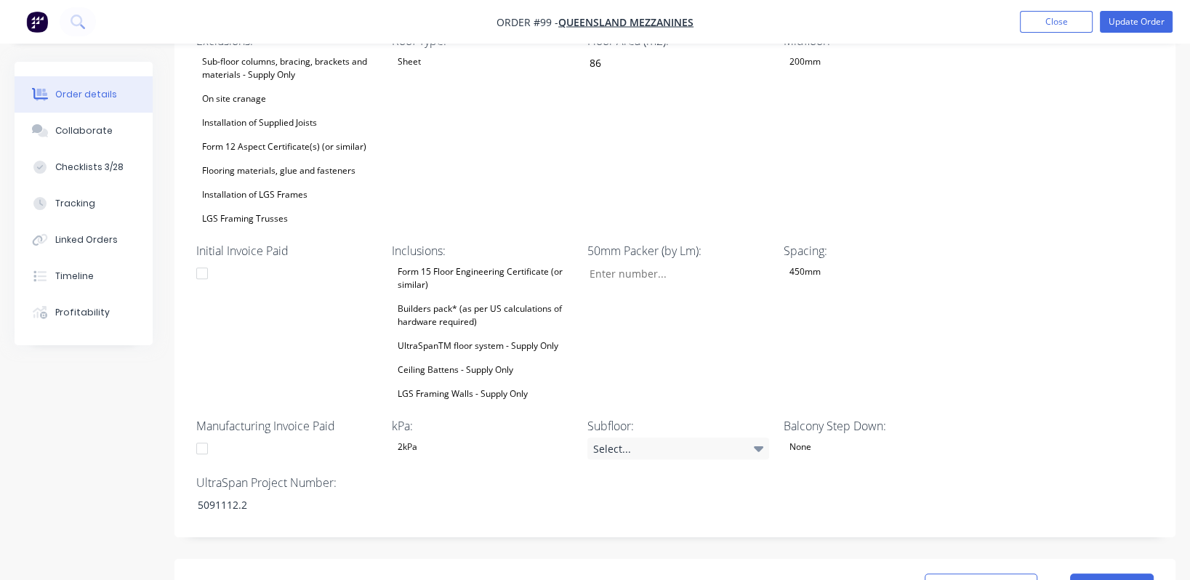
scroll to position [385, 0]
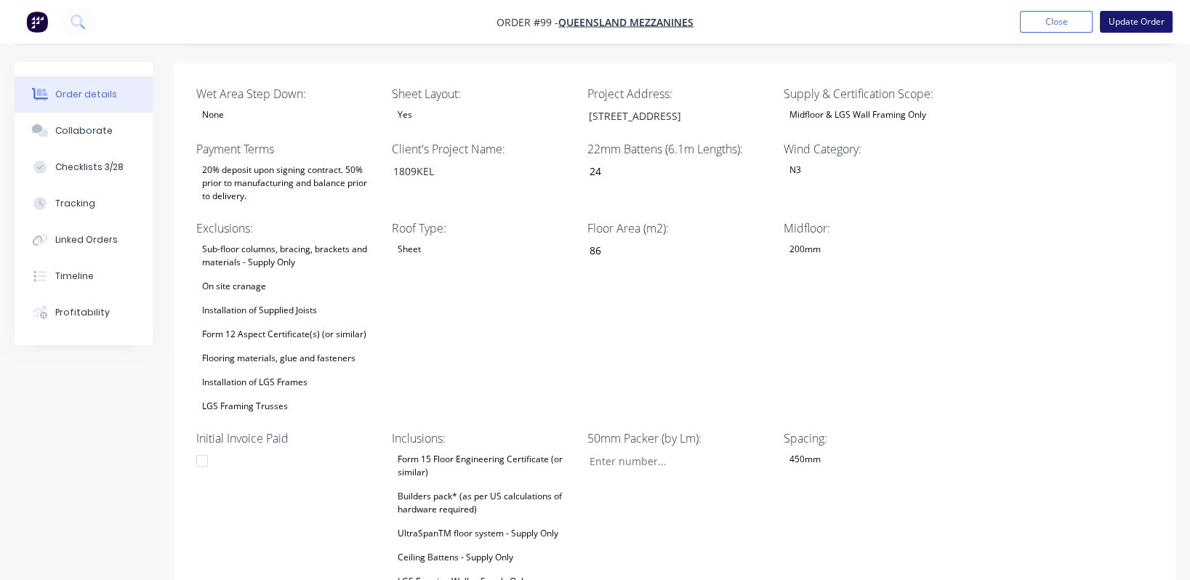
click at [1127, 24] on button "Update Order" at bounding box center [1136, 22] width 73 height 22
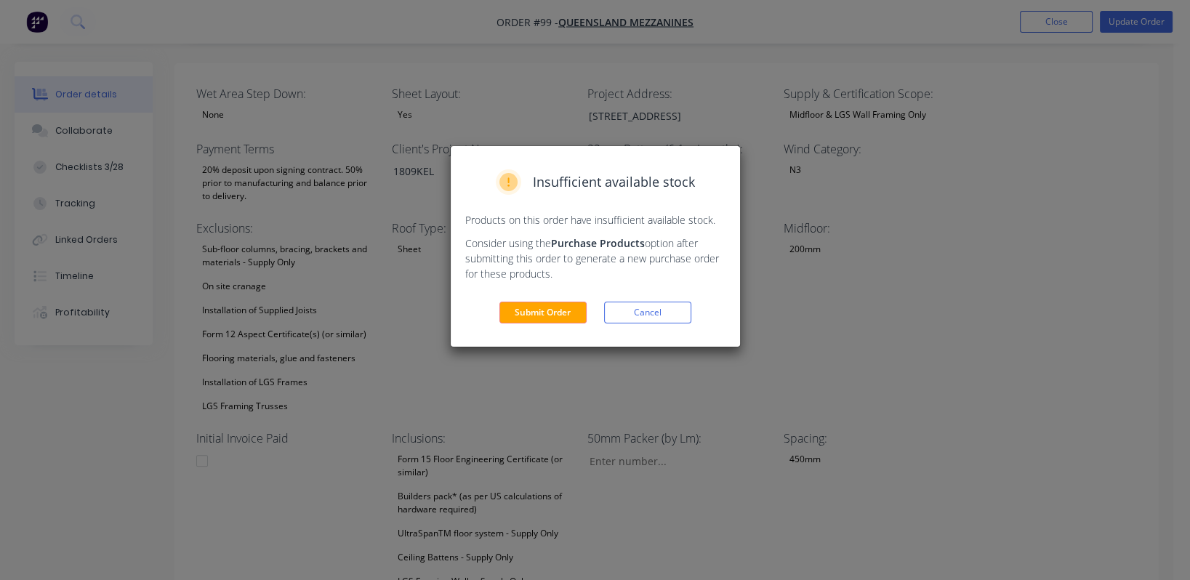
click at [563, 310] on button "Submit Order" at bounding box center [542, 313] width 87 height 22
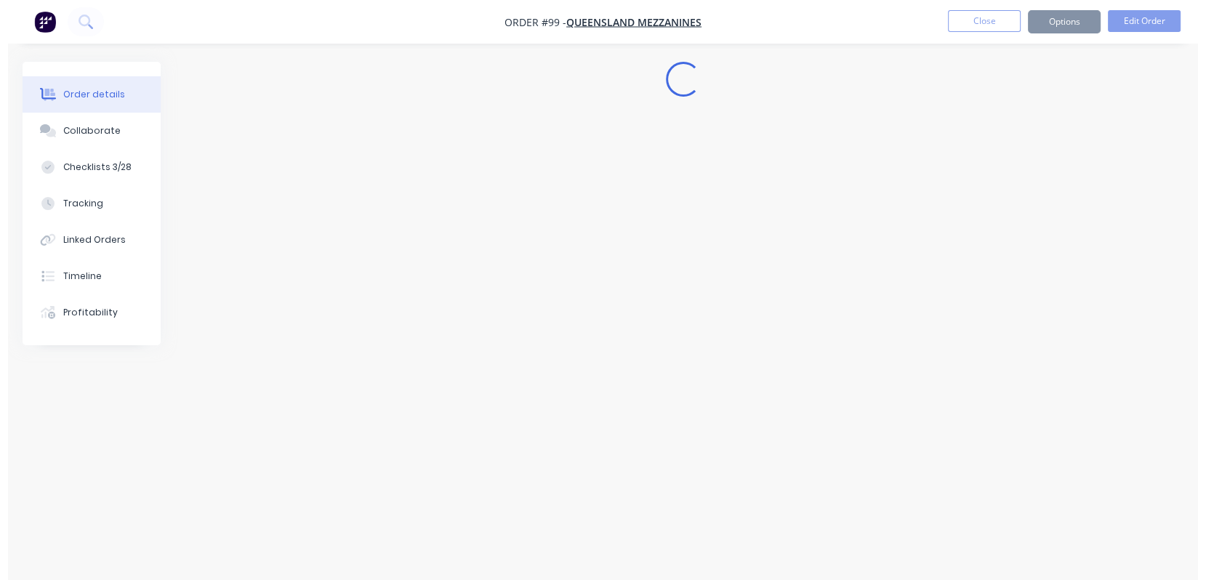
scroll to position [0, 0]
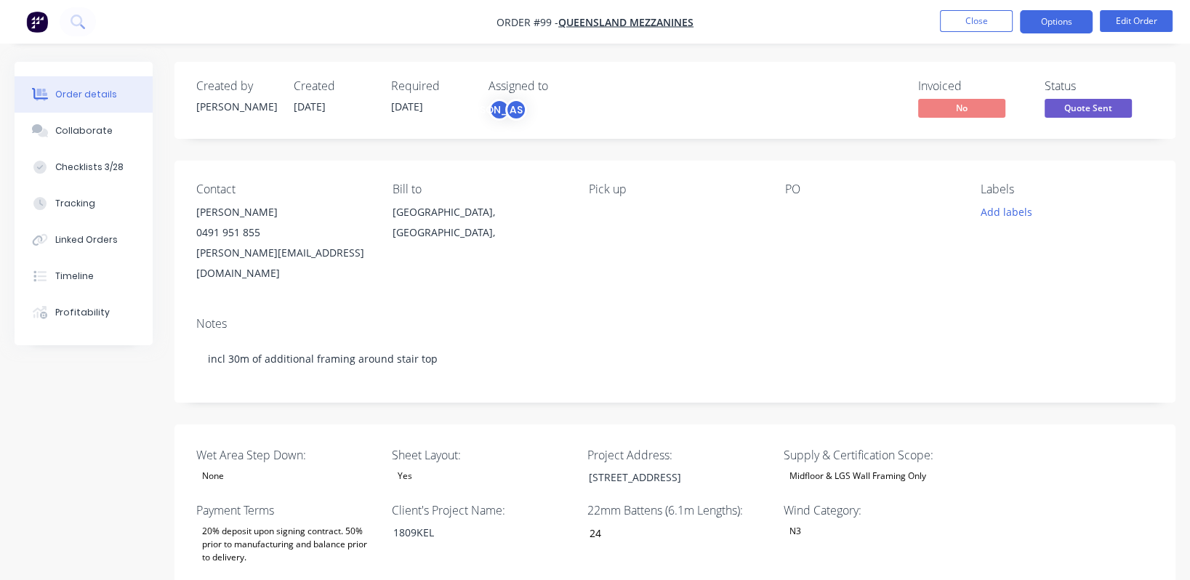
click at [1077, 28] on button "Options" at bounding box center [1056, 21] width 73 height 23
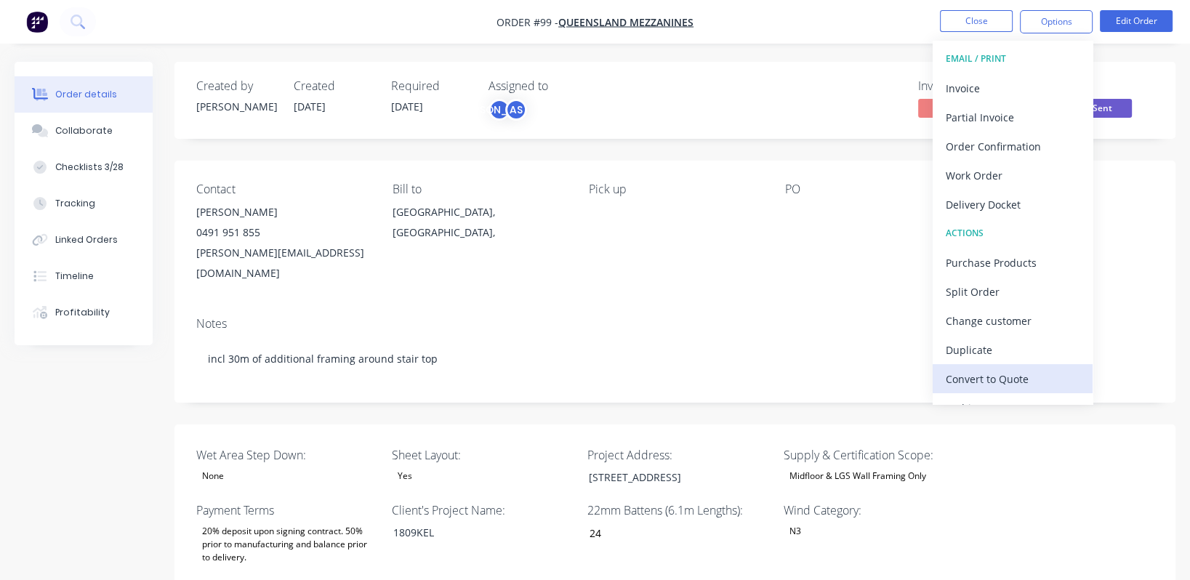
click at [1025, 377] on div "Convert to Quote" at bounding box center [1013, 379] width 134 height 21
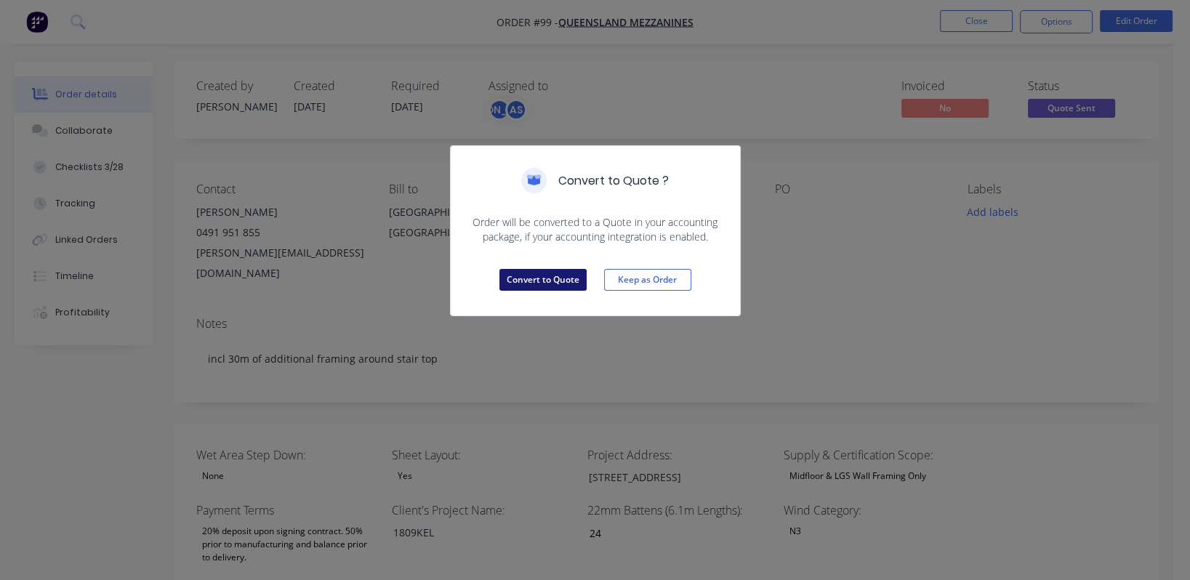
click at [555, 275] on button "Convert to Quote" at bounding box center [542, 280] width 87 height 22
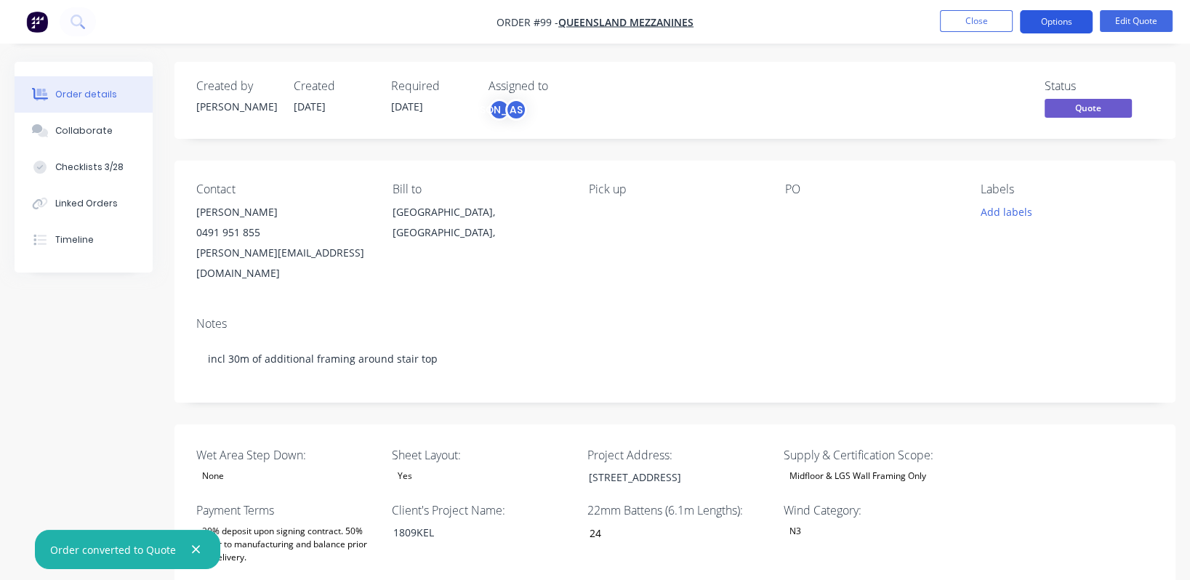
click at [1062, 20] on button "Options" at bounding box center [1056, 21] width 73 height 23
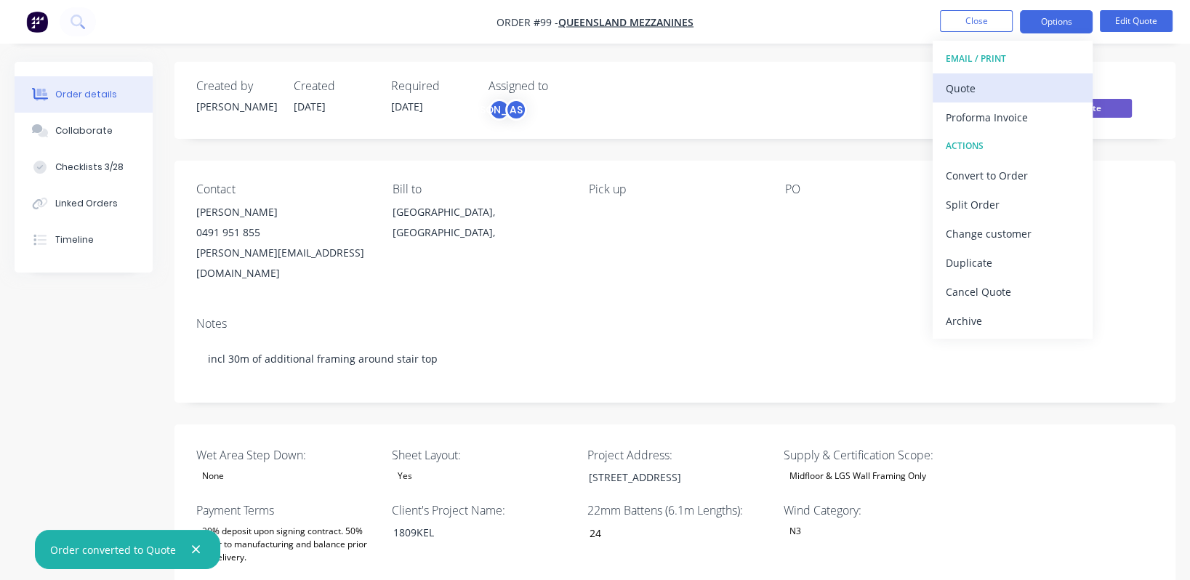
click at [1024, 81] on div "Quote" at bounding box center [1013, 88] width 134 height 21
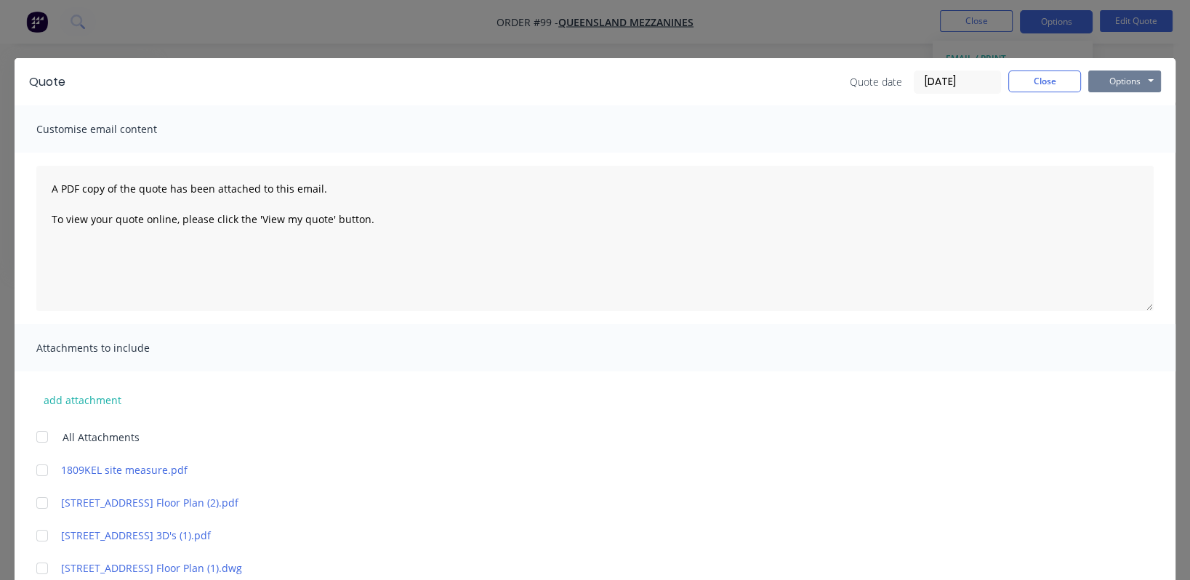
click at [1103, 74] on button "Options" at bounding box center [1124, 82] width 73 height 22
click at [1111, 110] on button "Preview" at bounding box center [1134, 107] width 93 height 24
click at [1018, 79] on button "Close" at bounding box center [1044, 82] width 73 height 22
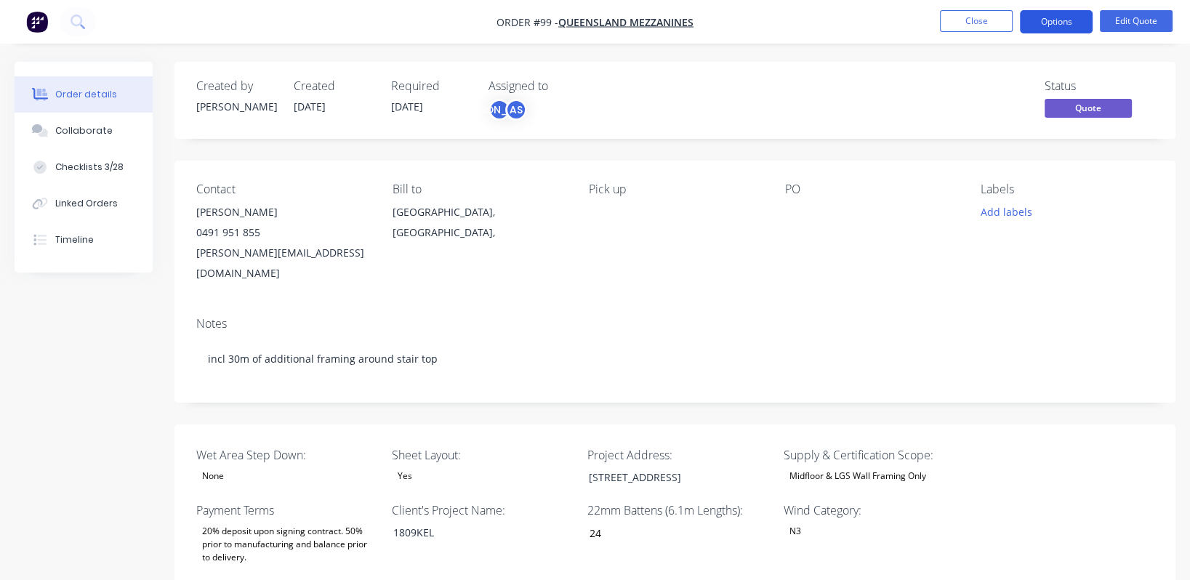
click at [1058, 20] on button "Options" at bounding box center [1056, 21] width 73 height 23
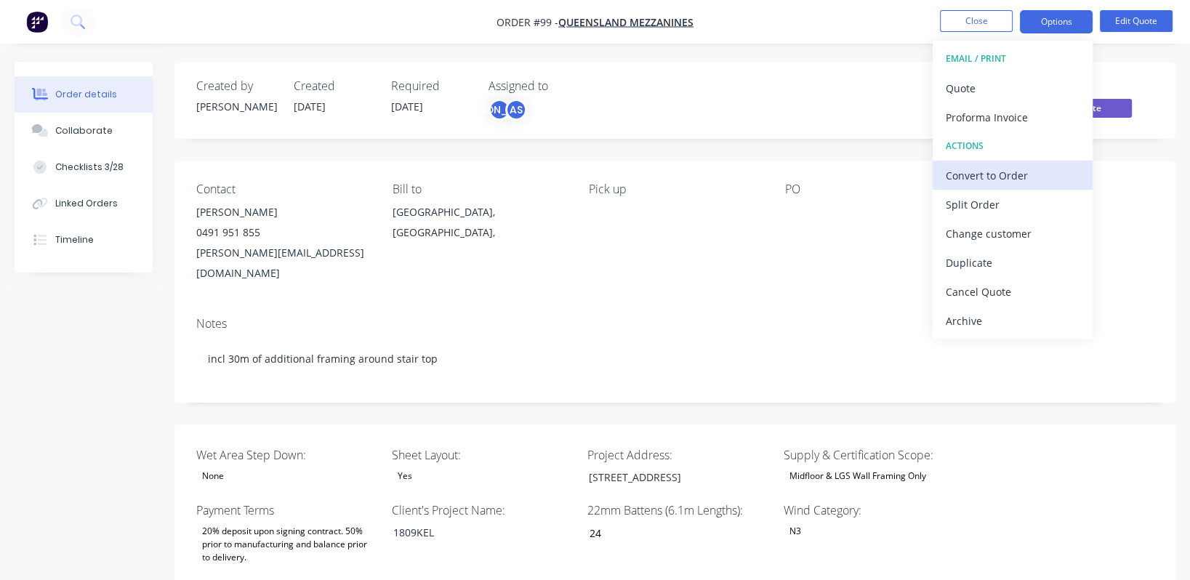
click at [991, 169] on div "Convert to Order" at bounding box center [1013, 175] width 134 height 21
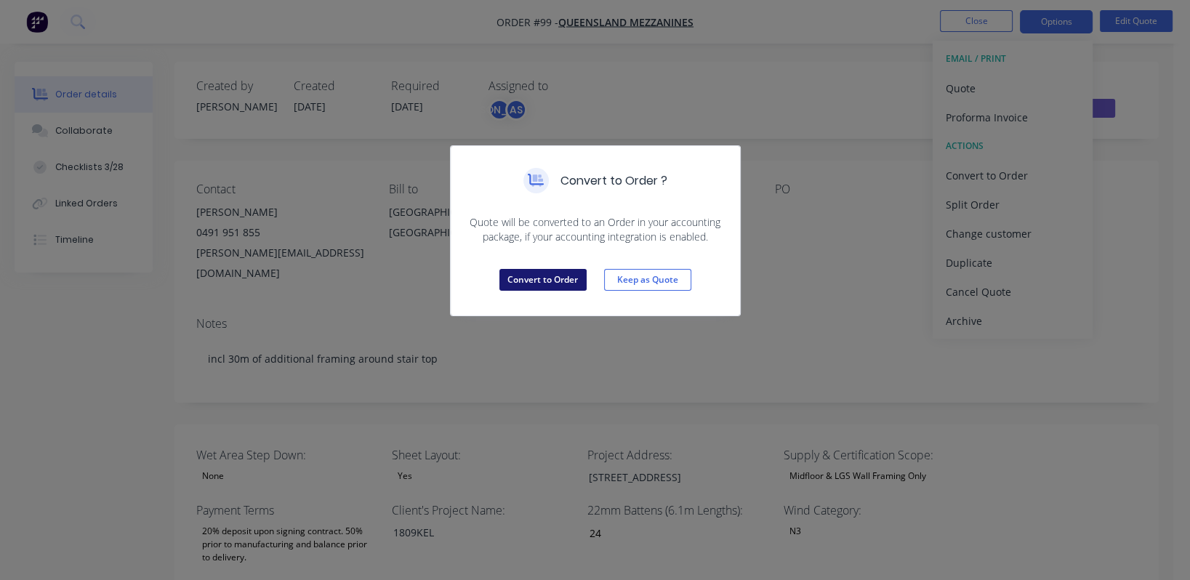
click at [548, 274] on button "Convert to Order" at bounding box center [542, 280] width 87 height 22
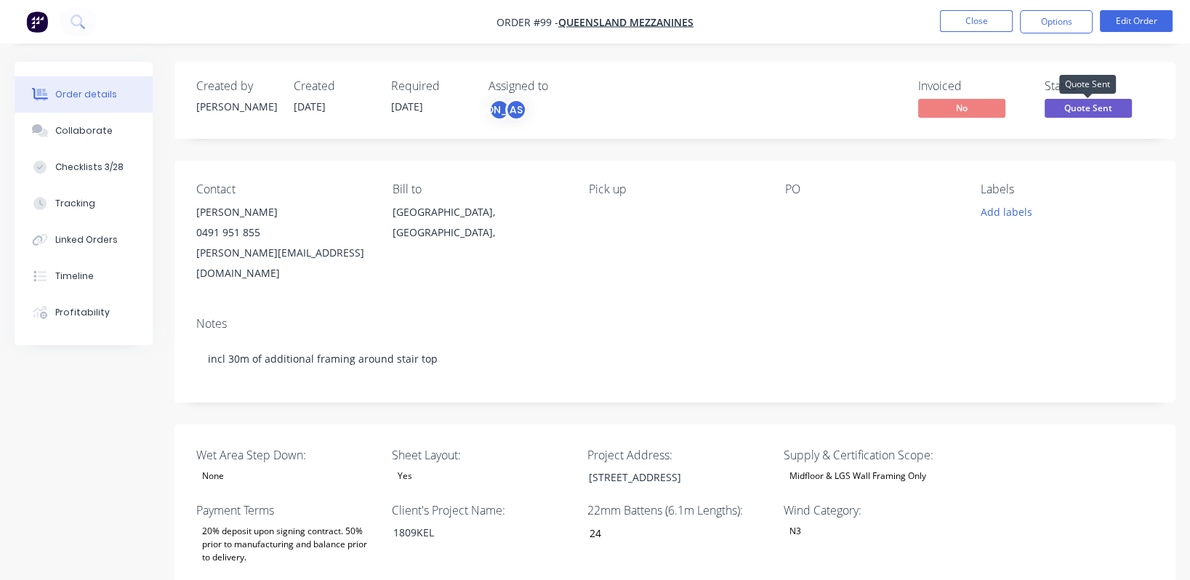
click at [1103, 103] on span "Quote Sent" at bounding box center [1088, 108] width 87 height 18
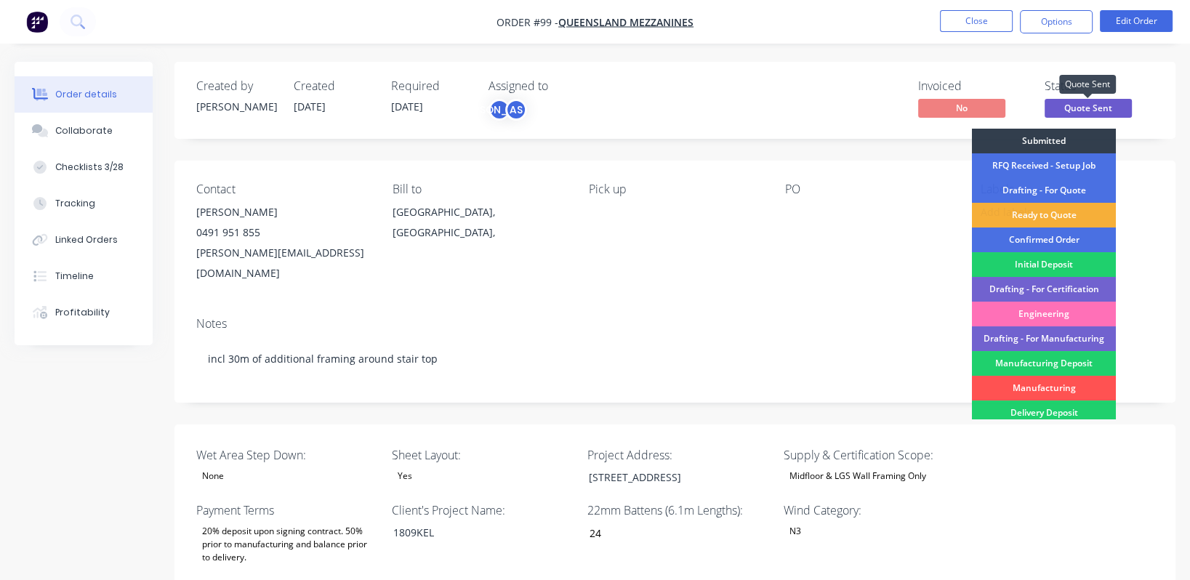
click at [1103, 103] on span "Quote Sent" at bounding box center [1088, 108] width 87 height 18
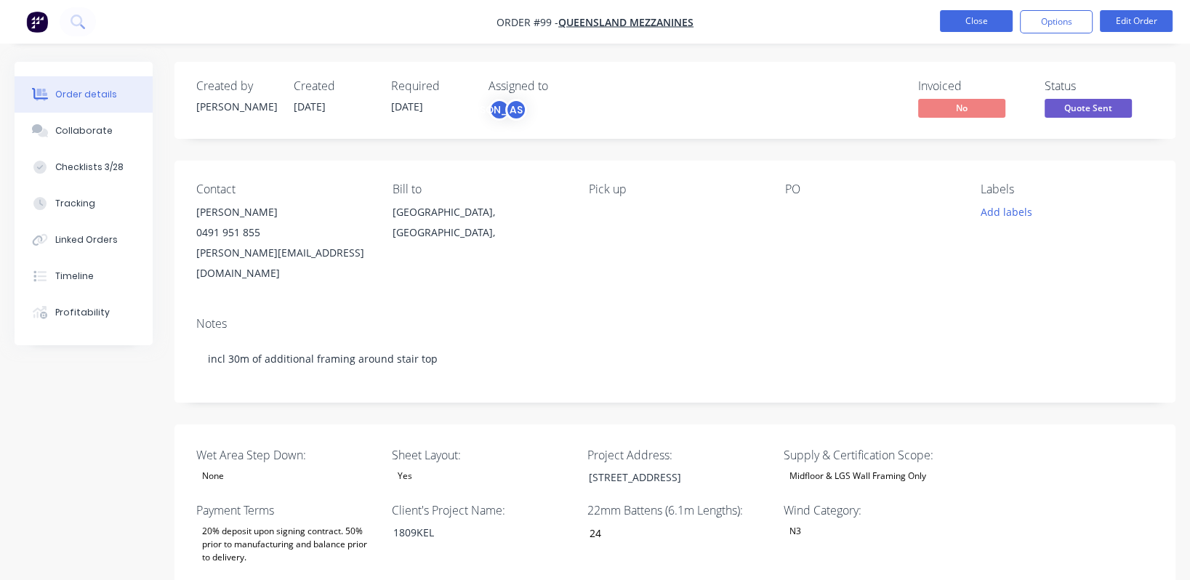
click at [986, 21] on button "Close" at bounding box center [976, 21] width 73 height 22
